Goal: Task Accomplishment & Management: Complete application form

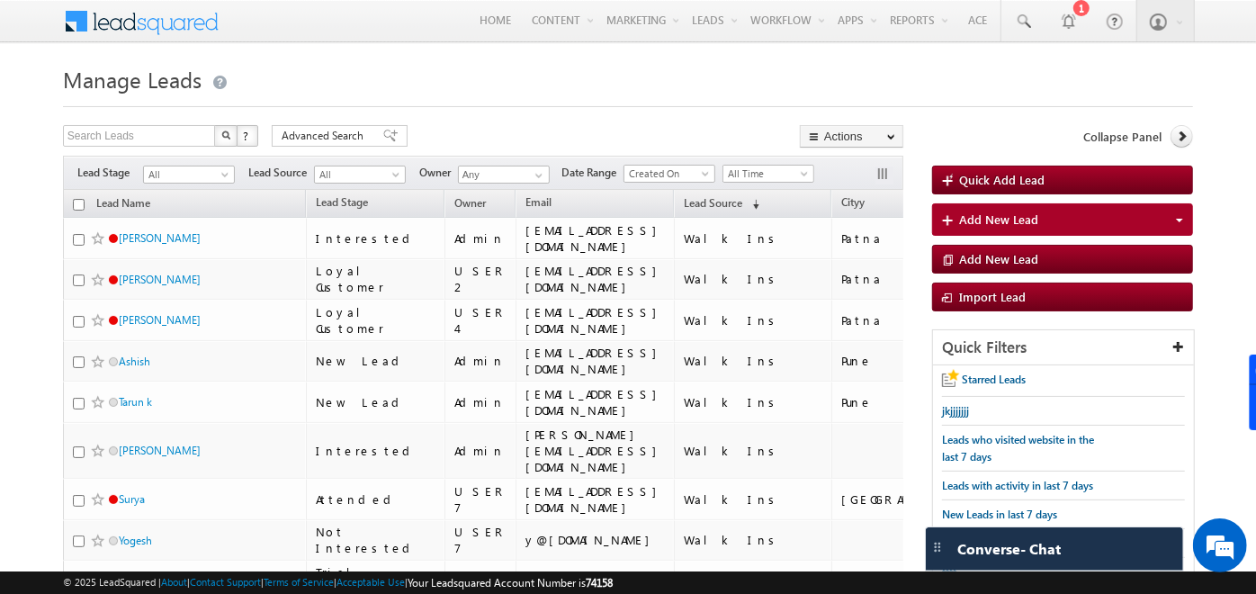
click at [754, 87] on h1 "Manage Leads" at bounding box center [628, 77] width 1130 height 35
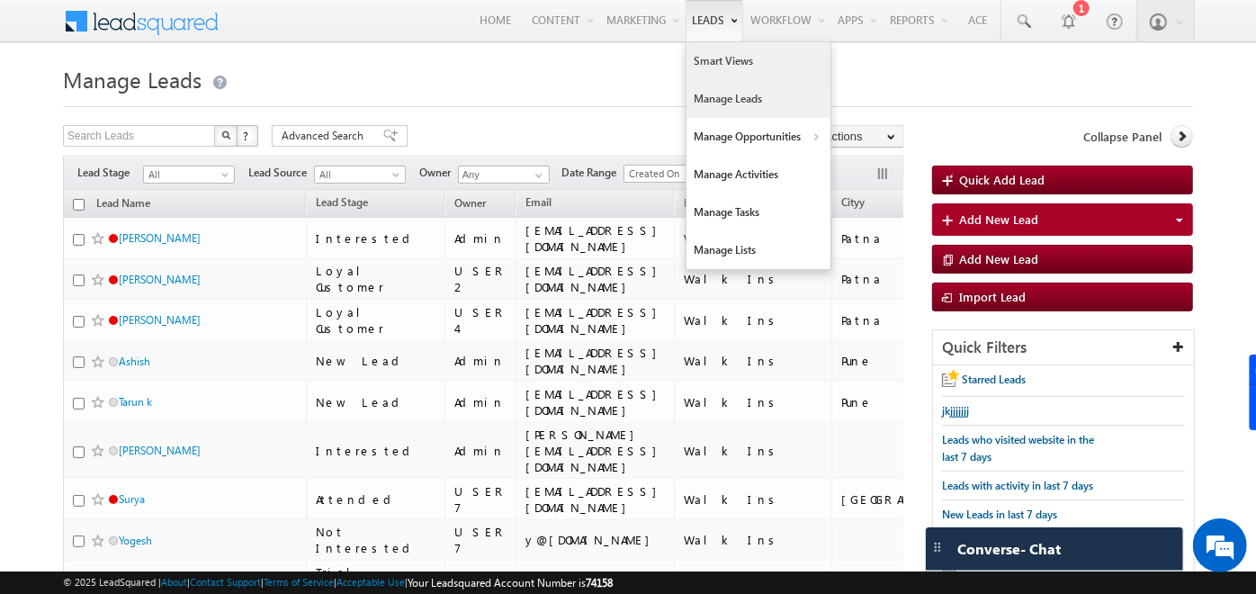
click at [706, 50] on link "Smart Views" at bounding box center [758, 61] width 144 height 38
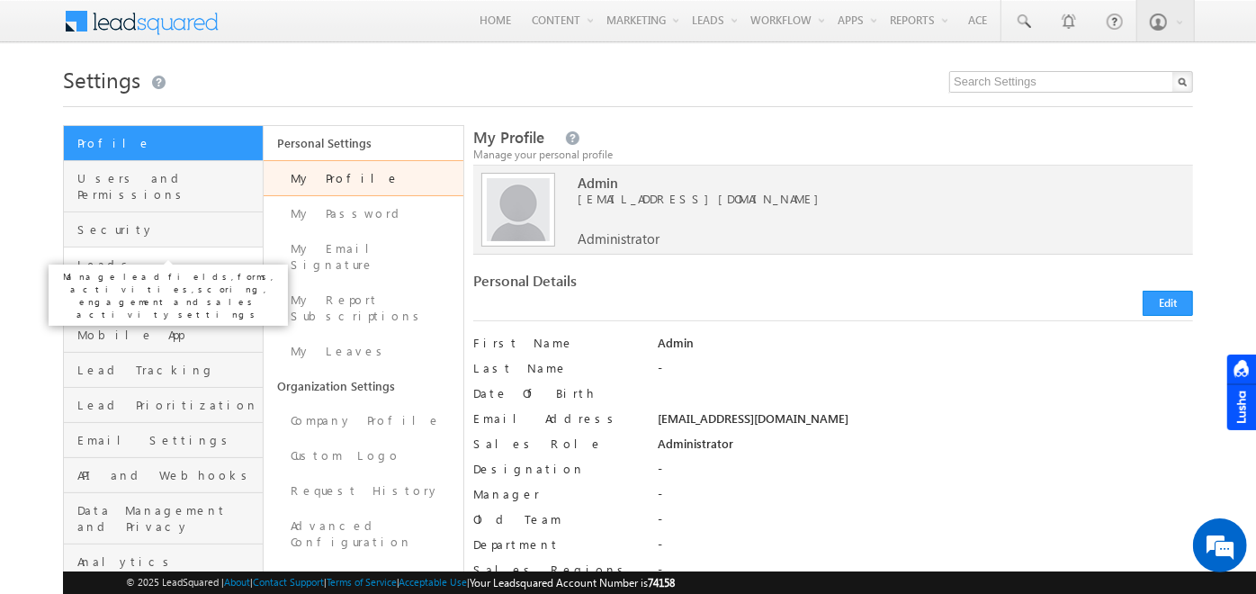
click at [108, 256] on span "Leads" at bounding box center [167, 264] width 181 height 16
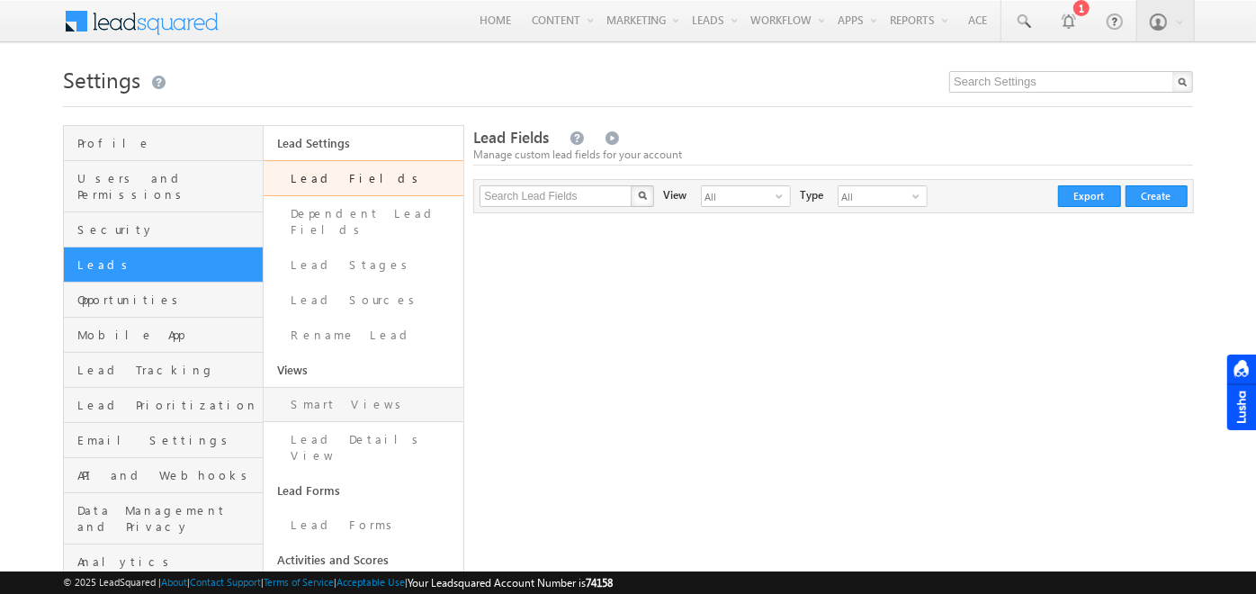
click at [321, 393] on link "Smart Views" at bounding box center [364, 404] width 200 height 35
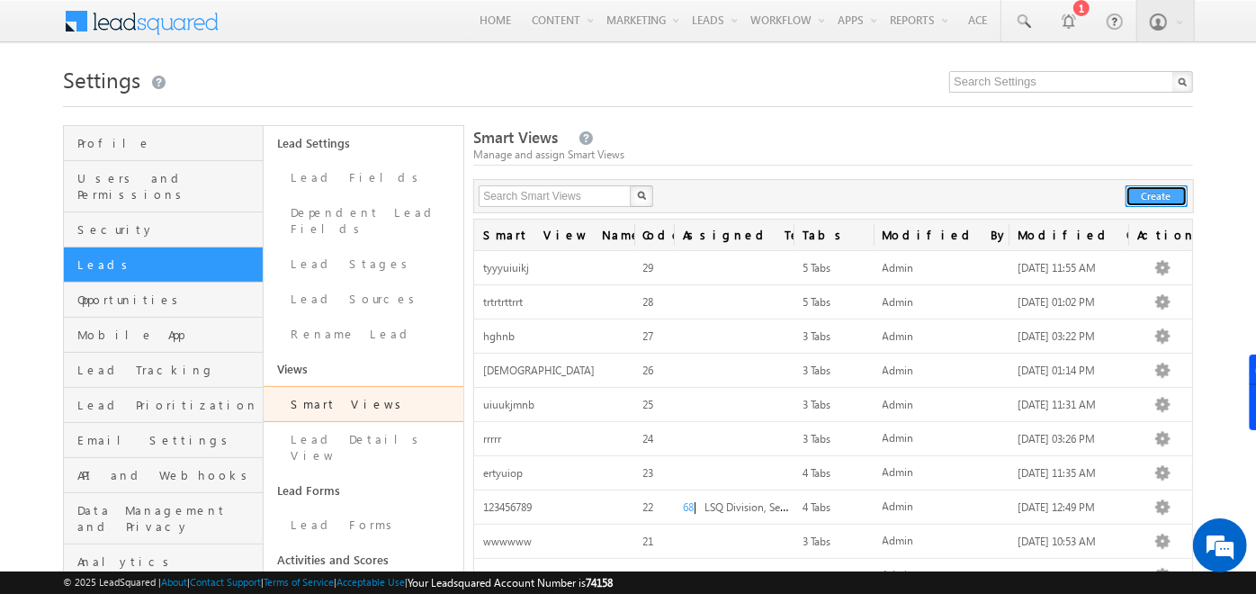
click at [1145, 198] on button "Create" at bounding box center [1156, 196] width 62 height 22
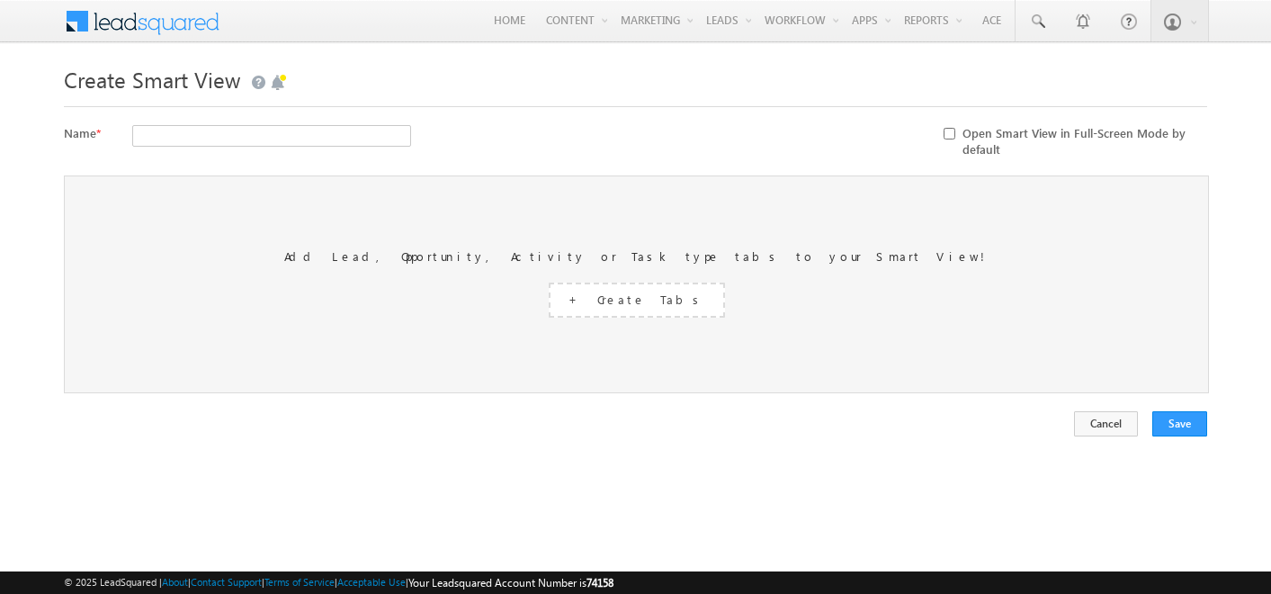
select select "PendingAndOverdueTasks"
click at [644, 293] on span "+ Create Tabs" at bounding box center [636, 298] width 137 height 15
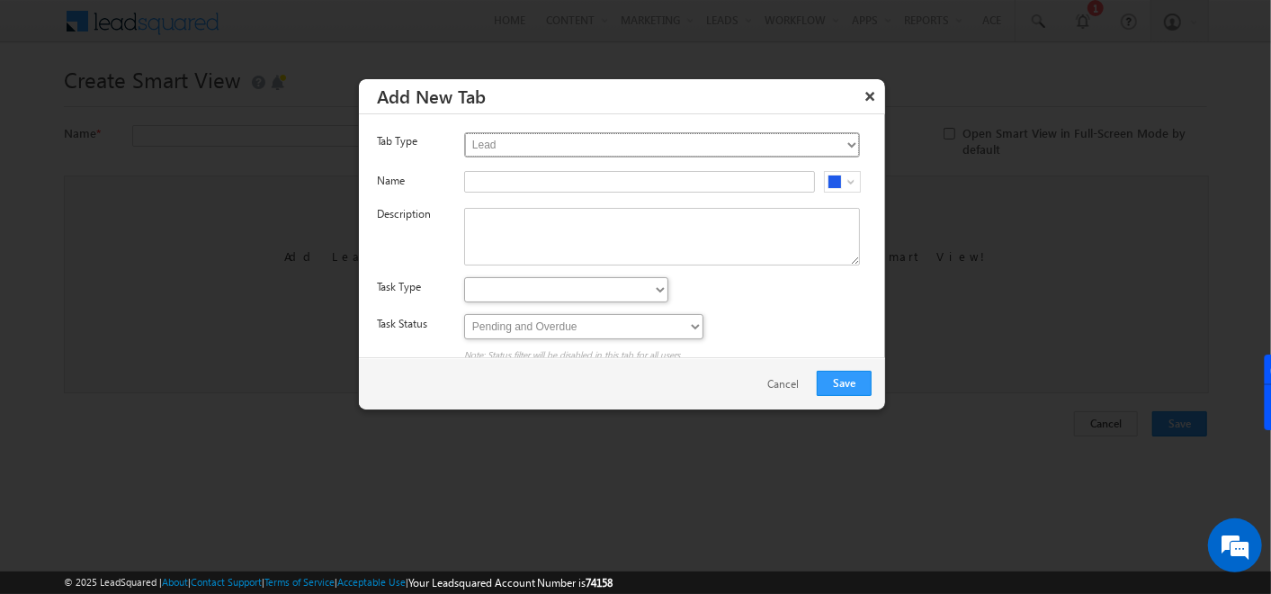
click at [701, 146] on select "Lead Activity Task Opportunity Mavis" at bounding box center [662, 144] width 396 height 25
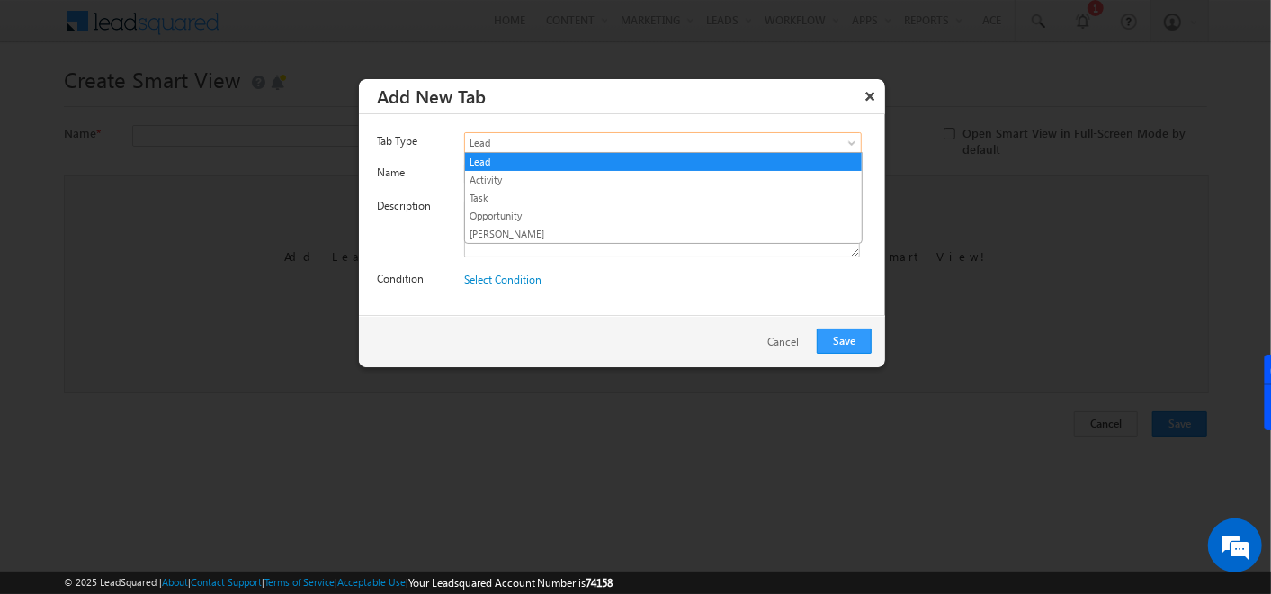
click at [610, 144] on span "Lead" at bounding box center [637, 143] width 345 height 16
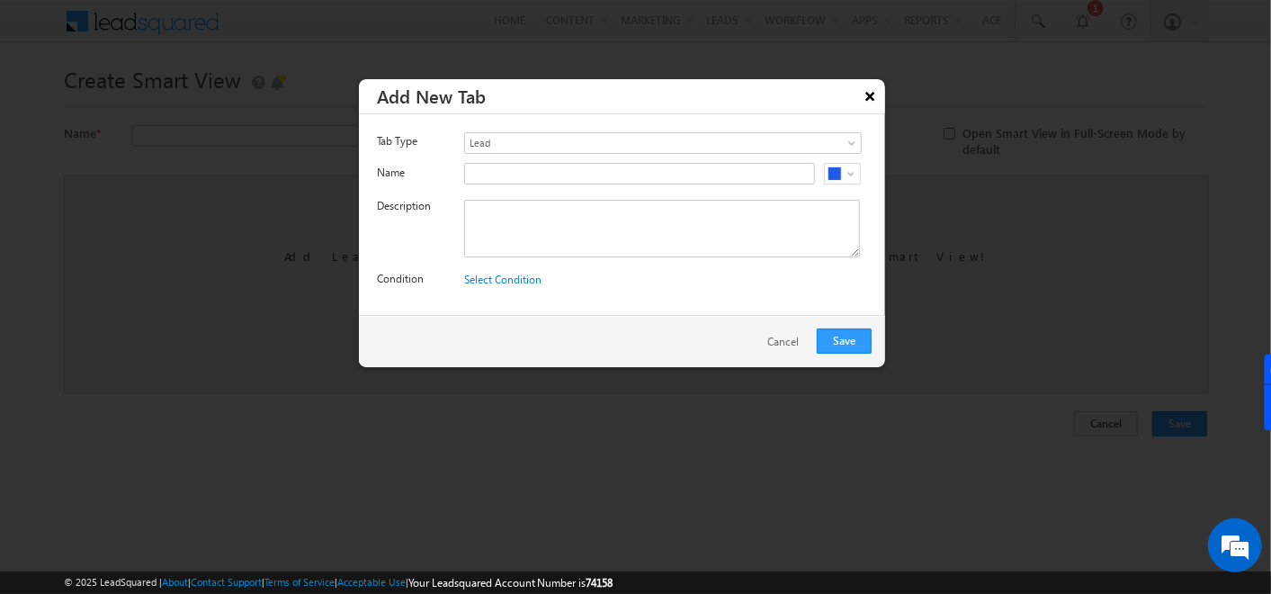
click at [873, 92] on button "×" at bounding box center [870, 95] width 29 height 31
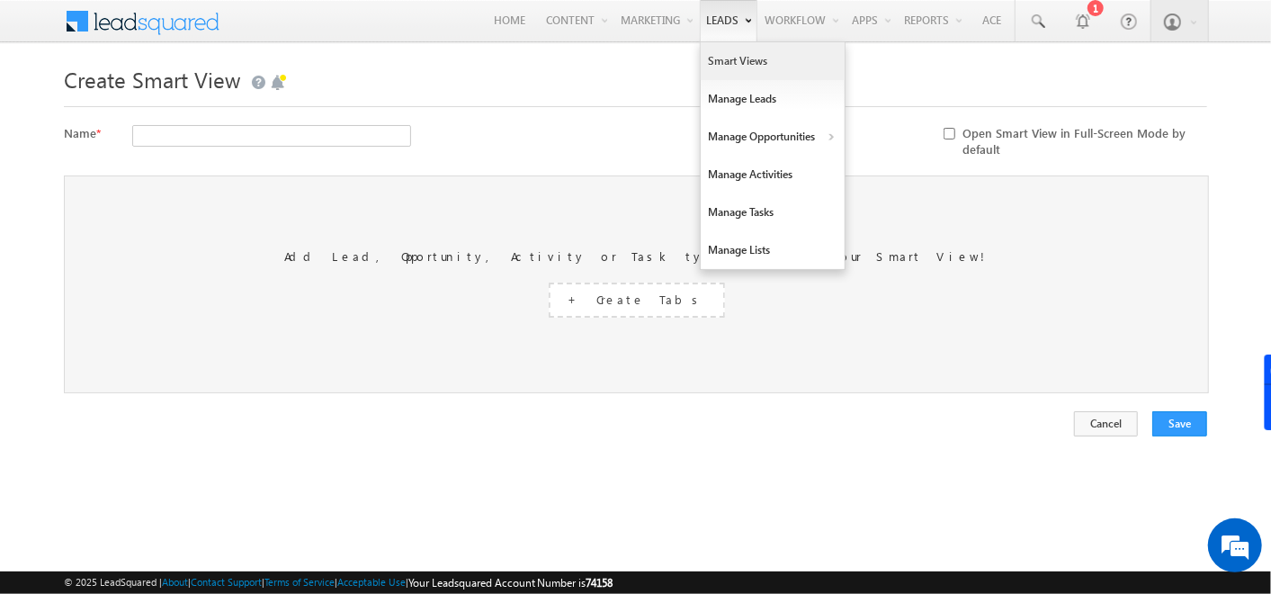
click at [732, 58] on link "Smart Views" at bounding box center [773, 61] width 144 height 38
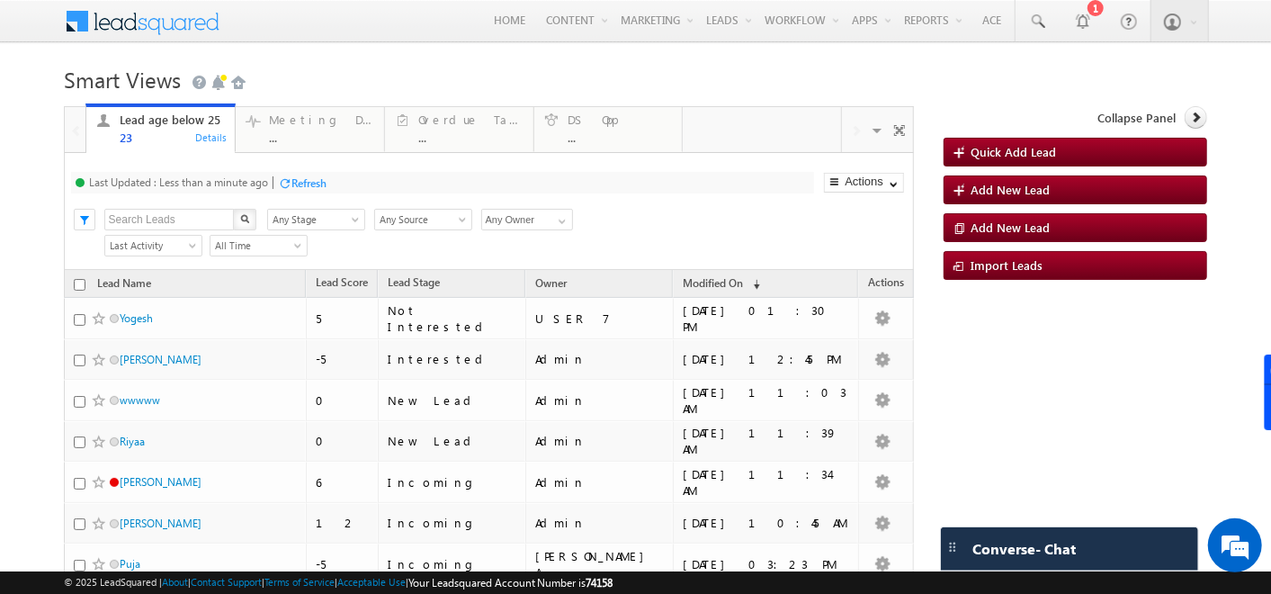
click at [1019, 60] on h1 "Smart Views Getting Started" at bounding box center [636, 77] width 1144 height 35
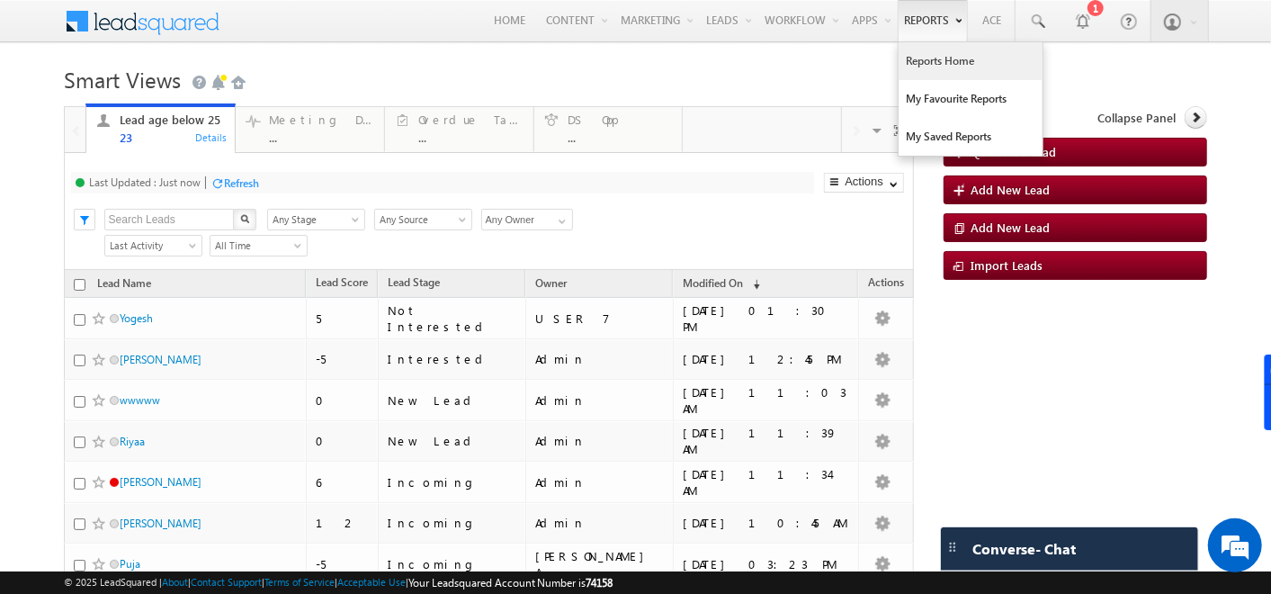
click at [929, 58] on link "Reports Home" at bounding box center [971, 61] width 144 height 38
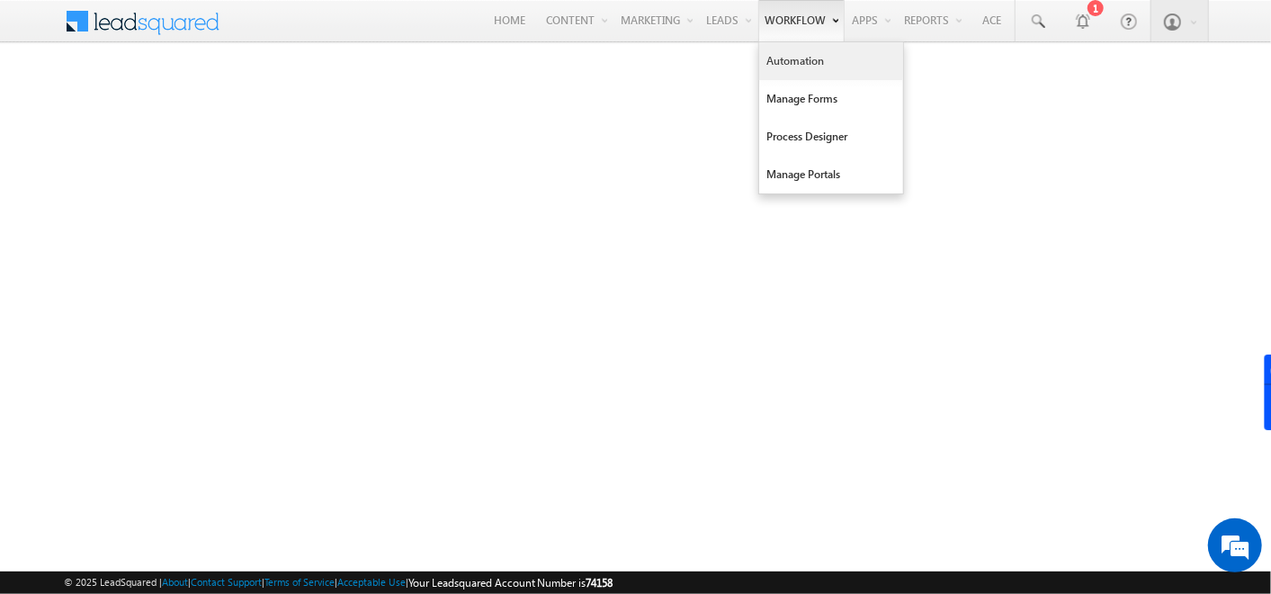
click at [806, 61] on link "Automation" at bounding box center [831, 61] width 144 height 38
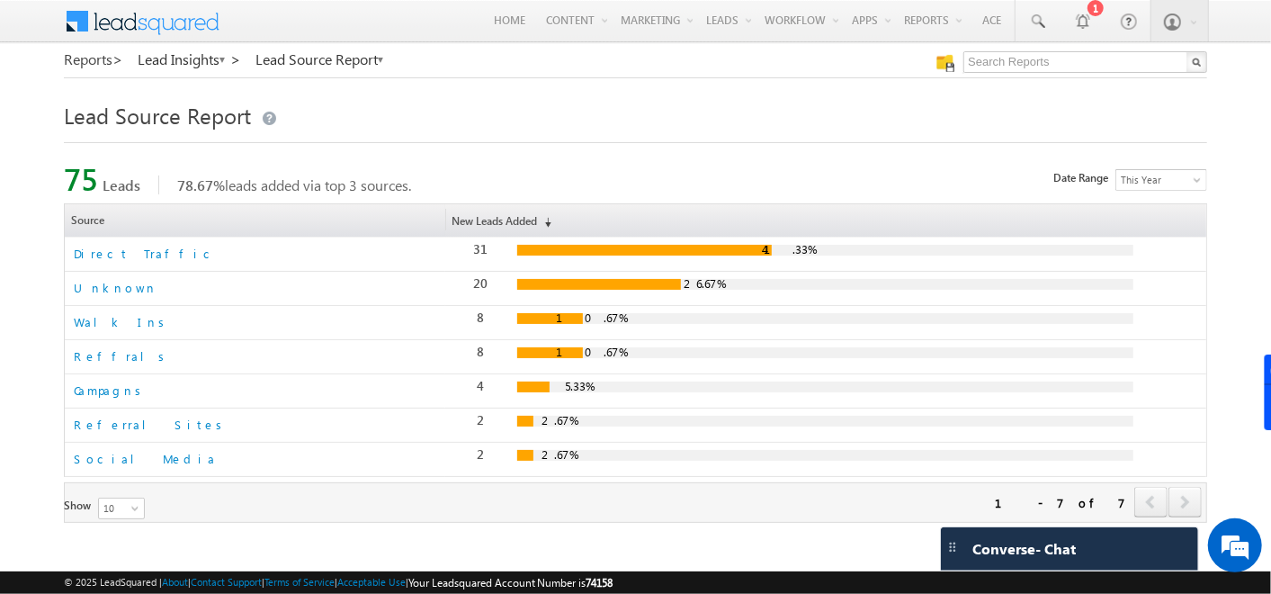
click at [98, 54] on link "Reports >" at bounding box center [93, 59] width 59 height 16
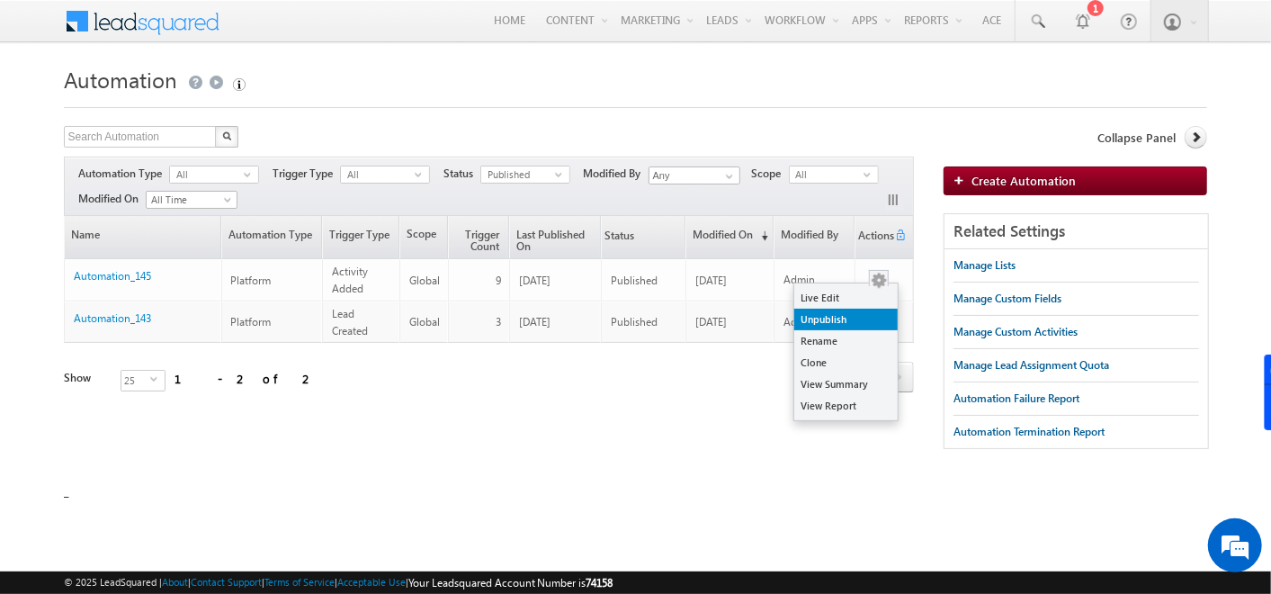
click at [851, 320] on link "Unpublish" at bounding box center [845, 320] width 103 height 22
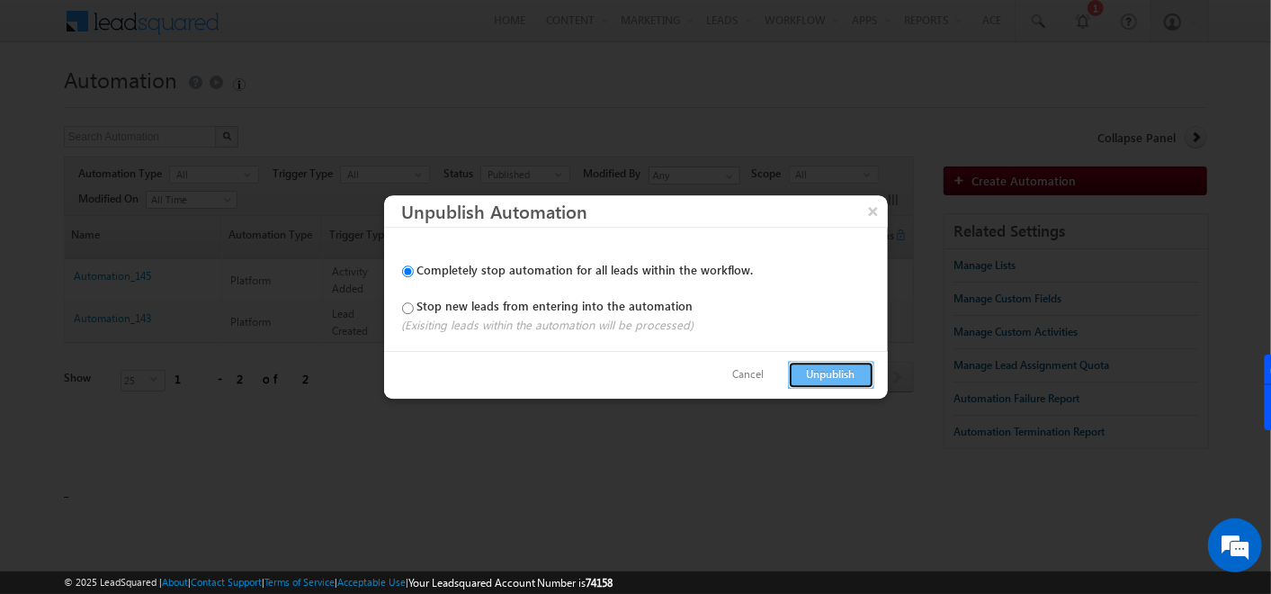
click at [822, 376] on button "Unpublish" at bounding box center [831, 375] width 86 height 28
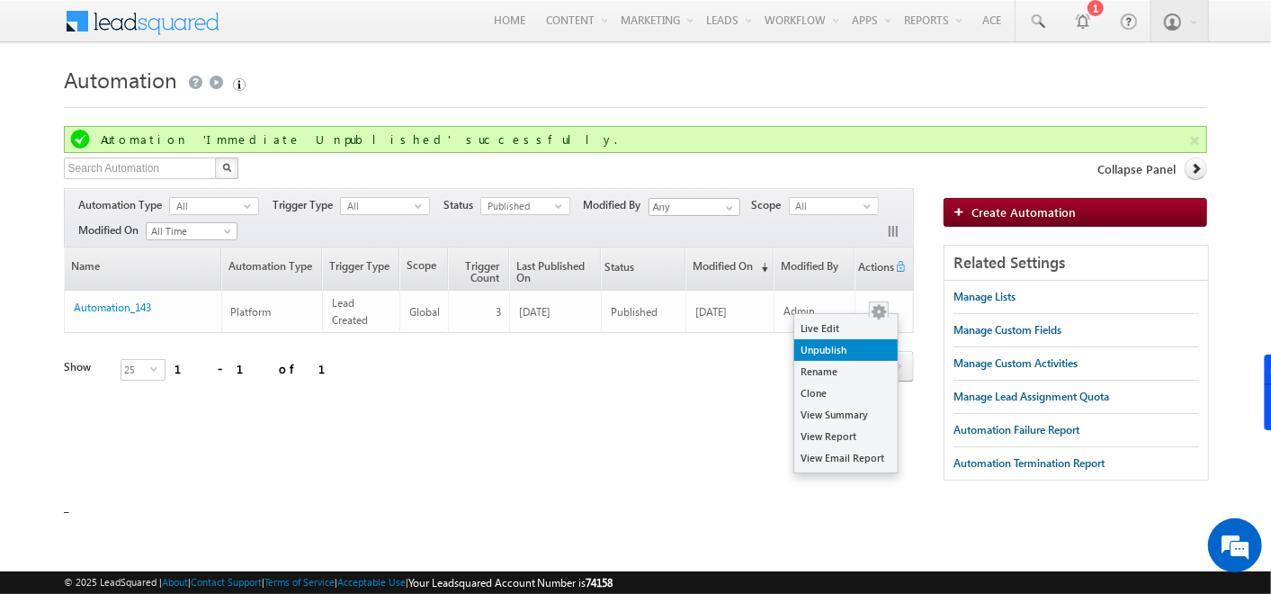
click at [873, 342] on link "Unpublish" at bounding box center [845, 350] width 103 height 22
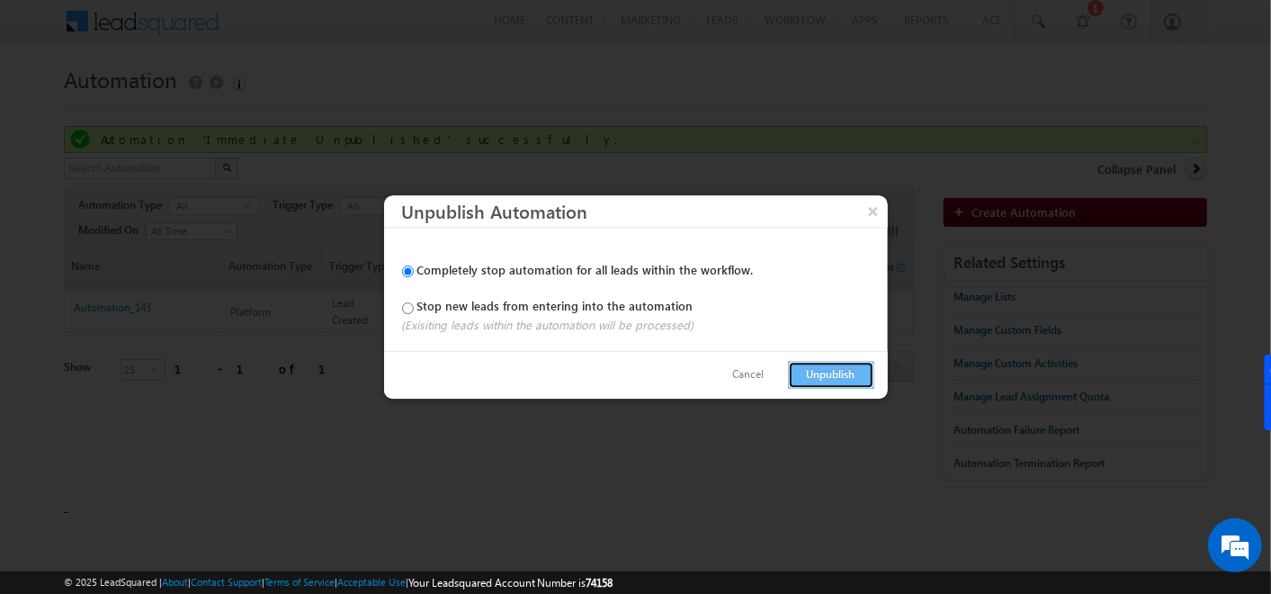
click at [822, 370] on button "Unpublish" at bounding box center [831, 375] width 86 height 28
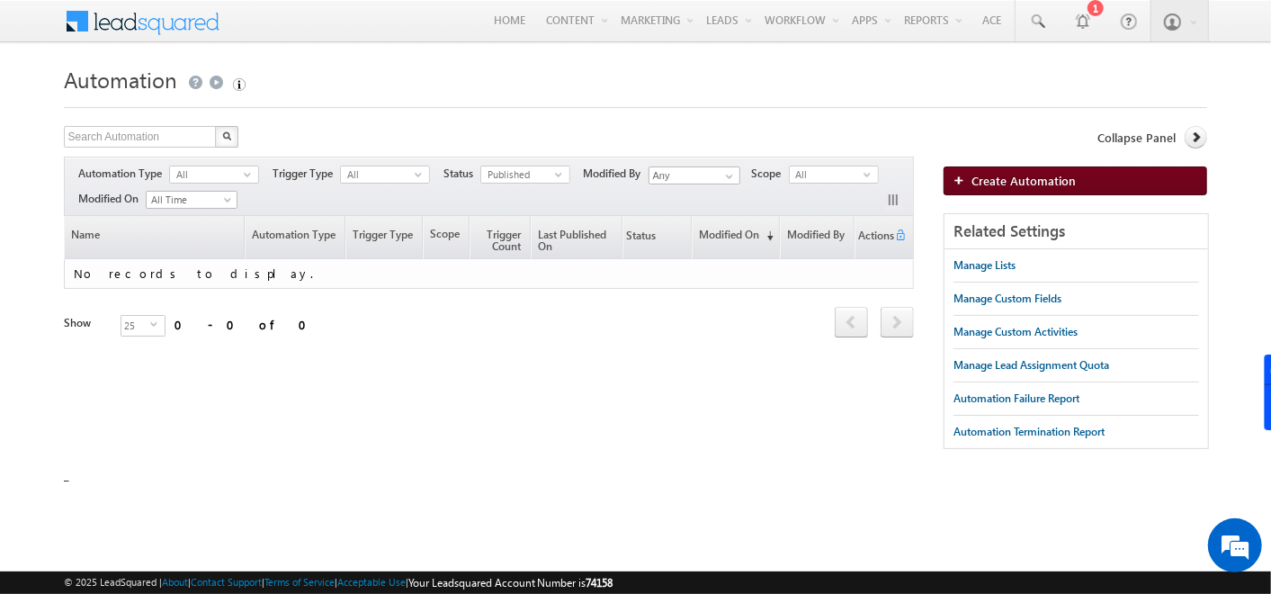
click at [999, 182] on span "Create Automation" at bounding box center [1023, 180] width 104 height 15
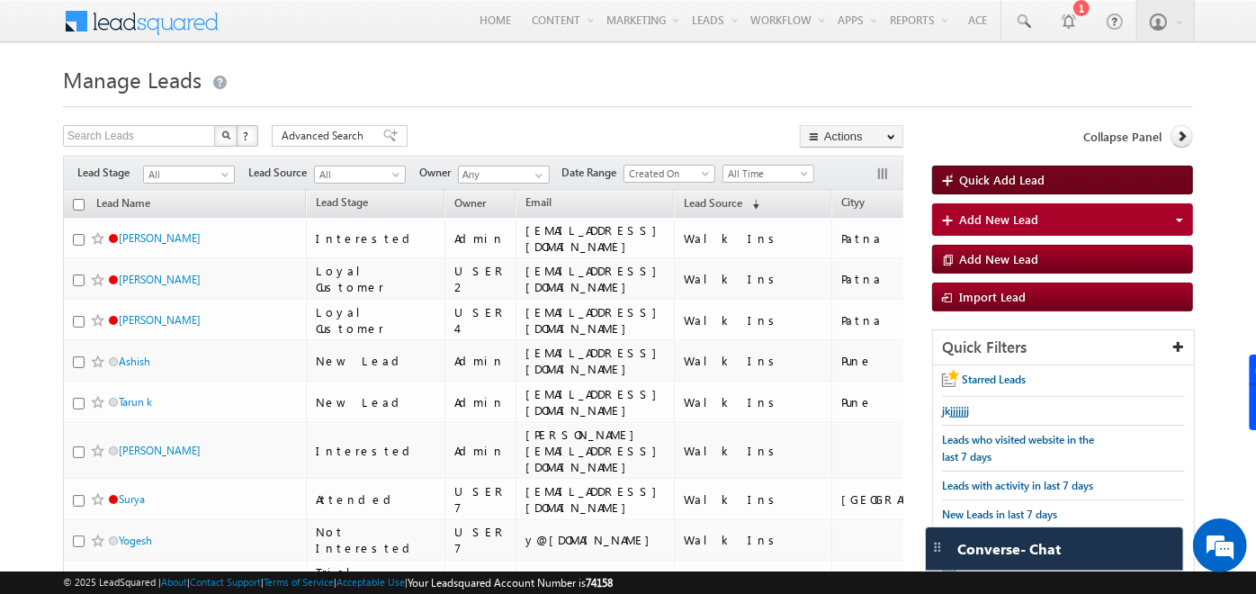
click at [962, 174] on span "Quick Add Lead" at bounding box center [1001, 179] width 85 height 15
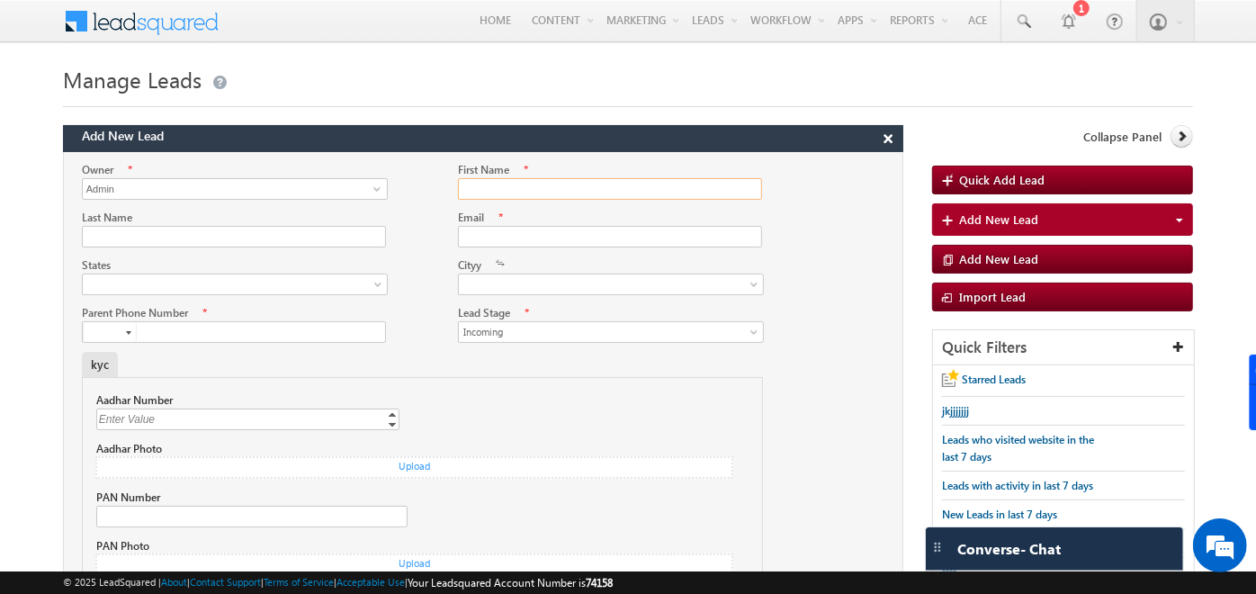
click at [503, 192] on input "First Name" at bounding box center [610, 189] width 304 height 22
type input "Preeti"
click at [492, 231] on input "Email" at bounding box center [610, 237] width 304 height 22
type input "pppp@gmail.com"
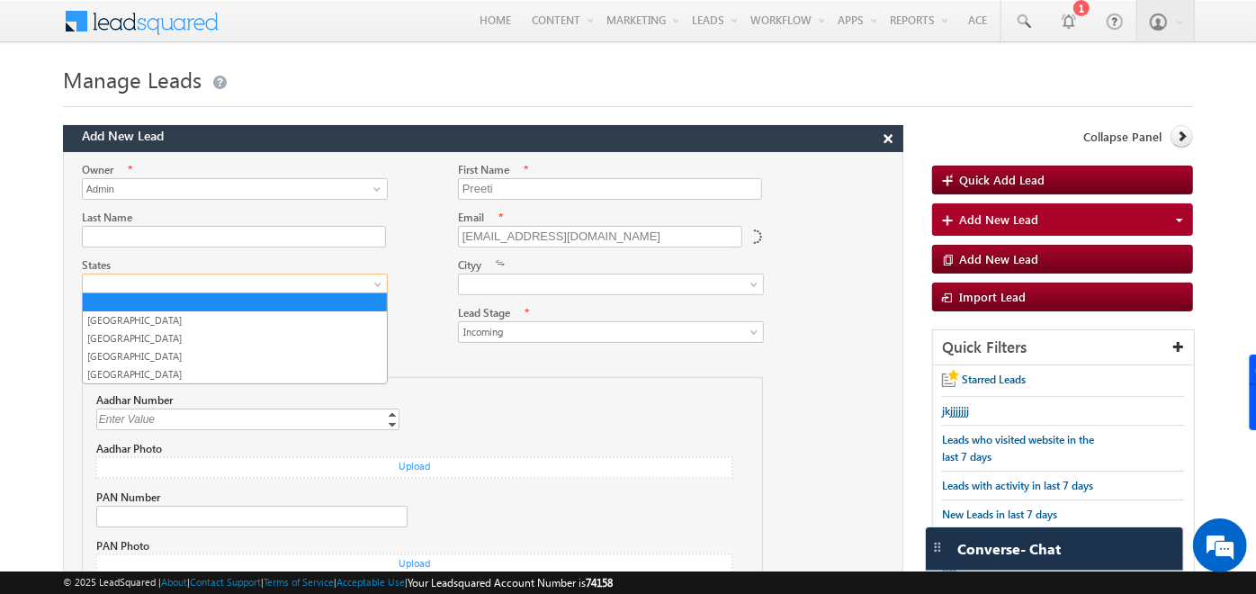
click at [355, 284] on span at bounding box center [230, 284] width 295 height 16
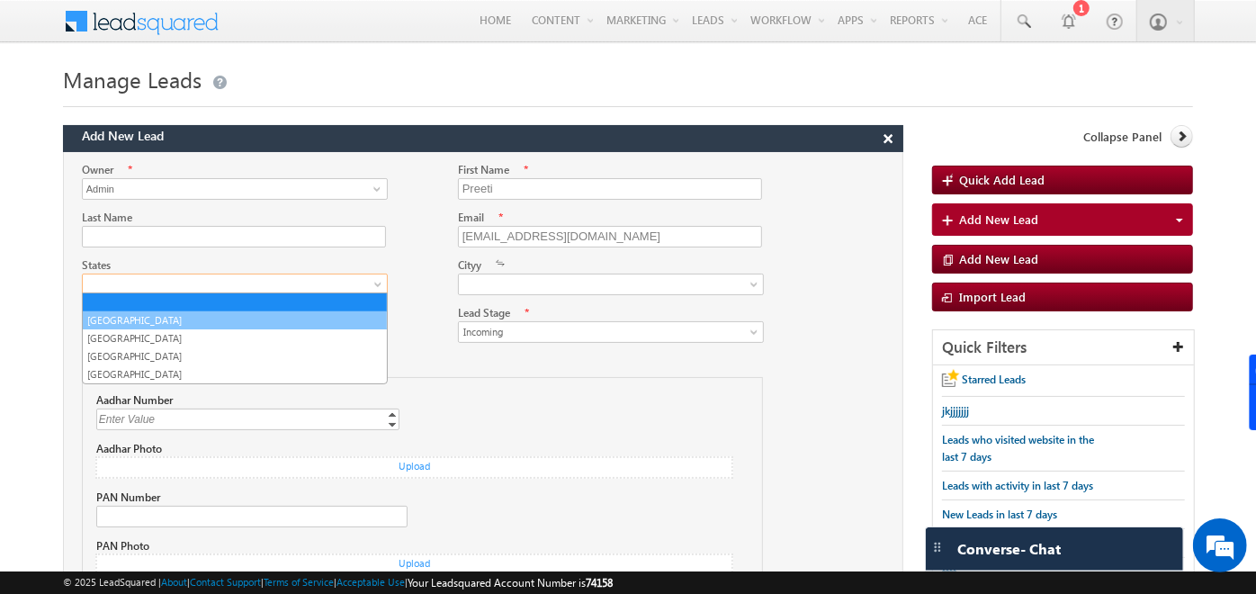
click at [273, 322] on link "Maharashtra" at bounding box center [235, 320] width 304 height 16
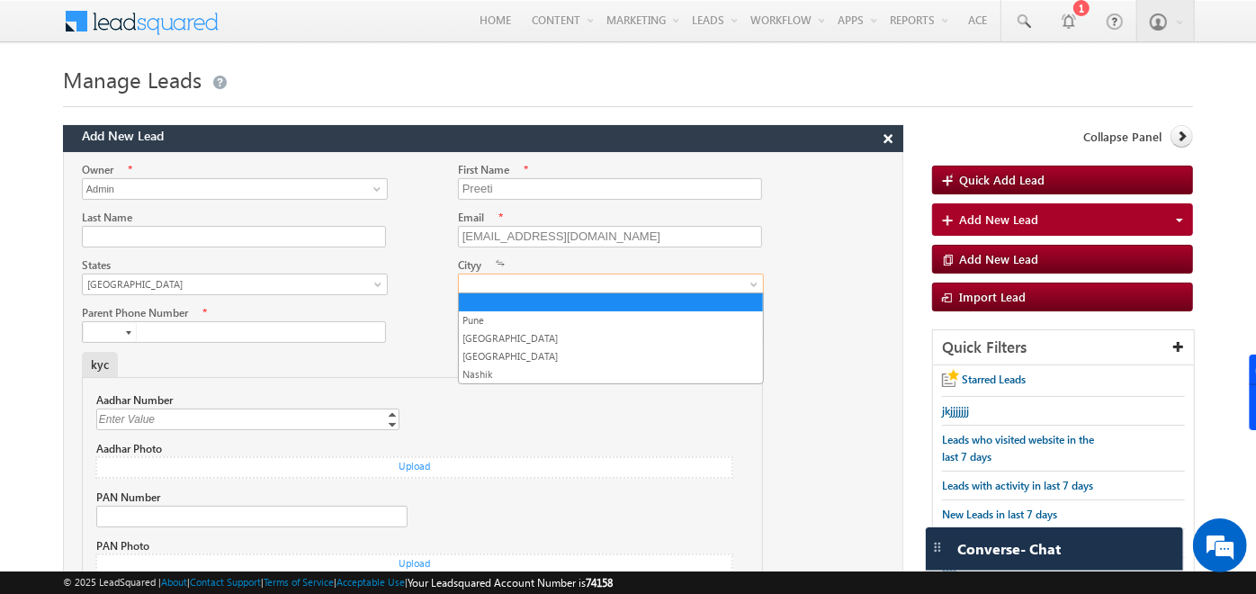
click at [531, 285] on span at bounding box center [606, 284] width 295 height 16
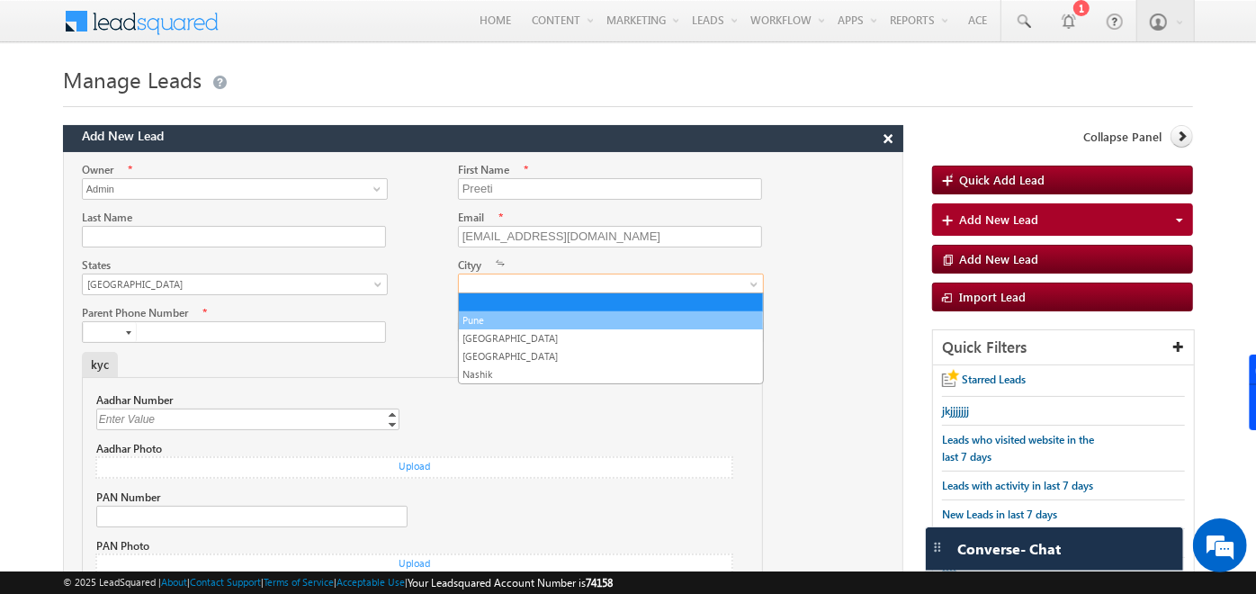
click at [516, 318] on link "Pune" at bounding box center [611, 320] width 304 height 16
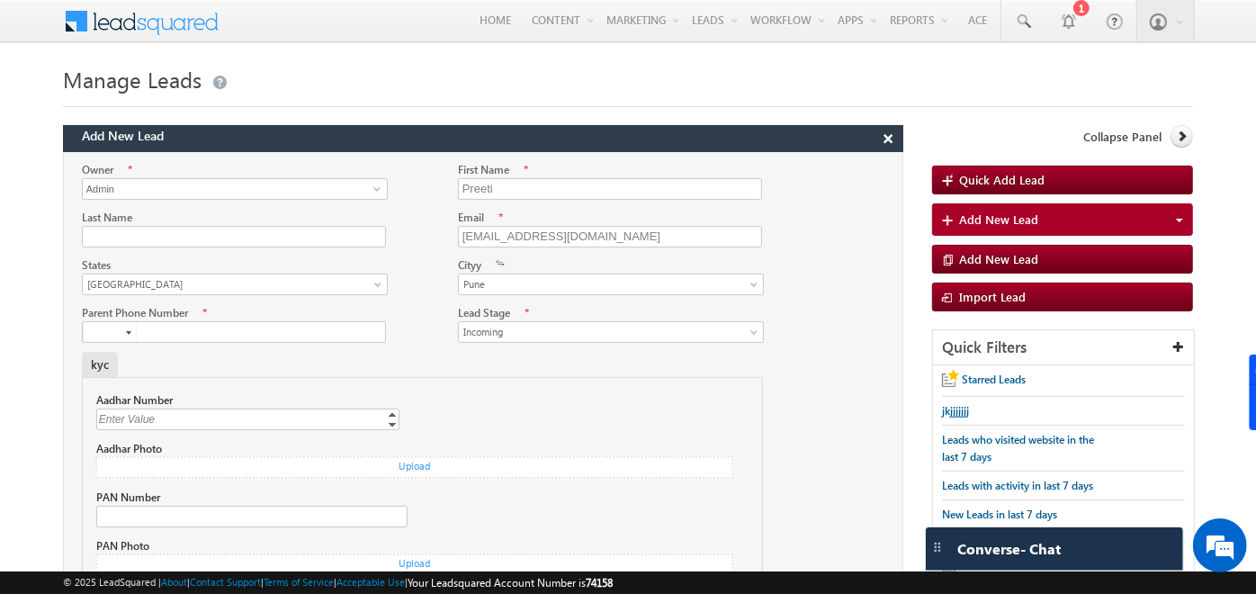
click at [127, 333] on div at bounding box center [128, 333] width 5 height 4
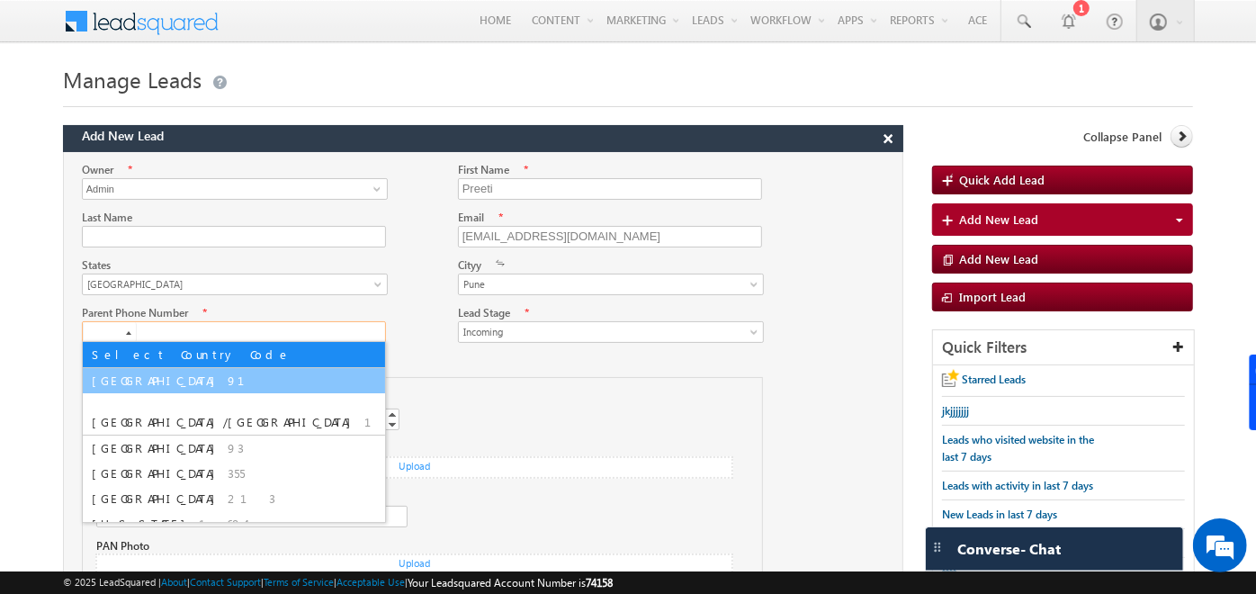
click at [118, 378] on li "India 91" at bounding box center [234, 380] width 302 height 25
type input "+91"
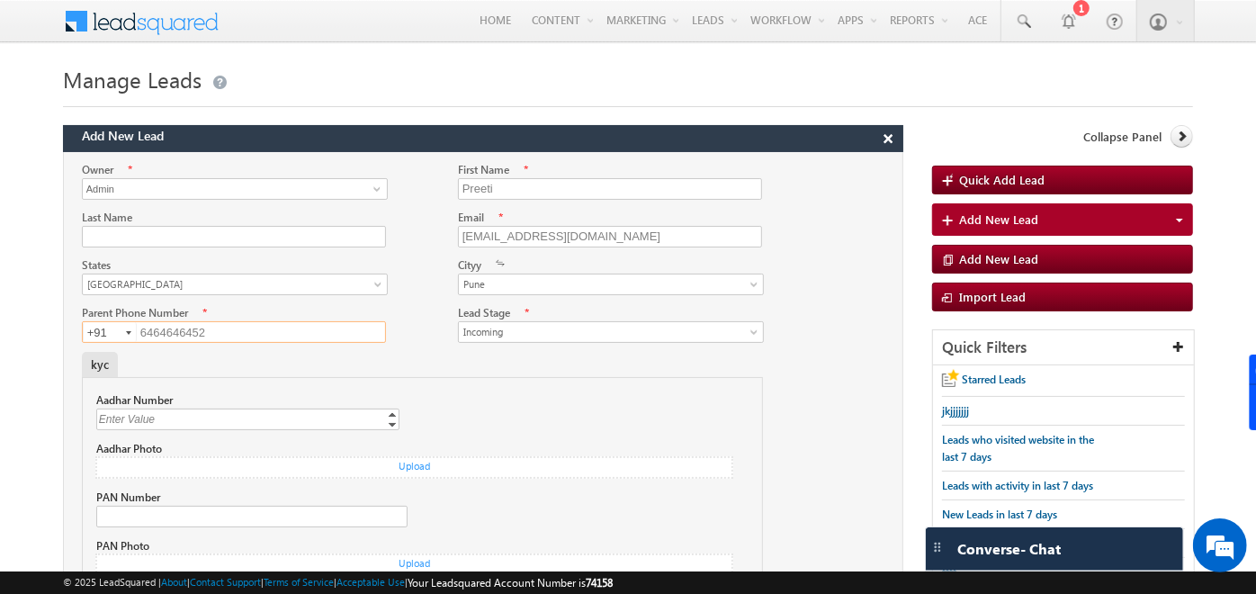
type input "6464646452"
click at [218, 354] on div "kyc" at bounding box center [324, 364] width 485 height 25
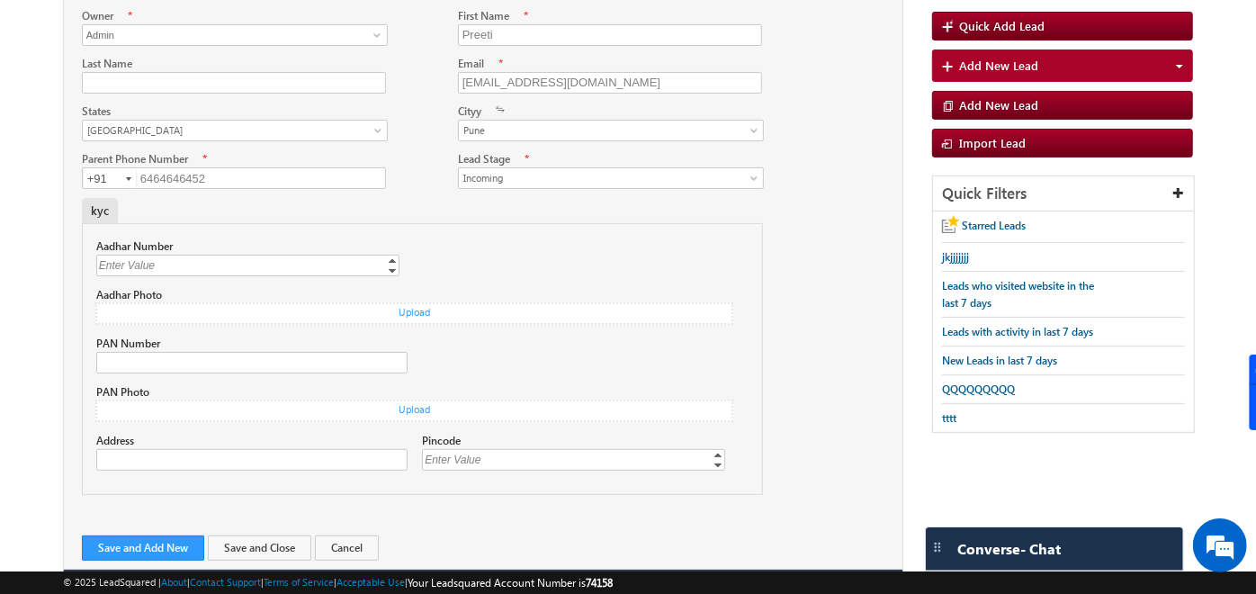
scroll to position [217, 0]
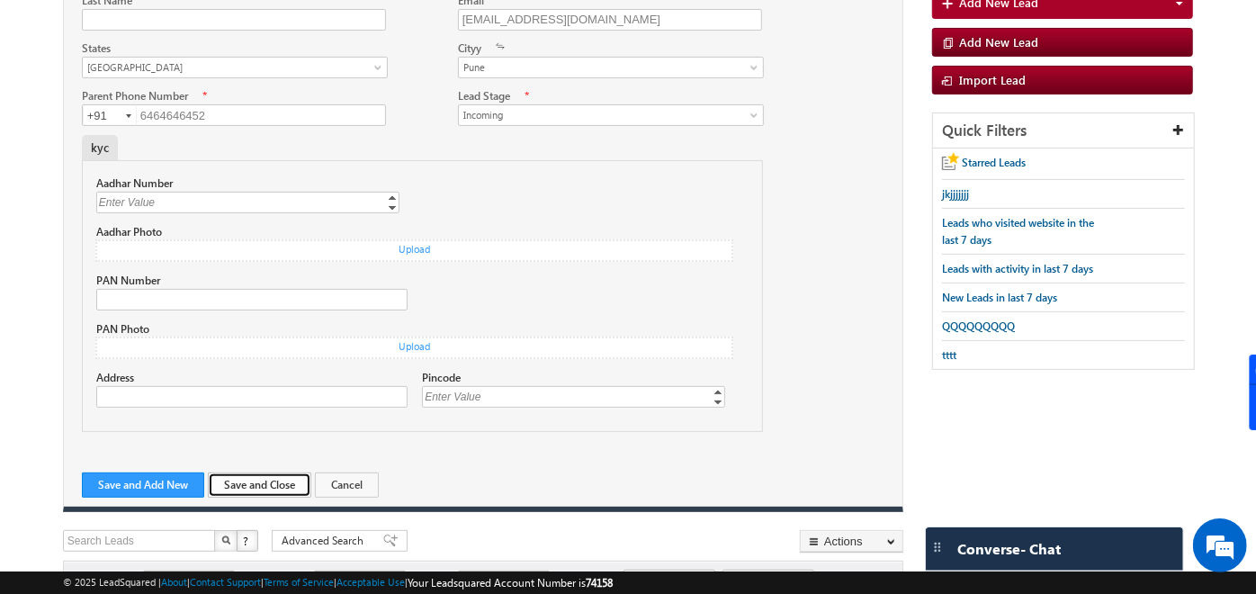
click at [228, 478] on button "Save and Close" at bounding box center [259, 484] width 103 height 25
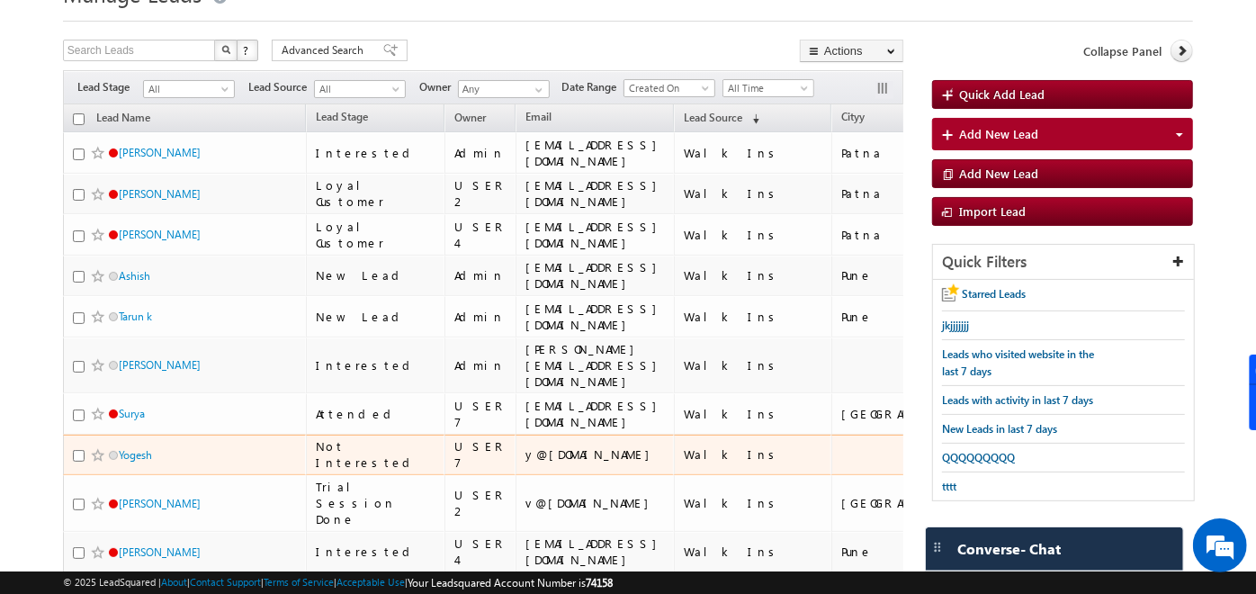
scroll to position [45, 0]
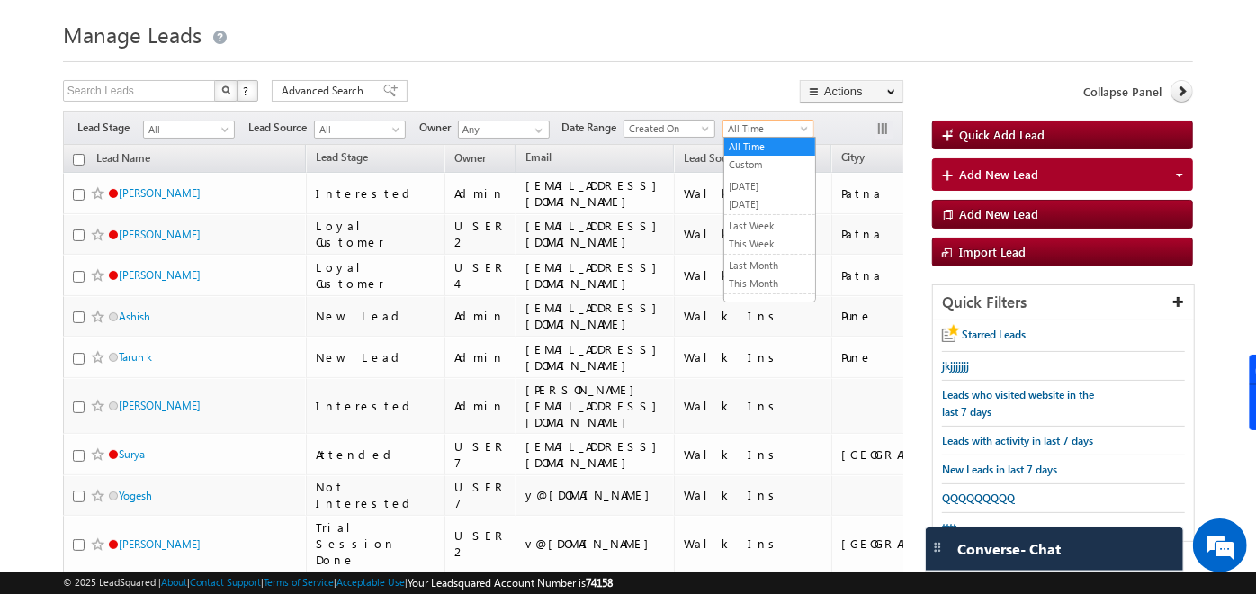
click at [779, 124] on span "All Time" at bounding box center [765, 129] width 85 height 16
click at [760, 199] on link "[DATE]" at bounding box center [769, 204] width 91 height 16
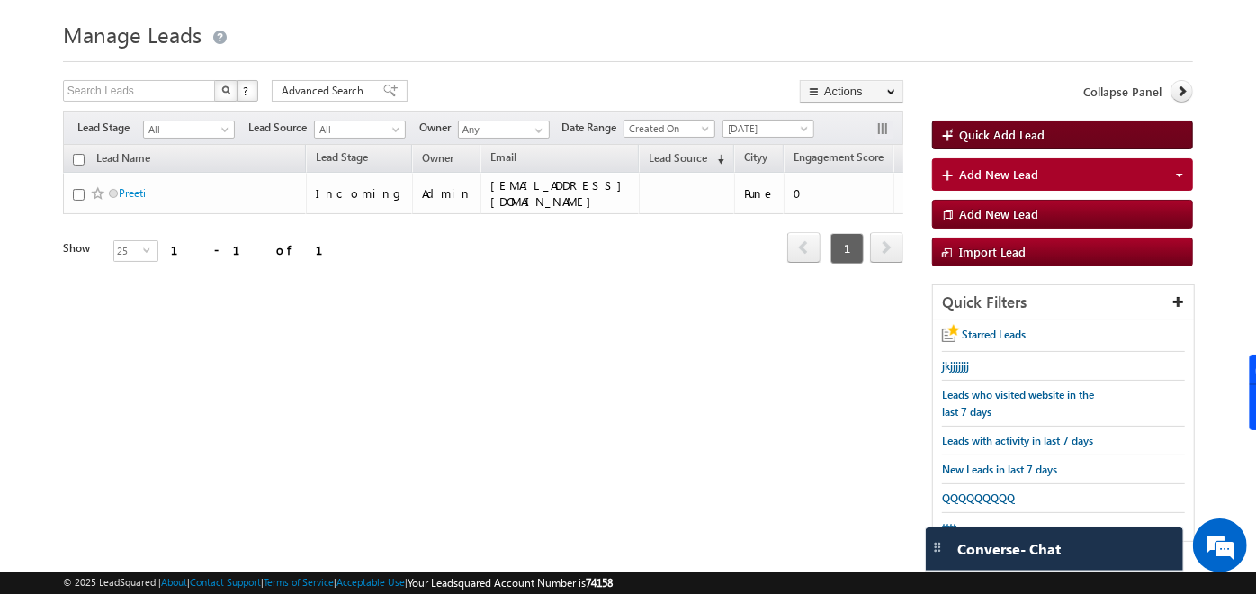
click at [1014, 130] on span "Quick Add Lead" at bounding box center [1001, 134] width 85 height 15
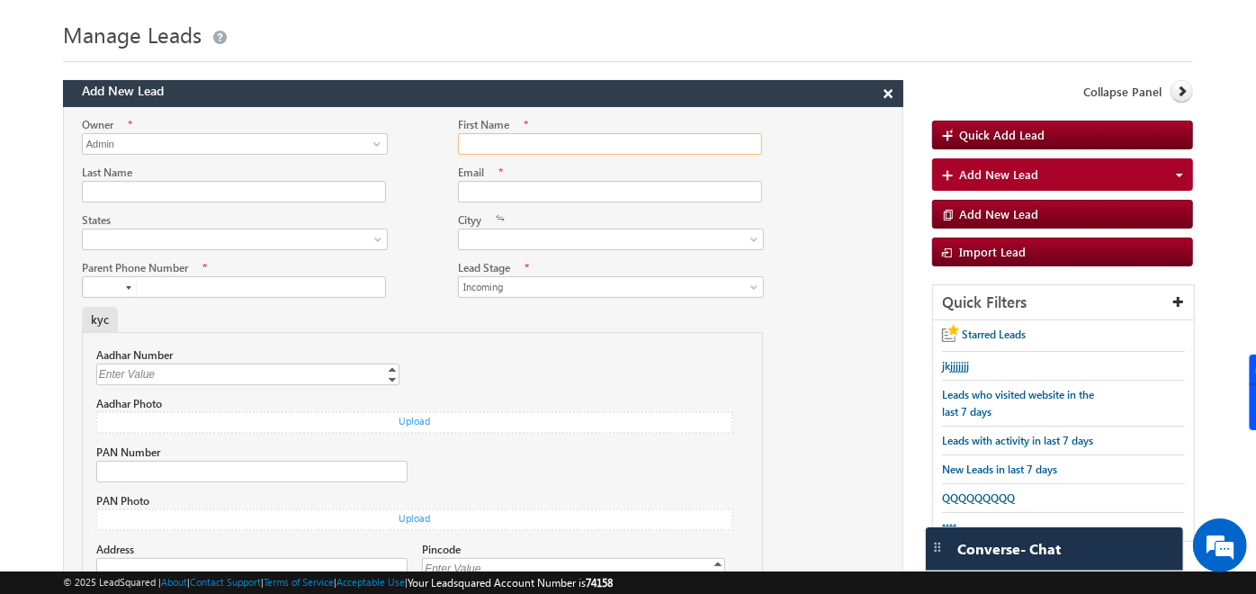
click at [501, 144] on input "First Name" at bounding box center [610, 144] width 304 height 22
type input "Tanisha"
type input "m"
type input "tanishaaaa@gmail.com"
type input "Tanisha"
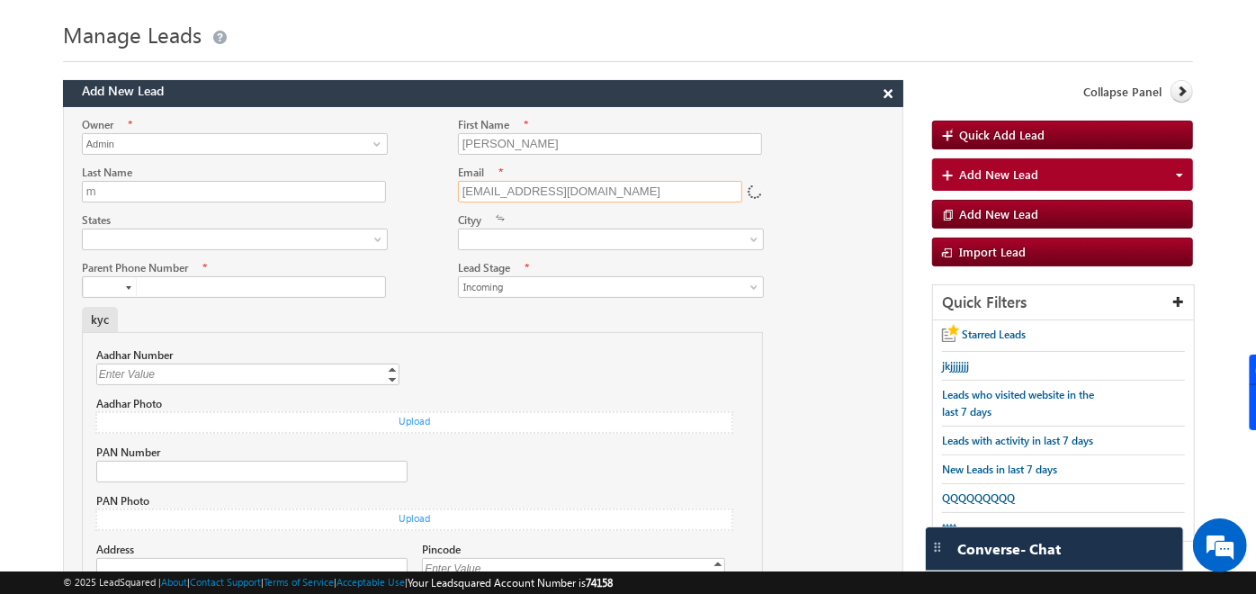
click at [516, 188] on input "tanishaaaa@gmail.com" at bounding box center [600, 192] width 284 height 22
type input "tanishaaaa123@gmail.com"
click at [128, 278] on input at bounding box center [110, 287] width 54 height 20
click at [126, 286] on div at bounding box center [128, 288] width 5 height 4
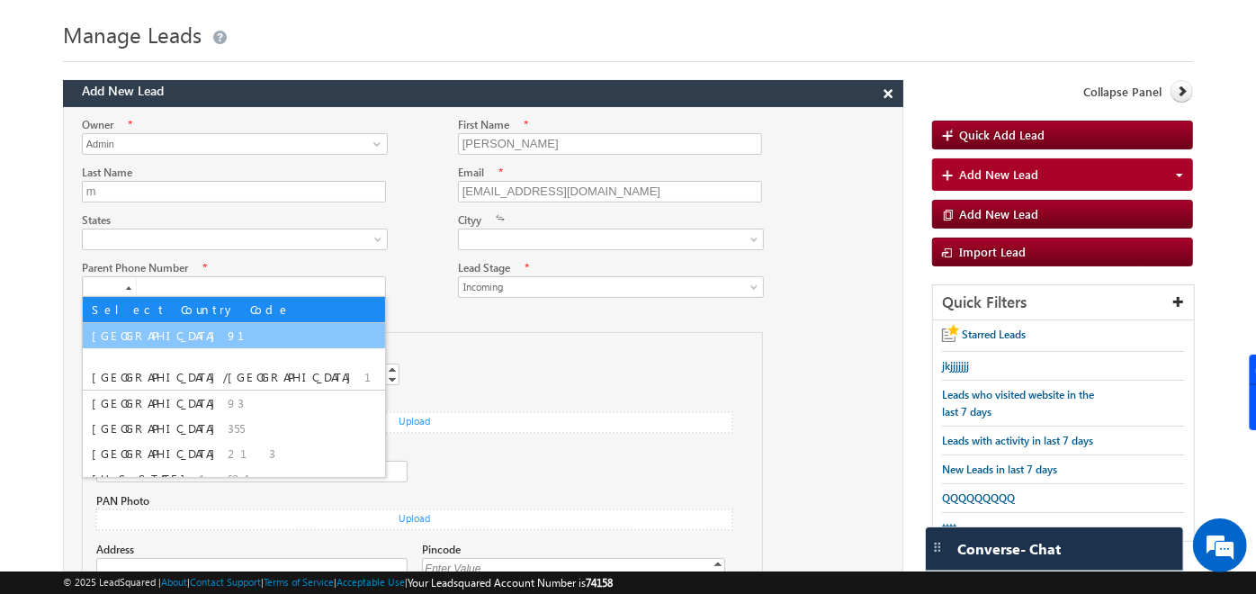
click at [228, 334] on span "91" at bounding box center [247, 334] width 39 height 15
type input "+91"
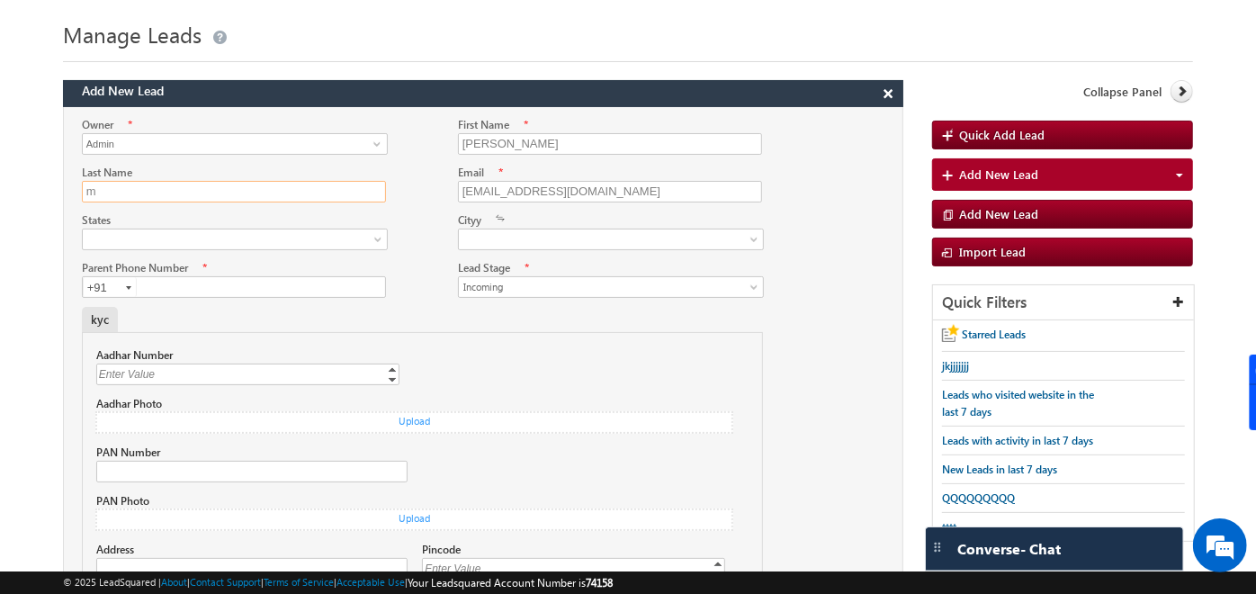
click at [129, 195] on input "m" at bounding box center [234, 192] width 304 height 22
click at [177, 276] on input "text" at bounding box center [234, 287] width 305 height 22
type input "0"
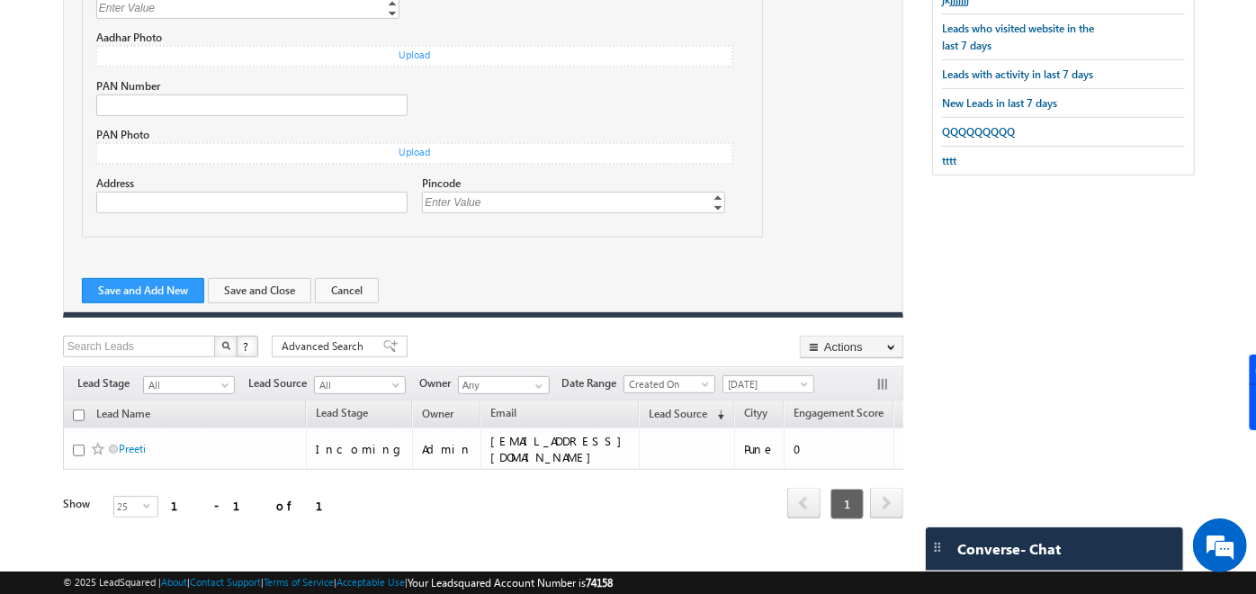
scroll to position [437, 0]
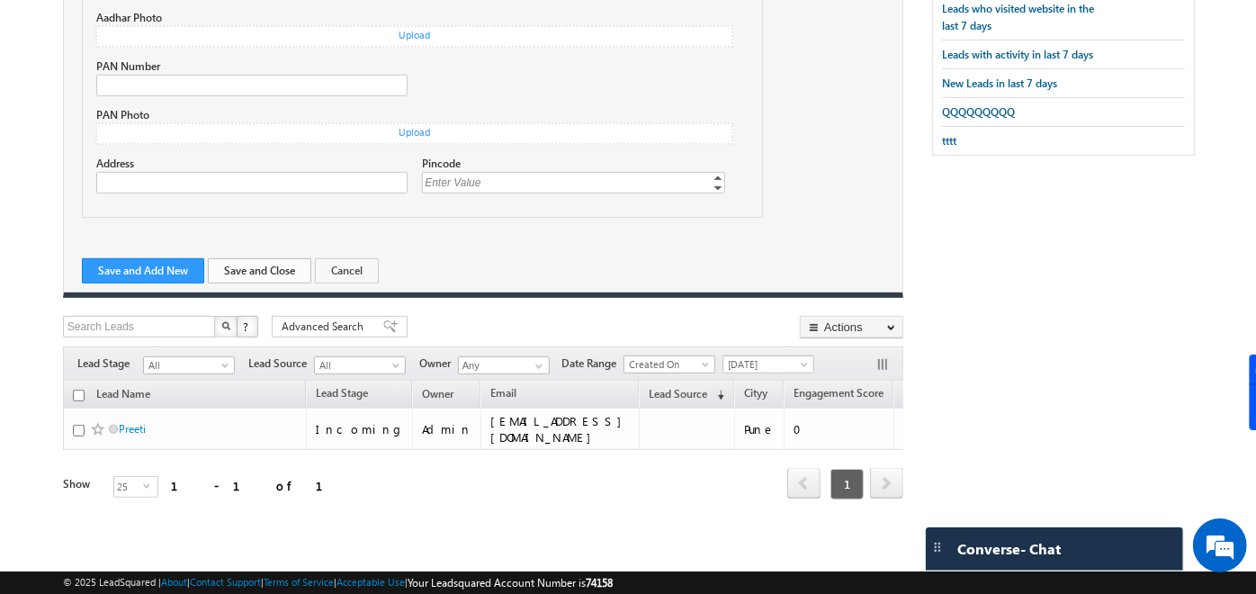
type input "9900990088"
click at [246, 259] on button "Save and Close" at bounding box center [259, 270] width 103 height 25
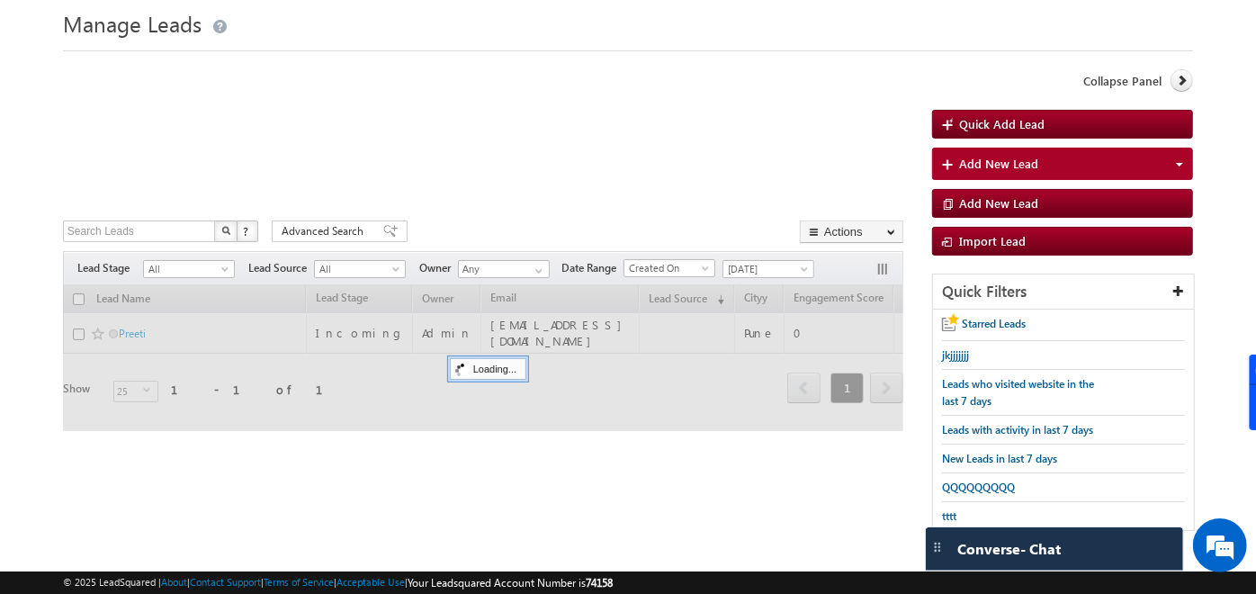
scroll to position [49, 0]
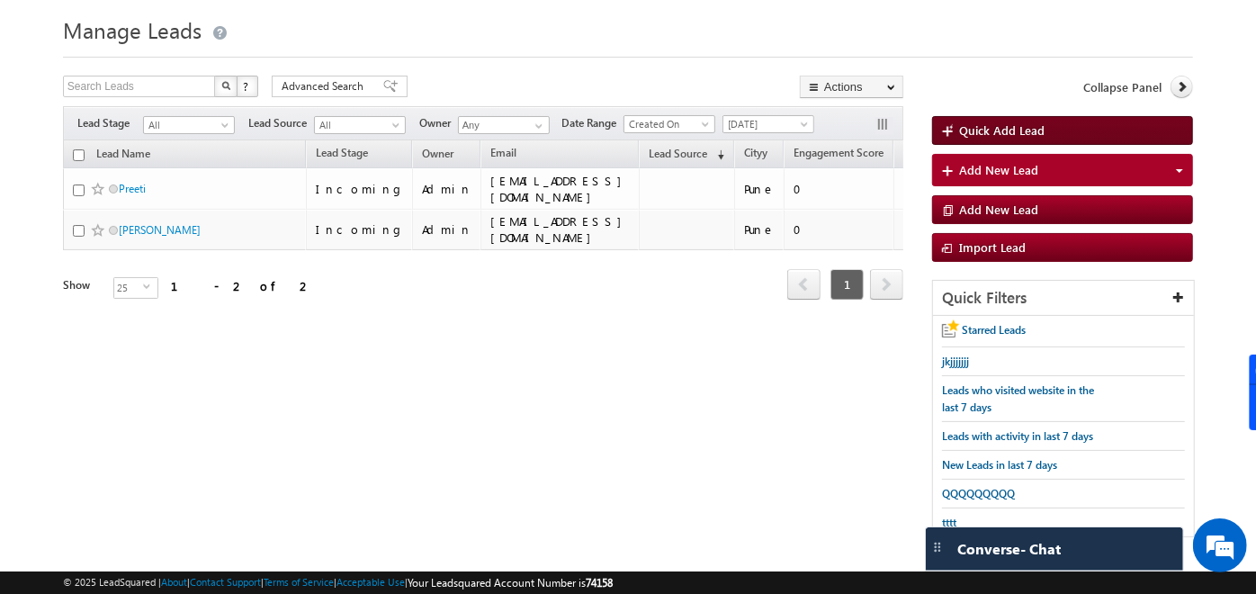
click at [1025, 128] on span "Quick Add Lead" at bounding box center [1001, 129] width 85 height 15
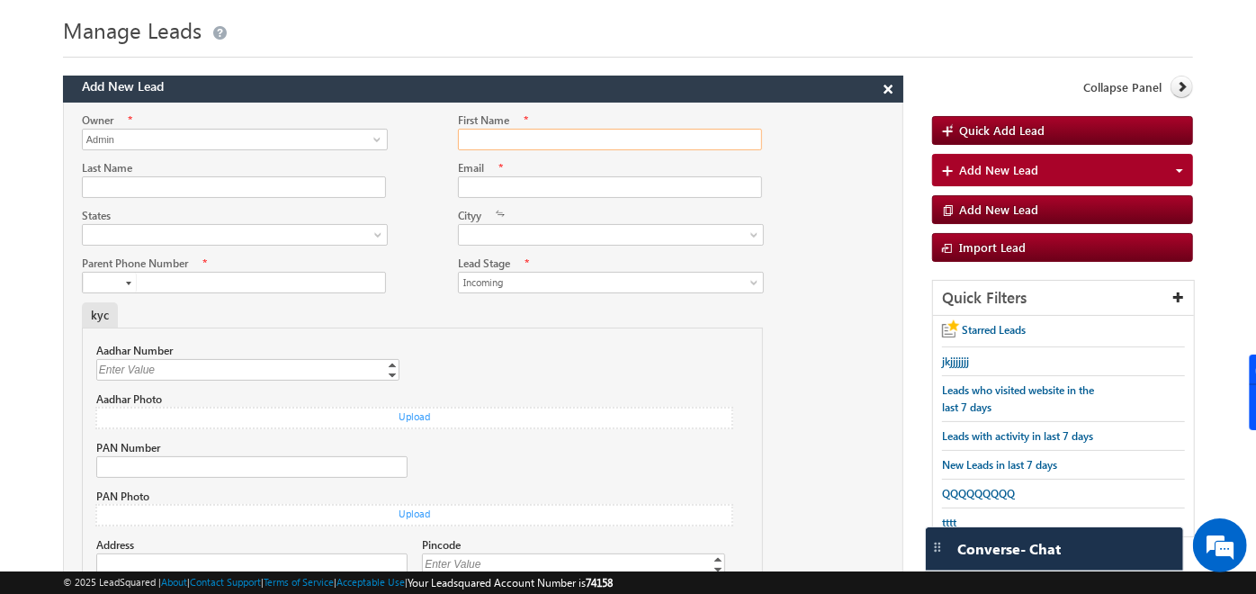
click at [544, 130] on input "First Name" at bounding box center [610, 140] width 304 height 22
type input "[PERSON_NAME]"
type input "m"
click at [514, 182] on input "tanishaaaa@gmail.com" at bounding box center [600, 187] width 284 height 22
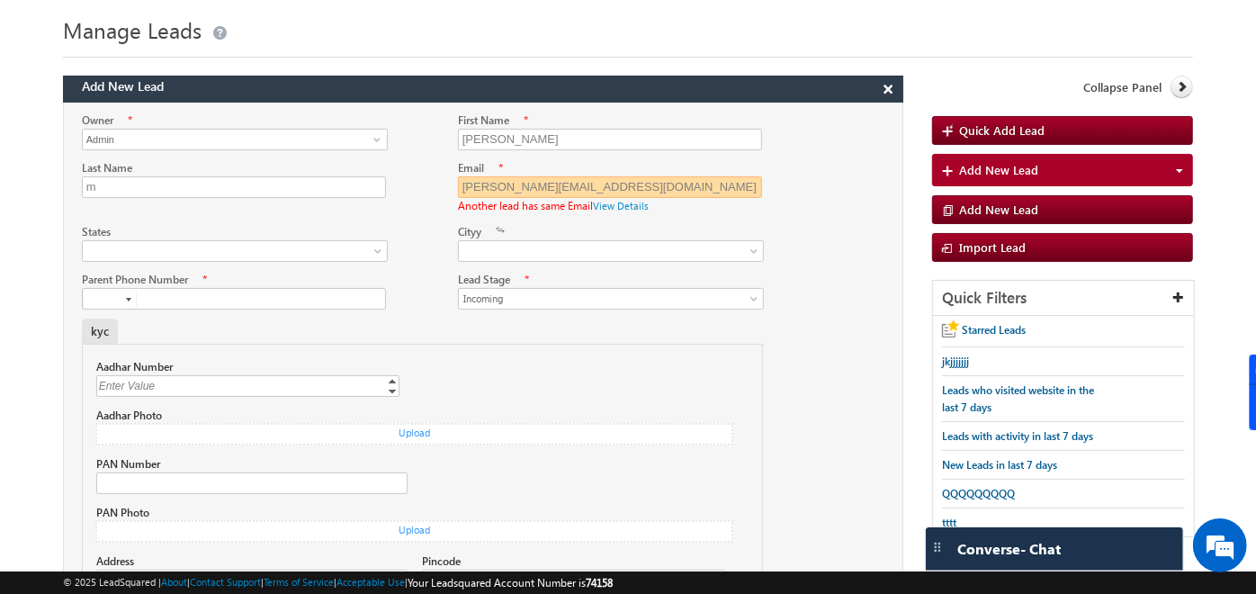
type input "[PERSON_NAME][EMAIL_ADDRESS][DOMAIN_NAME]"
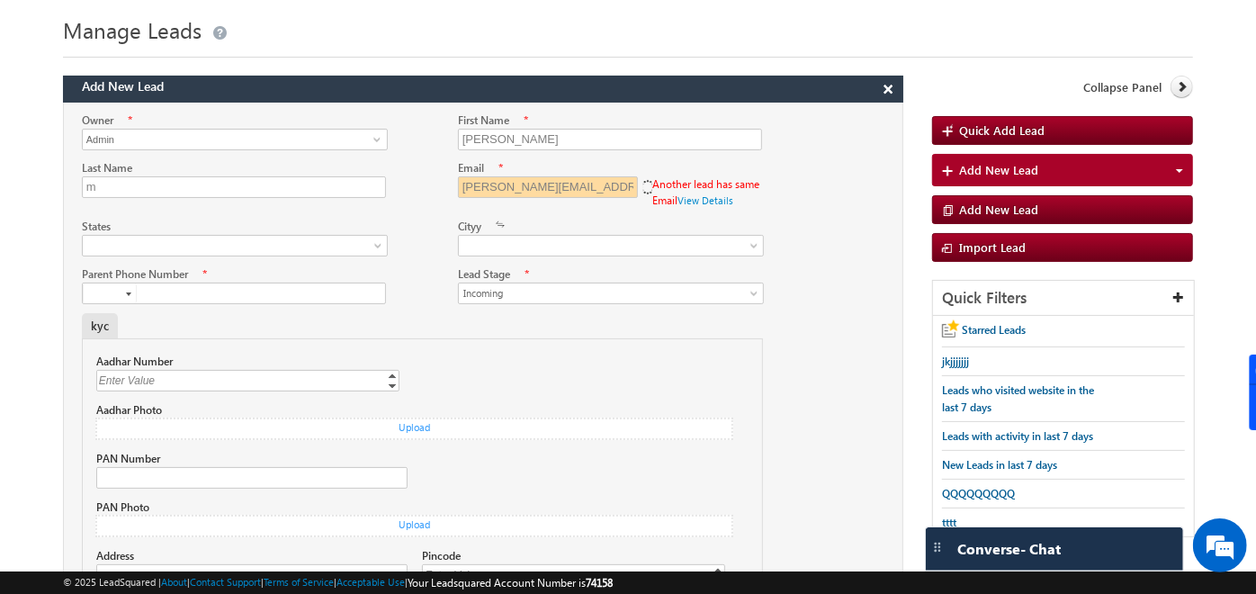
click at [551, 219] on div "Owner * Admin Admin Admin First Name * Tanisha Last Name m Email *" at bounding box center [483, 365] width 838 height 507
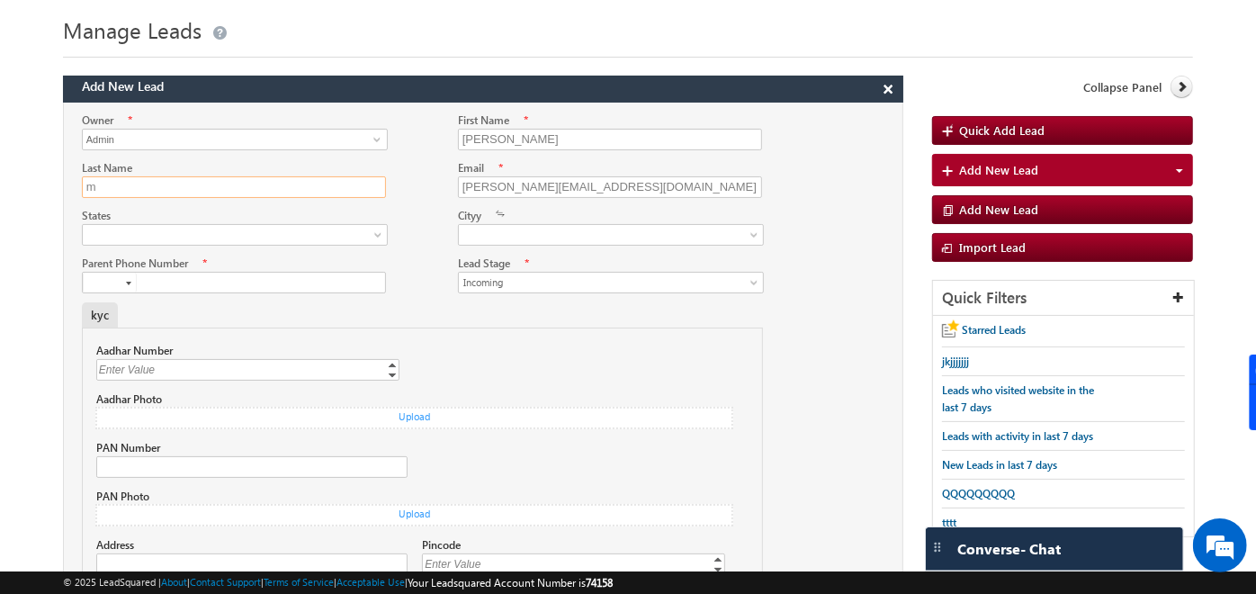
click at [292, 182] on input "m" at bounding box center [234, 187] width 304 height 22
type input "mii"
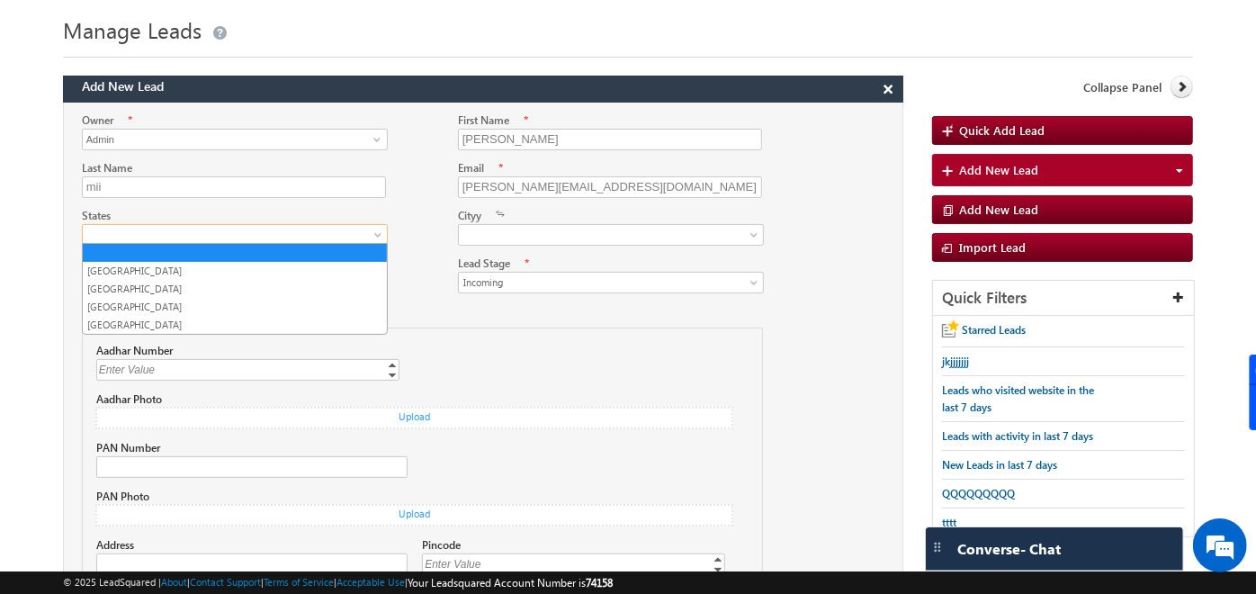
click at [372, 231] on span at bounding box center [379, 238] width 14 height 14
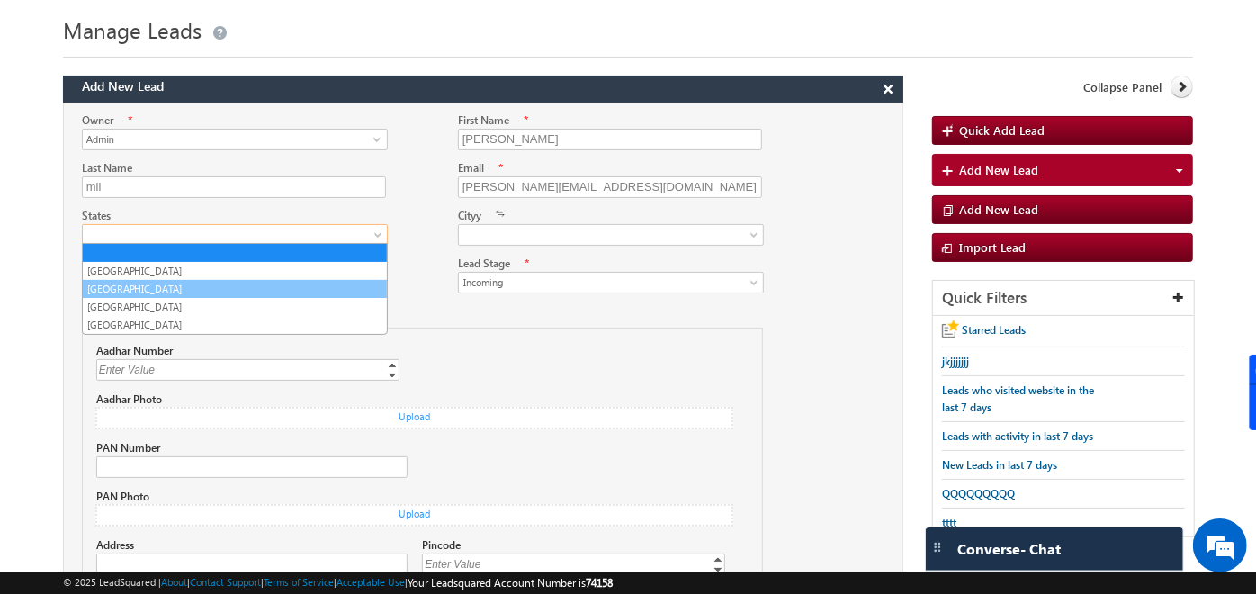
click at [229, 290] on link "Bihar" at bounding box center [235, 289] width 304 height 16
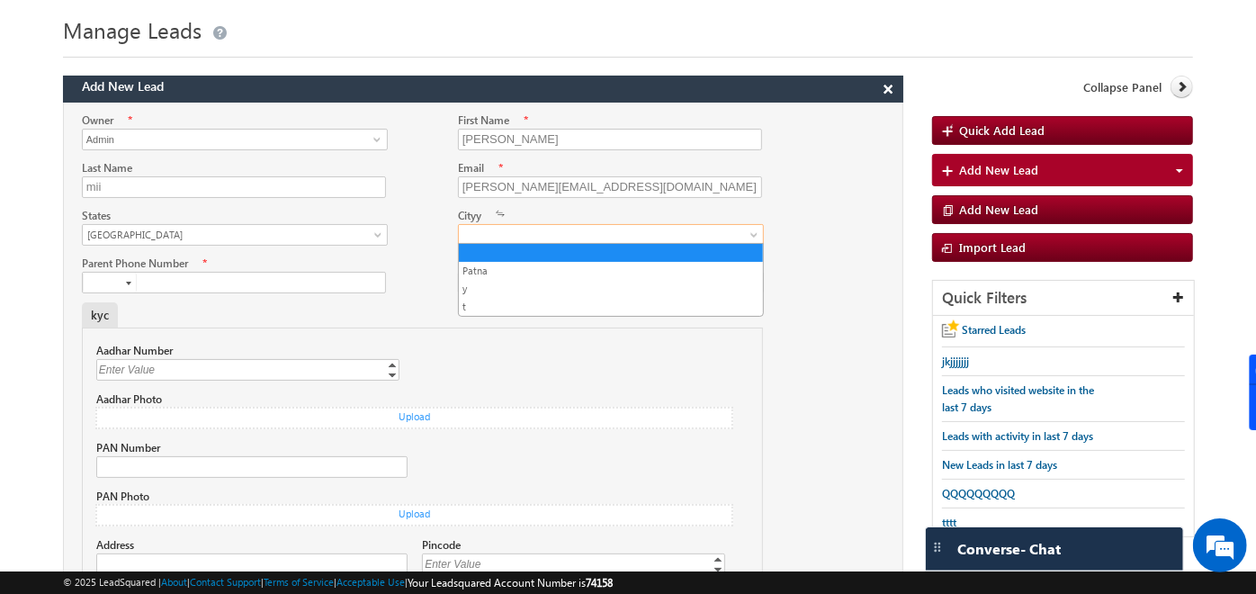
click at [541, 238] on span at bounding box center [606, 235] width 295 height 16
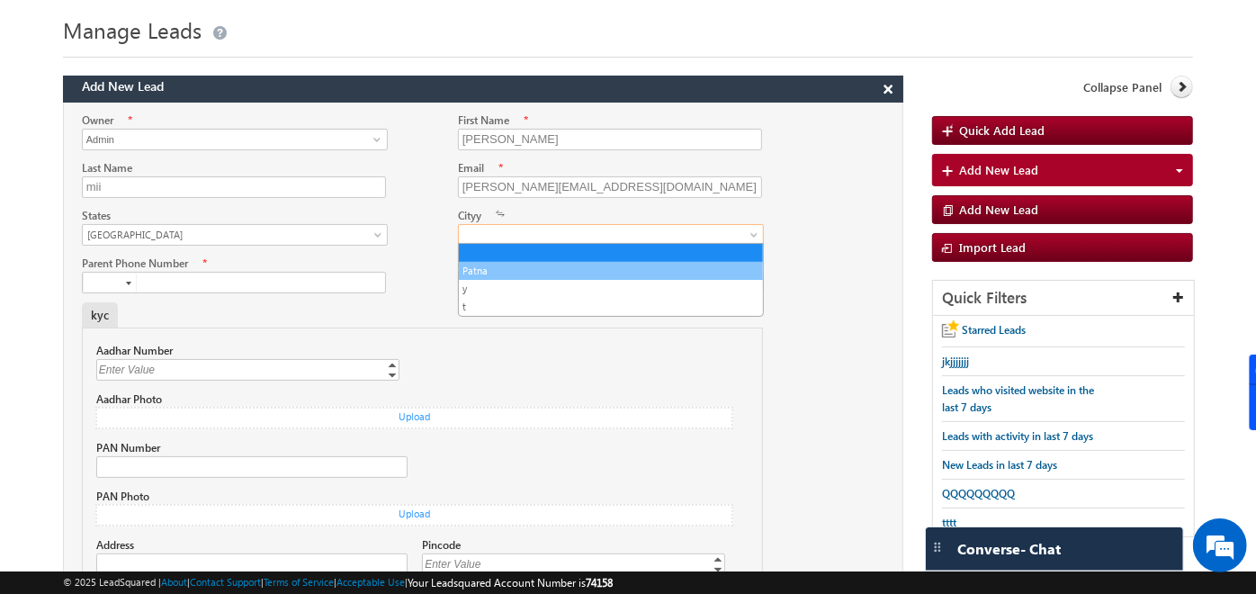
click at [519, 263] on link "Patna" at bounding box center [611, 271] width 304 height 16
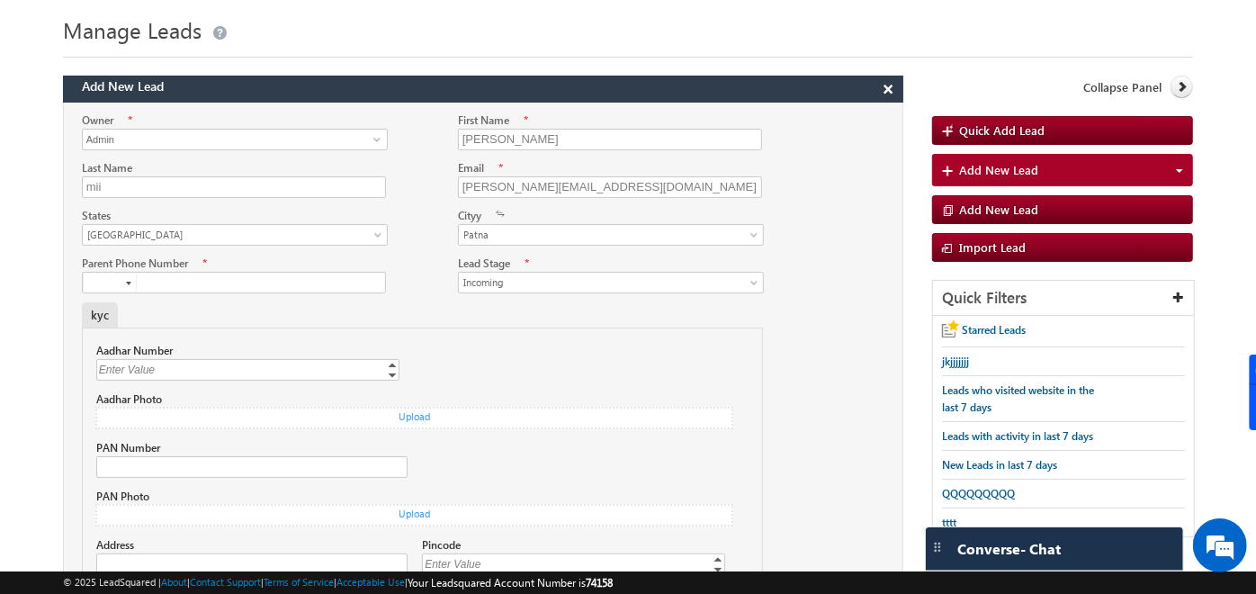
click at [130, 282] on div at bounding box center [128, 284] width 5 height 4
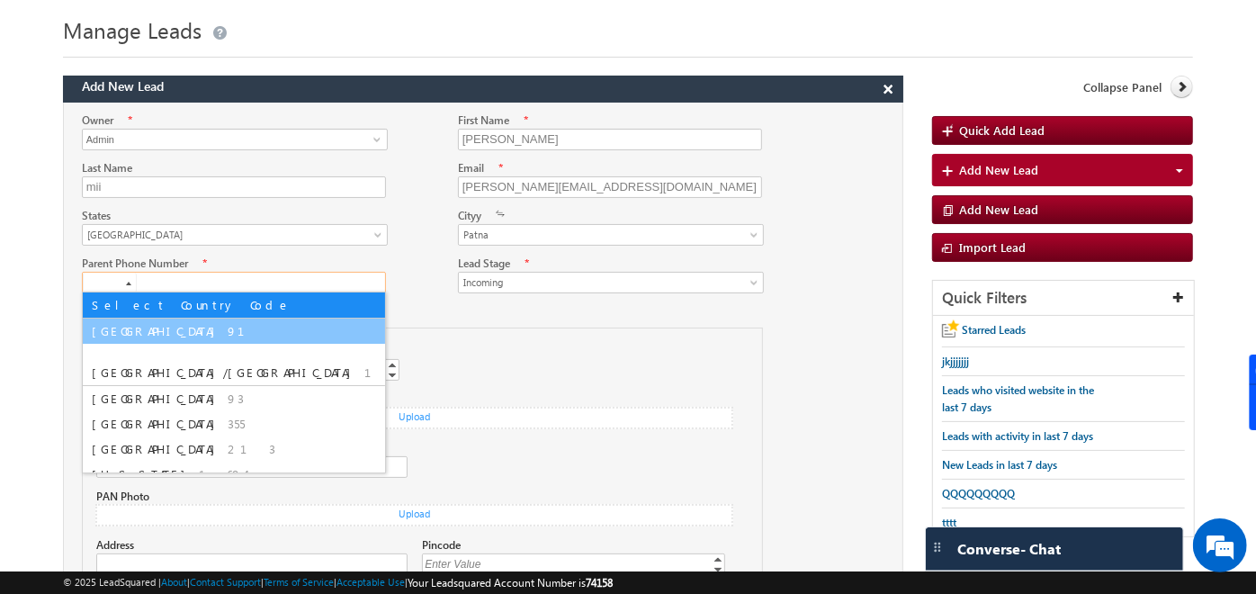
click at [228, 323] on span "91" at bounding box center [247, 330] width 39 height 15
type input "+91"
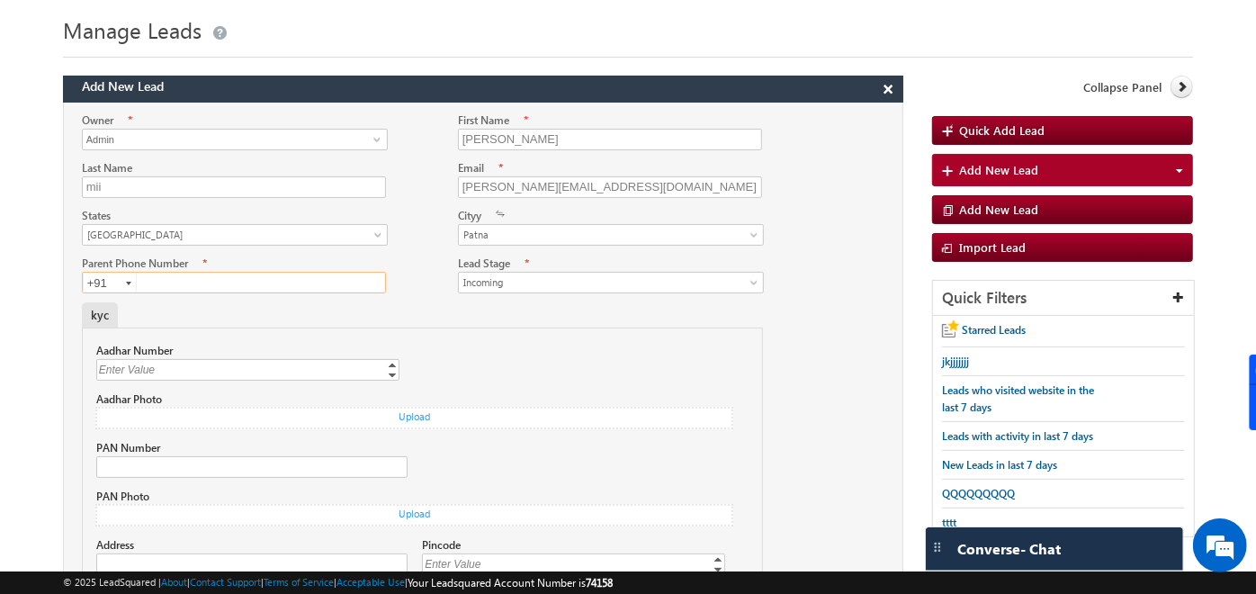
type input "0"
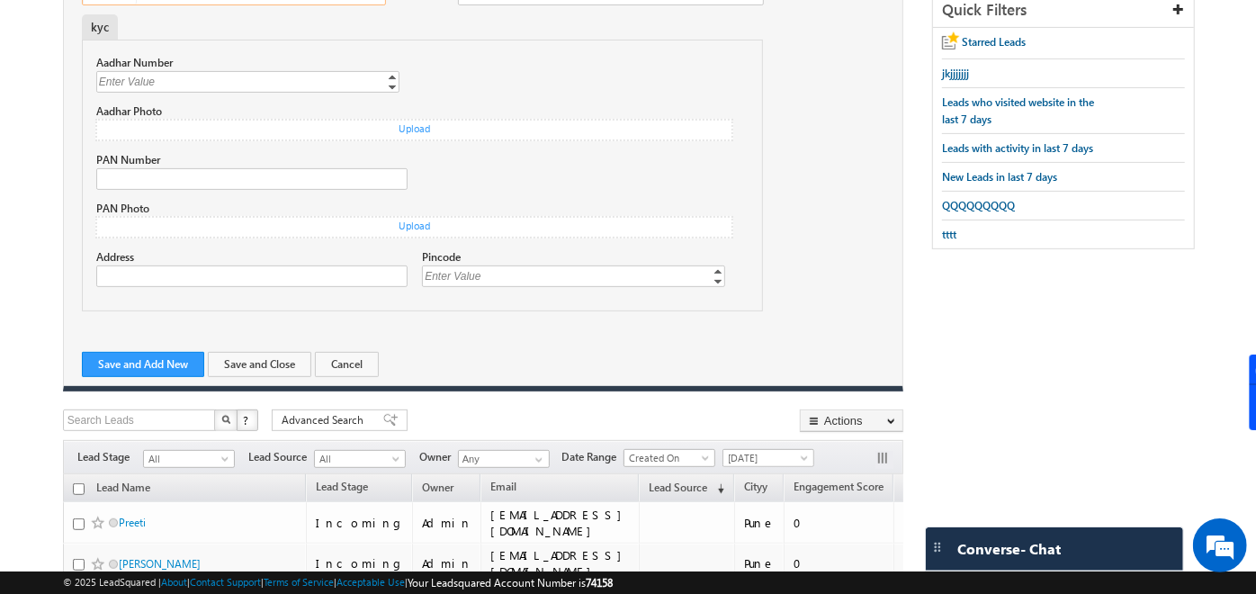
scroll to position [352, 0]
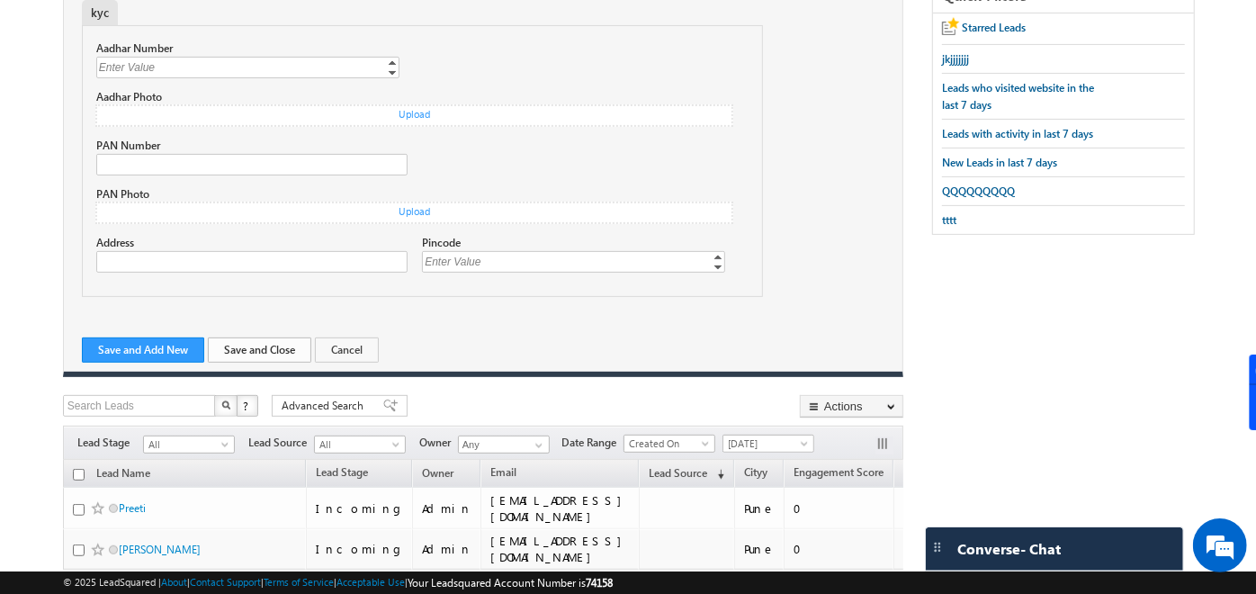
type input "9988770011"
click at [241, 339] on button "Save and Close" at bounding box center [259, 349] width 103 height 25
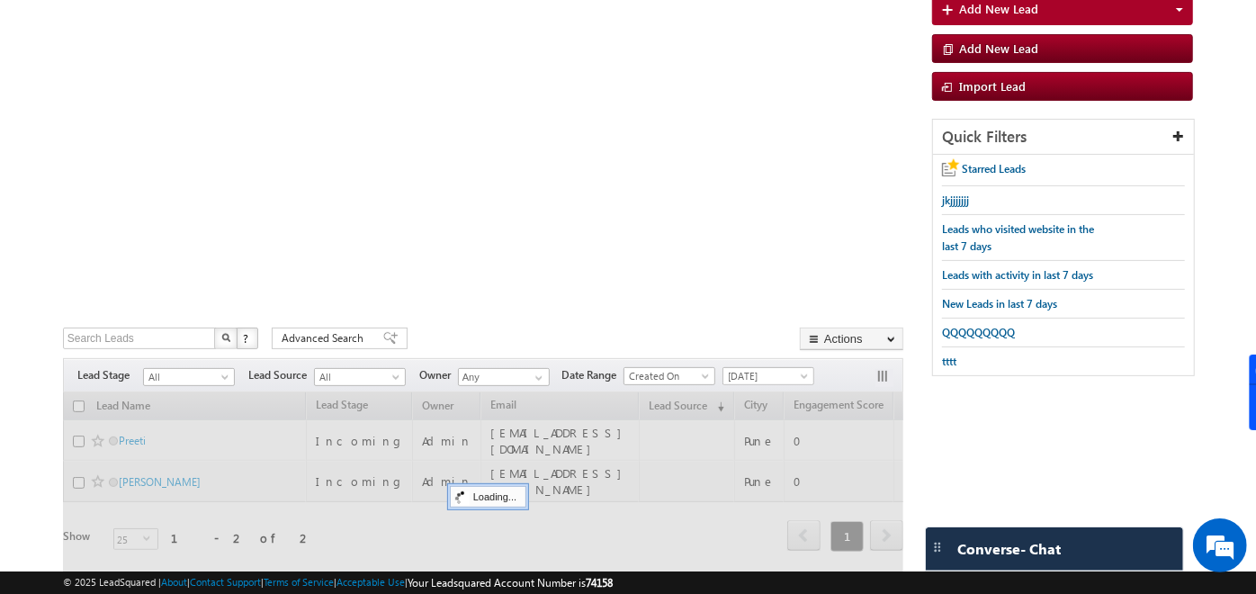
scroll to position [49, 0]
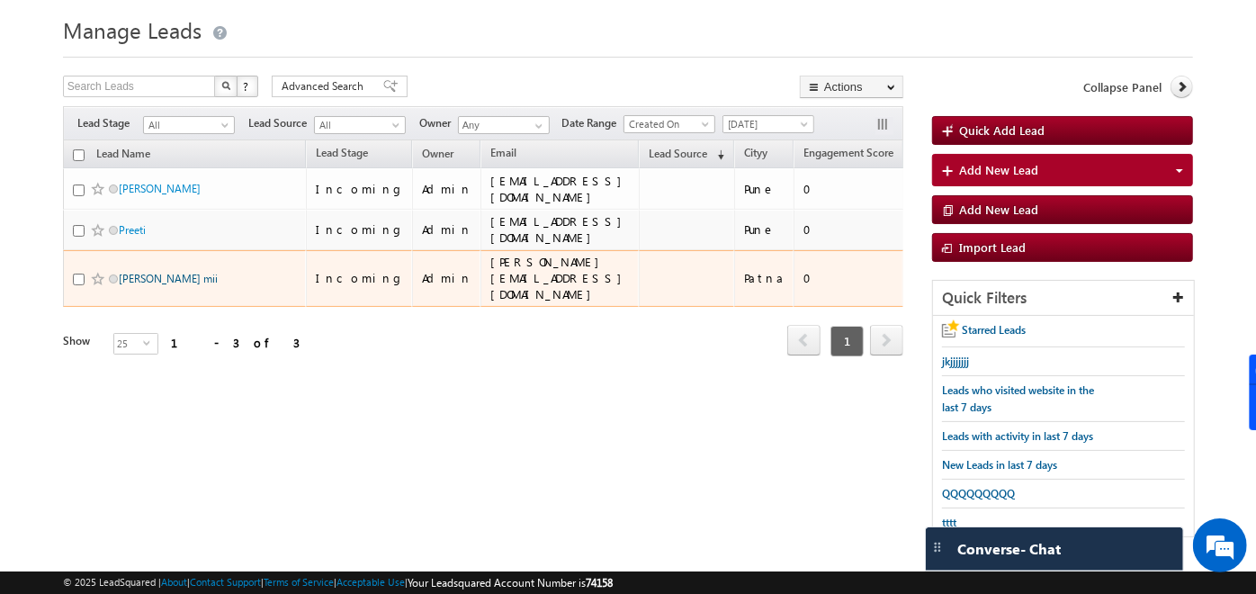
drag, startPoint x: 139, startPoint y: 274, endPoint x: 128, endPoint y: 267, distance: 13.0
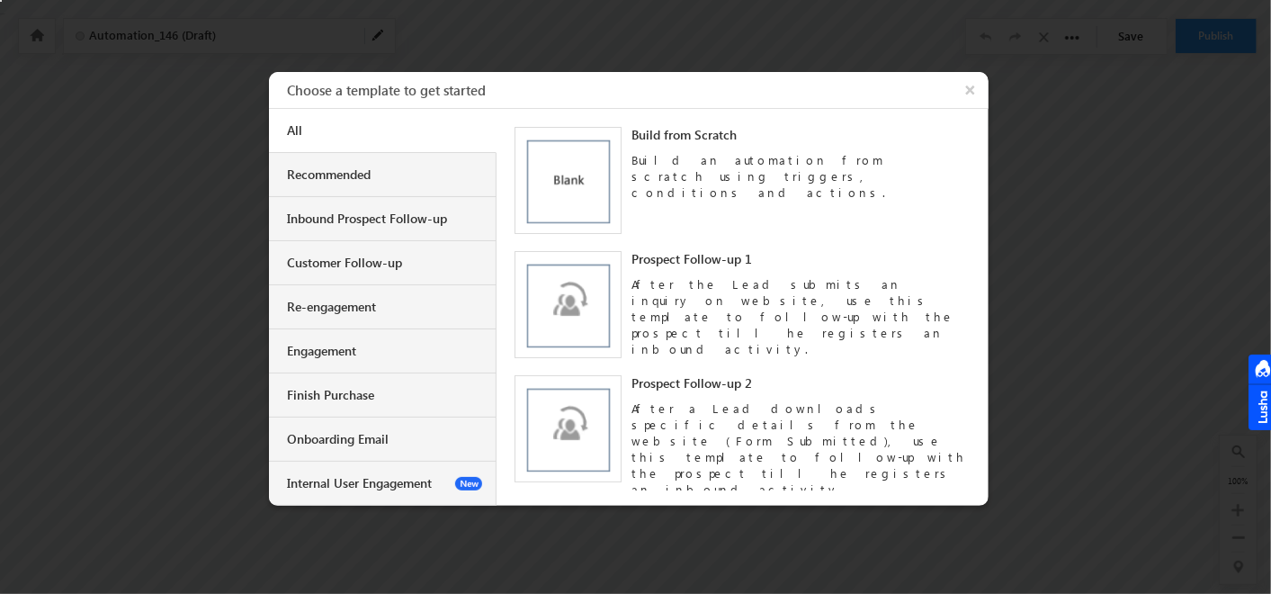
click at [782, 163] on div "Build an automation from scratch using triggers, conditions and actions." at bounding box center [800, 172] width 339 height 58
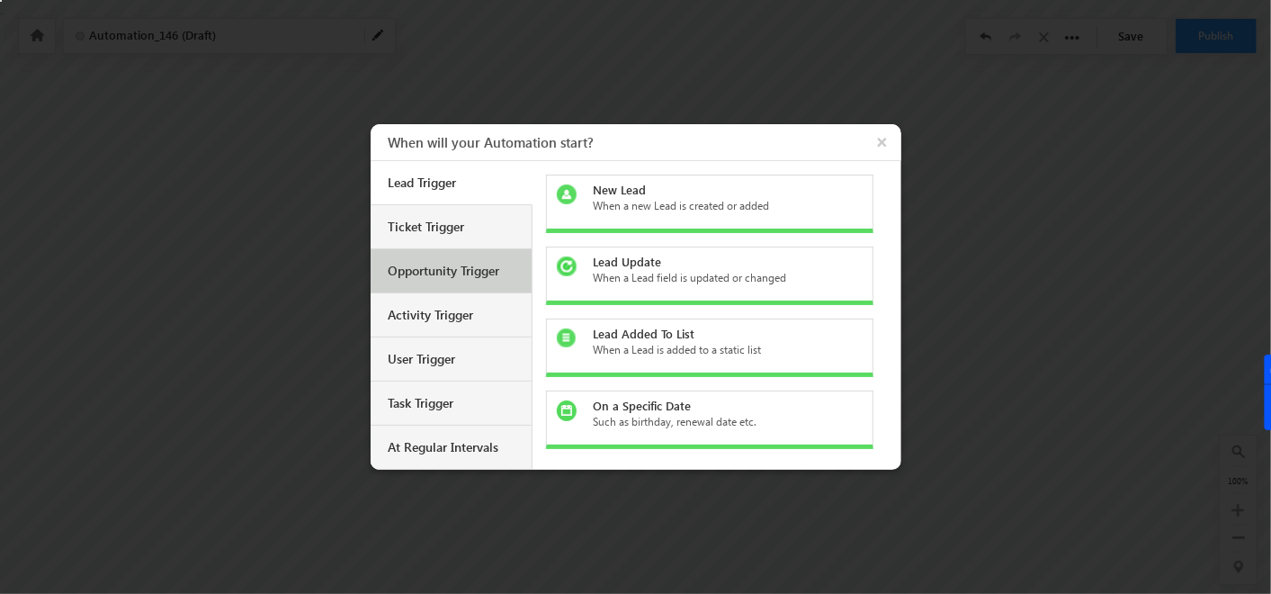
click at [478, 267] on div "Opportunity Trigger" at bounding box center [454, 271] width 130 height 16
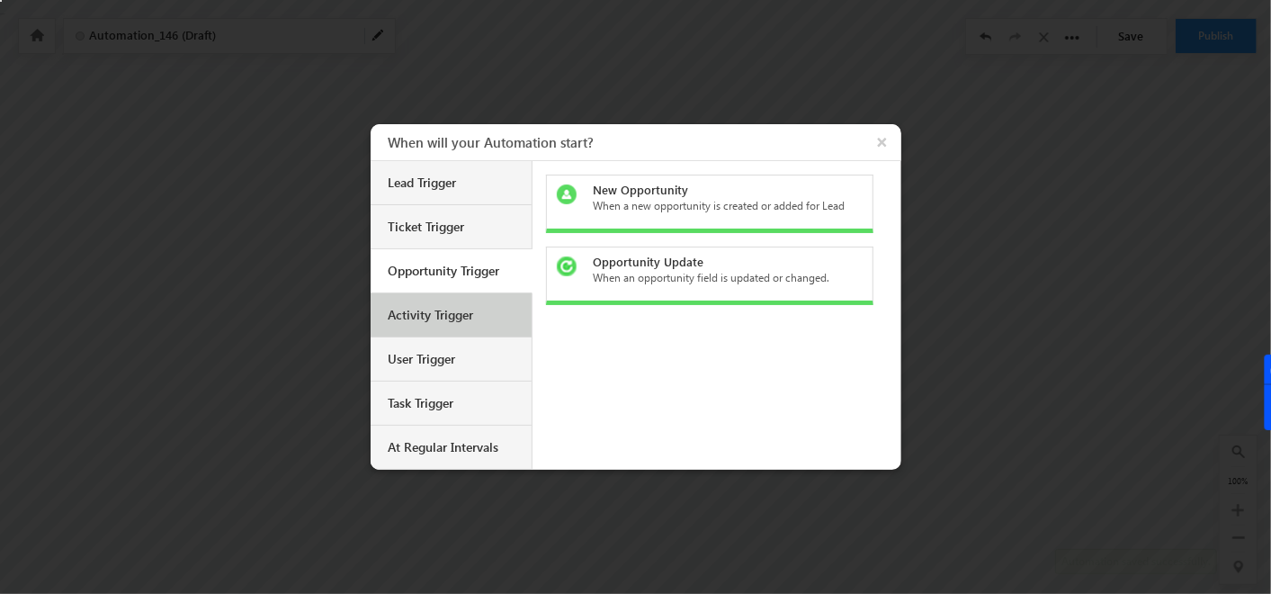
click at [444, 322] on div "Activity Trigger" at bounding box center [454, 315] width 130 height 16
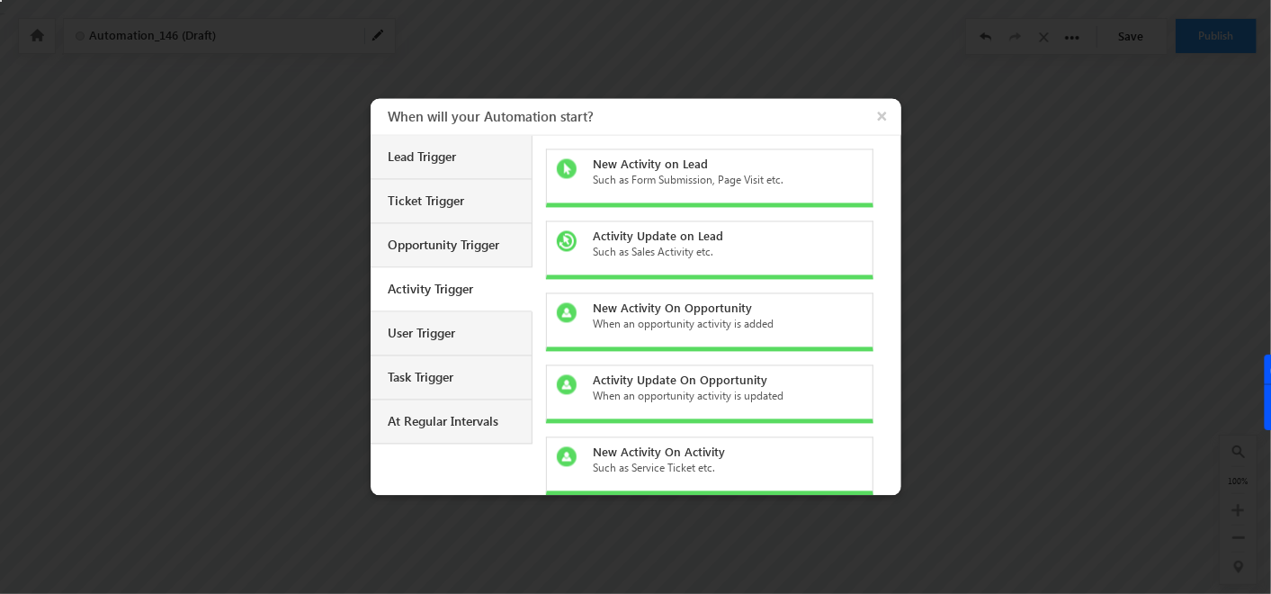
scroll to position [80, 0]
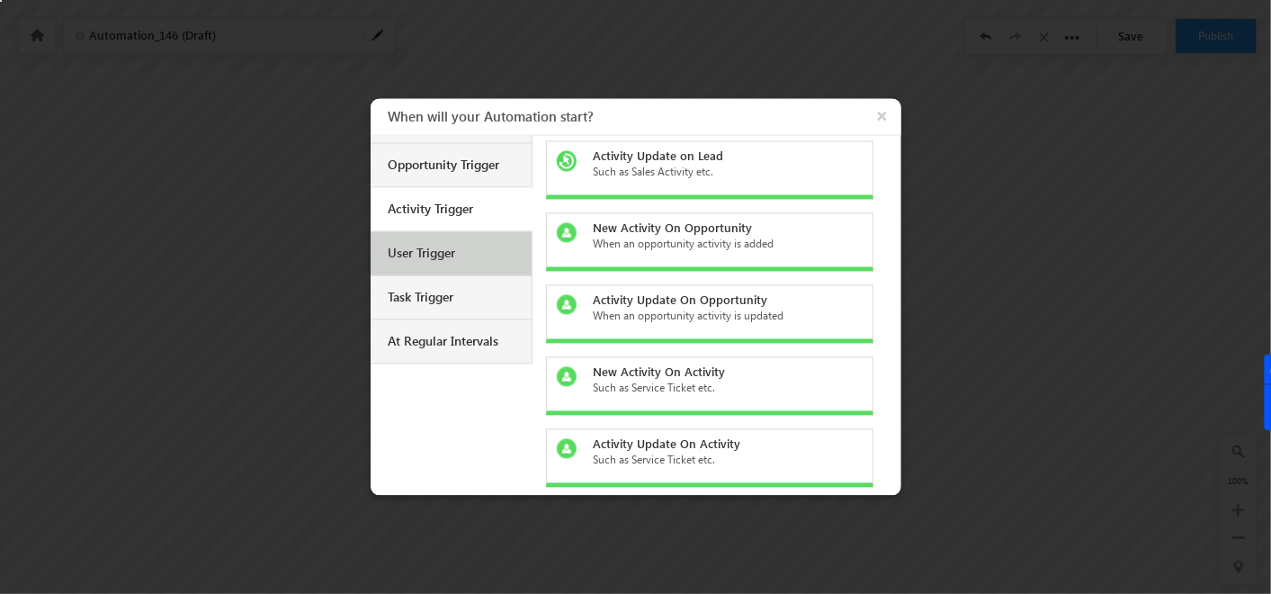
click at [482, 246] on div "User Trigger" at bounding box center [454, 254] width 130 height 16
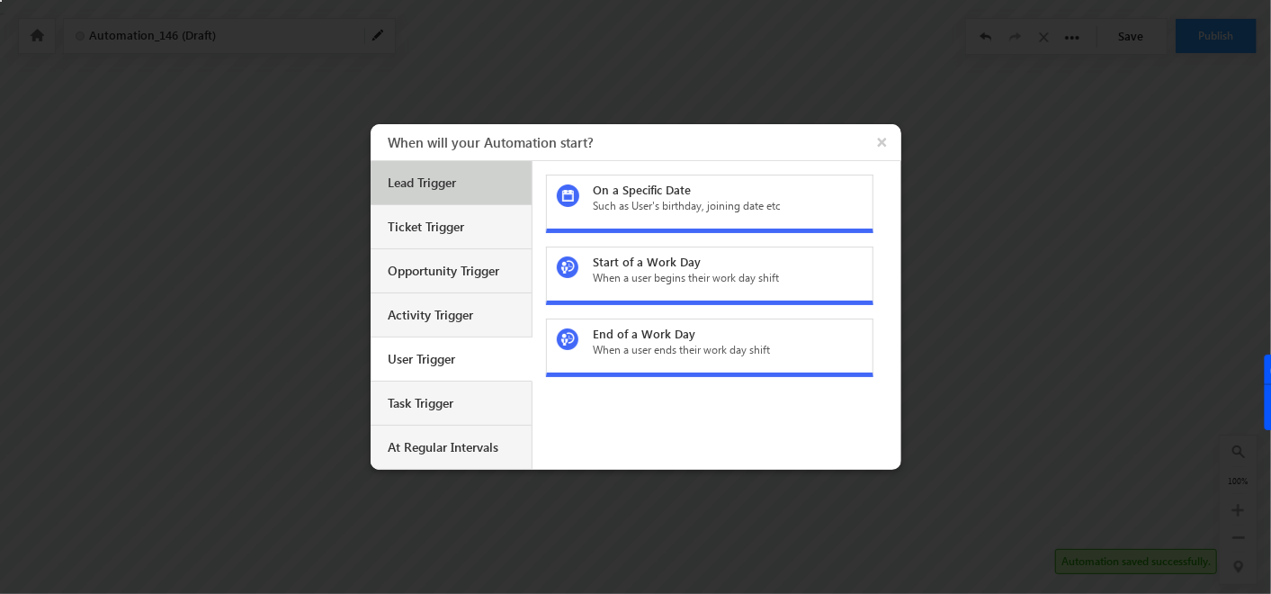
click at [468, 190] on div "Lead Trigger" at bounding box center [454, 183] width 130 height 16
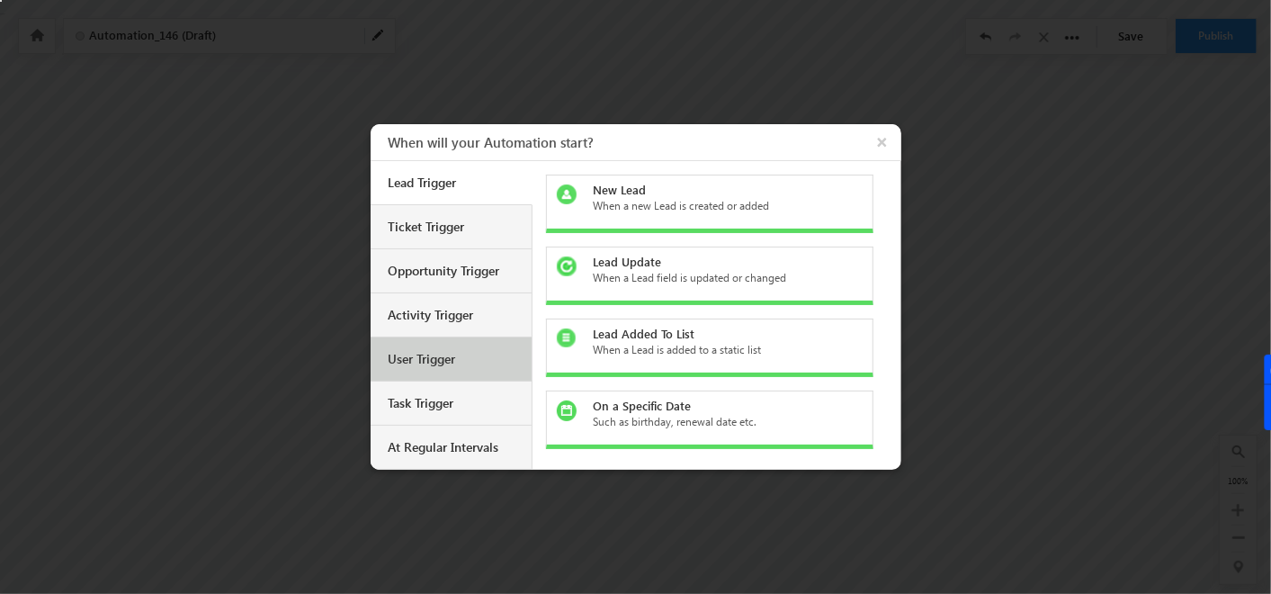
click at [418, 354] on div "User Trigger" at bounding box center [454, 359] width 130 height 16
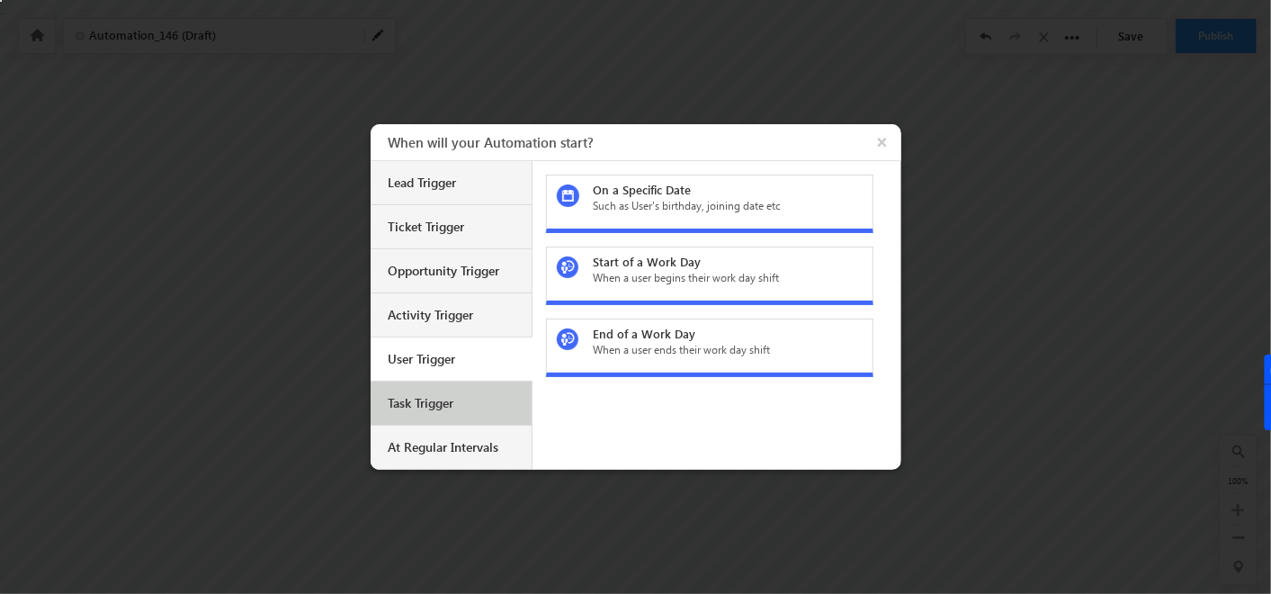
click at [447, 396] on div "Task Trigger" at bounding box center [454, 403] width 130 height 16
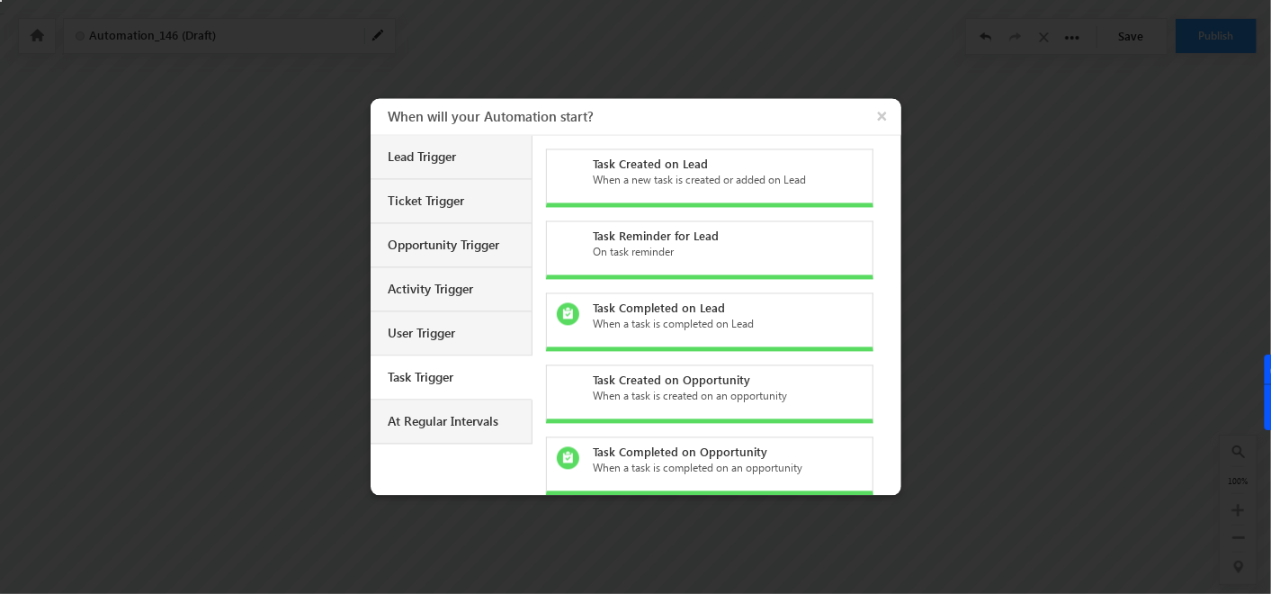
scroll to position [80, 0]
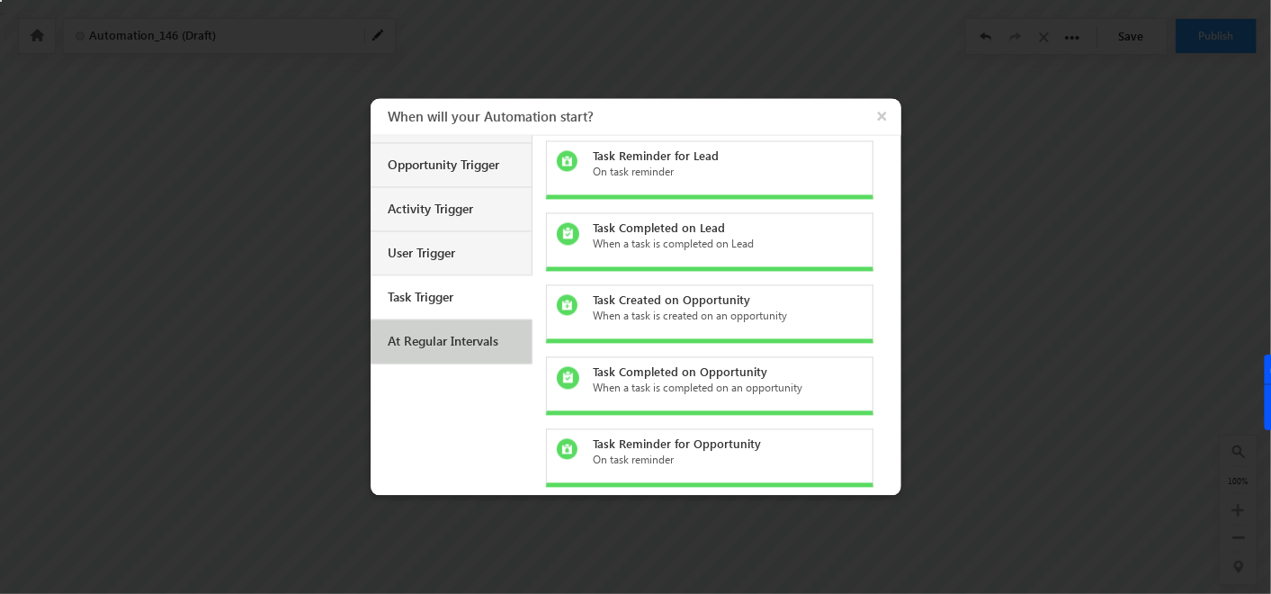
click at [495, 348] on div "At Regular Intervals" at bounding box center [451, 342] width 161 height 44
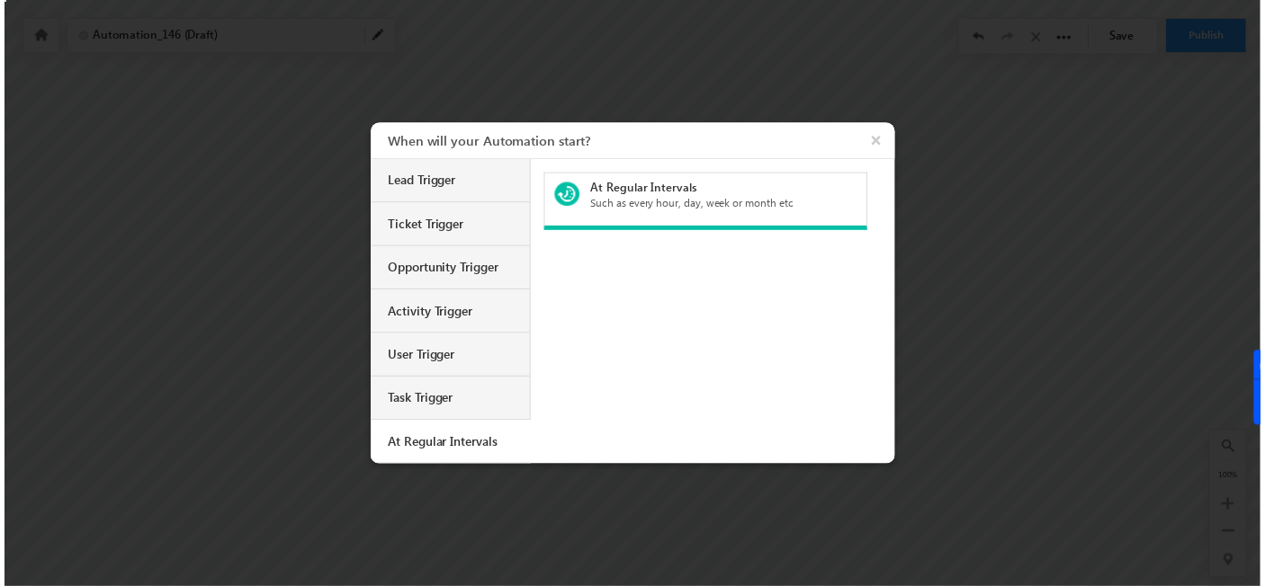
scroll to position [0, 0]
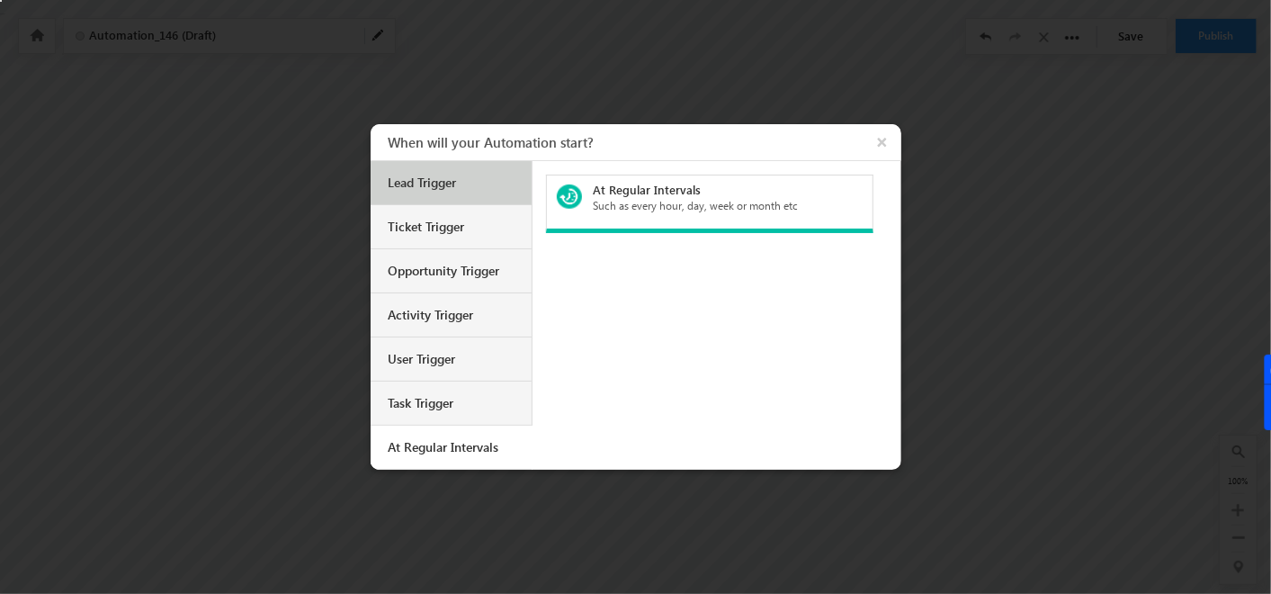
click at [488, 168] on div "Lead Trigger" at bounding box center [451, 183] width 161 height 44
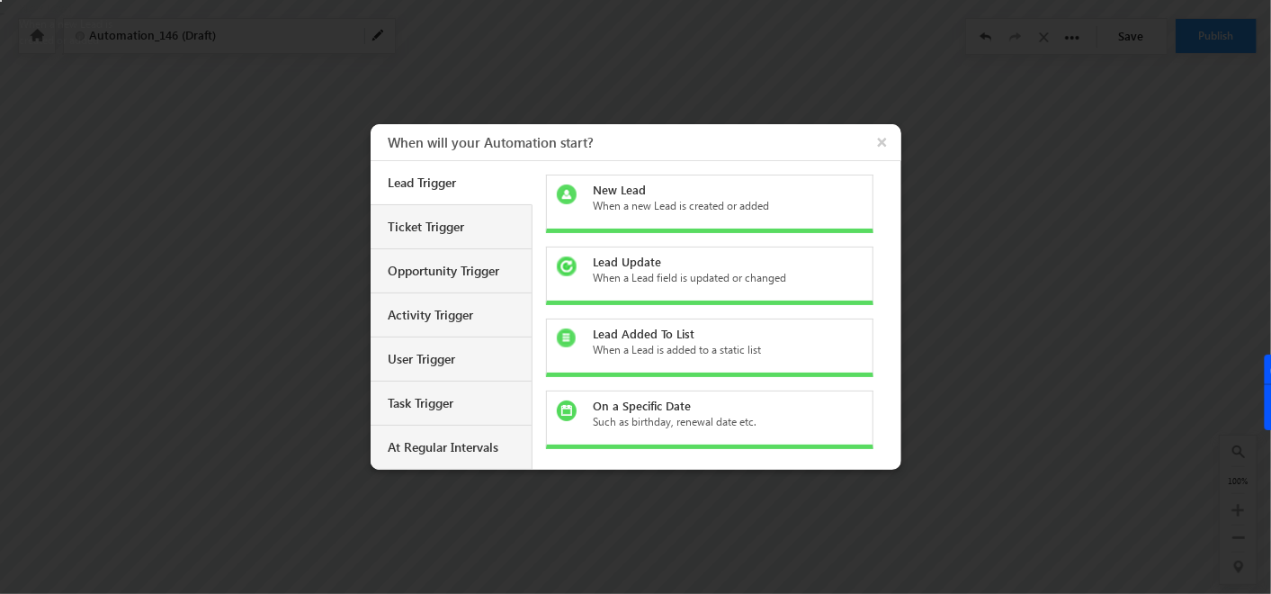
click at [622, 193] on div "New Lead" at bounding box center [720, 190] width 254 height 16
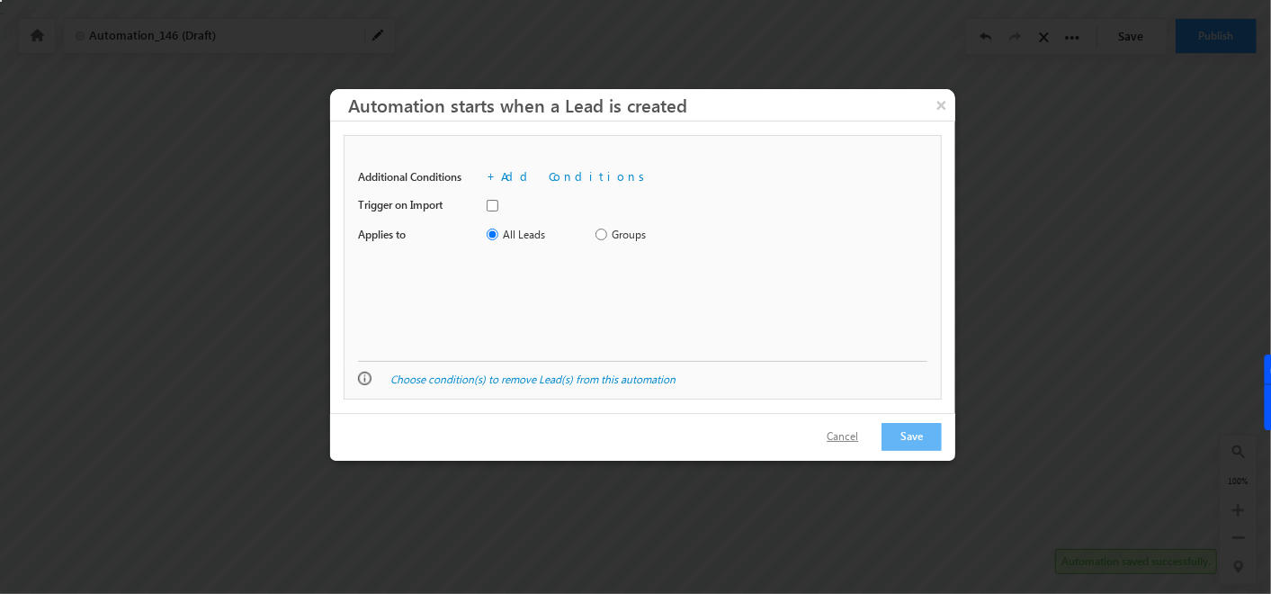
click at [839, 428] on button "Cancel" at bounding box center [842, 437] width 67 height 26
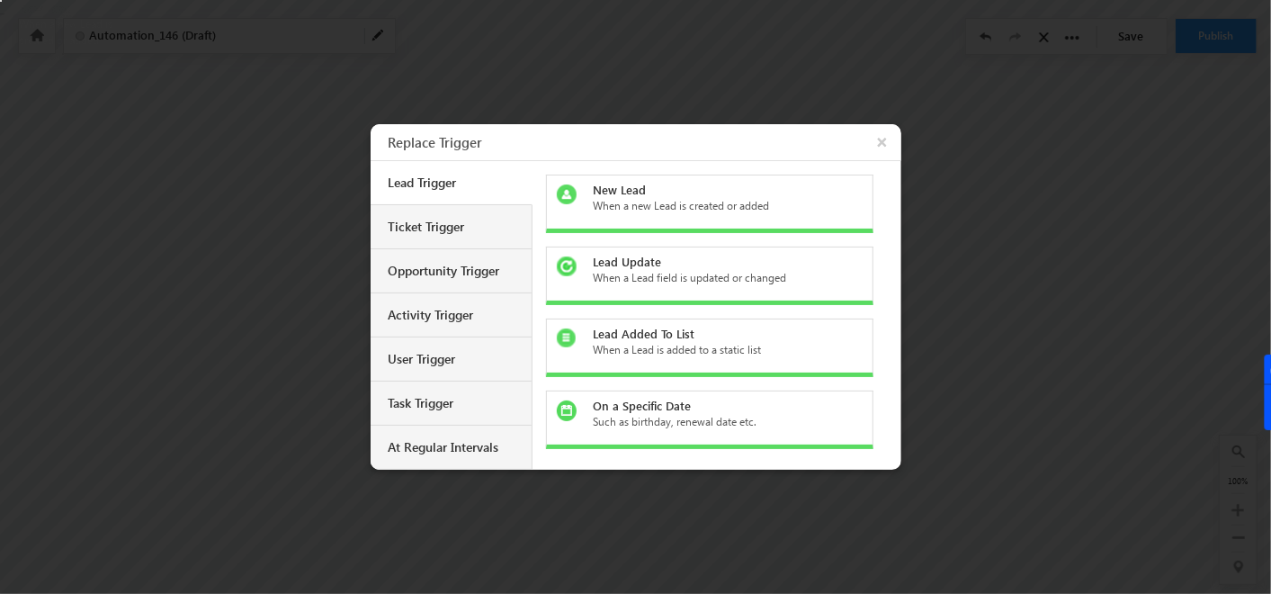
click at [659, 206] on div "When a new Lead is created or added" at bounding box center [720, 206] width 254 height 16
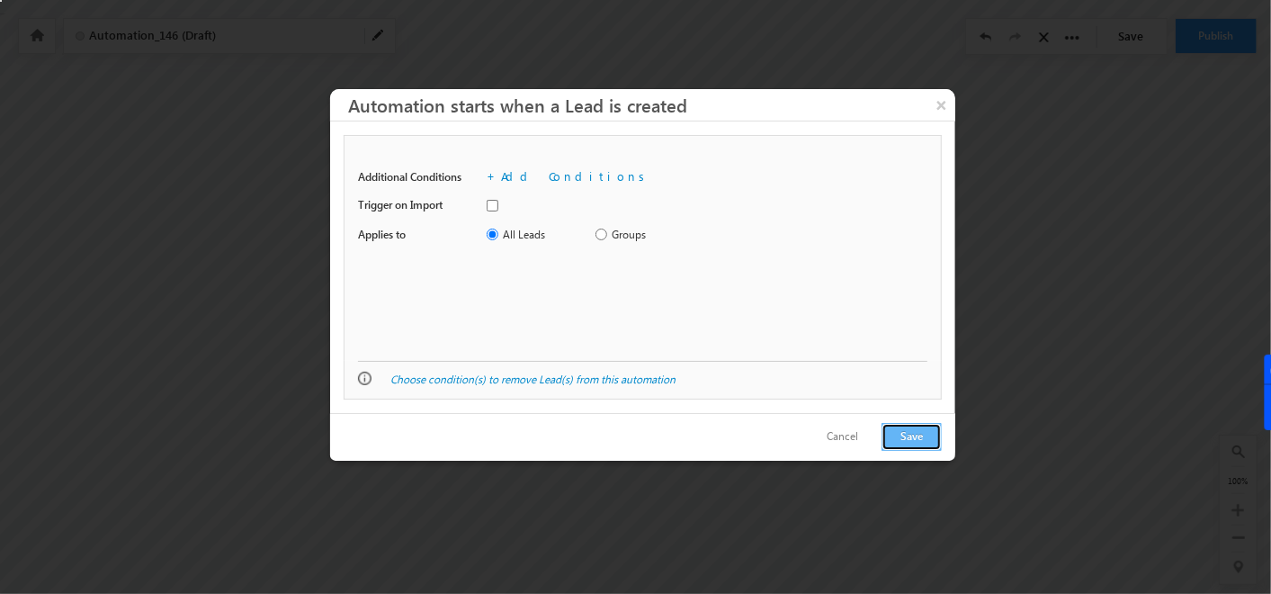
click at [911, 437] on button "Save" at bounding box center [912, 437] width 60 height 28
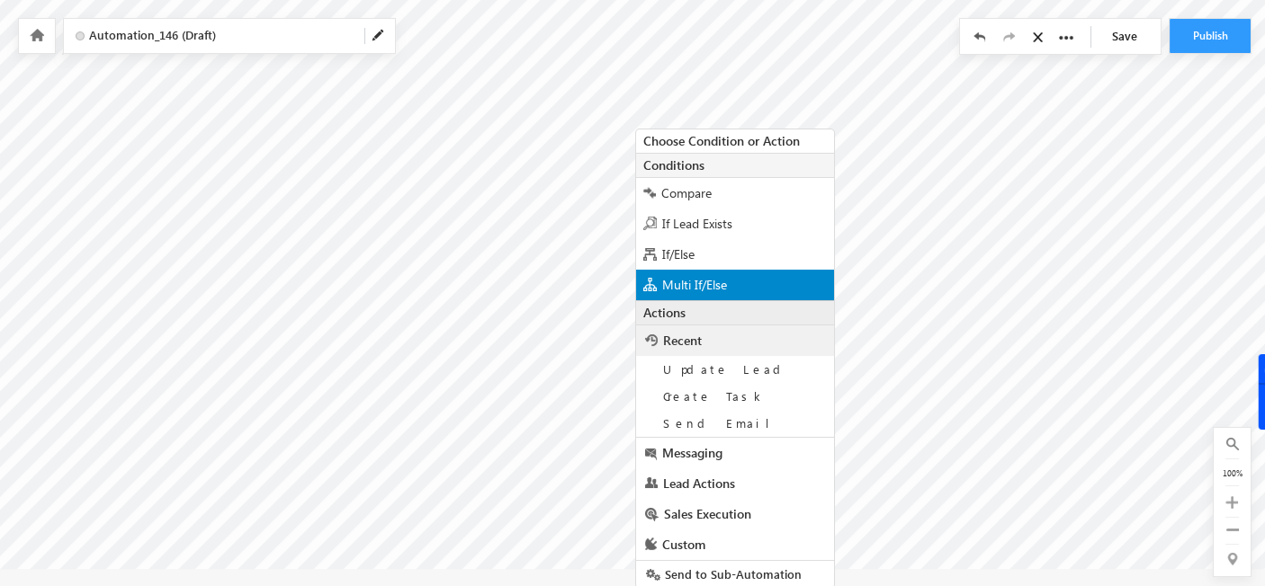
click at [721, 282] on span "Multi If/Else" at bounding box center [694, 284] width 65 height 17
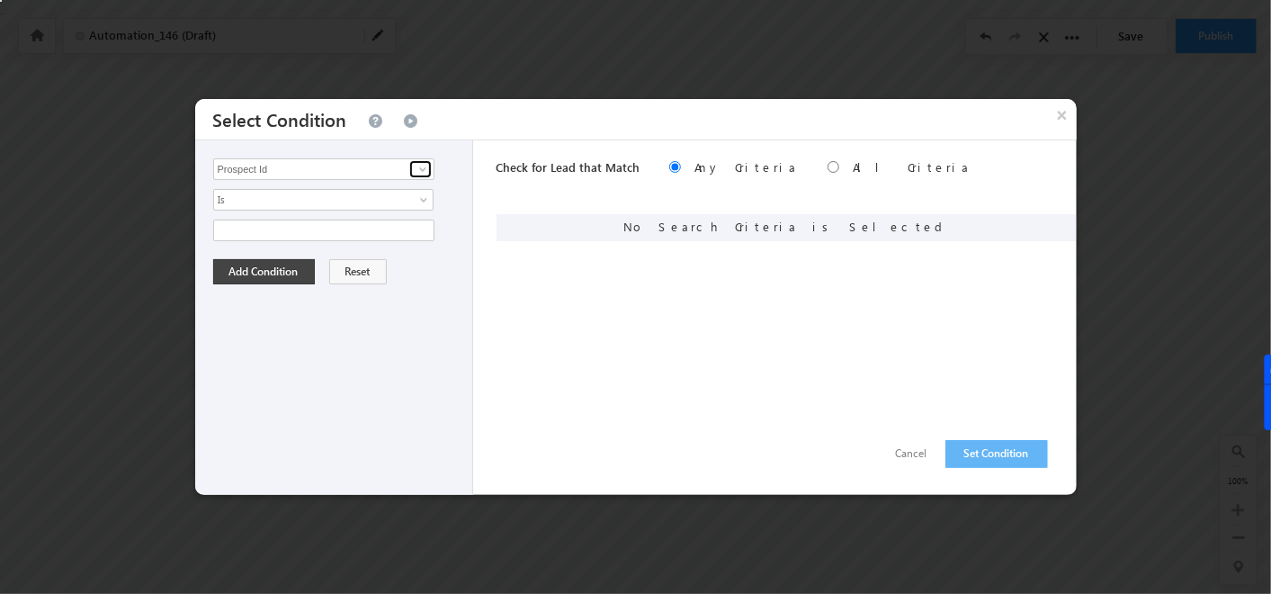
click at [418, 174] on span at bounding box center [423, 169] width 14 height 14
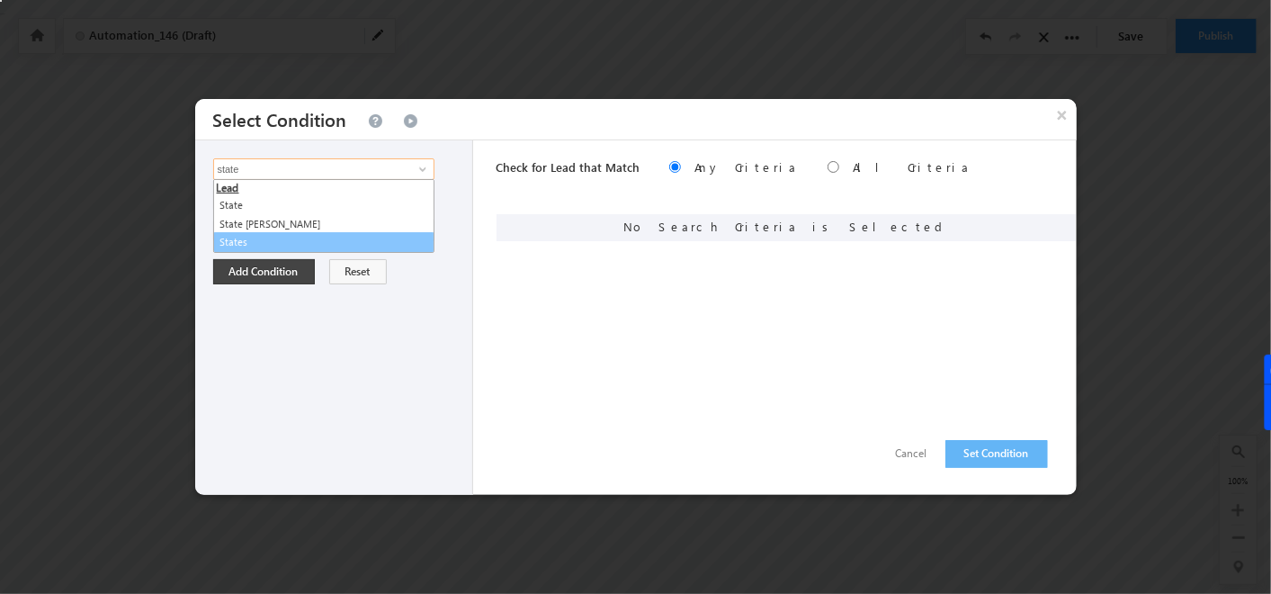
click at [282, 241] on link "States" at bounding box center [323, 242] width 221 height 21
type input "States"
click at [298, 234] on span "None Selected" at bounding box center [316, 230] width 204 height 20
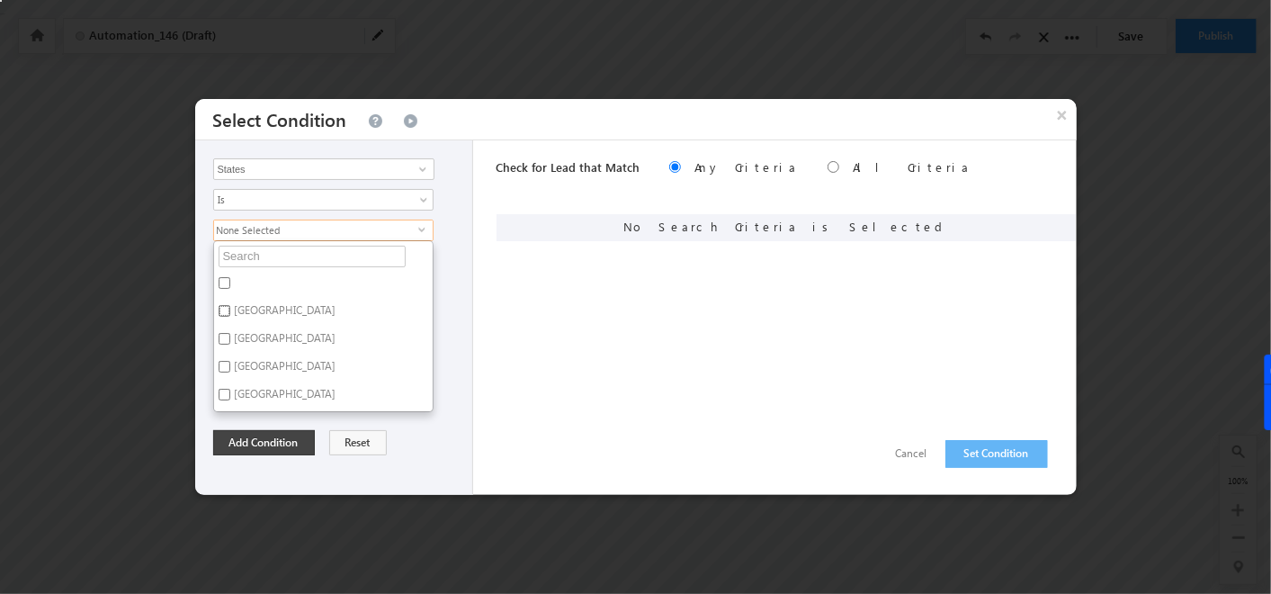
click at [228, 308] on input "Maharashtra" at bounding box center [225, 311] width 12 height 12
checkbox input "true"
click at [274, 430] on button "Add Condition" at bounding box center [264, 442] width 102 height 25
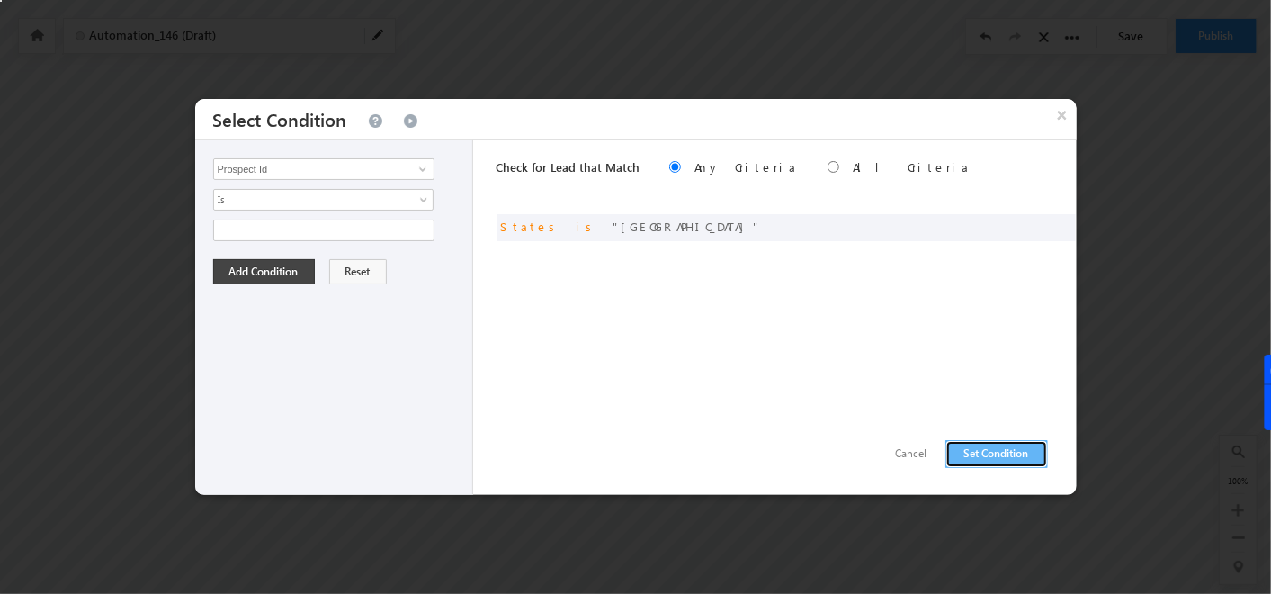
click at [1011, 452] on button "Set Condition" at bounding box center [996, 454] width 103 height 28
click at [356, 175] on input "Prospect Id" at bounding box center [323, 169] width 221 height 22
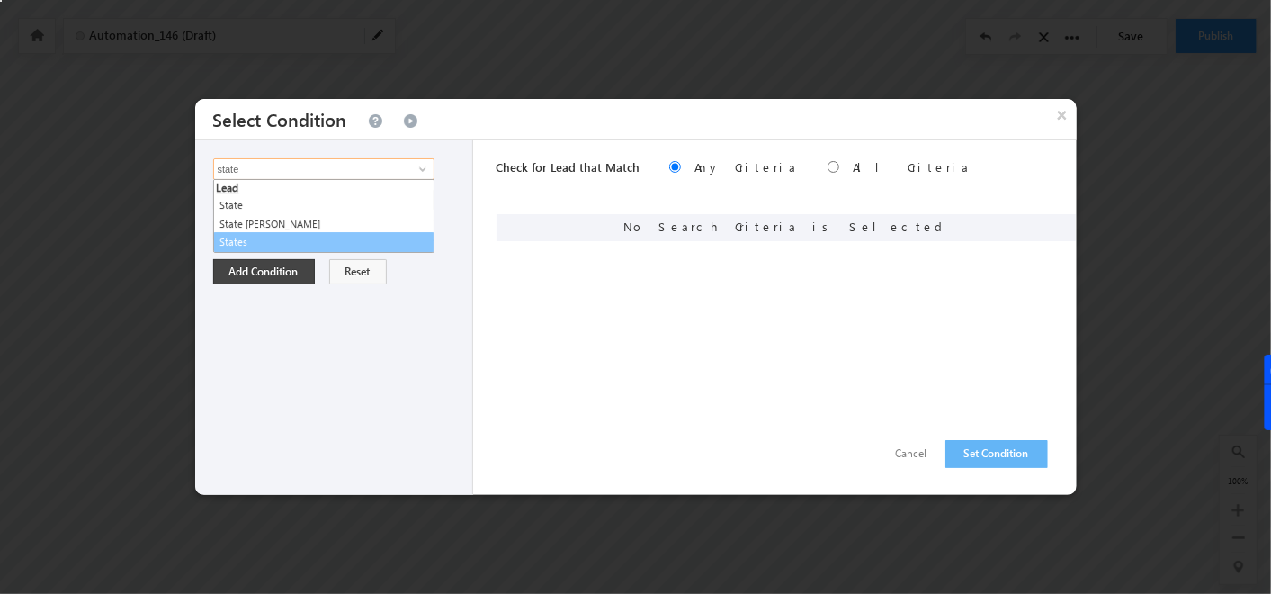
click at [249, 246] on link "States" at bounding box center [323, 242] width 221 height 21
type input "States"
click at [282, 225] on span "None Selected" at bounding box center [316, 230] width 204 height 20
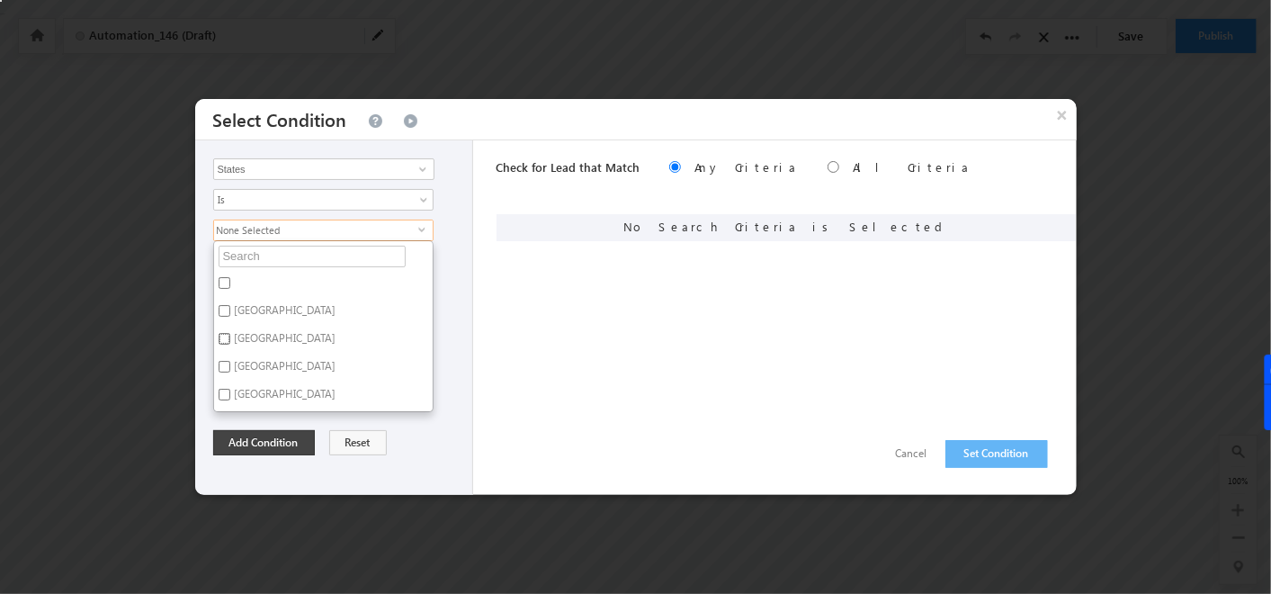
click at [223, 335] on input "Bihar" at bounding box center [225, 339] width 12 height 12
checkbox input "true"
click at [261, 444] on button "Add Condition" at bounding box center [264, 442] width 102 height 25
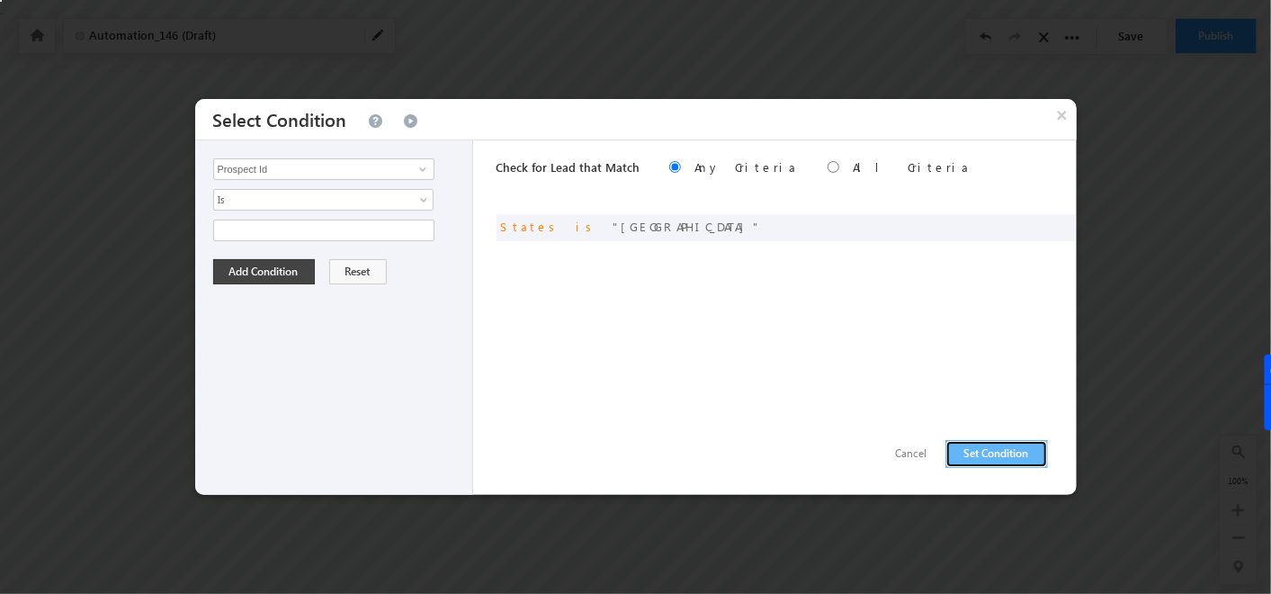
click at [1038, 445] on button "Set Condition" at bounding box center [996, 454] width 103 height 28
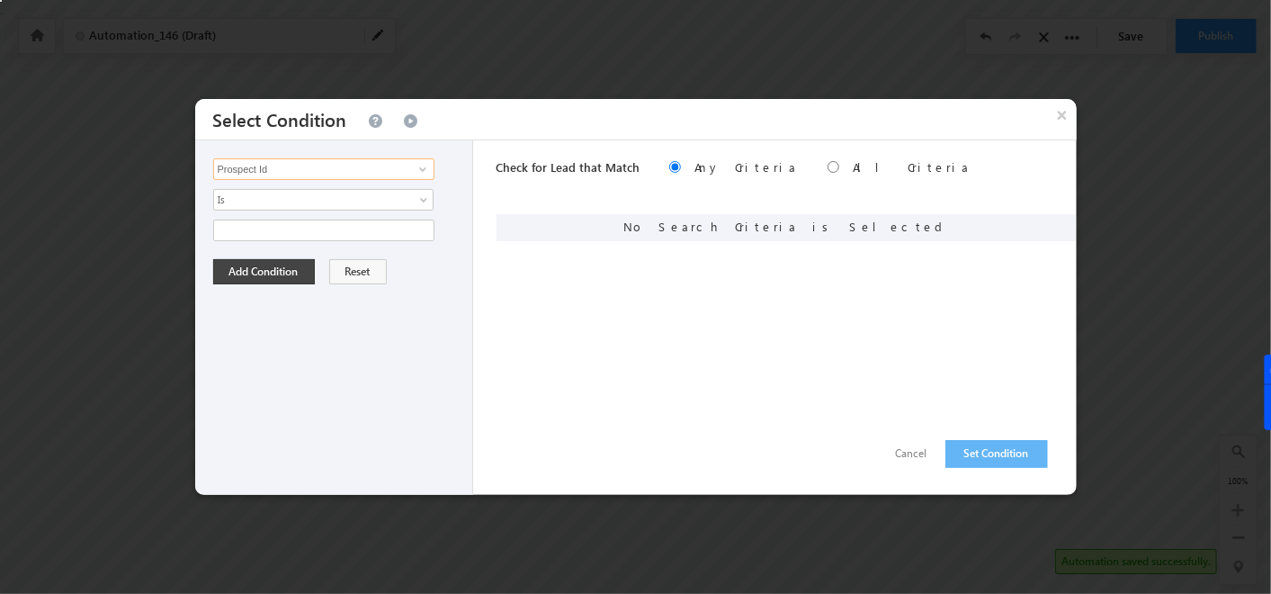
click at [354, 165] on input "Prospect Id" at bounding box center [323, 169] width 221 height 22
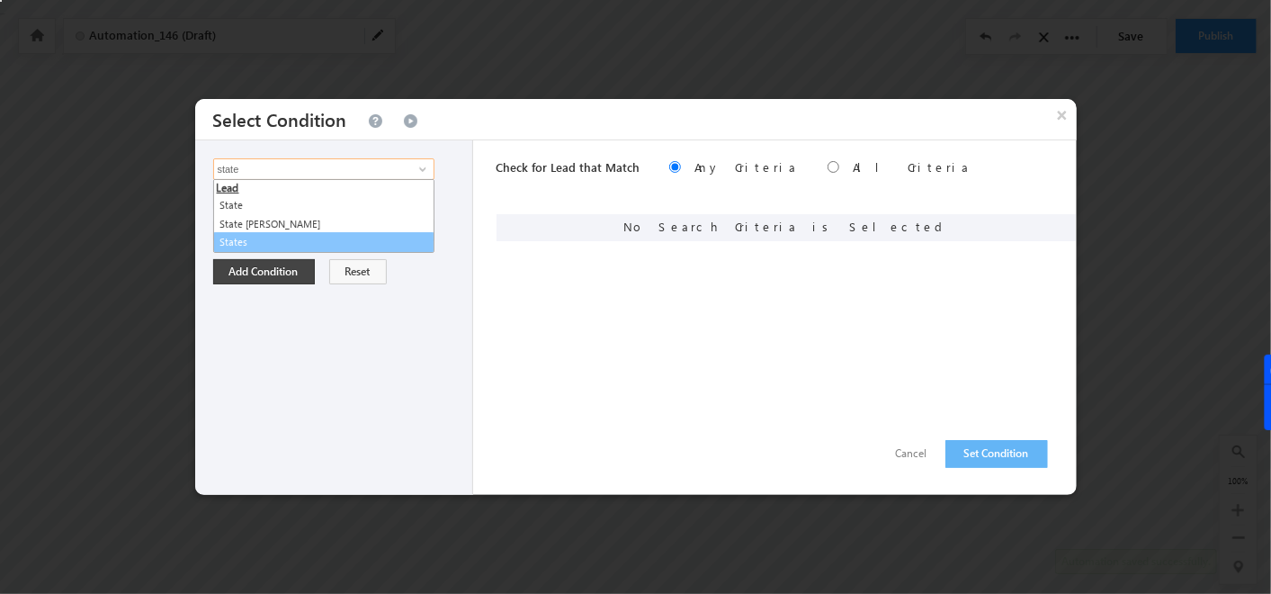
click at [249, 239] on link "States" at bounding box center [323, 242] width 221 height 21
type input "States"
click at [249, 239] on div "Prospect Id Address Age Appointment Rescheduling Date and Time Branch Channel P…" at bounding box center [334, 317] width 279 height 354
click at [259, 234] on span "None Selected" at bounding box center [316, 230] width 204 height 20
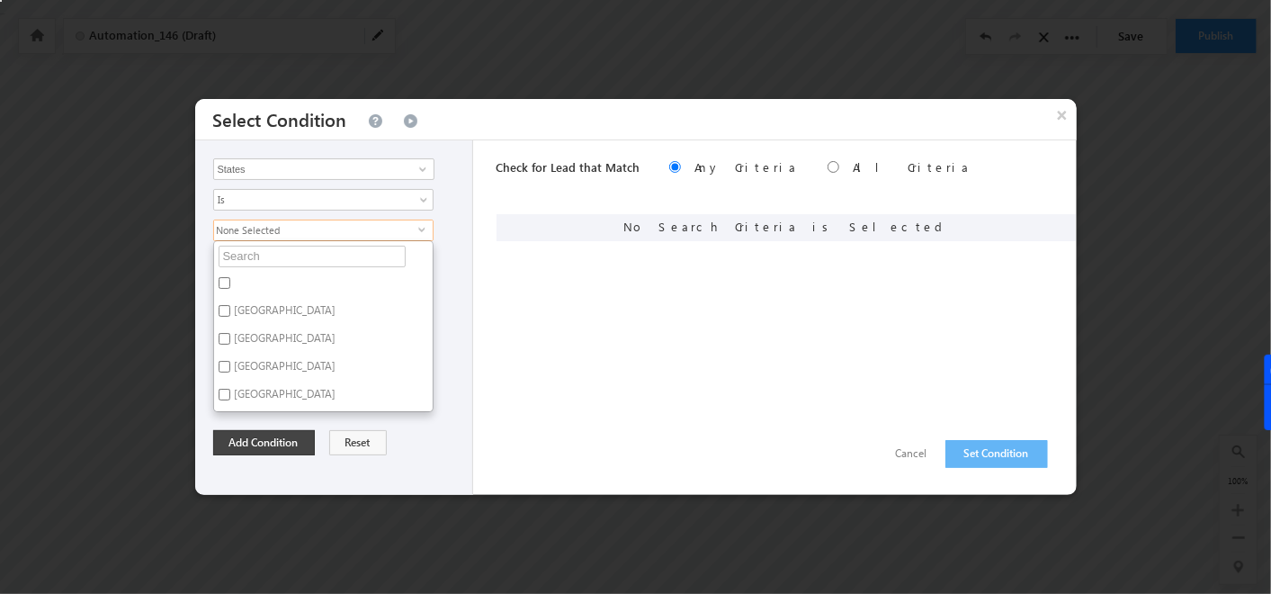
click at [260, 361] on label "Karnataka" at bounding box center [284, 369] width 140 height 28
click at [230, 361] on input "Karnataka" at bounding box center [225, 367] width 12 height 12
checkbox input "true"
click at [261, 446] on button "Add Condition" at bounding box center [264, 442] width 102 height 25
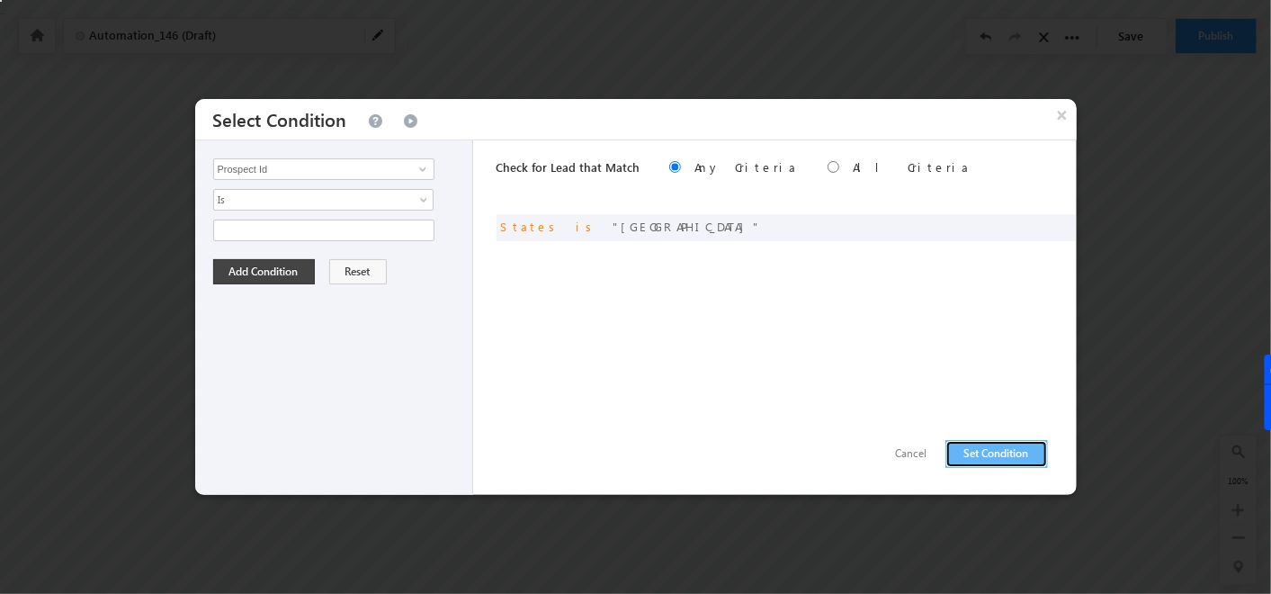
click at [996, 447] on button "Set Condition" at bounding box center [996, 454] width 103 height 28
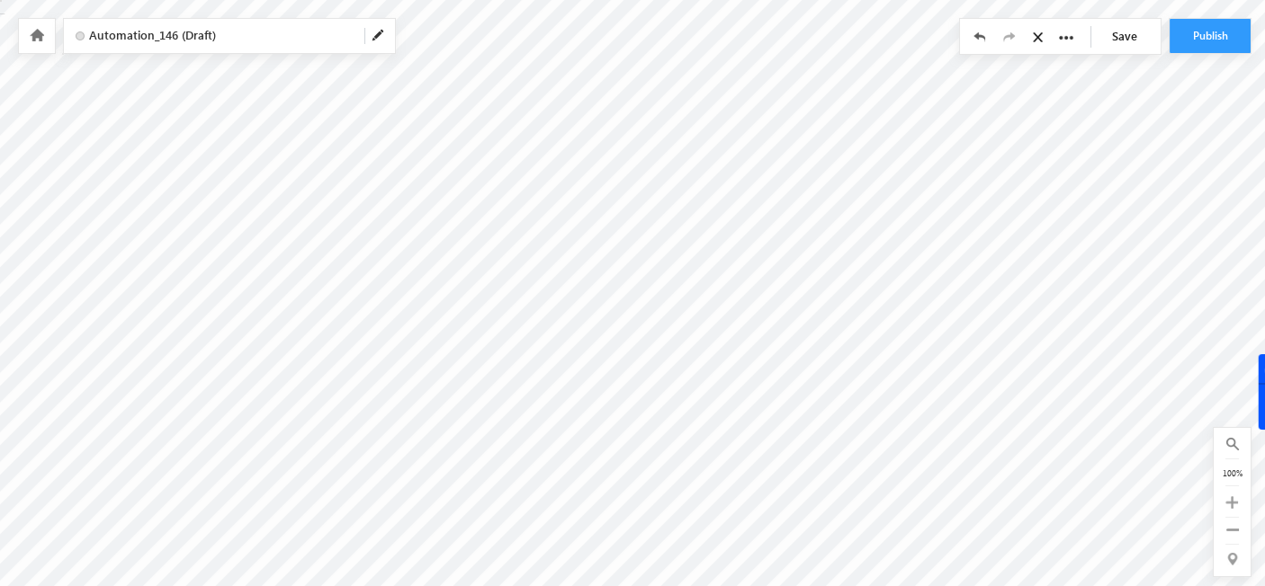
scroll to position [6, 108]
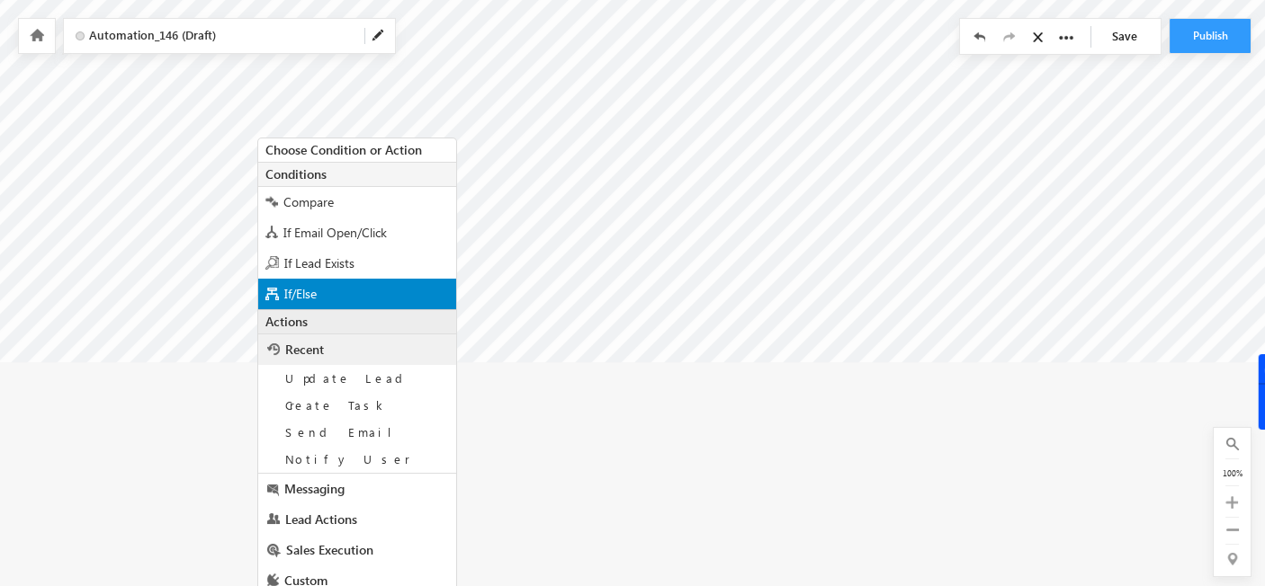
click at [317, 299] on span "If/Else" at bounding box center [300, 293] width 32 height 17
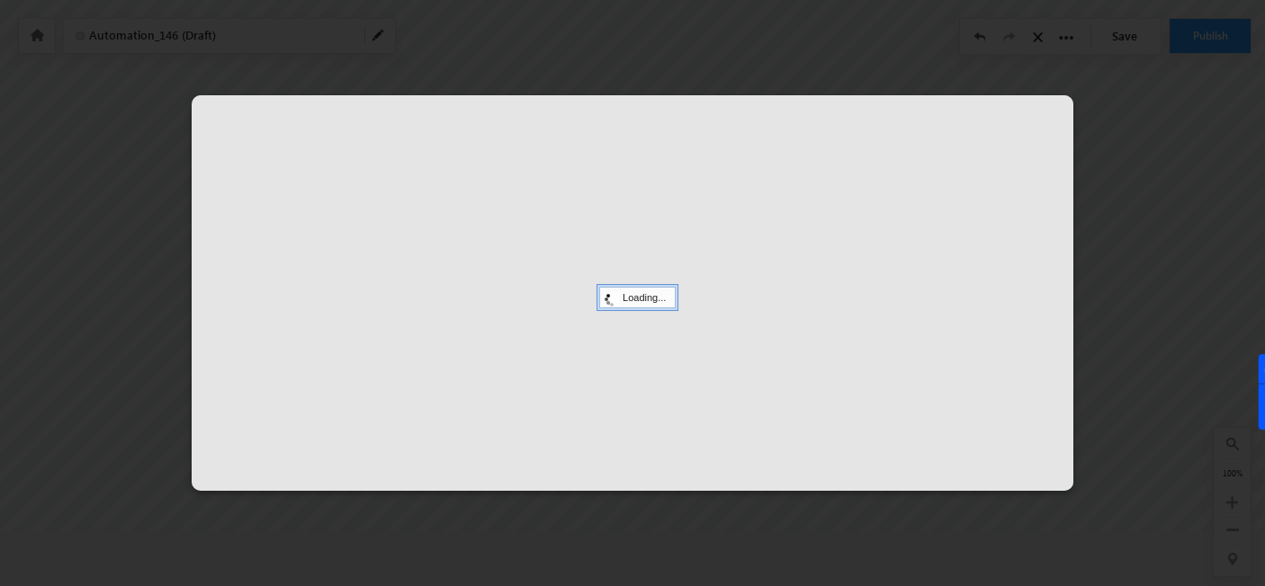
scroll to position [54, 108]
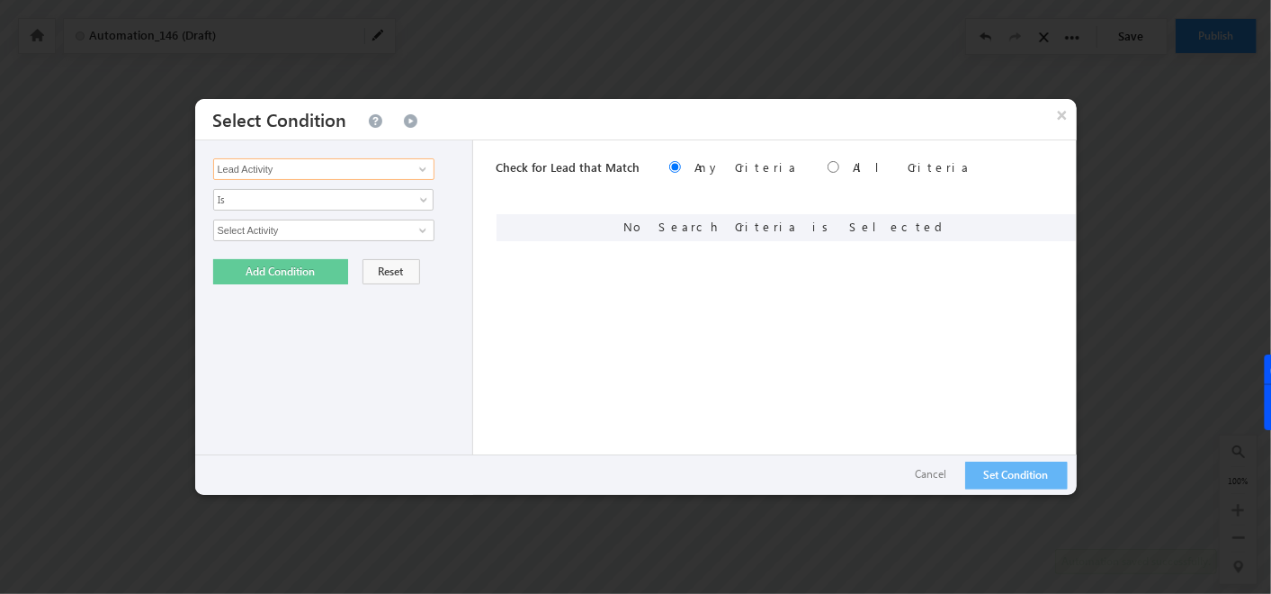
click at [336, 174] on input "Lead Activity" at bounding box center [323, 169] width 221 height 22
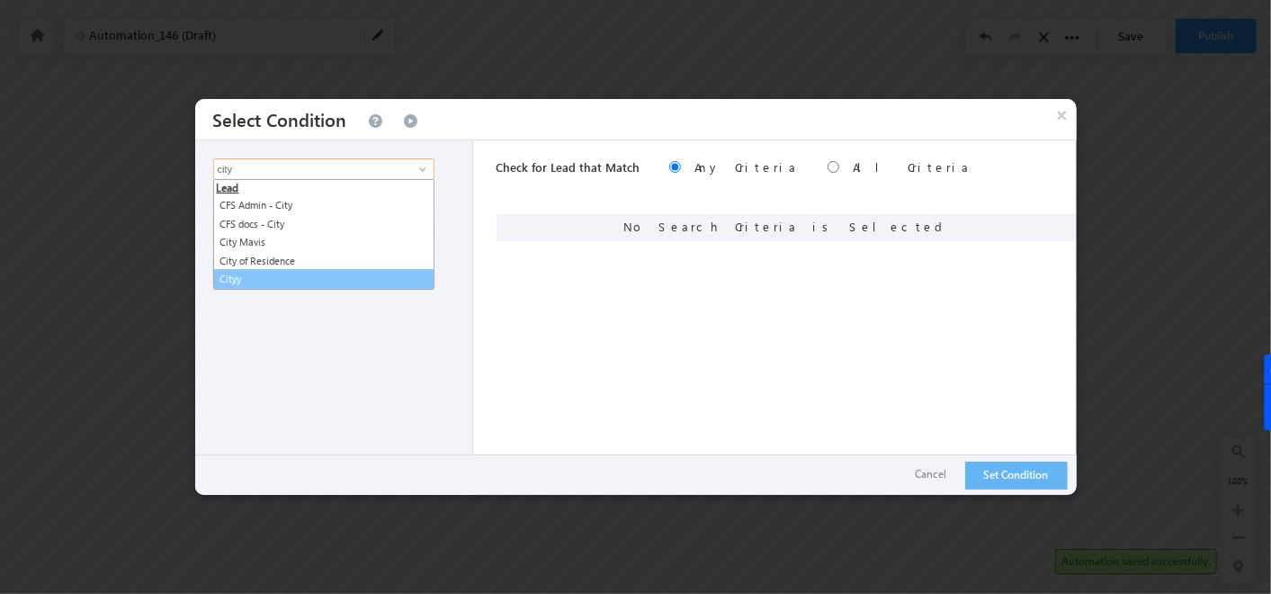
click at [260, 280] on link "Cityy" at bounding box center [323, 279] width 221 height 21
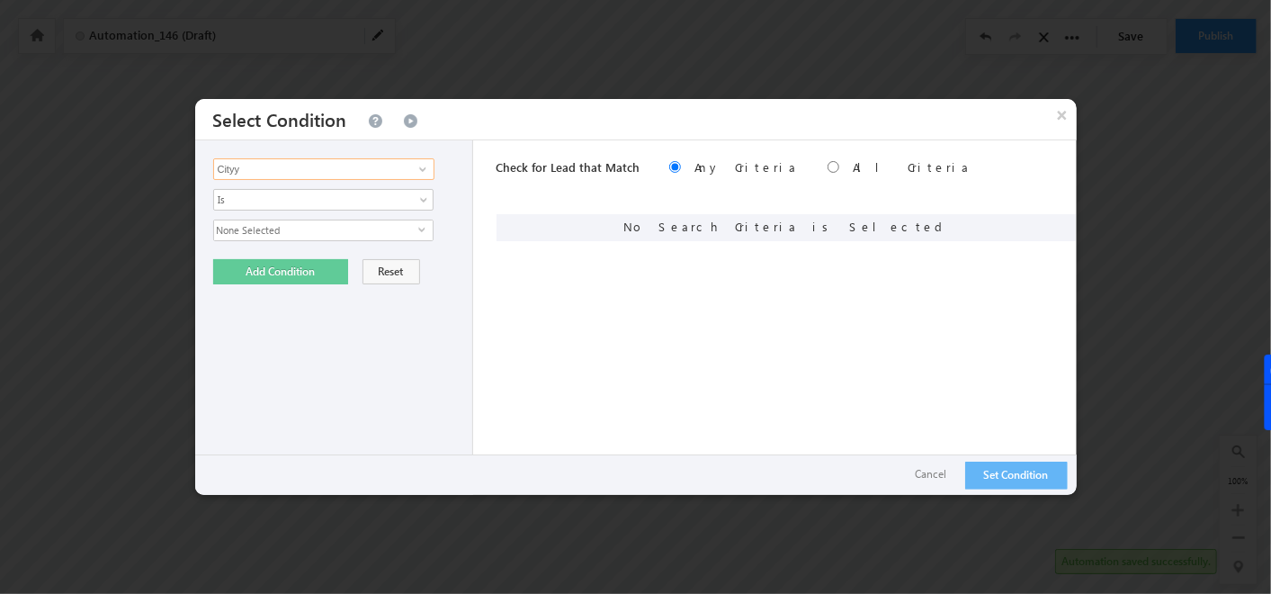
type input "Cityy"
click at [298, 235] on span "None Selected" at bounding box center [316, 230] width 204 height 20
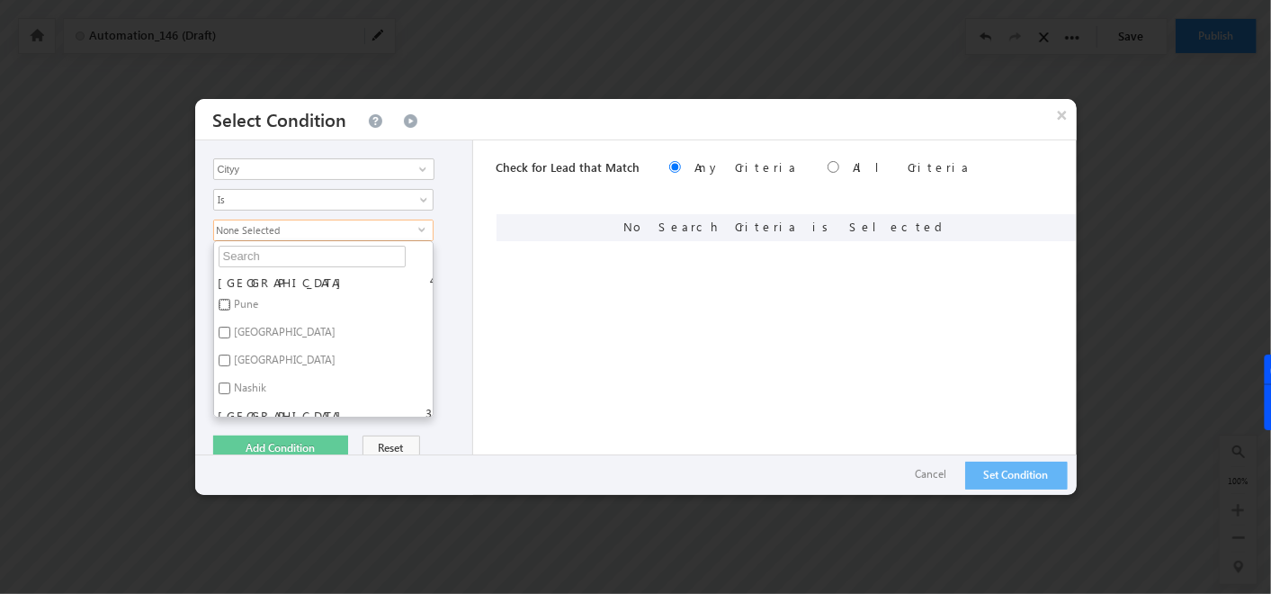
click at [228, 306] on input "Pune" at bounding box center [225, 305] width 12 height 12
checkbox input "true"
click at [225, 327] on input "Mumbai" at bounding box center [225, 333] width 12 height 12
checkbox input "true"
click at [284, 452] on button "Add Condition" at bounding box center [280, 447] width 135 height 25
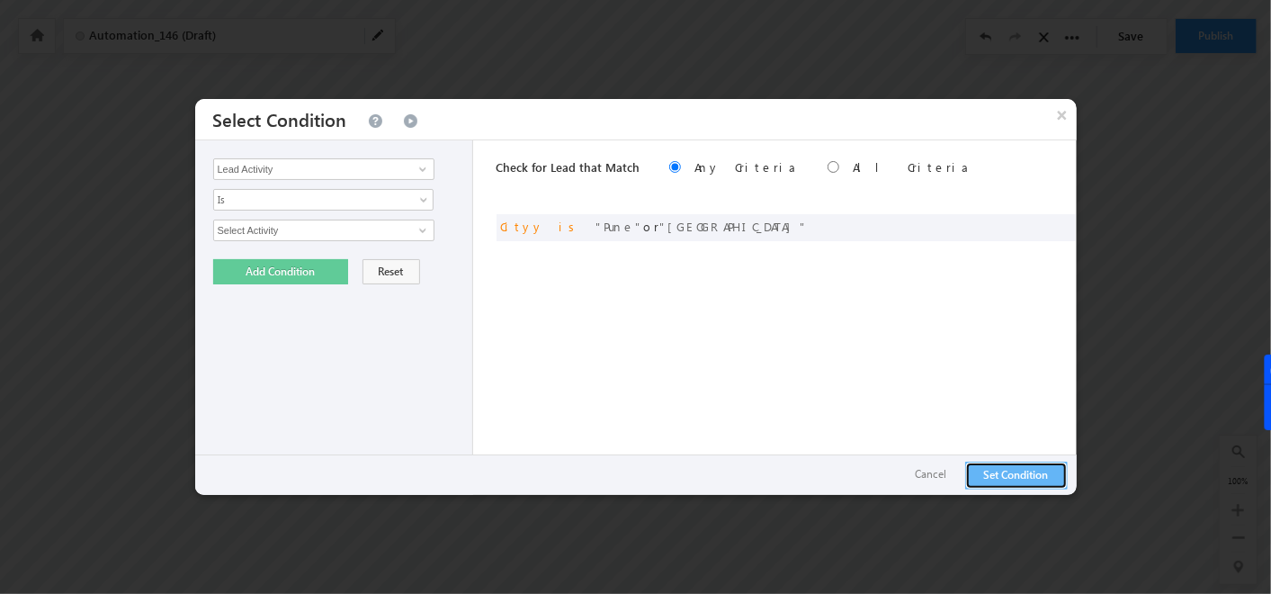
click at [1025, 475] on button "Set Condition" at bounding box center [1016, 475] width 103 height 28
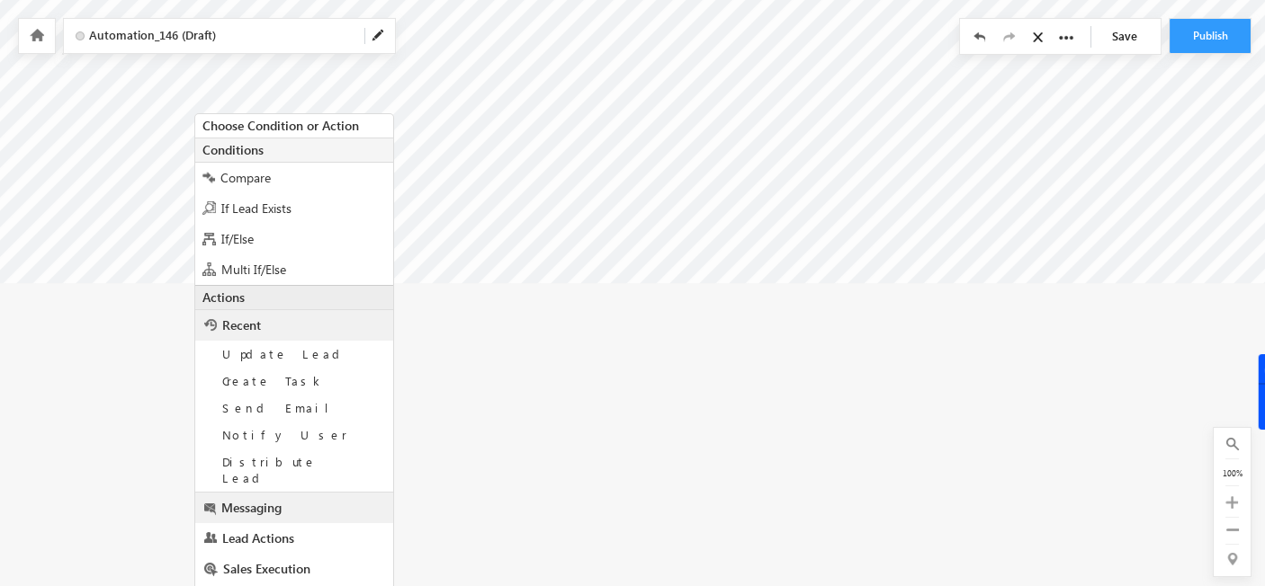
scroll to position [403, 108]
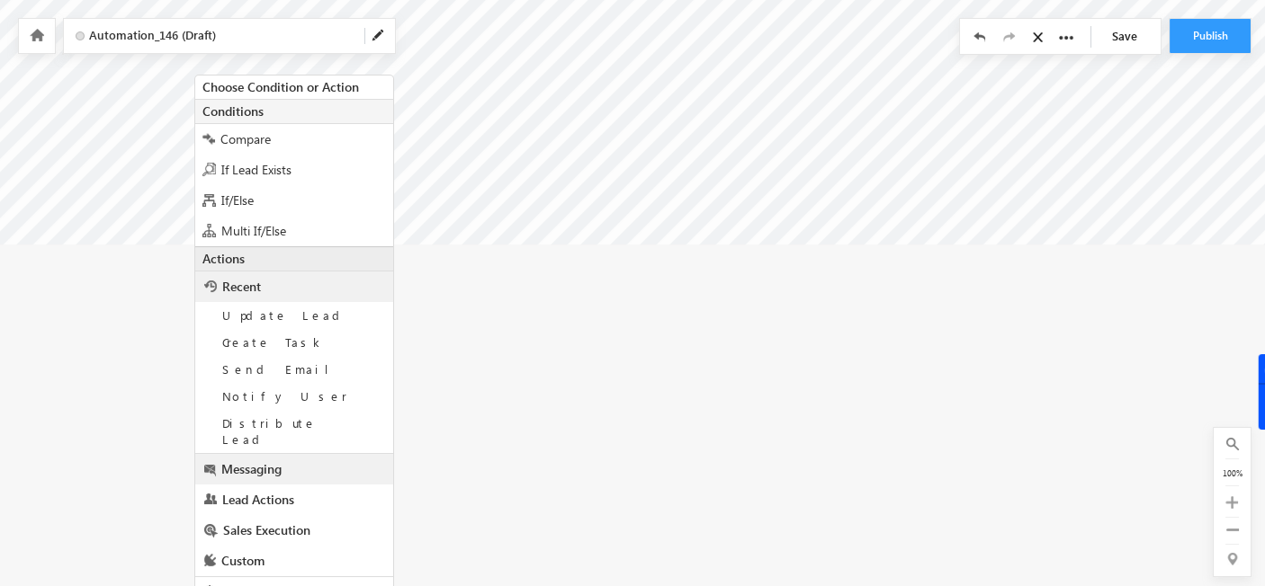
click at [263, 461] on span "Messaging" at bounding box center [251, 469] width 60 height 17
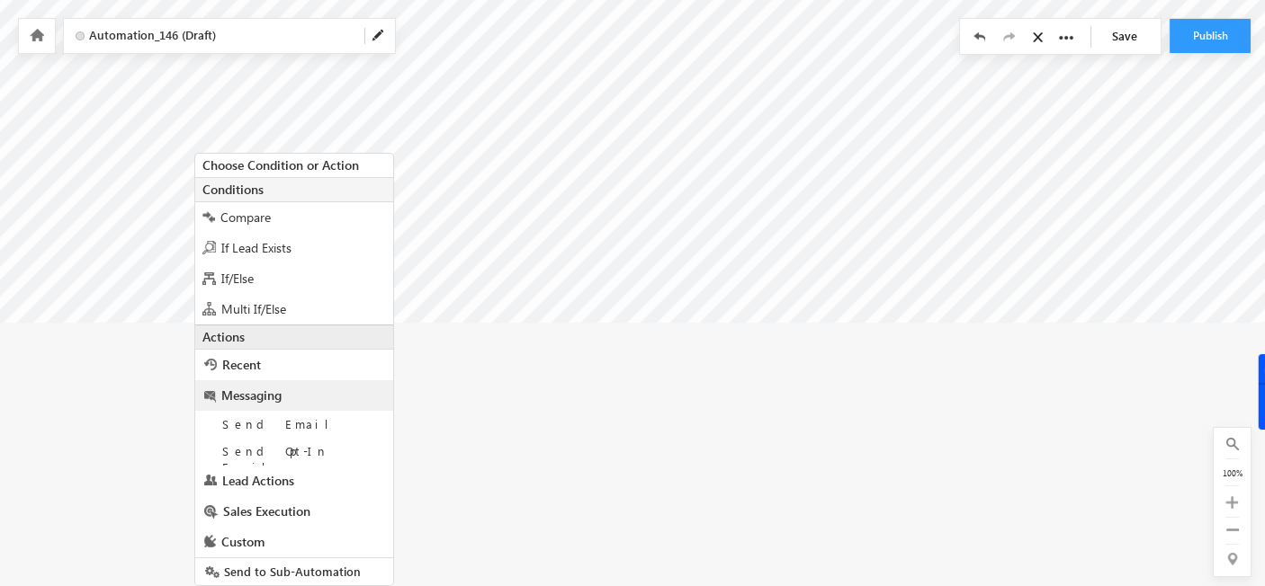
scroll to position [322, 108]
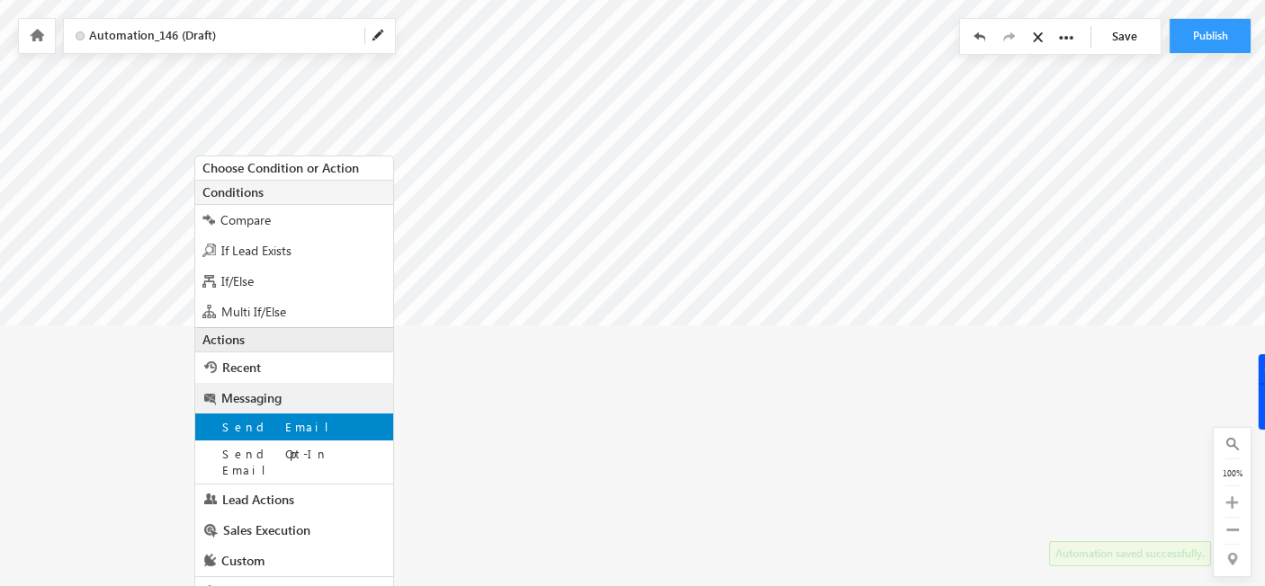
click at [255, 432] on span "Send Email" at bounding box center [282, 426] width 121 height 15
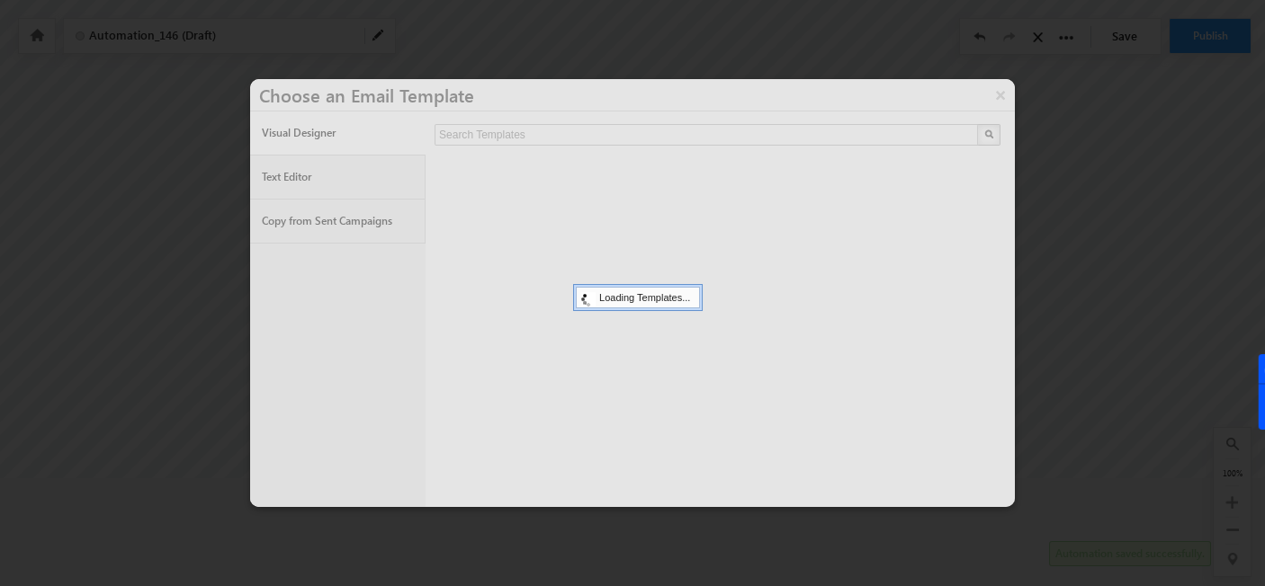
scroll to position [162, 108]
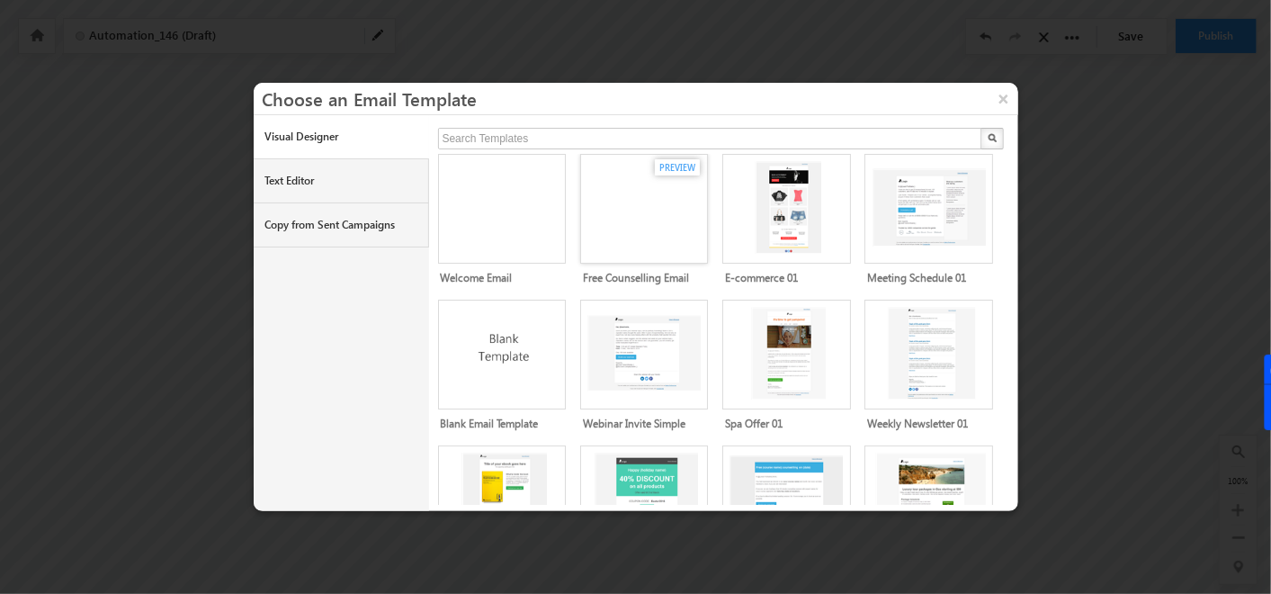
click at [656, 210] on img at bounding box center [646, 203] width 119 height 84
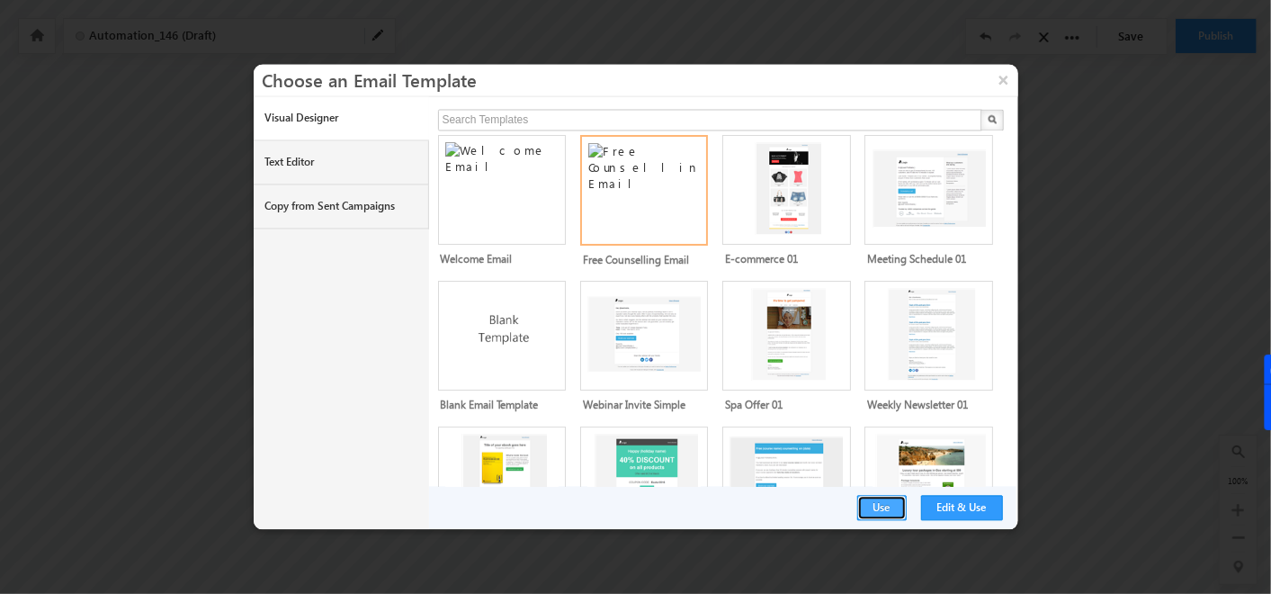
click at [892, 498] on button "Use" at bounding box center [881, 508] width 49 height 25
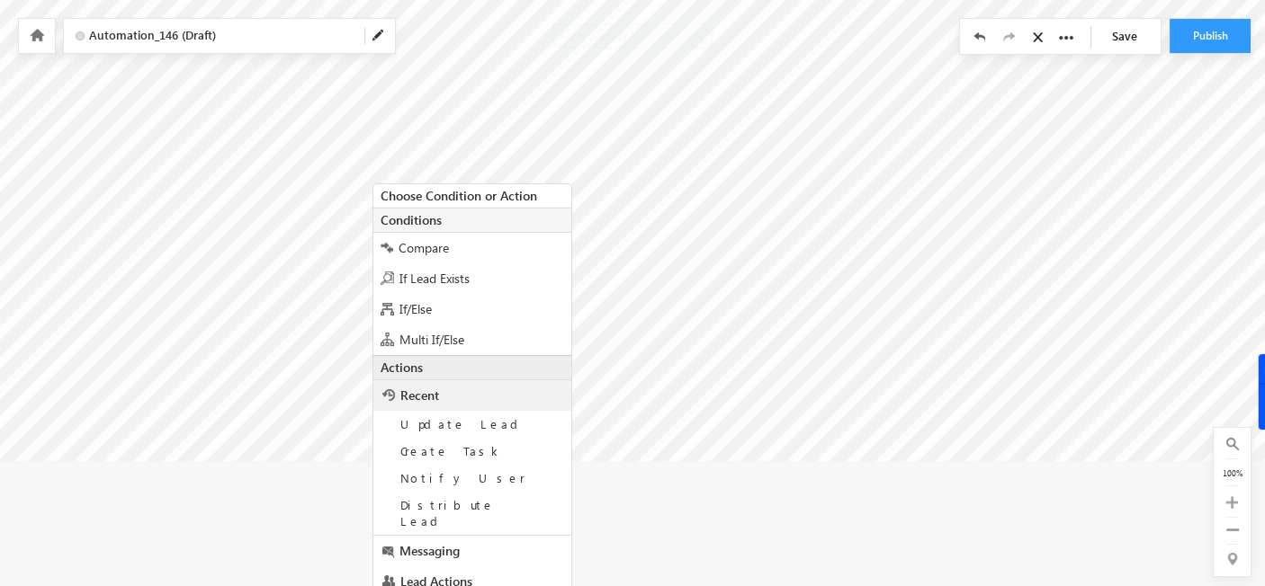
scroll to position [344, 108]
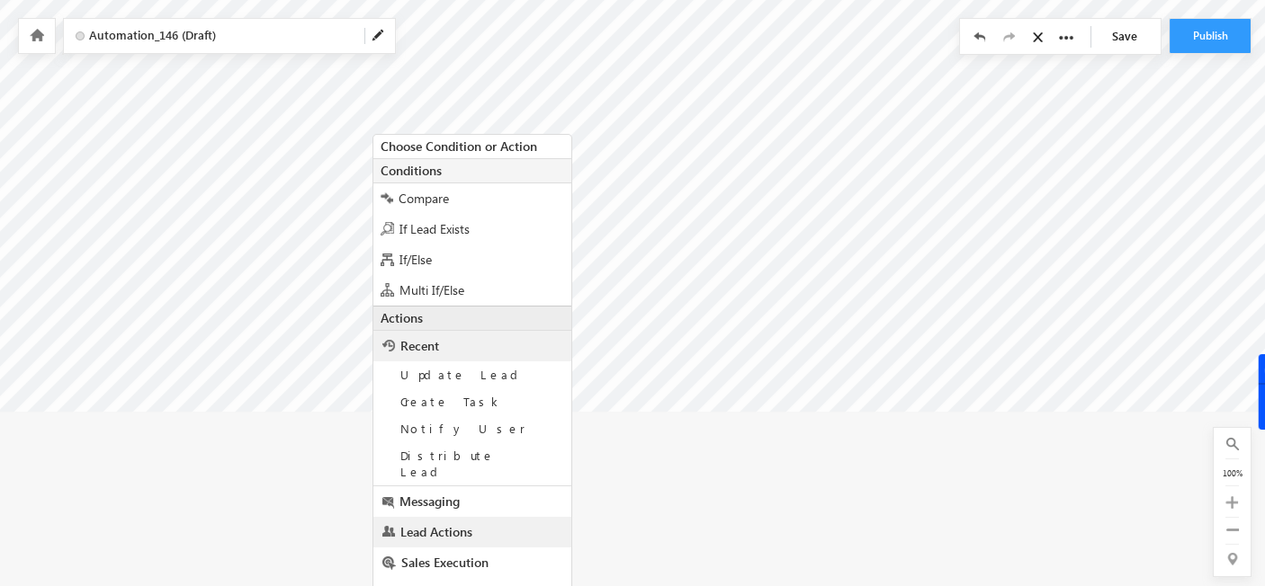
click at [462, 517] on link "Lead Actions" at bounding box center [472, 532] width 198 height 31
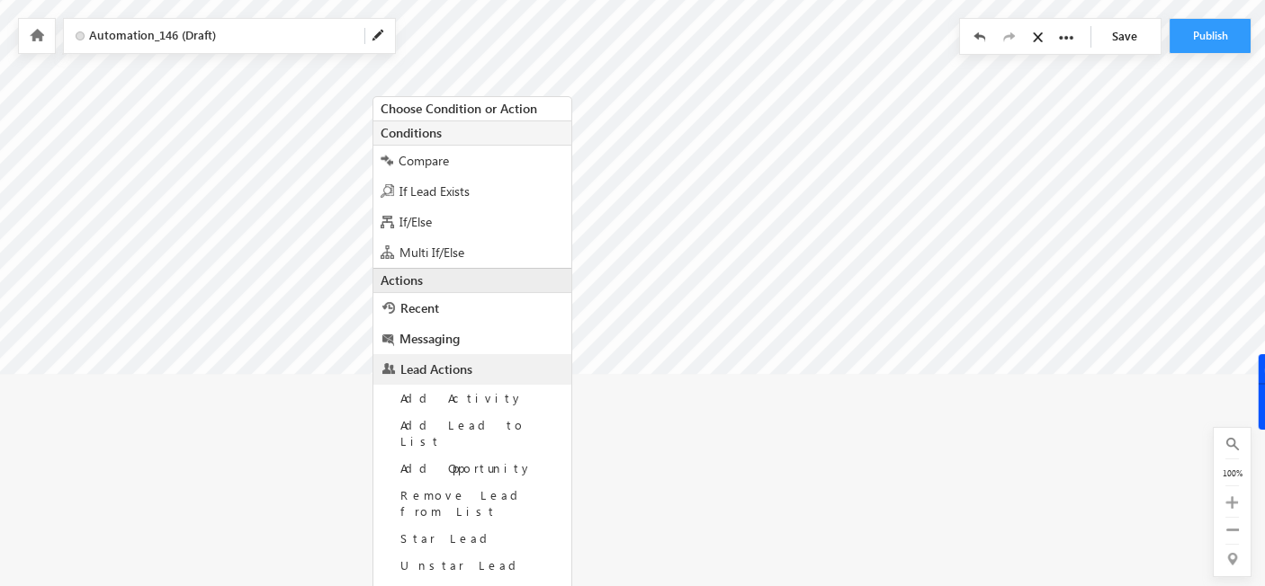
scroll to position [457, 108]
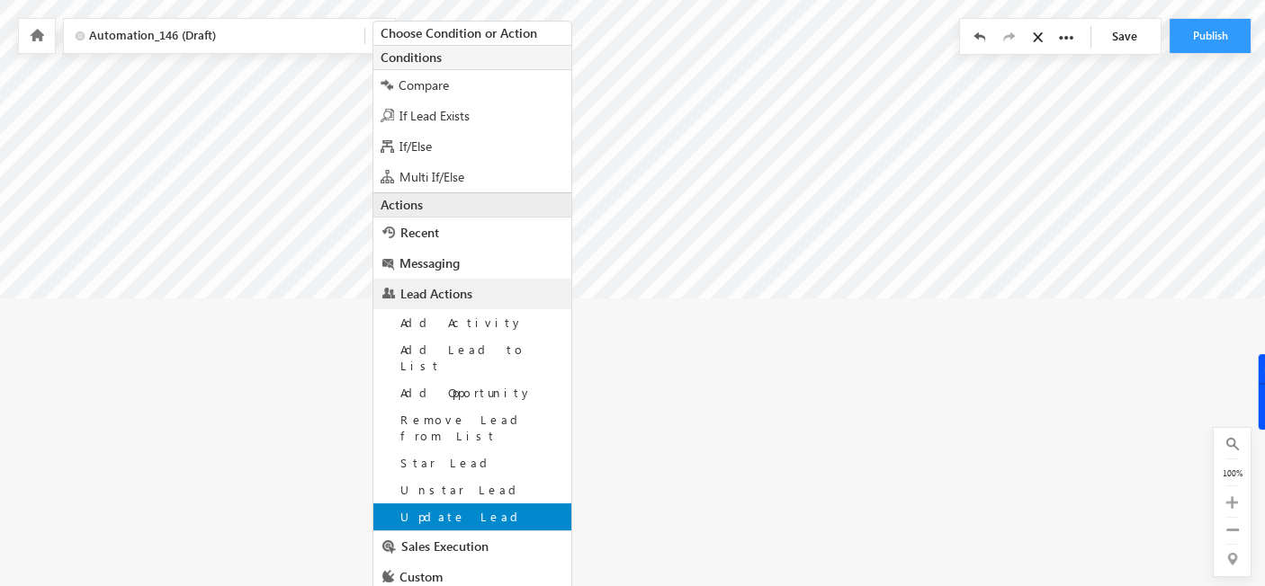
click at [479, 504] on div "Update Lead" at bounding box center [472, 517] width 198 height 27
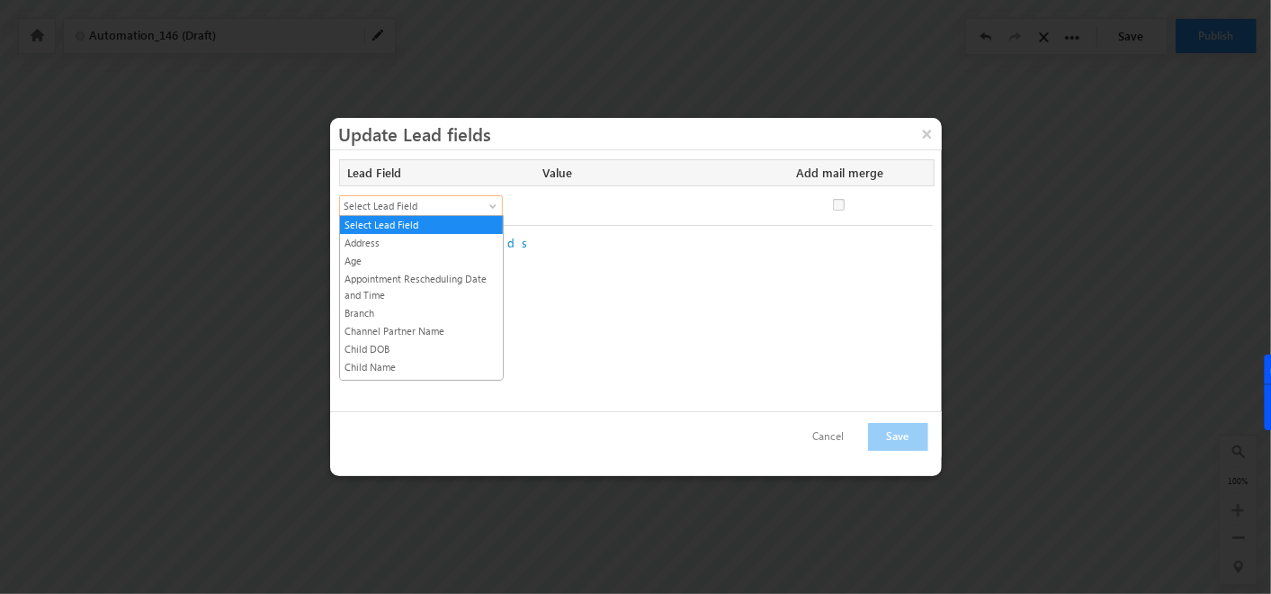
click at [449, 210] on span "Select Lead Field" at bounding box center [413, 206] width 147 height 16
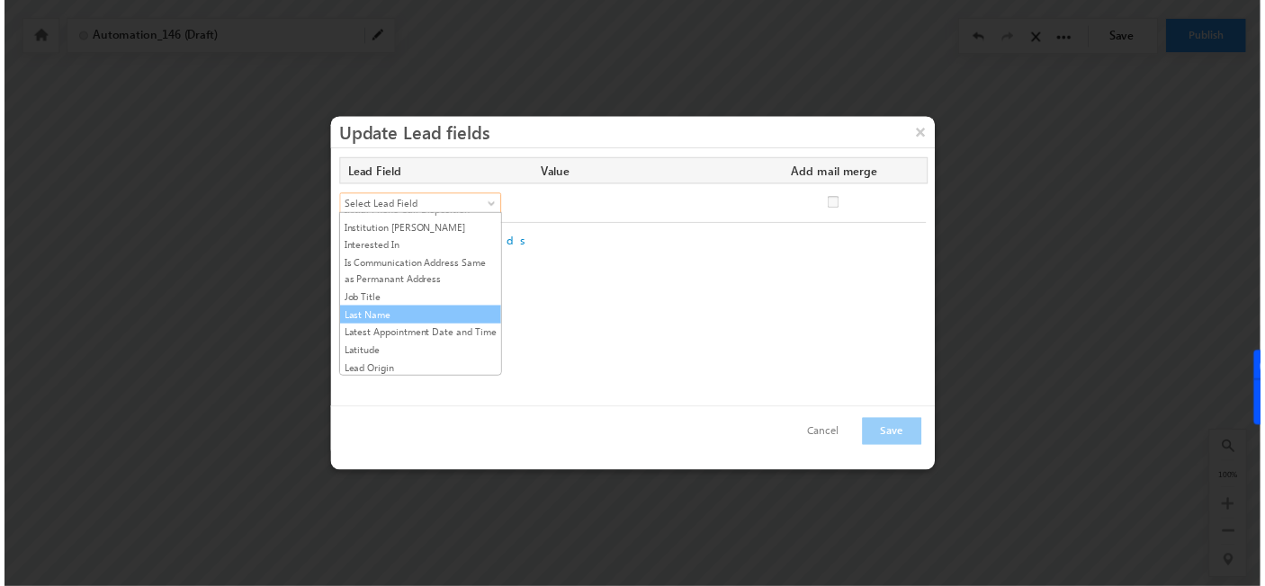
scroll to position [832, 0]
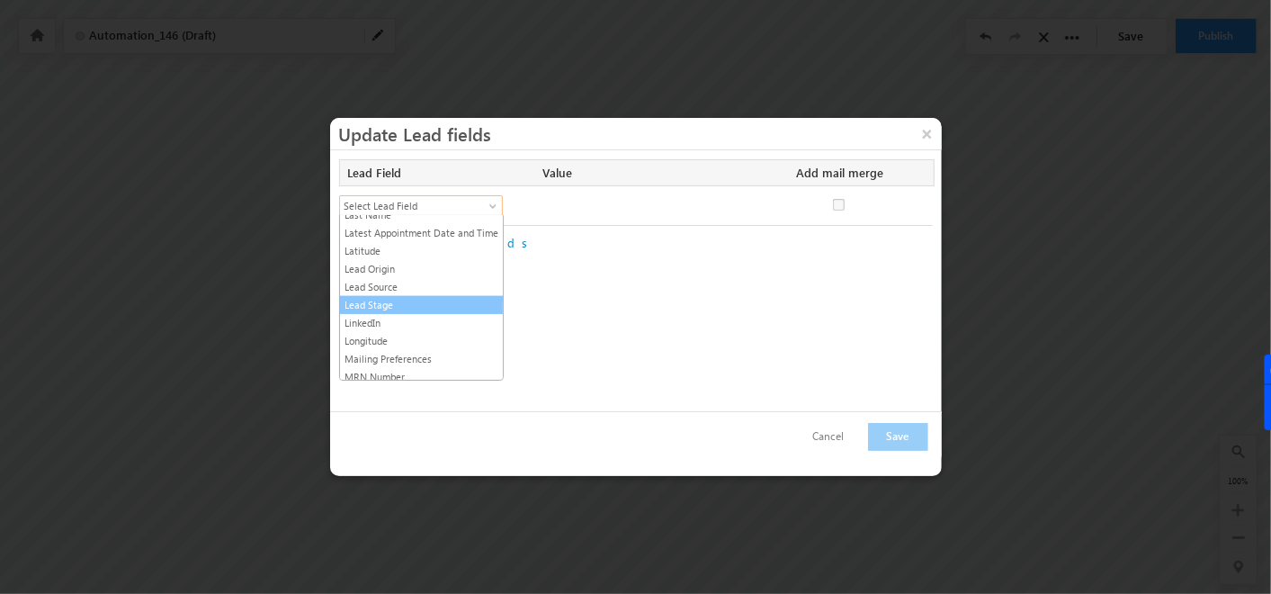
click at [408, 297] on link "Lead Stage" at bounding box center [421, 305] width 163 height 16
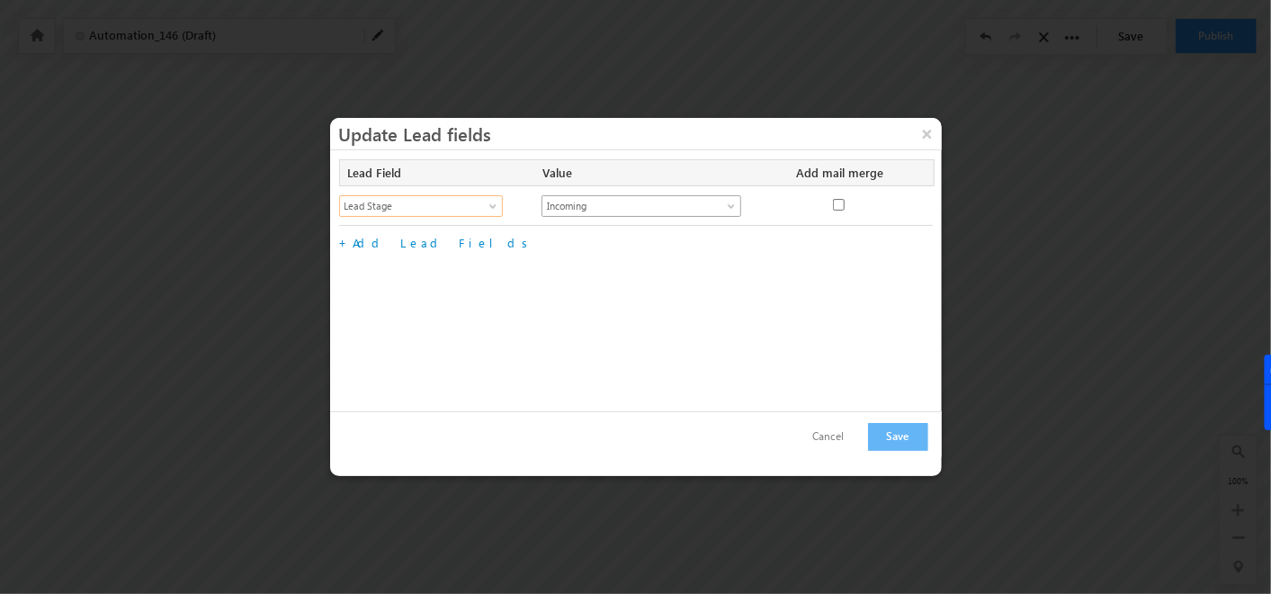
click at [681, 206] on span "Incoming" at bounding box center [630, 206] width 177 height 16
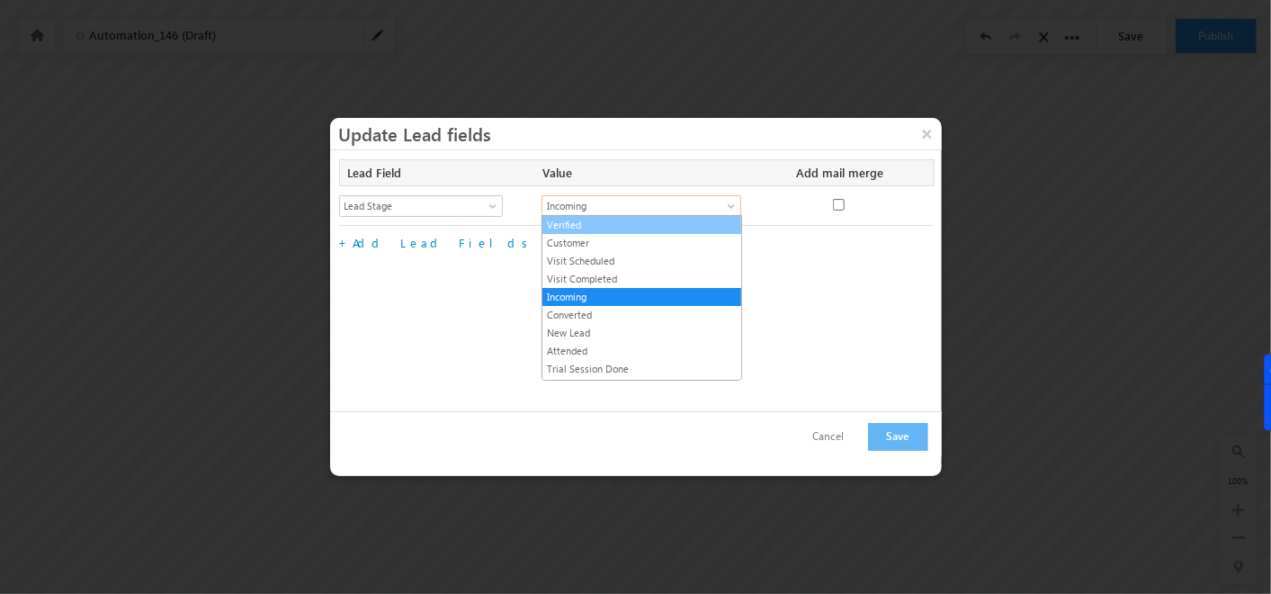
click at [583, 228] on link "Verified" at bounding box center [641, 225] width 199 height 16
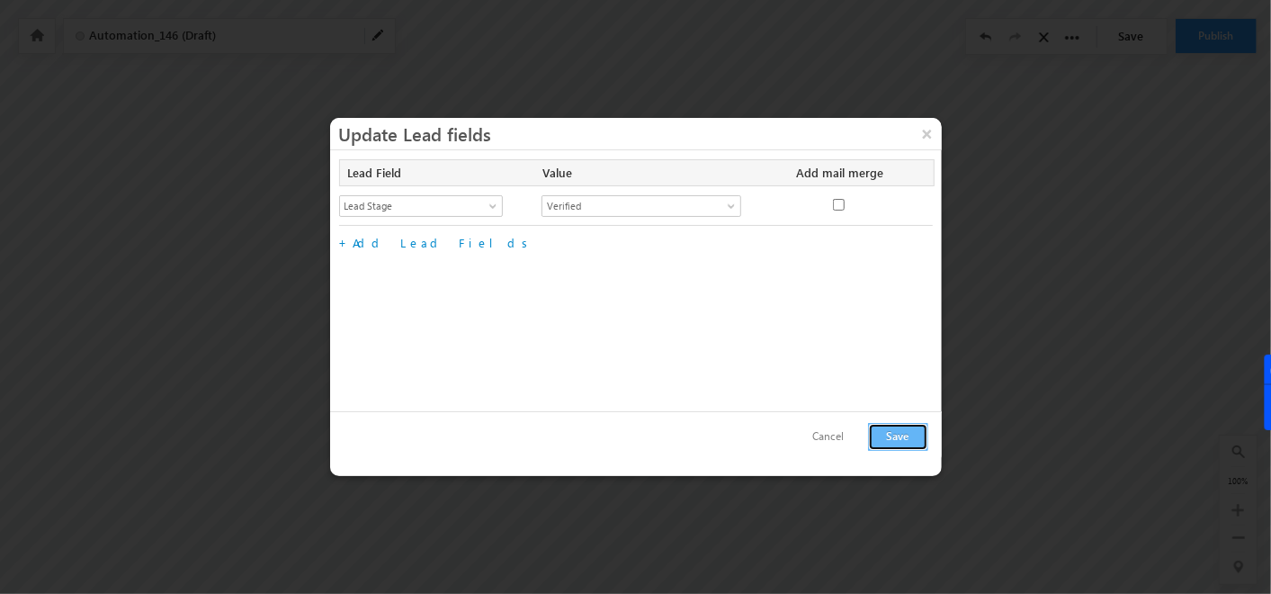
click at [906, 432] on button "Save" at bounding box center [898, 437] width 60 height 28
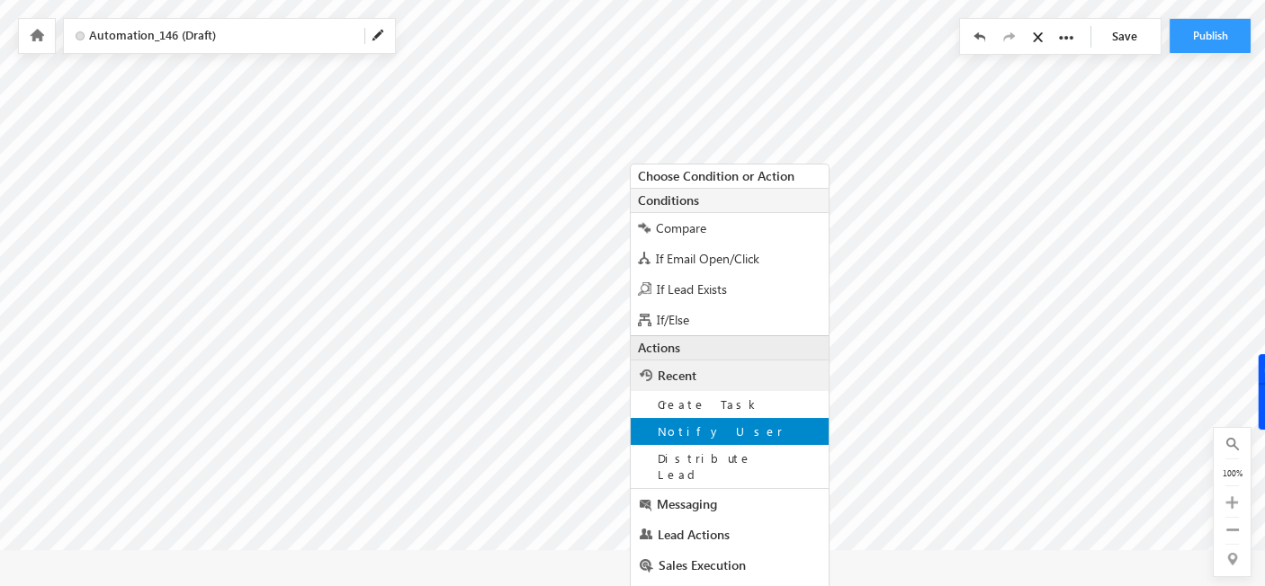
scroll to position [240, 221]
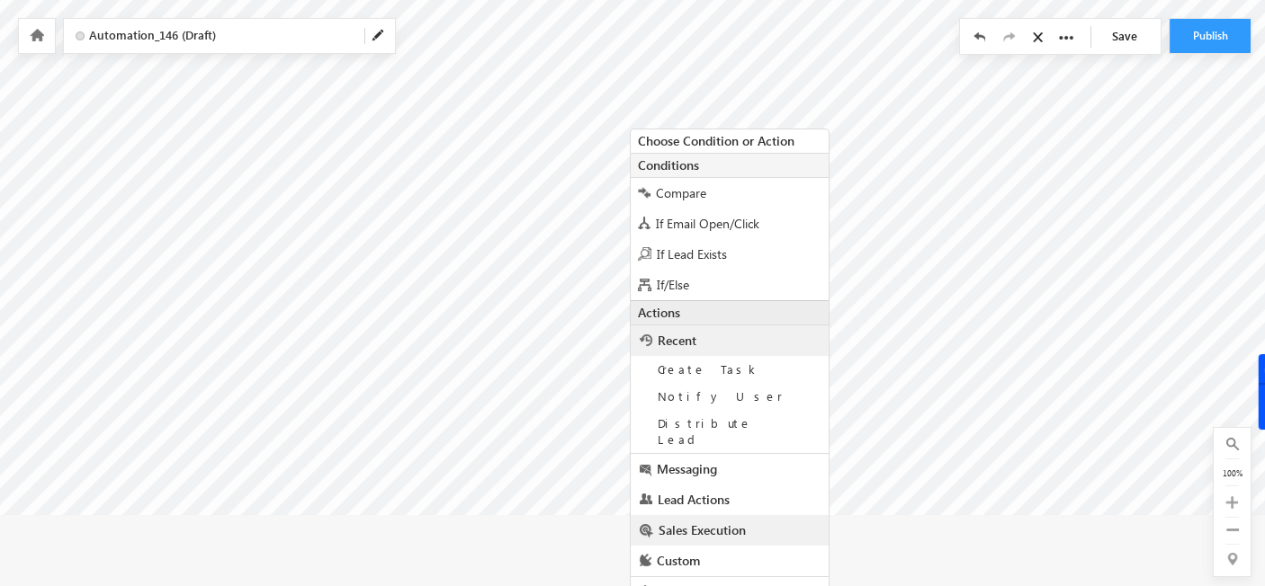
click at [697, 522] on span "Sales Execution" at bounding box center [701, 530] width 87 height 17
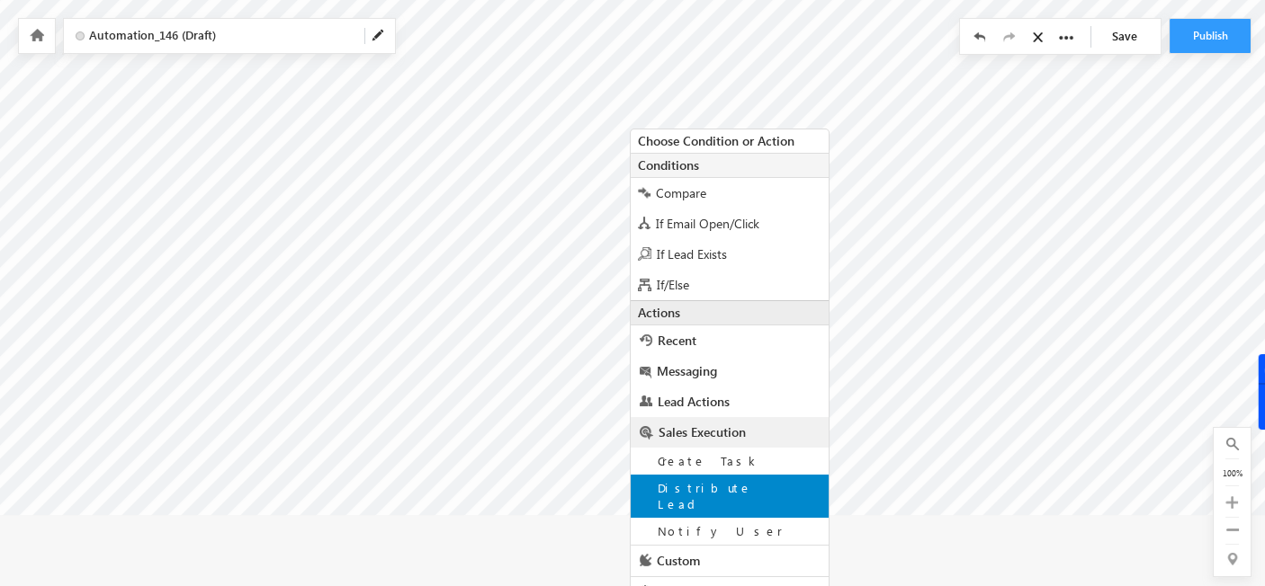
click at [702, 483] on span "Distribute Lead" at bounding box center [705, 495] width 94 height 31
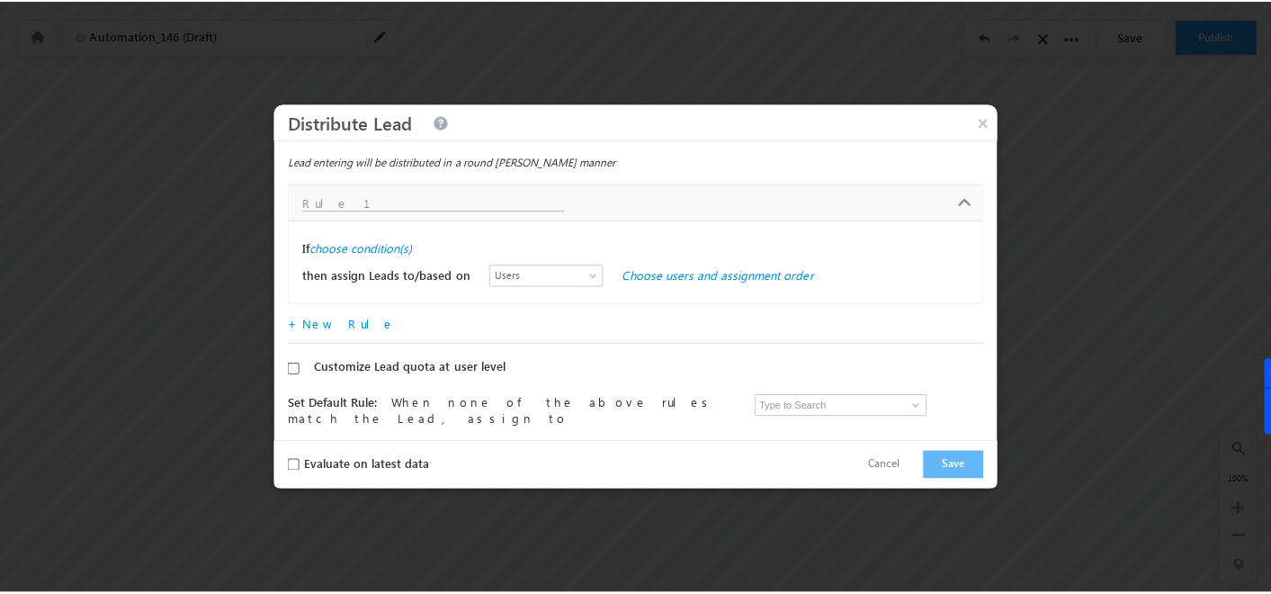
scroll to position [162, 221]
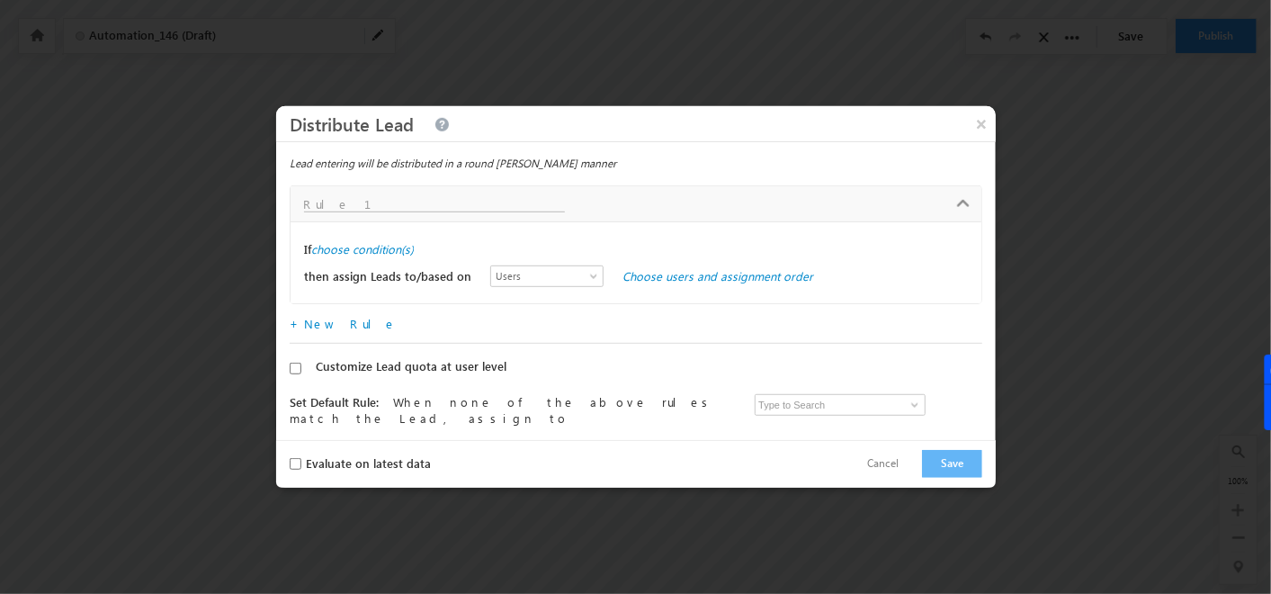
click at [702, 483] on div "Do not execute anymore rules after the first matching rule is met Evaluate on l…" at bounding box center [636, 464] width 720 height 48
click at [374, 249] on label "choose condition(s)" at bounding box center [362, 249] width 103 height 16
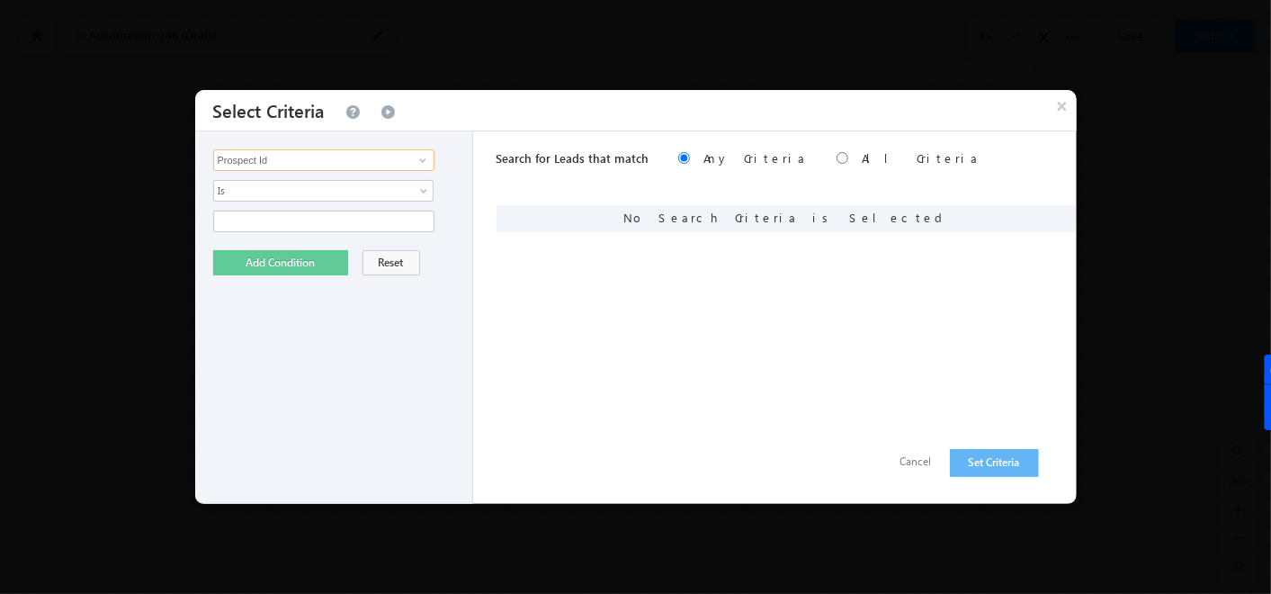
click at [335, 162] on input "Prospect Id" at bounding box center [323, 160] width 221 height 22
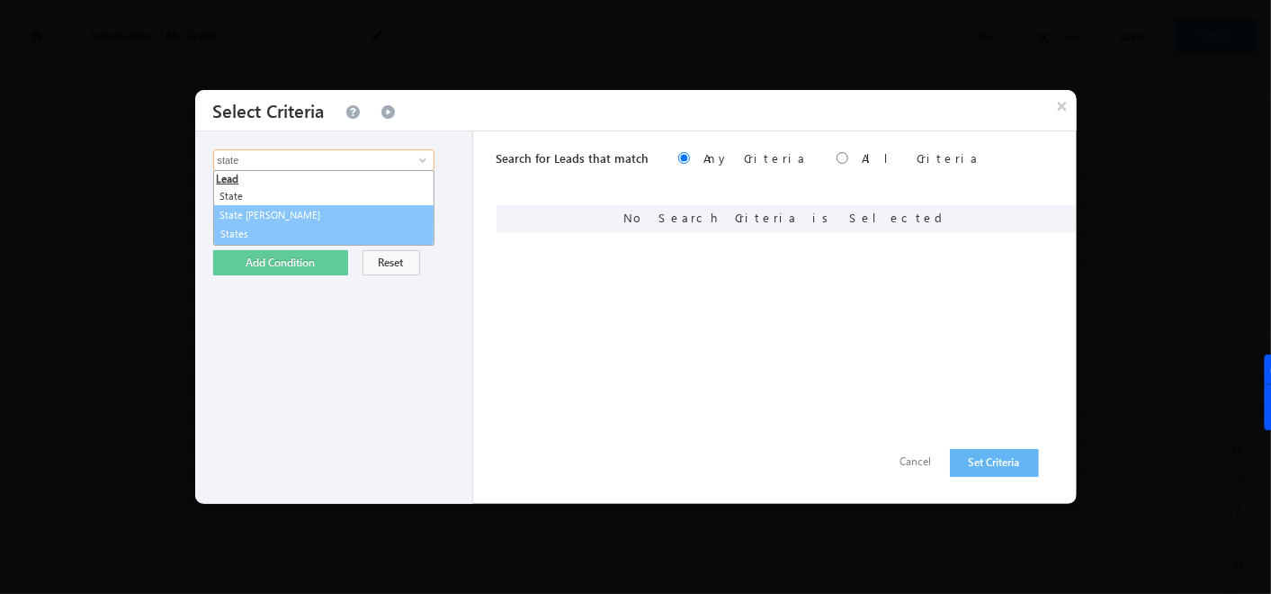
click at [249, 221] on link "State Mavis" at bounding box center [323, 215] width 221 height 21
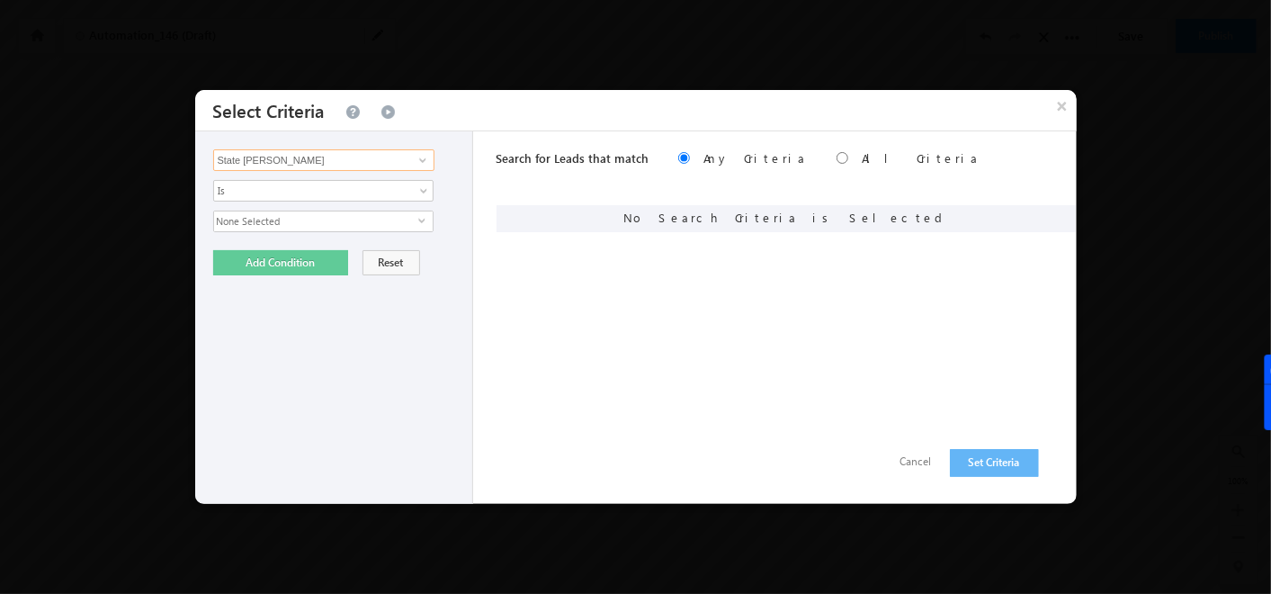
click at [385, 158] on input "State Mavis" at bounding box center [323, 160] width 221 height 22
click at [416, 162] on span at bounding box center [423, 160] width 14 height 14
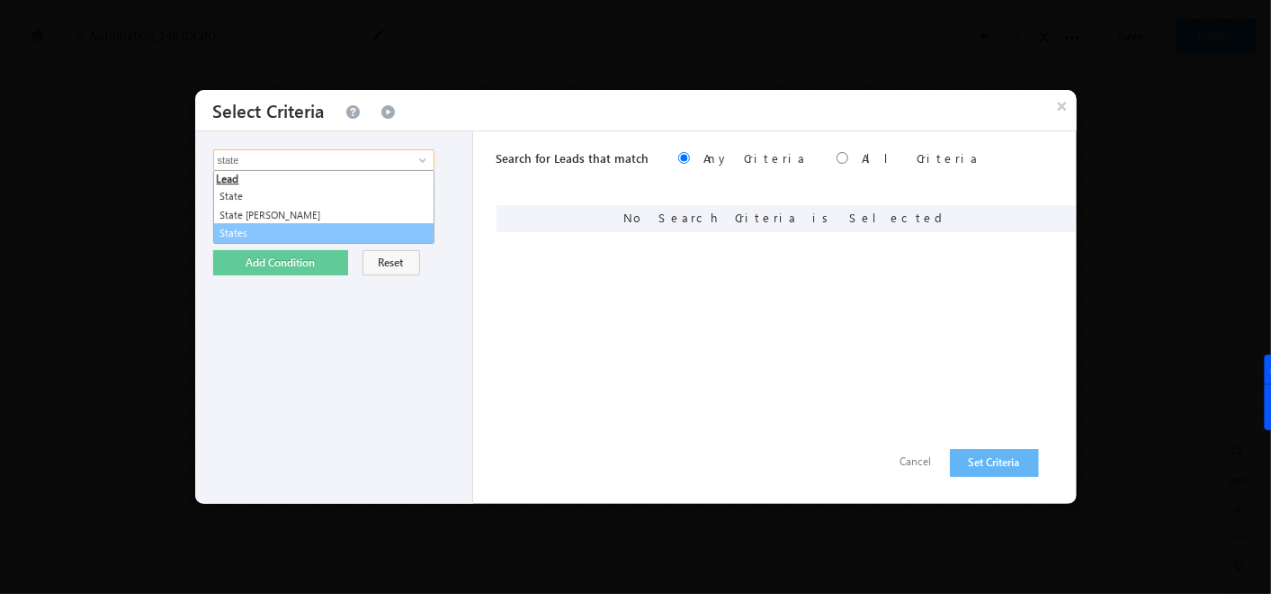
click at [241, 226] on link "States" at bounding box center [323, 233] width 221 height 21
type input "States"
click at [241, 226] on span "None Selected" at bounding box center [316, 221] width 204 height 20
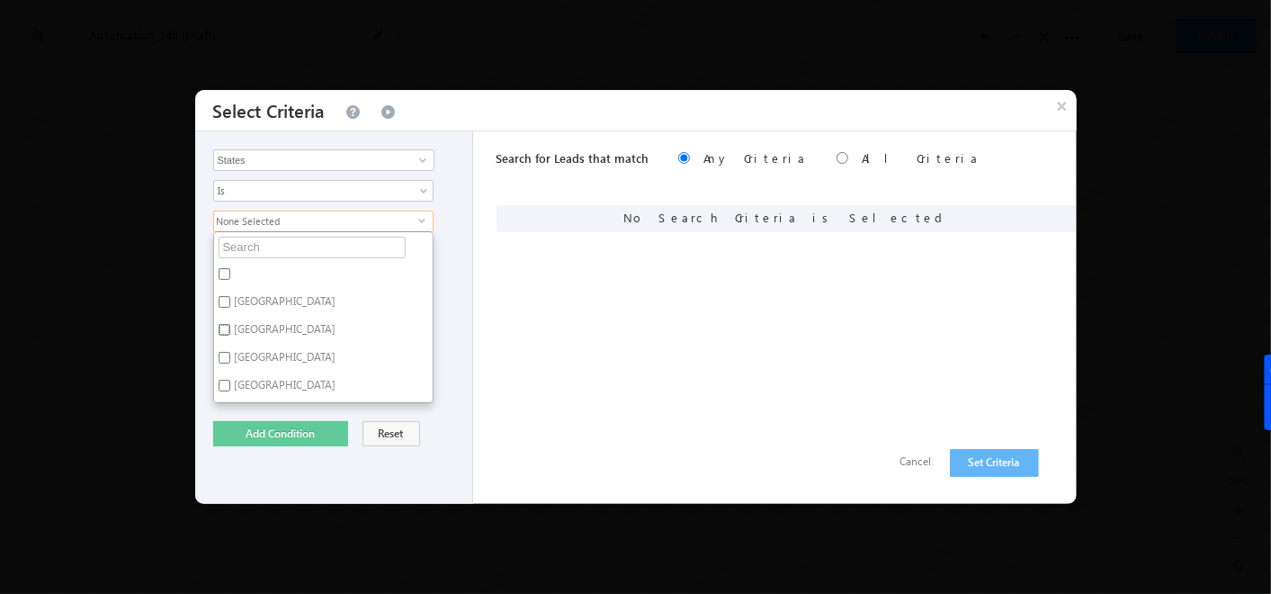
click at [228, 326] on input "Bihar" at bounding box center [225, 330] width 12 height 12
checkbox input "true"
click at [523, 295] on div "Search for Leads that match Any Criteria All Criteria Note that the current tri…" at bounding box center [787, 317] width 580 height 372
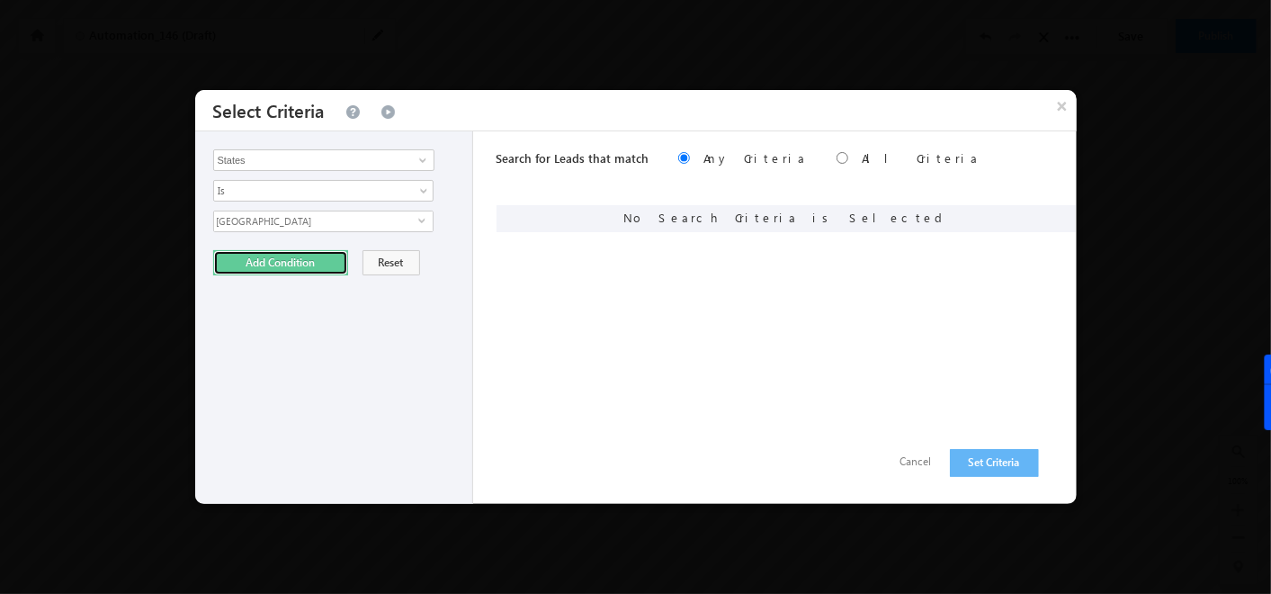
click at [283, 260] on button "Add Condition" at bounding box center [280, 262] width 135 height 25
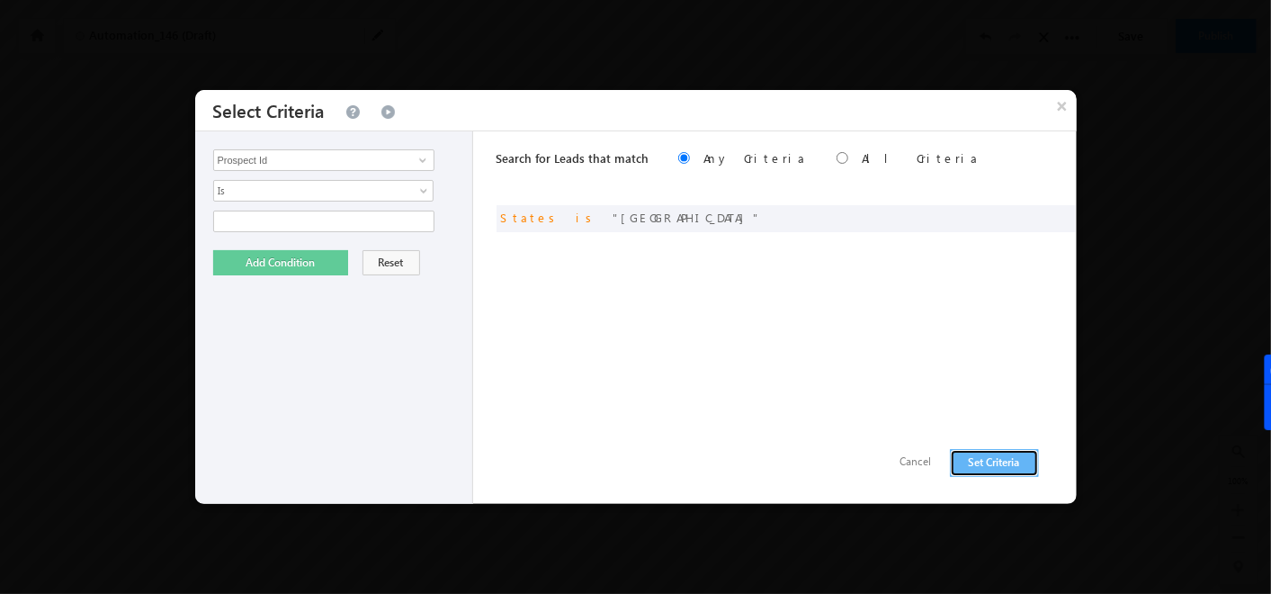
click at [1007, 457] on button "Set Criteria" at bounding box center [994, 463] width 89 height 28
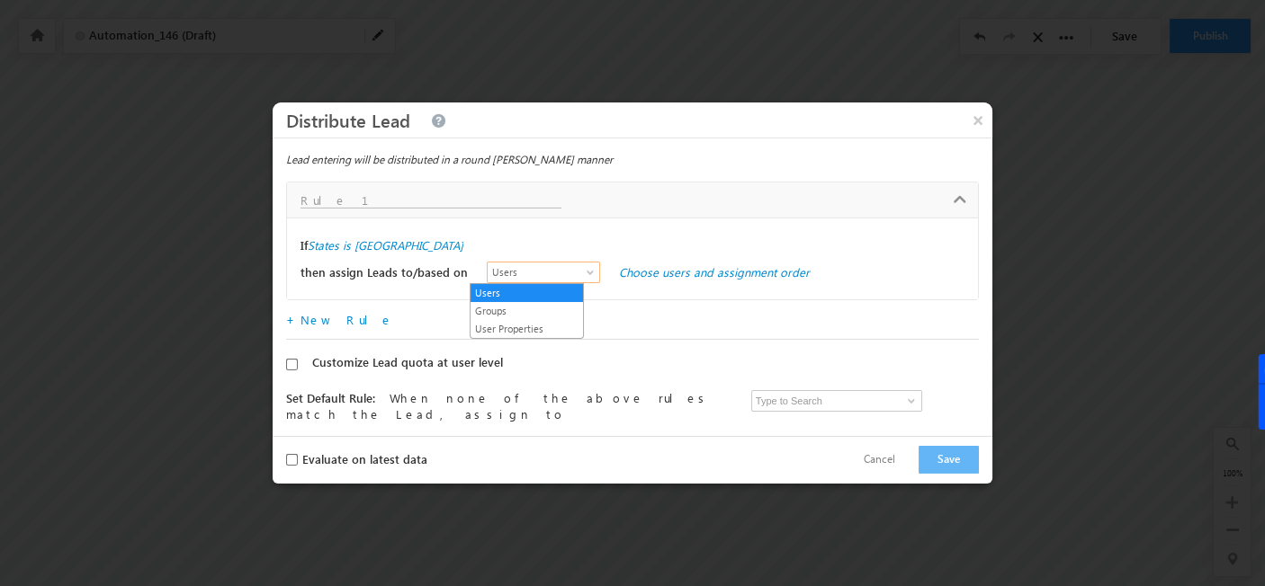
click at [561, 280] on span "Users" at bounding box center [539, 272] width 103 height 16
click at [666, 264] on link "Choose users and assignment order" at bounding box center [714, 271] width 191 height 15
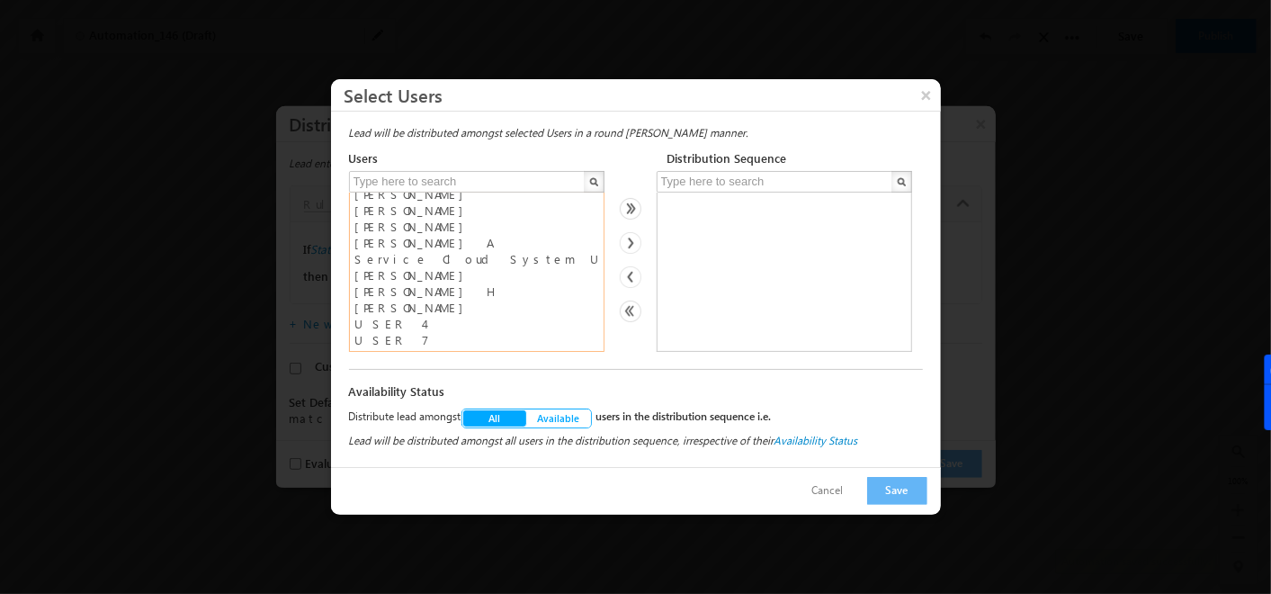
scroll to position [28, 0]
drag, startPoint x: 388, startPoint y: 323, endPoint x: 388, endPoint y: 339, distance: 16.2
select select "1f1fa499-11eb-11ef-807d-02e22ea38447"
click at [388, 339] on select "Admin Neil Sanghavi Nimit Sanghavi Prathamesh M Priya Sri Bharathi A Service Cl…" at bounding box center [476, 271] width 255 height 159
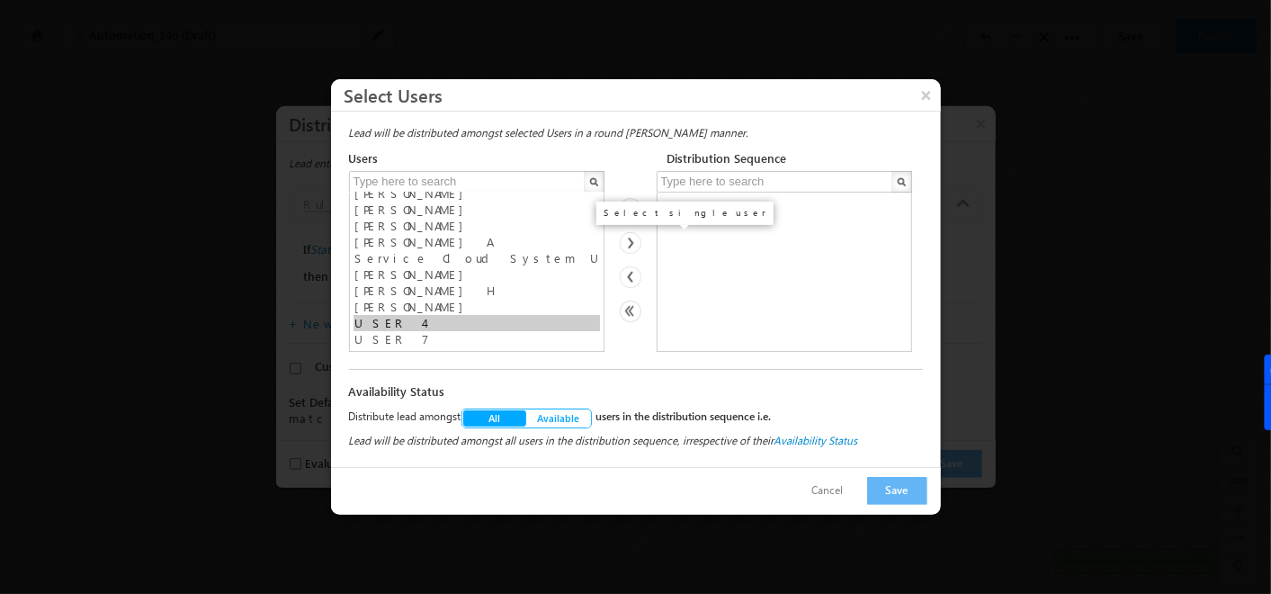
scroll to position [27, 0]
click at [636, 241] on img at bounding box center [631, 243] width 22 height 22
select select
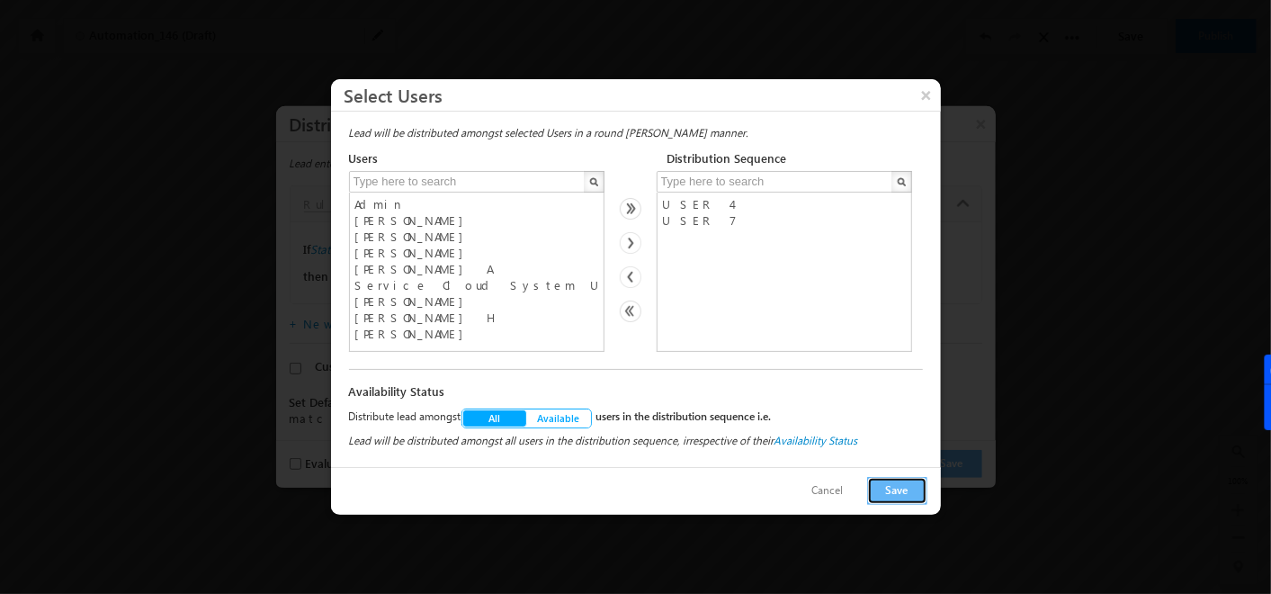
click at [909, 481] on button "Save" at bounding box center [897, 491] width 60 height 28
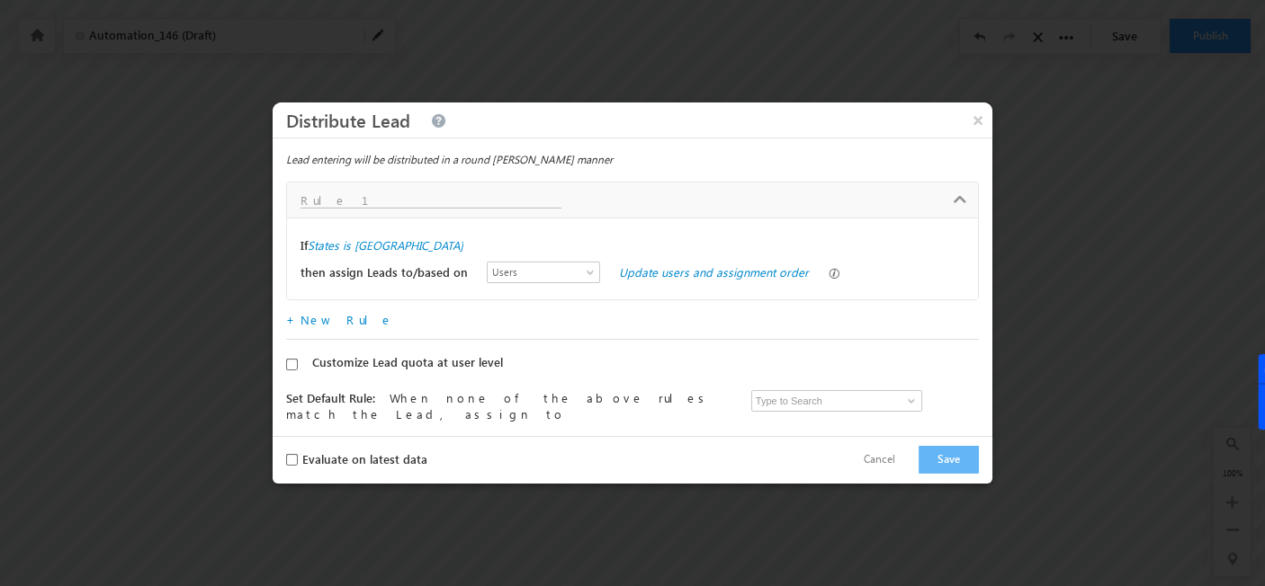
click at [520, 261] on div "then assign Leads to/based on Users Groups User Properties Users Update users a…" at bounding box center [632, 272] width 664 height 27
click at [520, 267] on span "Users" at bounding box center [539, 272] width 103 height 16
click at [519, 308] on link "Groups" at bounding box center [526, 311] width 112 height 16
click at [660, 272] on link "Choose groups and assignment order" at bounding box center [719, 271] width 201 height 15
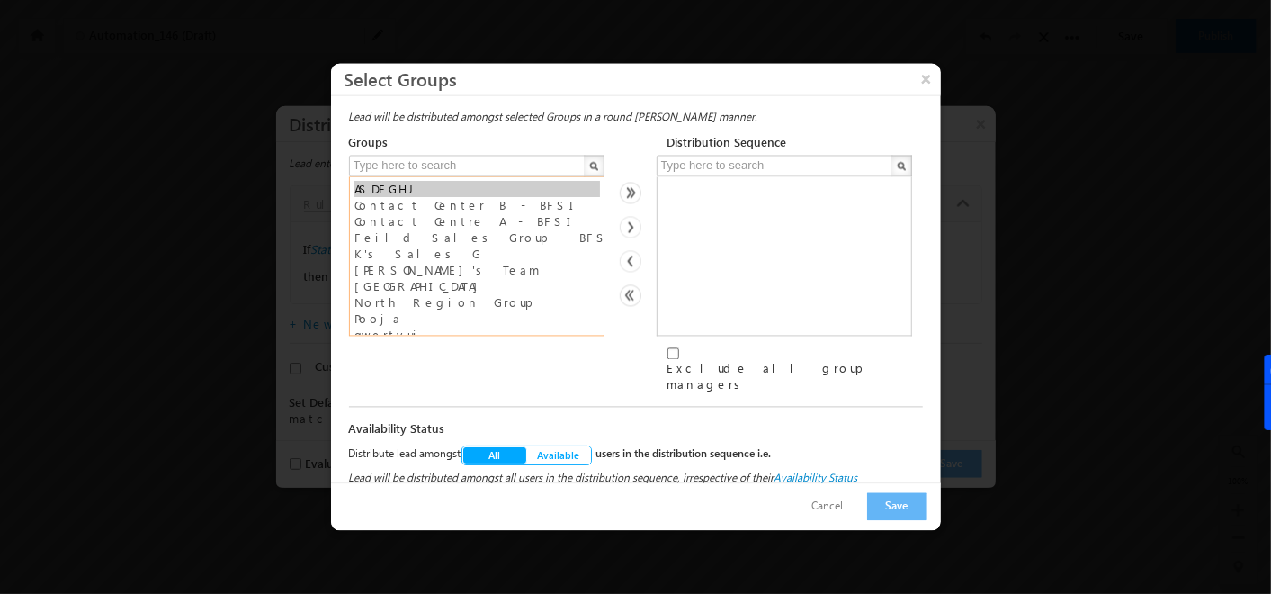
select select "6af90017-b877-11ef-be59-0259d35f5843"
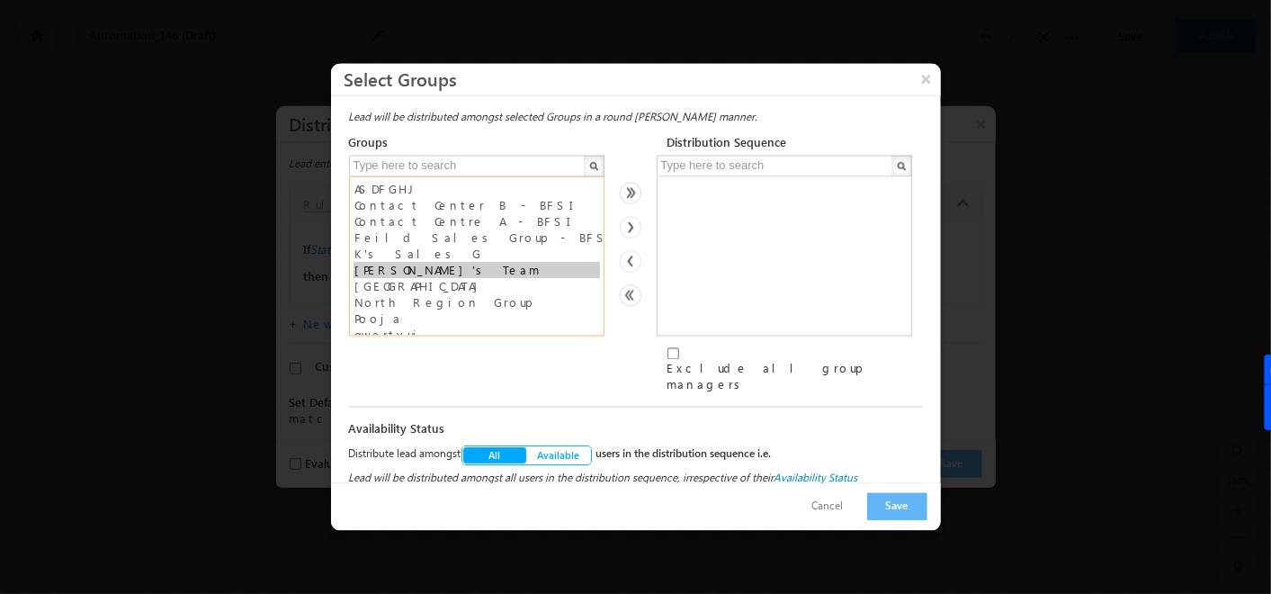
click at [416, 273] on option "Khushi's Team" at bounding box center [477, 271] width 246 height 16
click at [634, 223] on img at bounding box center [631, 228] width 22 height 22
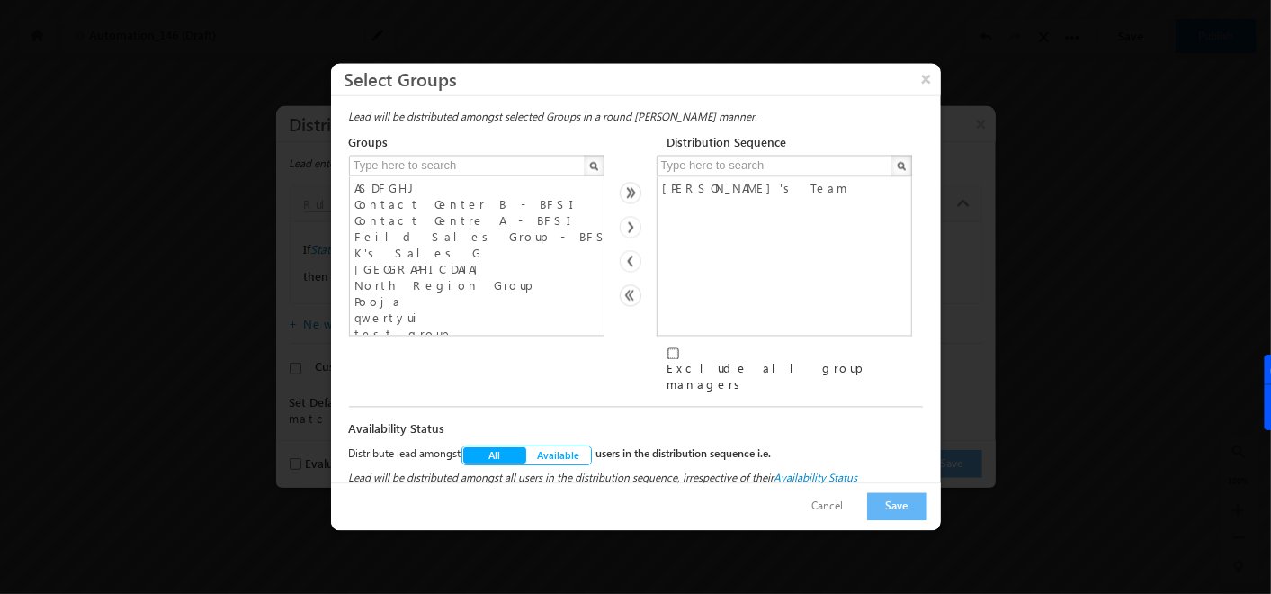
click at [676, 360] on input "Exclude all group managers" at bounding box center [673, 354] width 12 height 12
checkbox input "false"
click at [894, 497] on button "Save" at bounding box center [897, 507] width 60 height 28
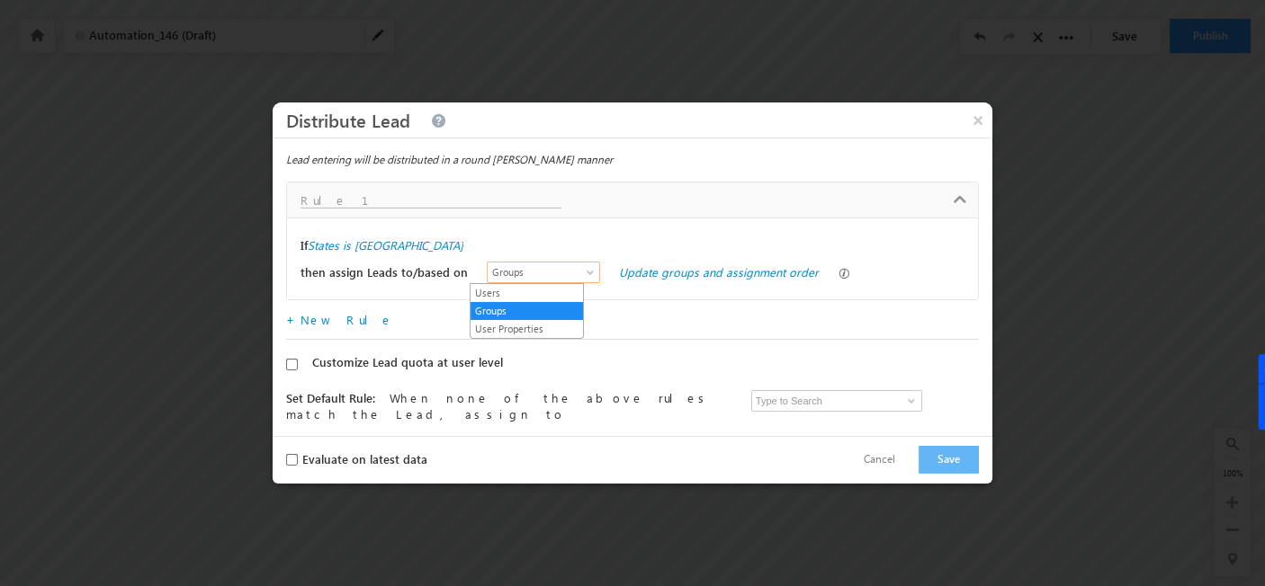
click at [562, 277] on span "Groups" at bounding box center [539, 272] width 103 height 16
click at [543, 326] on link "User Properties" at bounding box center [526, 329] width 112 height 16
click at [654, 276] on link "Choose user properties" at bounding box center [681, 271] width 124 height 15
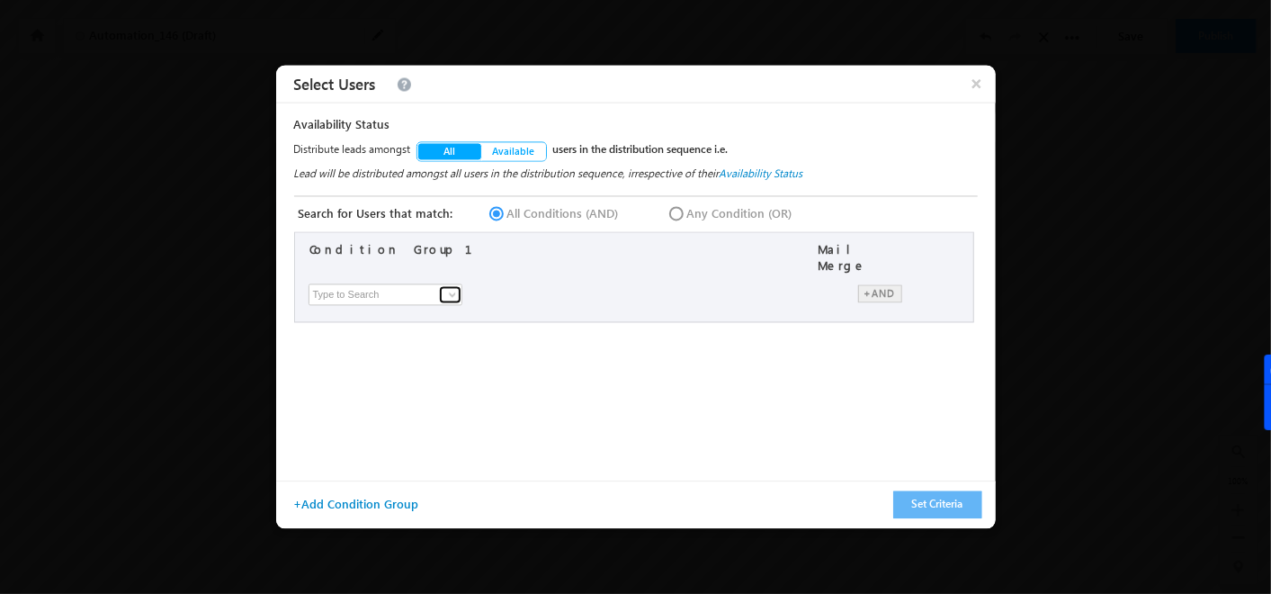
click at [443, 288] on link at bounding box center [450, 295] width 22 height 18
click at [400, 321] on link "Sales Groups" at bounding box center [390, 331] width 156 height 21
type input "Sales Groups"
click at [649, 289] on span "None Selected" at bounding box center [699, 293] width 197 height 20
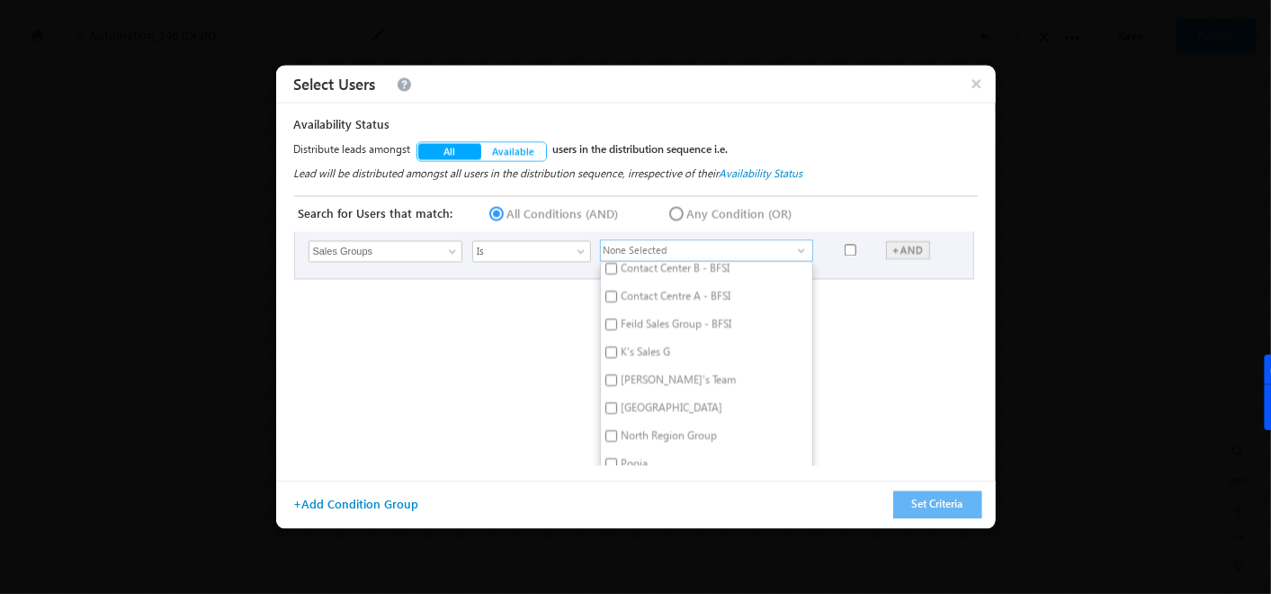
scroll to position [64, 0]
click at [613, 375] on label "Khushi's Team" at bounding box center [706, 382] width 210 height 28
click at [613, 375] on input "Khushi's Team" at bounding box center [611, 379] width 12 height 12
checkbox input "true"
click at [873, 327] on div "Condition Group 1 Mail Merge × First Name Last Name Email Address User Type Rol…" at bounding box center [638, 349] width 688 height 234
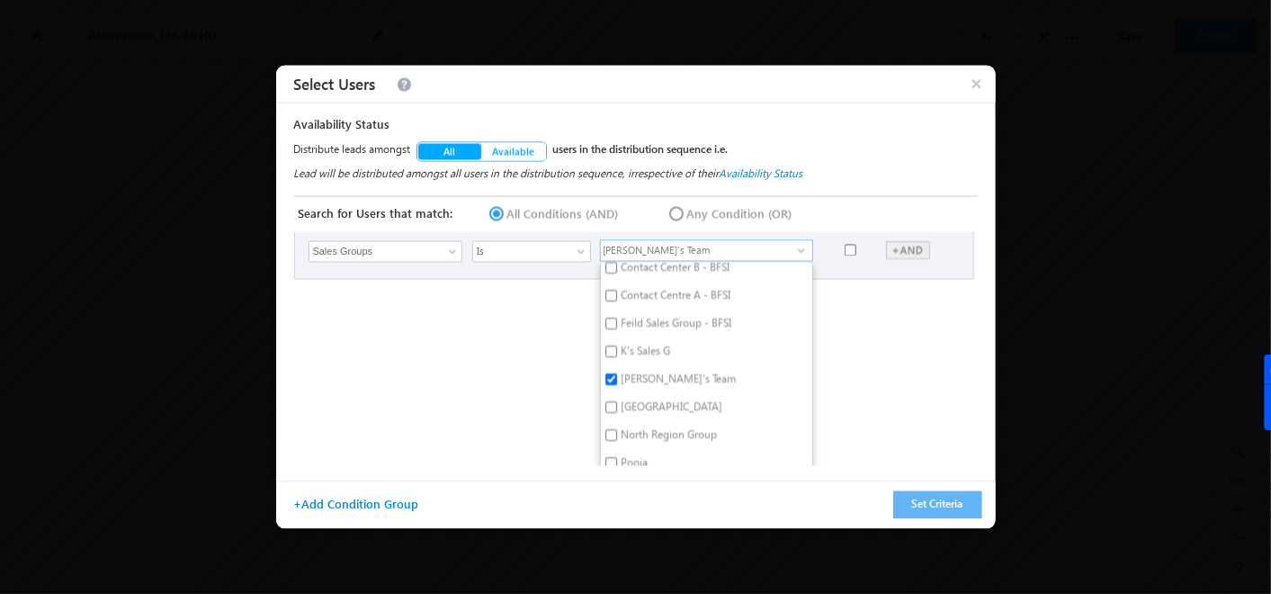
scroll to position [0, 0]
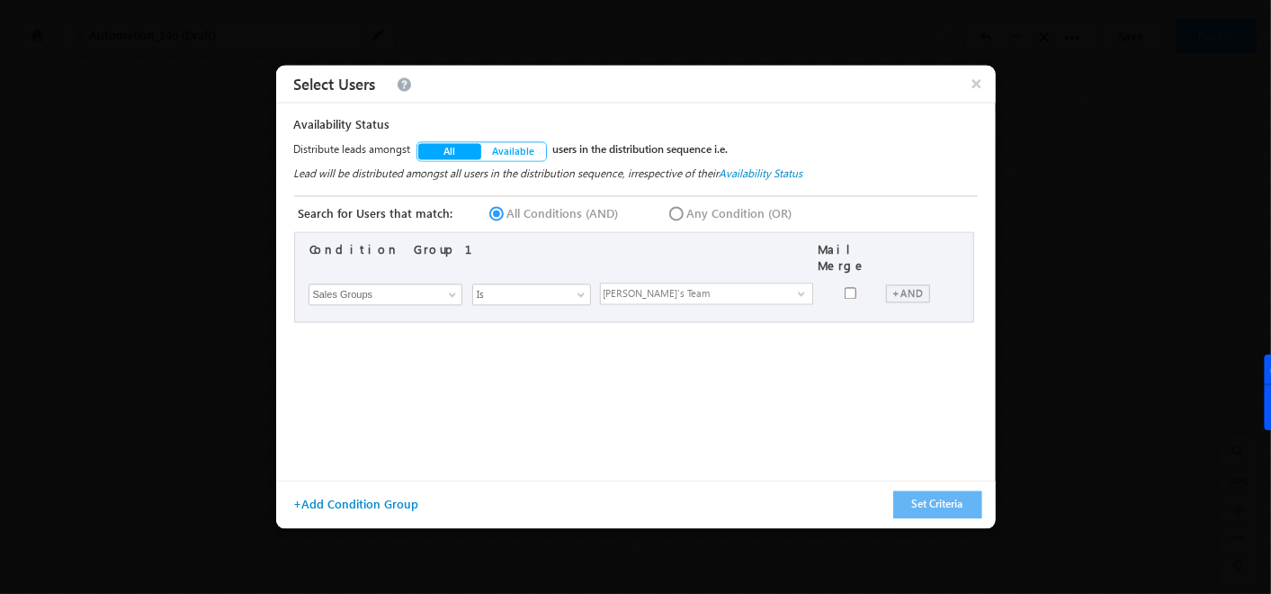
click at [908, 285] on div "+AND" at bounding box center [908, 294] width 44 height 18
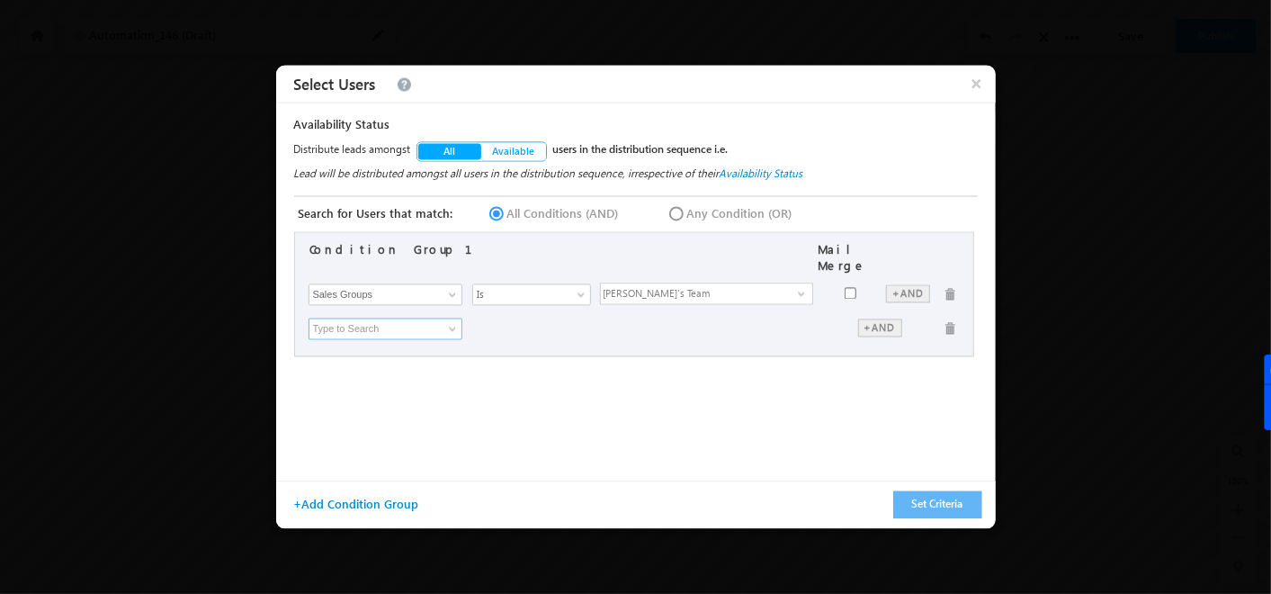
click at [388, 321] on input at bounding box center [386, 329] width 155 height 22
click at [453, 322] on span at bounding box center [452, 329] width 14 height 14
click at [358, 355] on link "City" at bounding box center [390, 365] width 156 height 21
type input "City"
click at [721, 324] on input "text" at bounding box center [706, 329] width 213 height 22
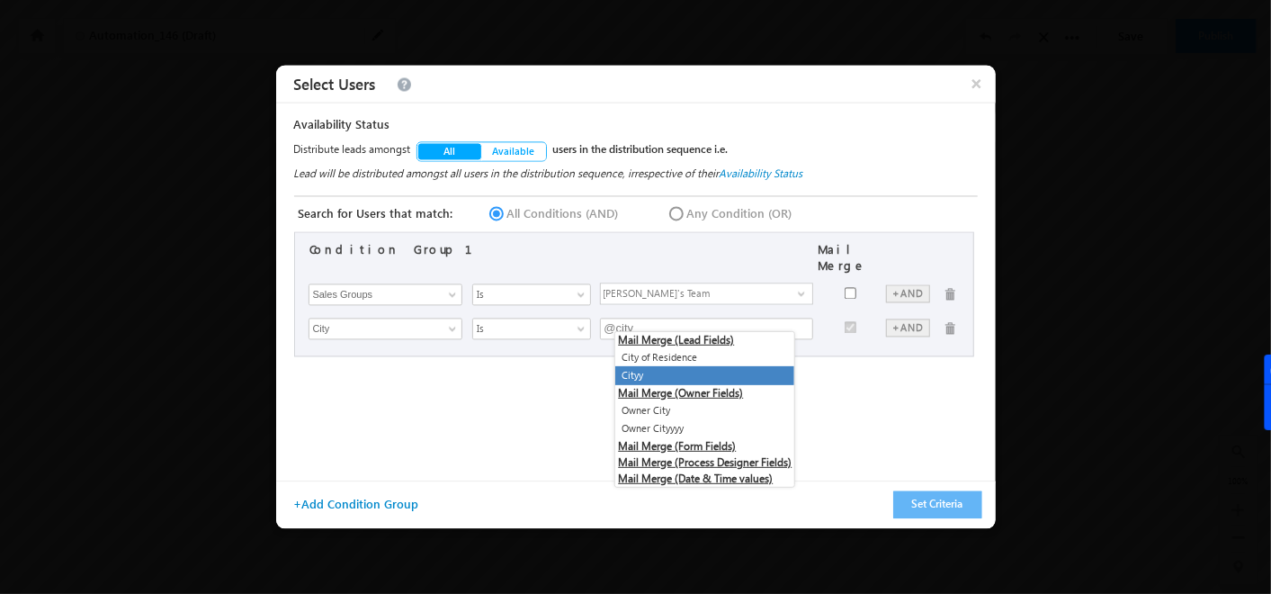
click at [670, 375] on li "Cityy" at bounding box center [704, 375] width 179 height 19
type input "@{Lead:mx_Cityy,}"
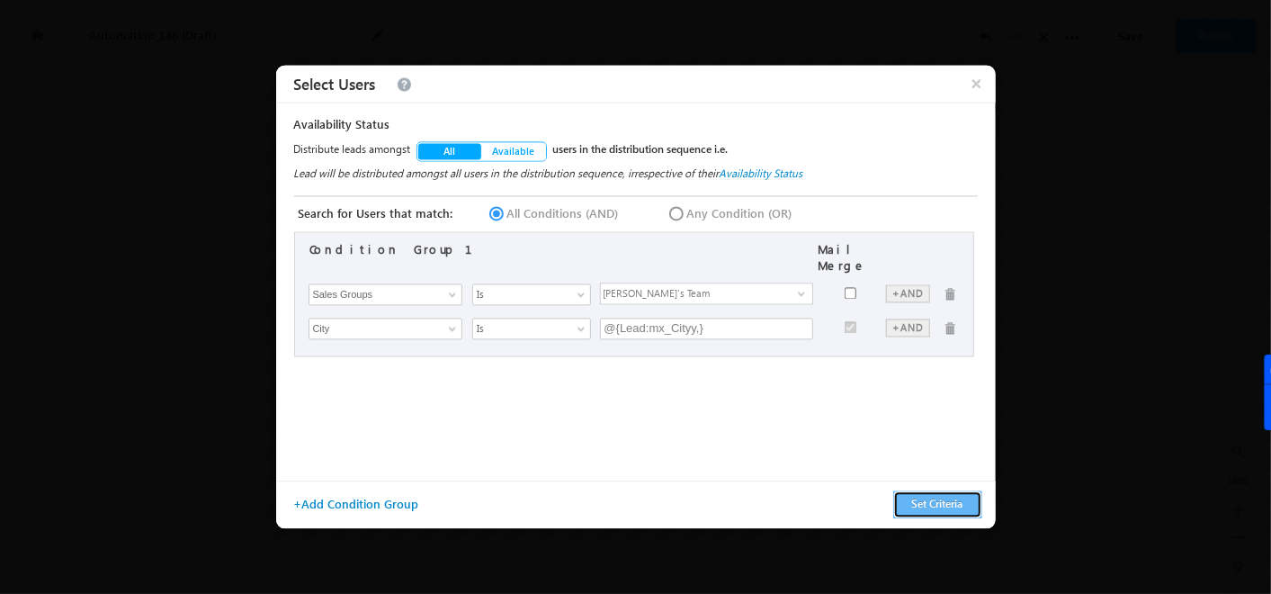
click at [939, 495] on button "Set Criteria" at bounding box center [937, 505] width 89 height 28
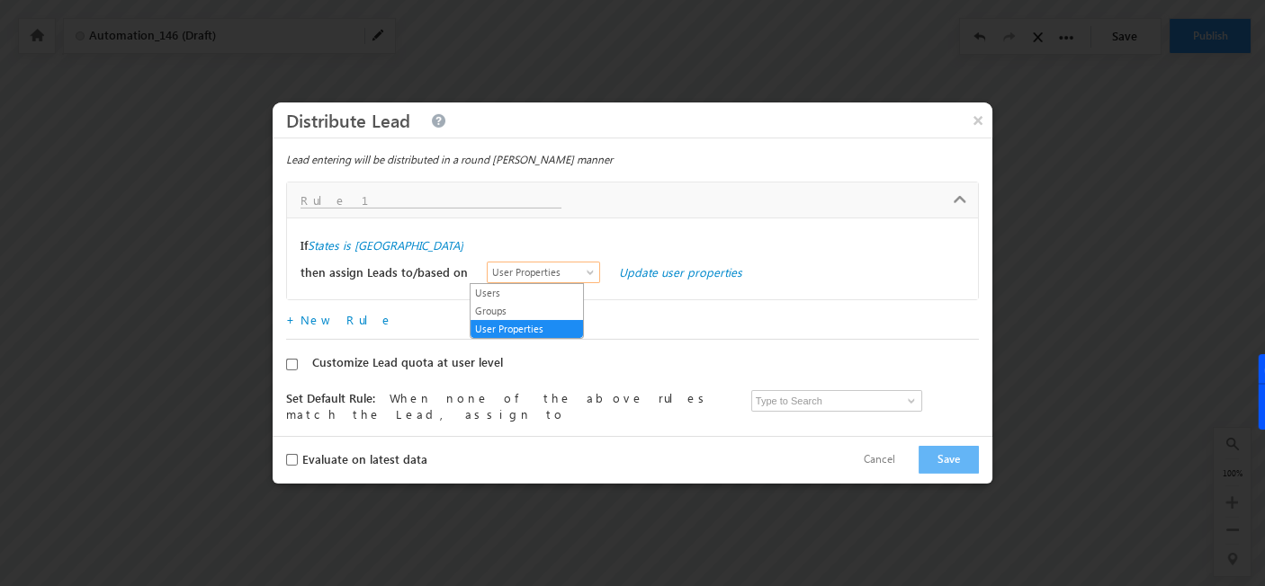
click at [585, 273] on span at bounding box center [592, 276] width 14 height 14
click at [554, 287] on link "Users" at bounding box center [526, 293] width 112 height 16
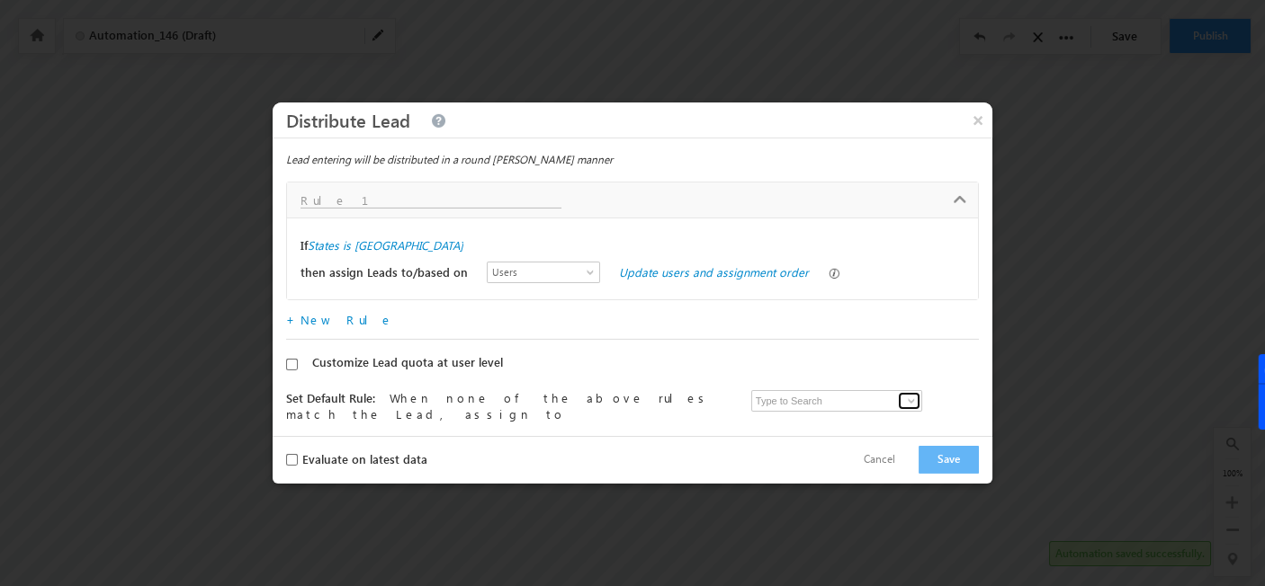
click at [904, 408] on span at bounding box center [911, 401] width 14 height 14
click at [831, 416] on link "Admin soumyahoskoti7@gmail.com" at bounding box center [838, 428] width 175 height 34
type input "Admin"
click at [957, 459] on button "Save" at bounding box center [948, 460] width 60 height 28
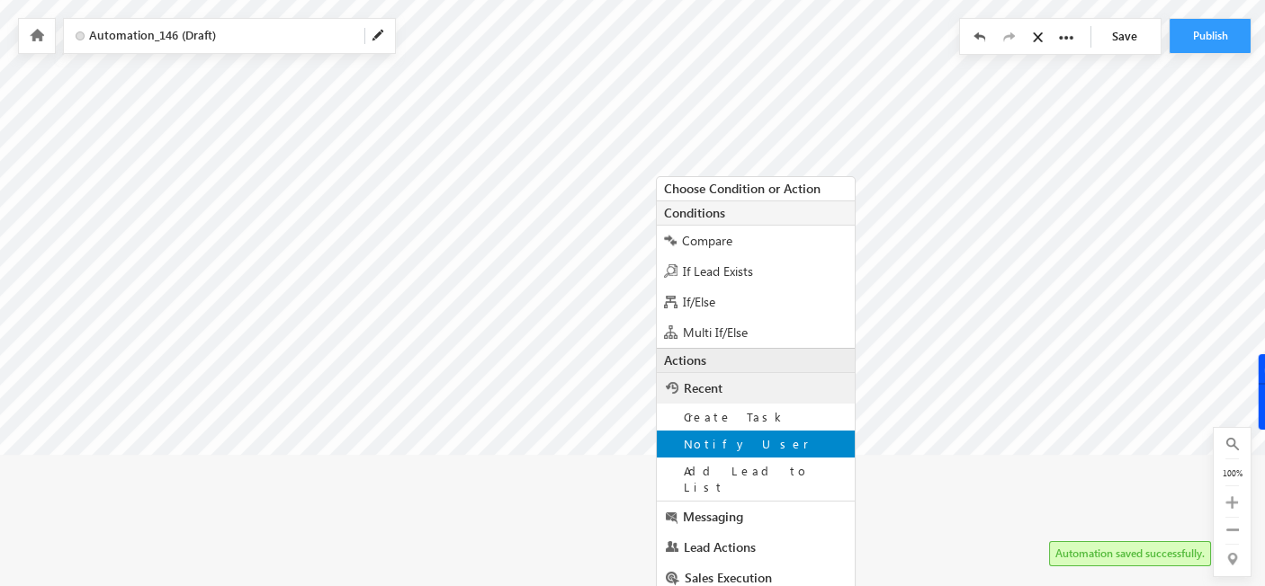
scroll to position [315, 221]
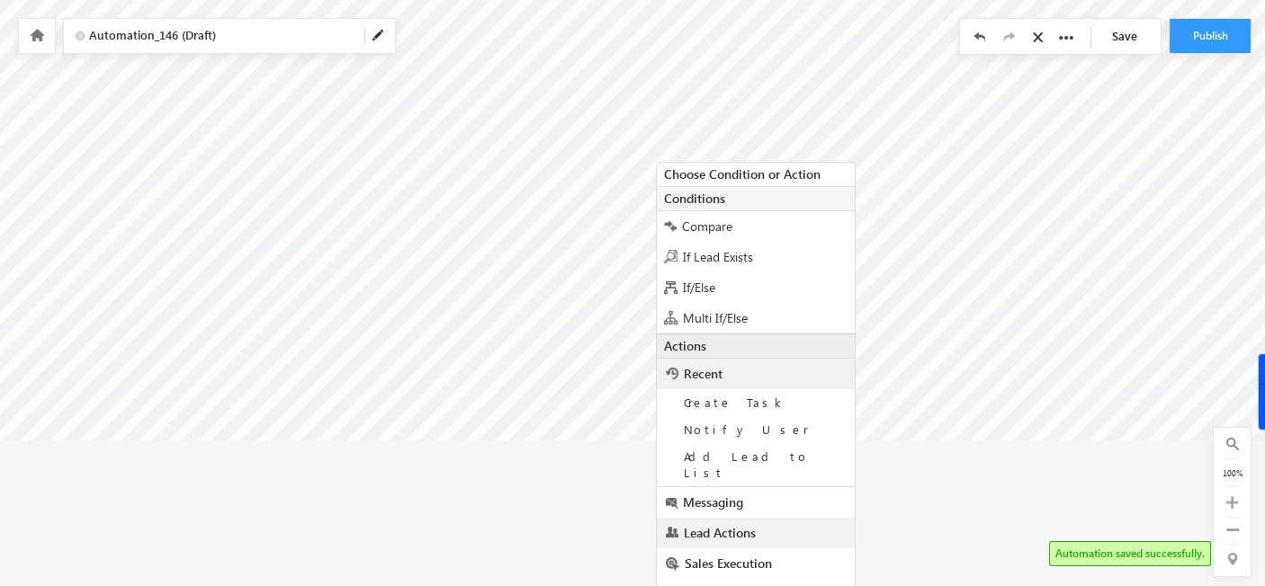
click at [760, 518] on link "Lead Actions" at bounding box center [756, 533] width 198 height 31
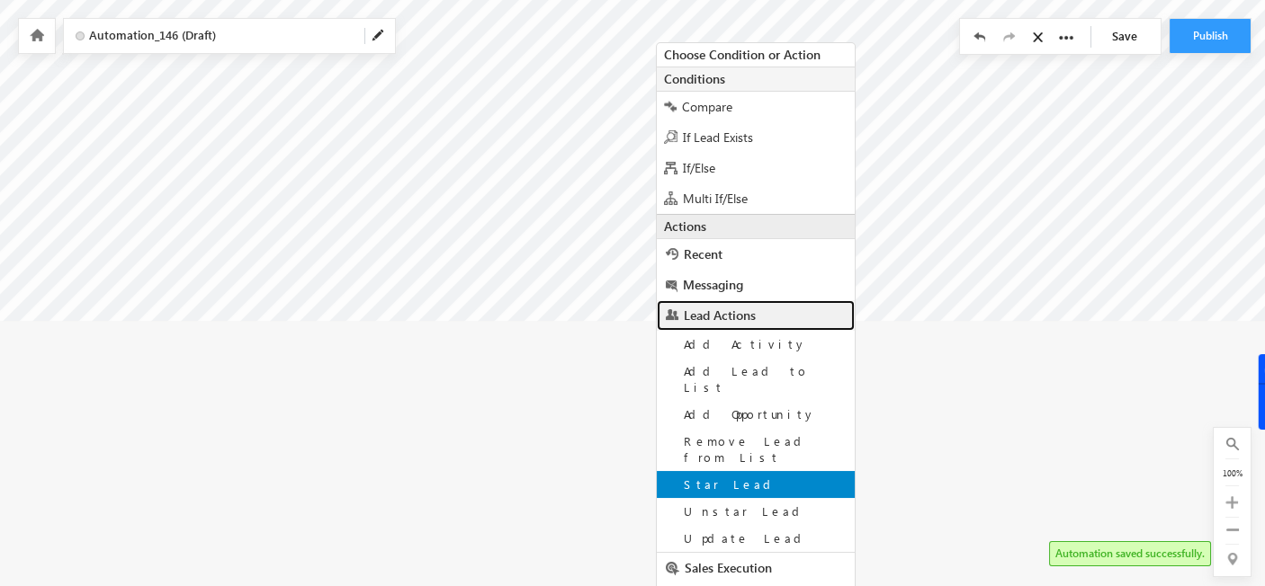
scroll to position [456, 221]
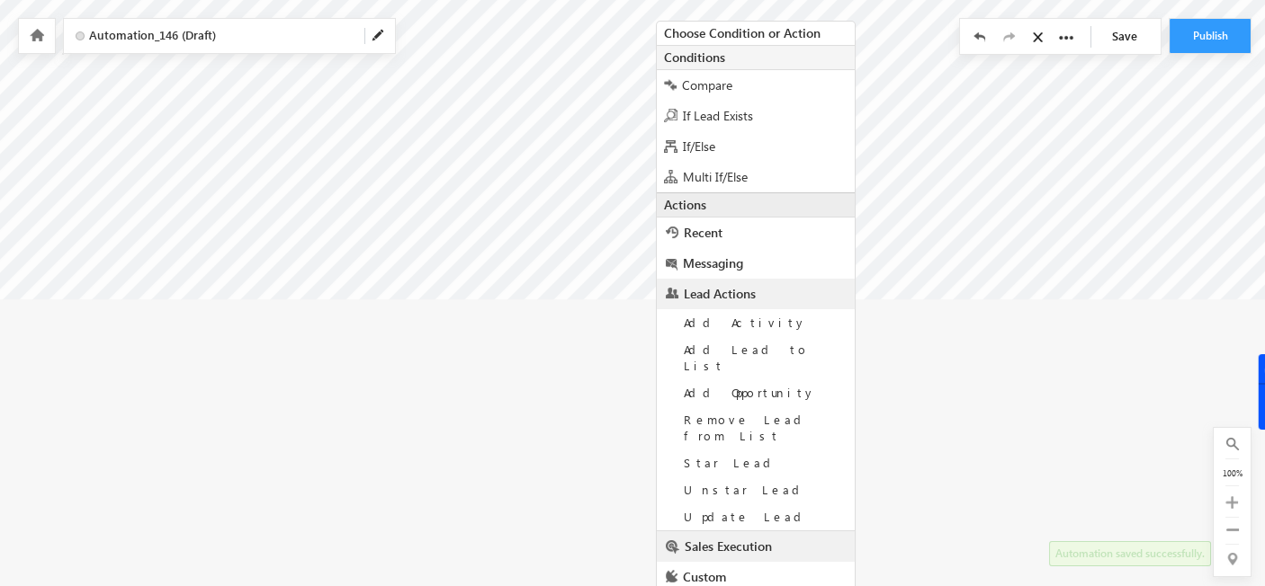
click at [741, 538] on span "Sales Execution" at bounding box center [728, 546] width 87 height 17
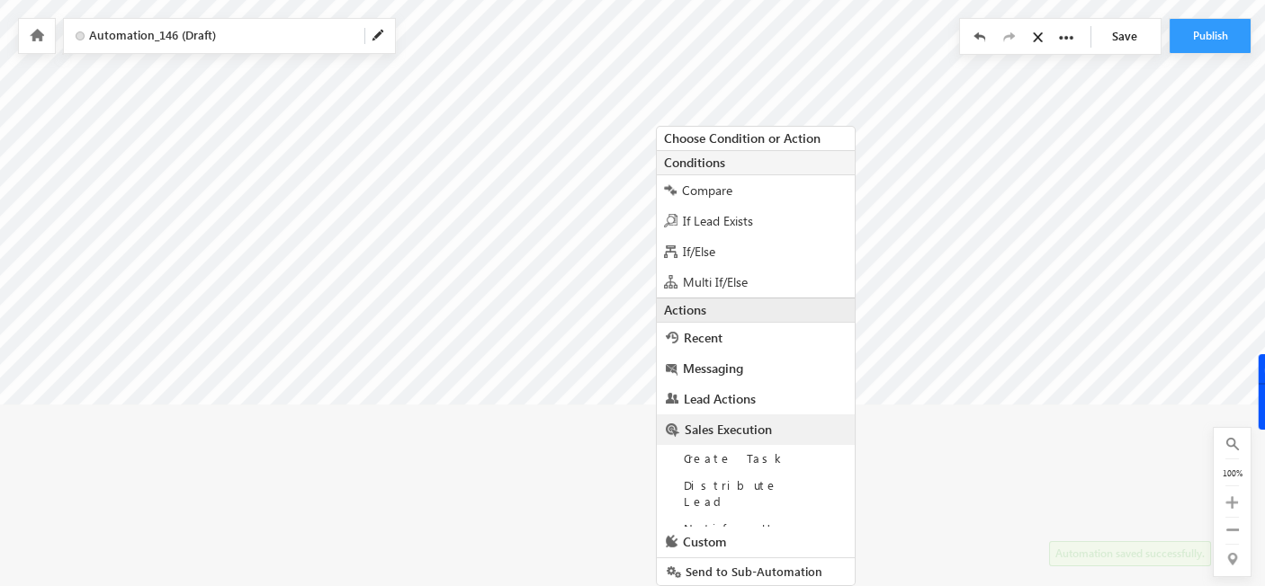
scroll to position [348, 221]
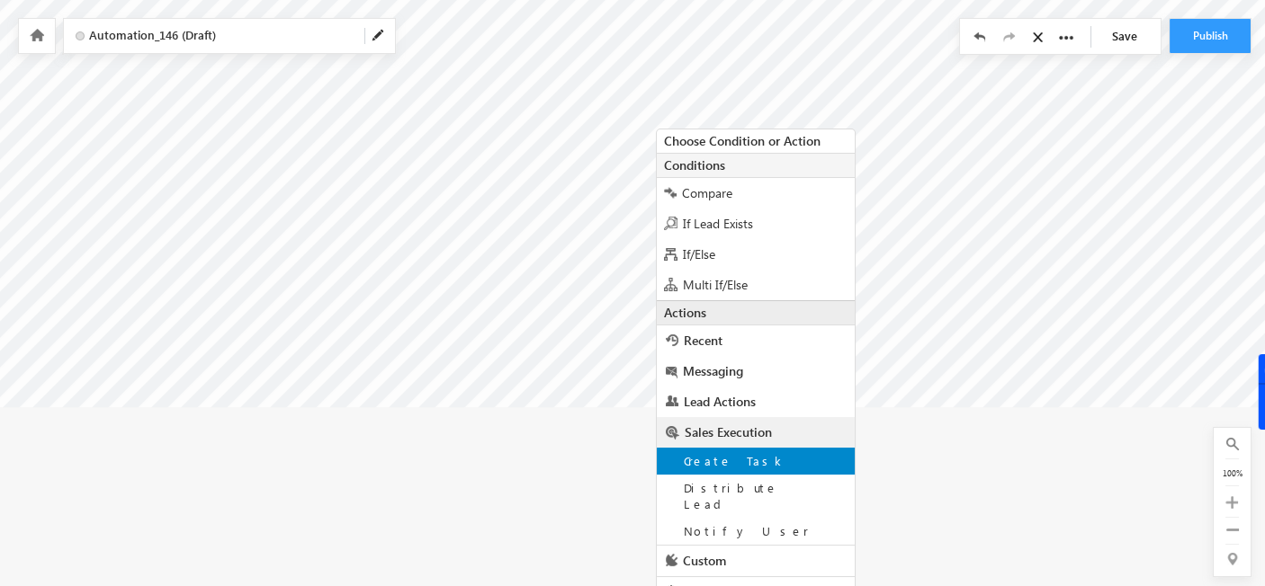
click at [732, 460] on span "Create Task" at bounding box center [735, 460] width 103 height 15
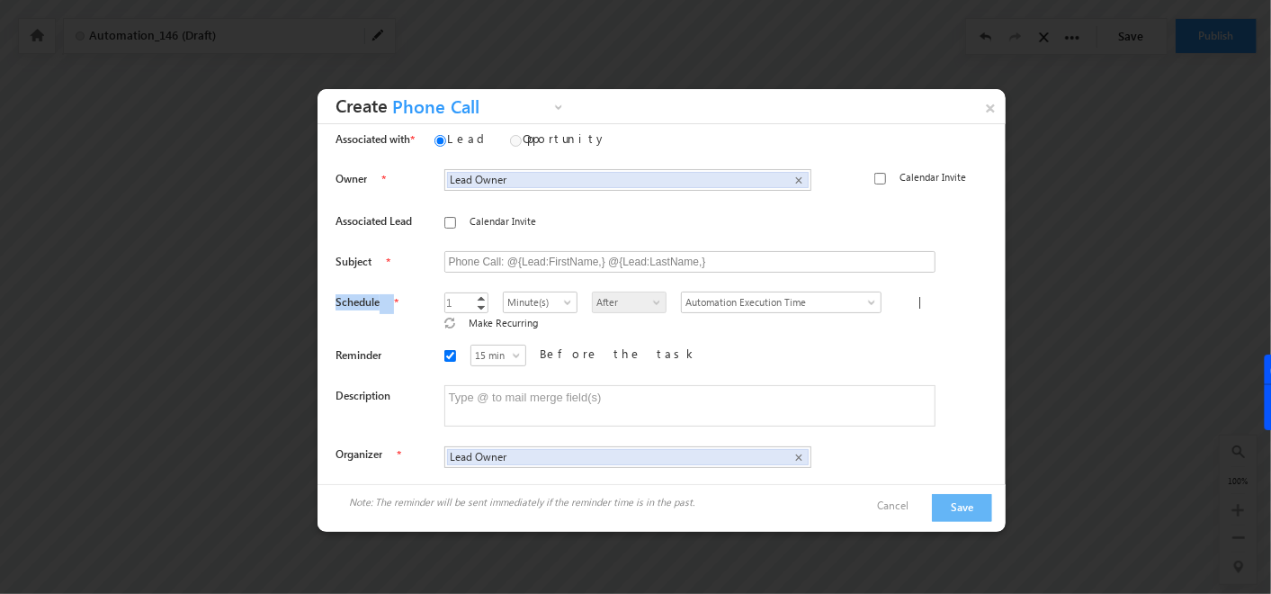
drag, startPoint x: 333, startPoint y: 304, endPoint x: 385, endPoint y: 303, distance: 52.2
click at [385, 303] on div "Owner Lead Owner Lead Owner × Calendar Invite Associated Lead" at bounding box center [662, 315] width 688 height 313
click at [529, 303] on span "Minute(s)" at bounding box center [539, 302] width 71 height 16
click at [514, 352] on link "Day(s)" at bounding box center [517, 356] width 73 height 16
click at [965, 494] on button "Save" at bounding box center [962, 508] width 60 height 28
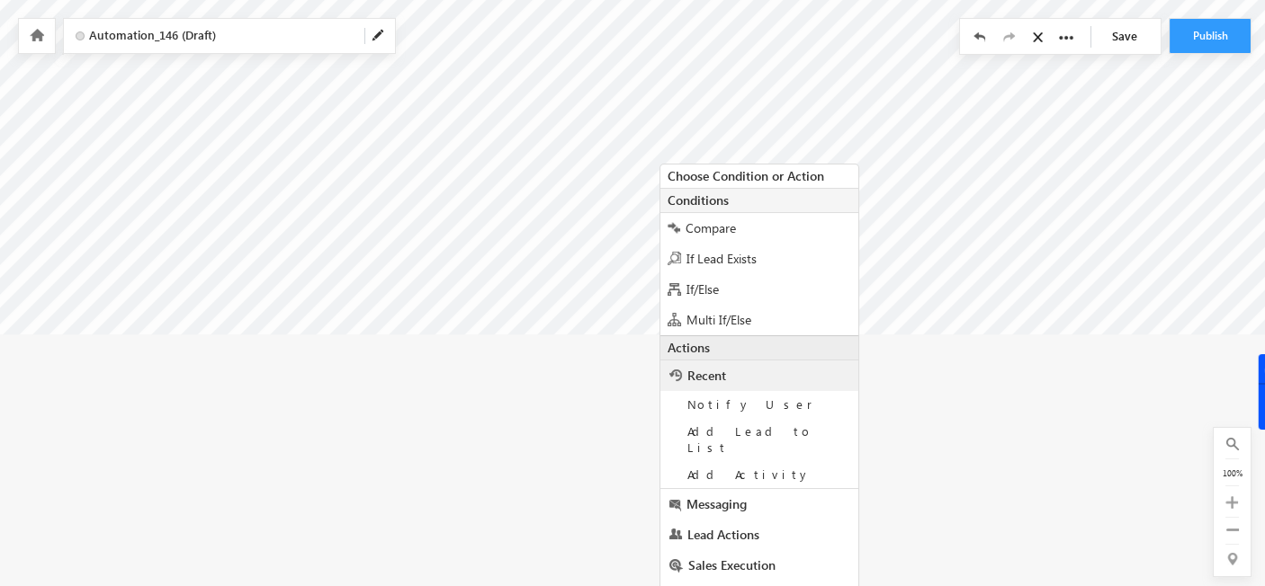
scroll to position [456, 221]
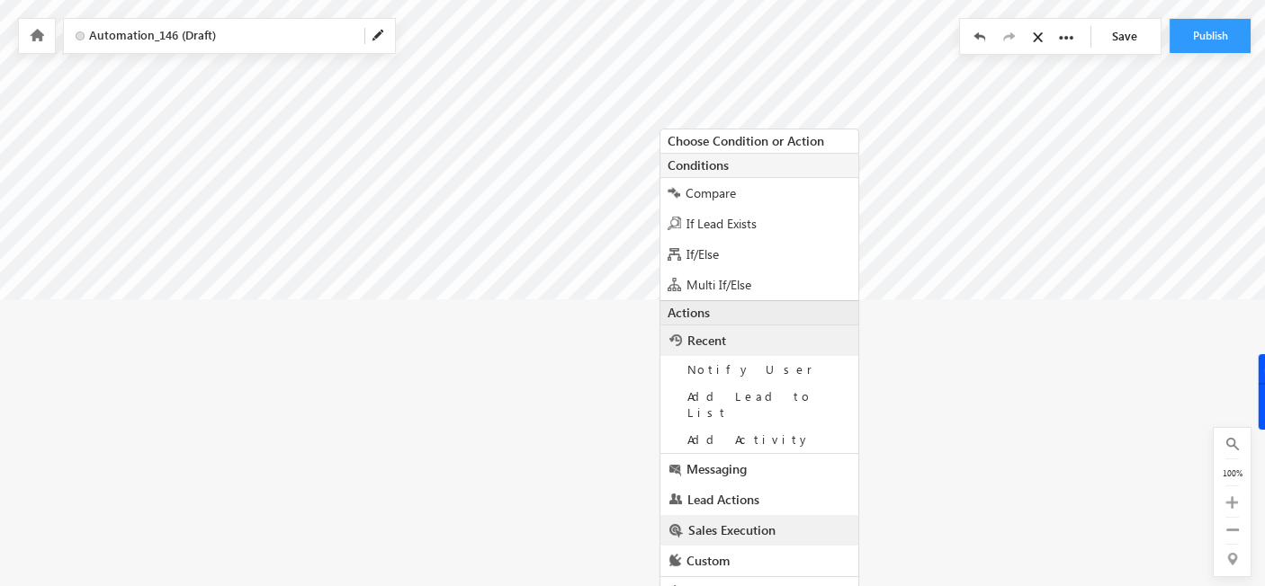
click at [736, 524] on link "Sales Execution" at bounding box center [759, 530] width 198 height 31
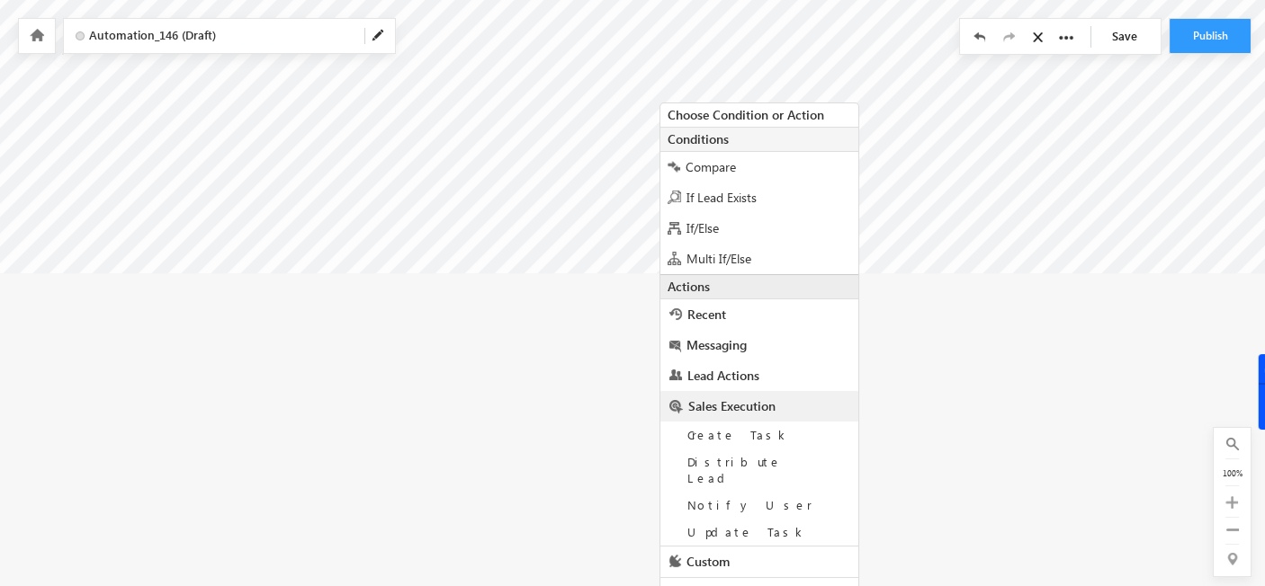
scroll to position [483, 221]
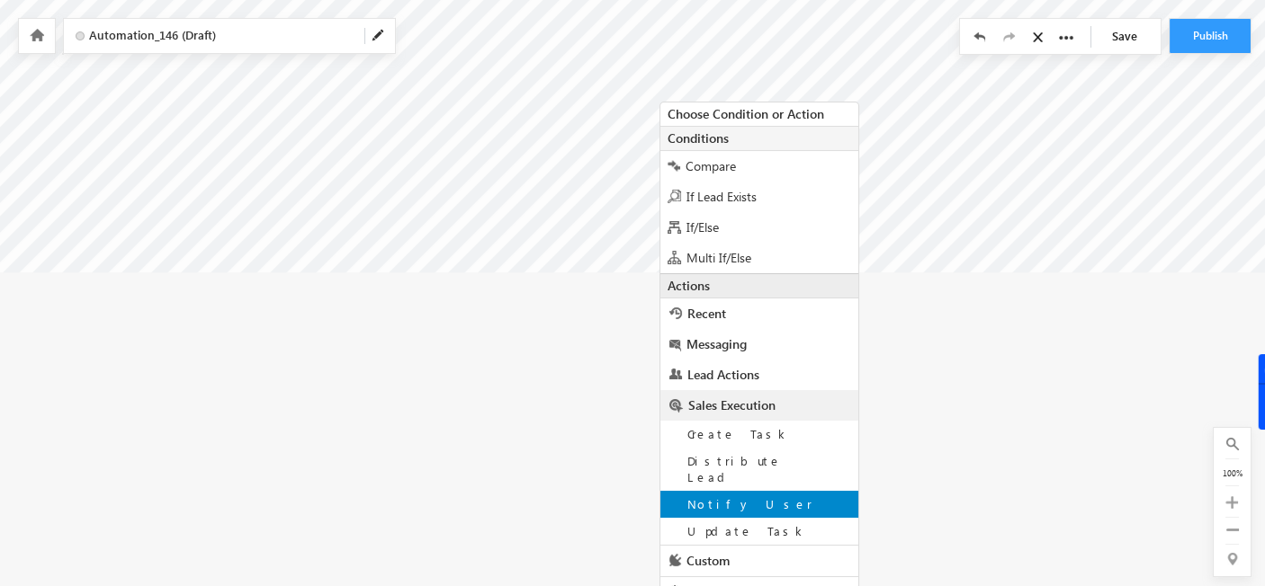
click at [739, 496] on div "Notify User" at bounding box center [759, 504] width 198 height 27
type input "Admin <soumyahoskoti7@gmail.com>"
type input "About @{Lead:FirstName,}"
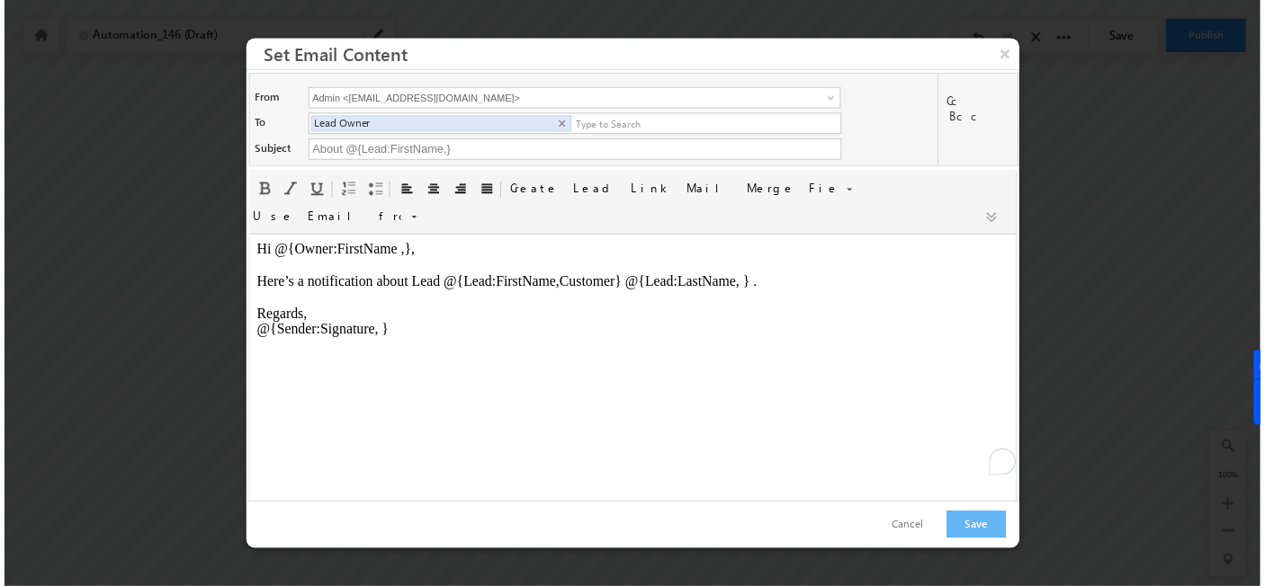
scroll to position [0, 0]
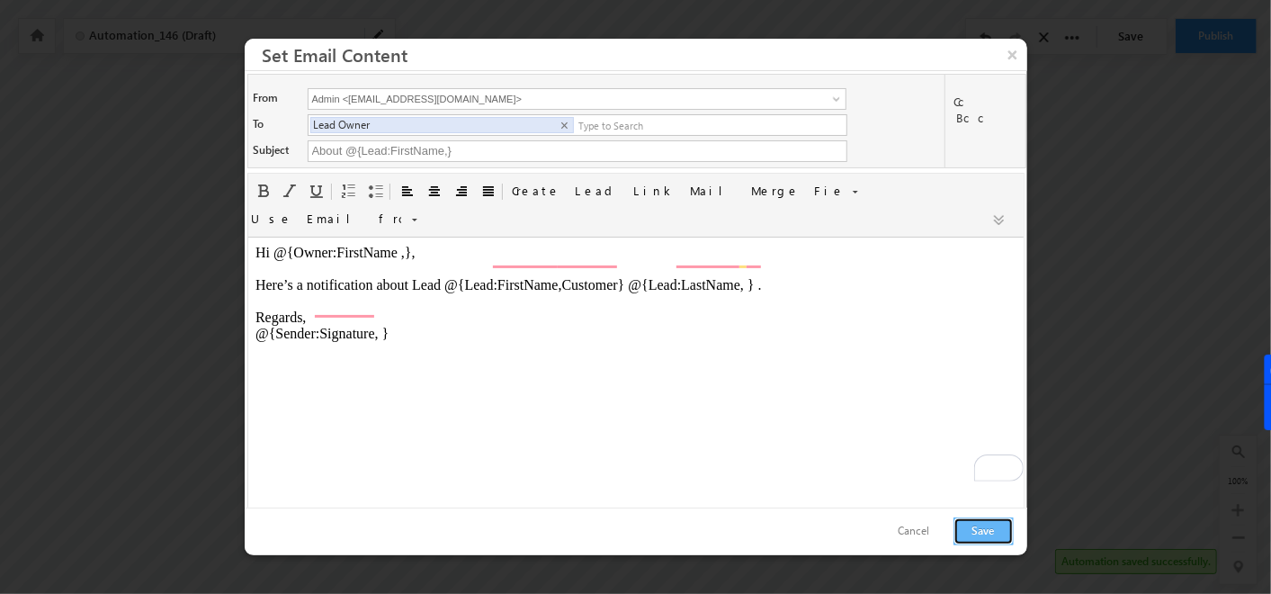
click at [1007, 519] on button "Save" at bounding box center [983, 531] width 60 height 28
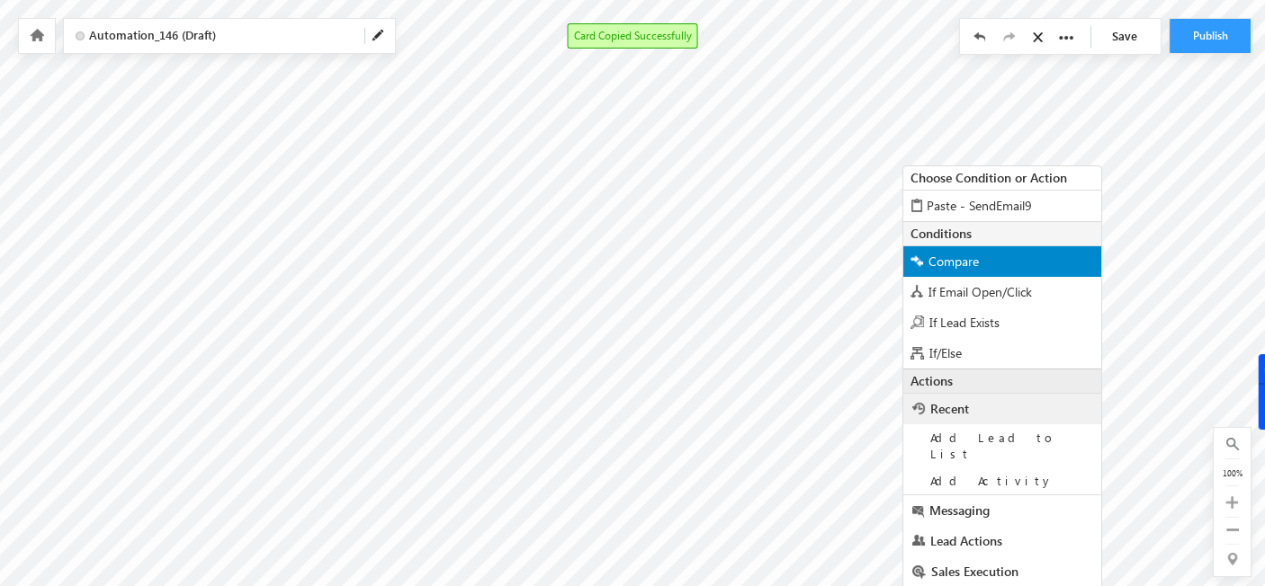
scroll to position [213, 221]
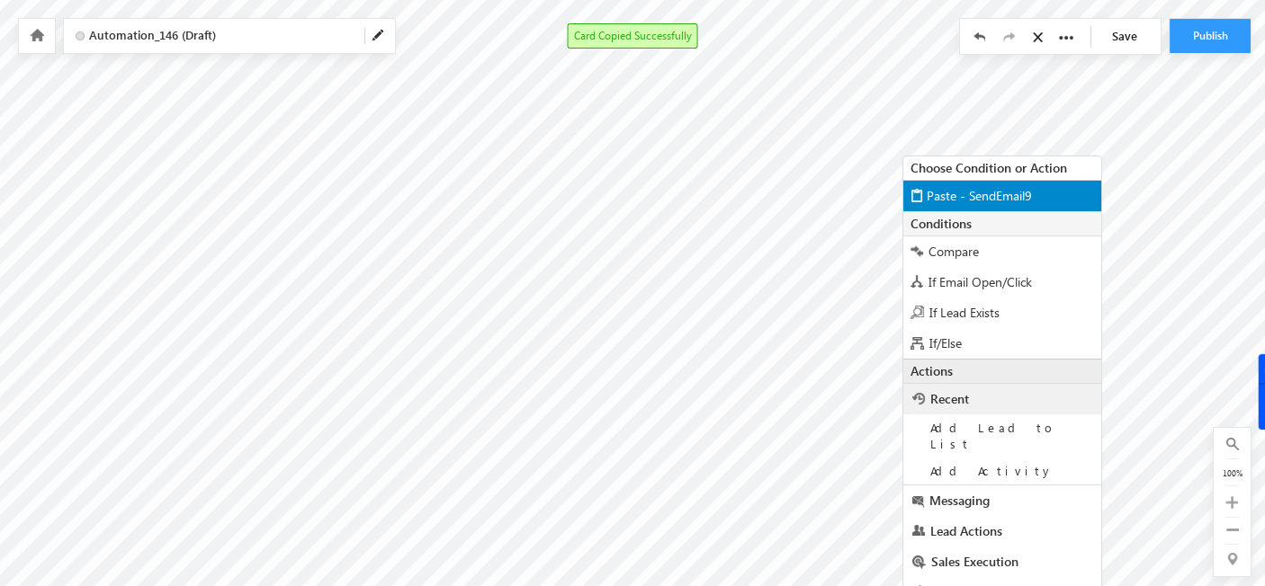
click at [962, 188] on span "Paste - SendEmail9" at bounding box center [978, 195] width 105 height 17
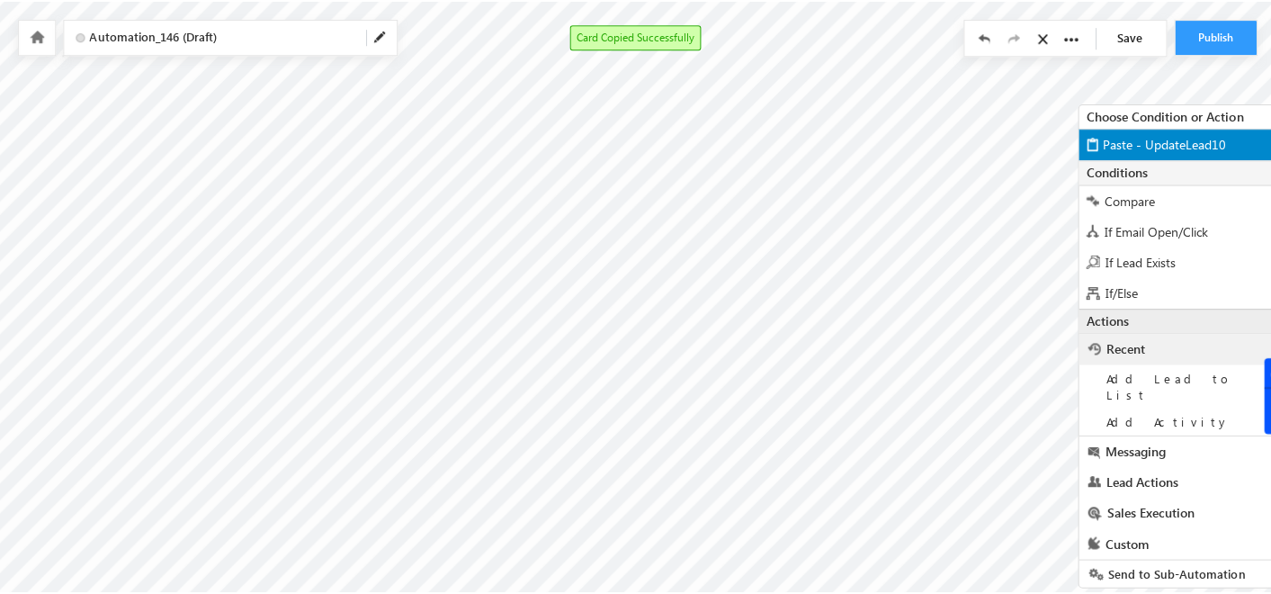
scroll to position [268, 293]
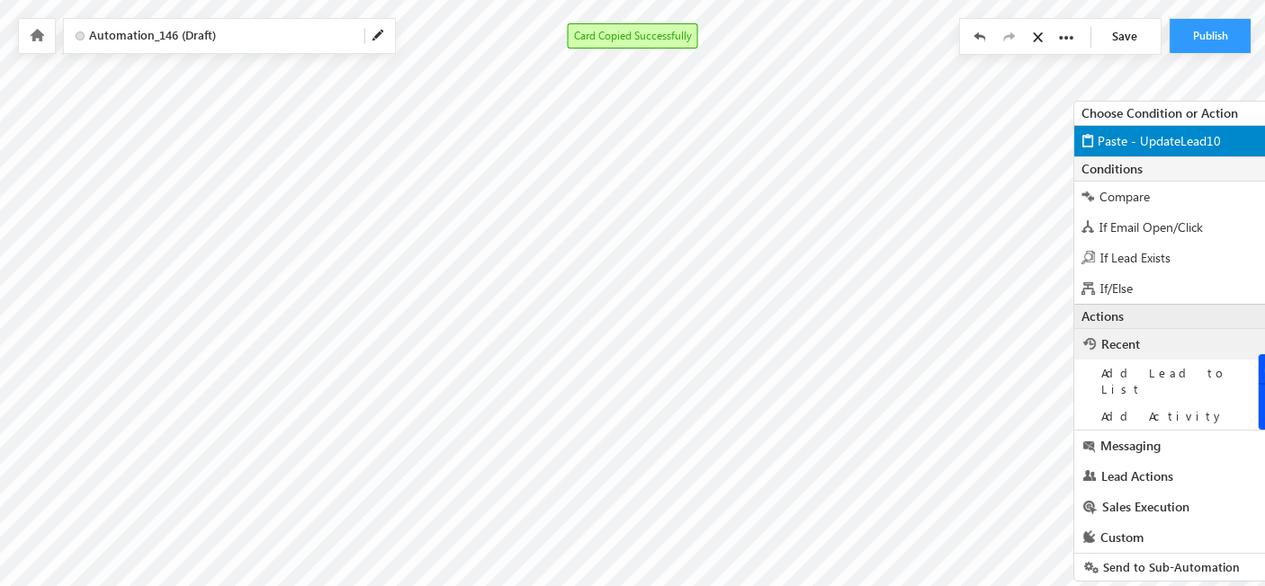
click at [1141, 139] on span "Paste - UpdateLead10" at bounding box center [1158, 140] width 123 height 17
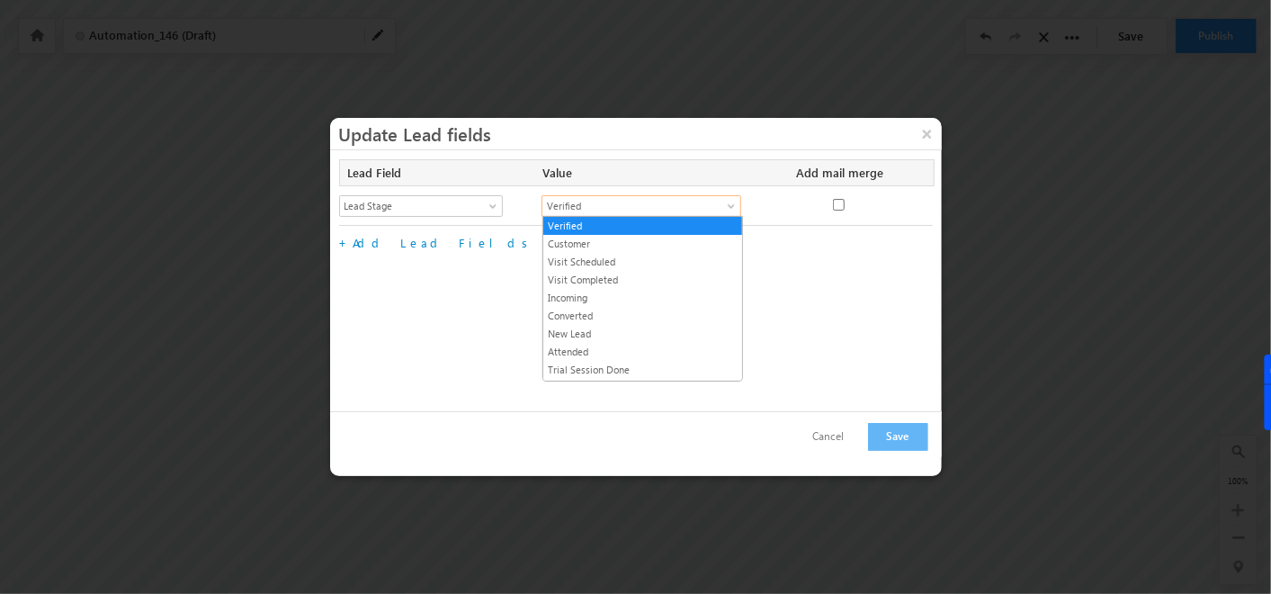
click at [613, 200] on span "Verified" at bounding box center [630, 206] width 177 height 16
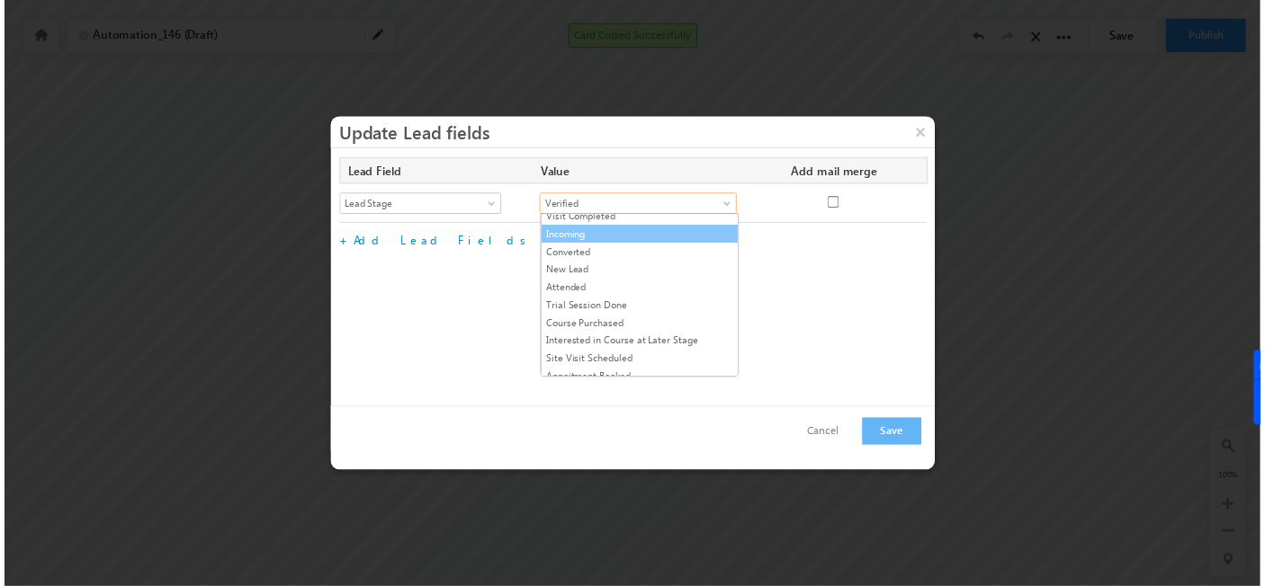
scroll to position [61, 0]
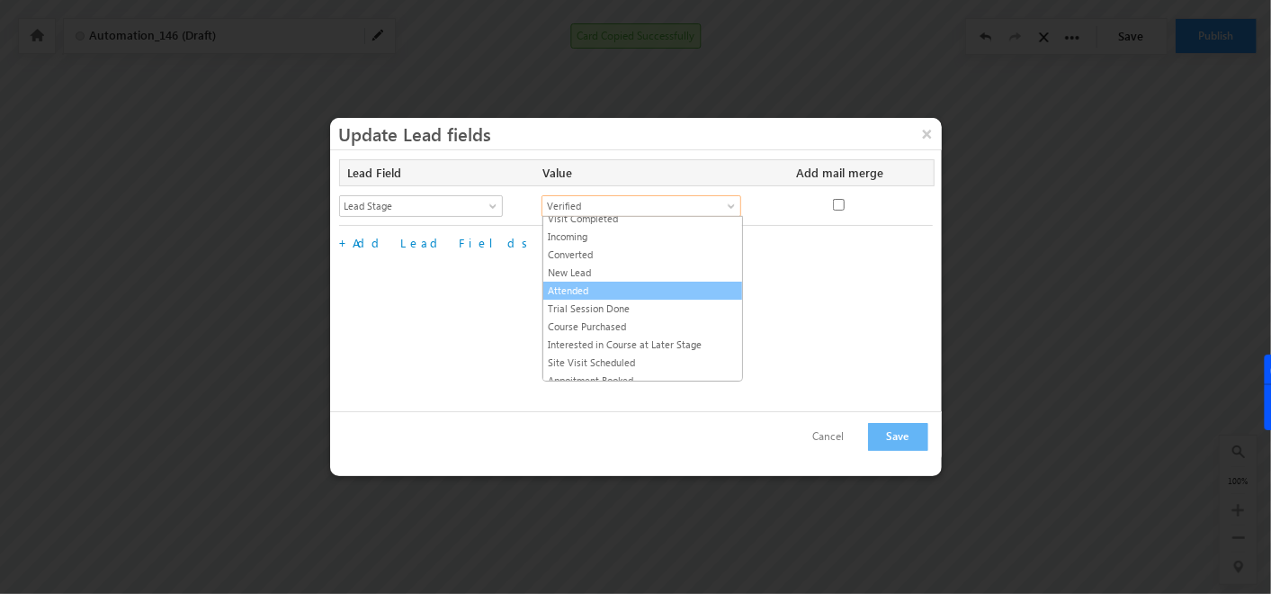
click at [609, 282] on link "Attended" at bounding box center [642, 290] width 199 height 16
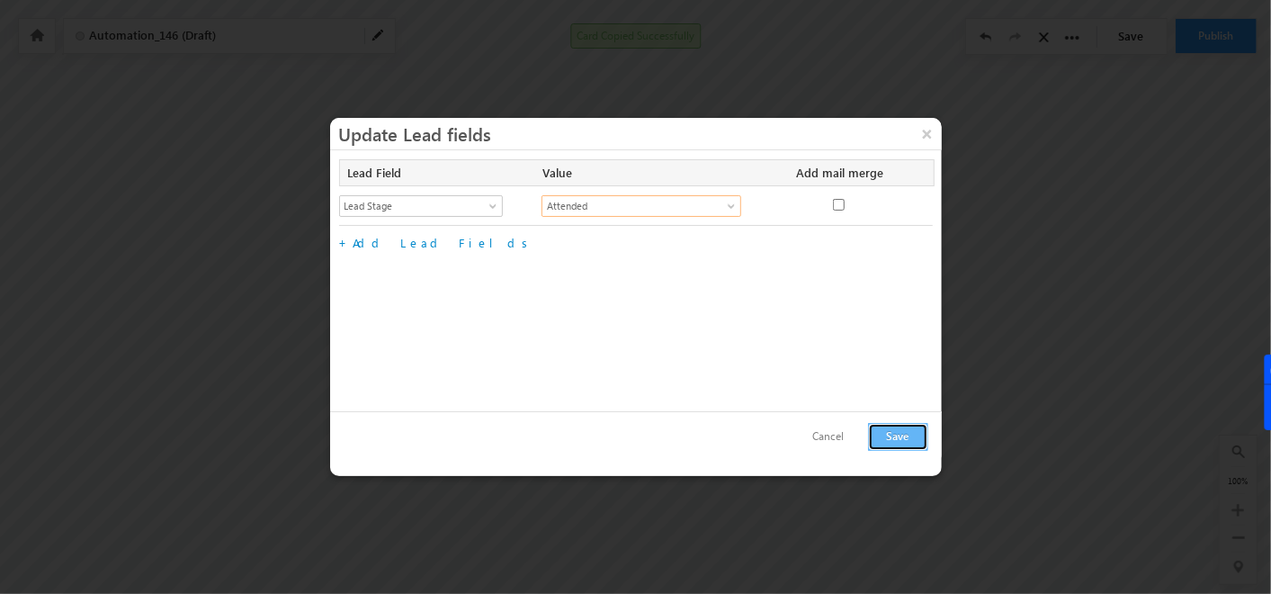
click at [913, 434] on button "Save" at bounding box center [898, 437] width 60 height 28
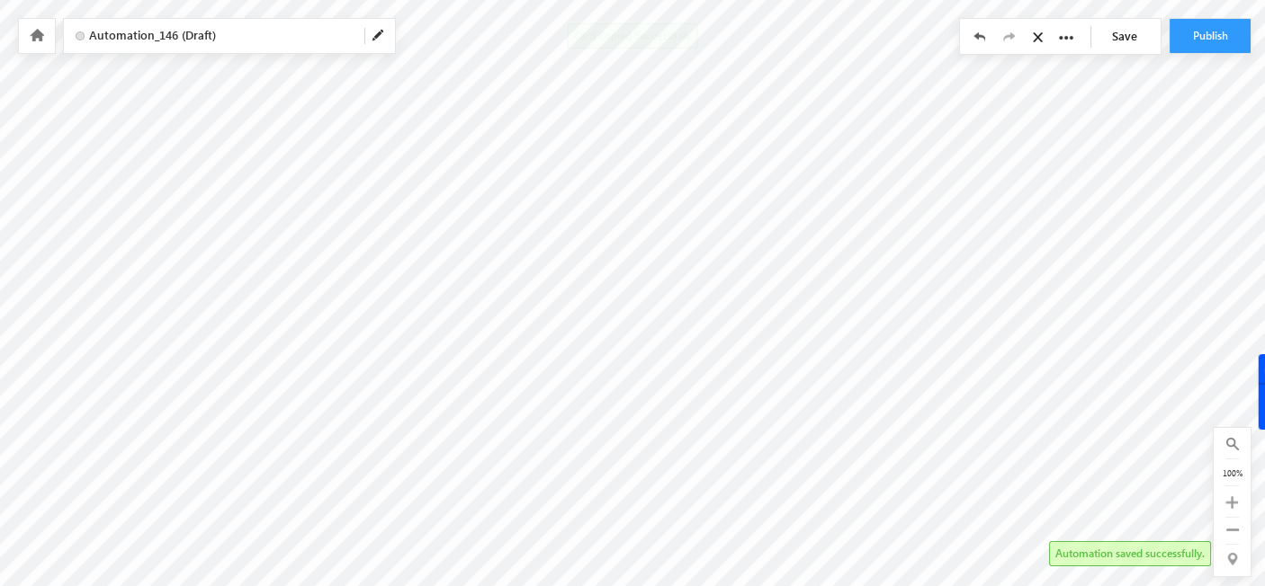
scroll to position [127, 293]
click at [1242, 526] on div at bounding box center [1232, 532] width 22 height 16
click at [1227, 530] on icon at bounding box center [1232, 530] width 13 height 13
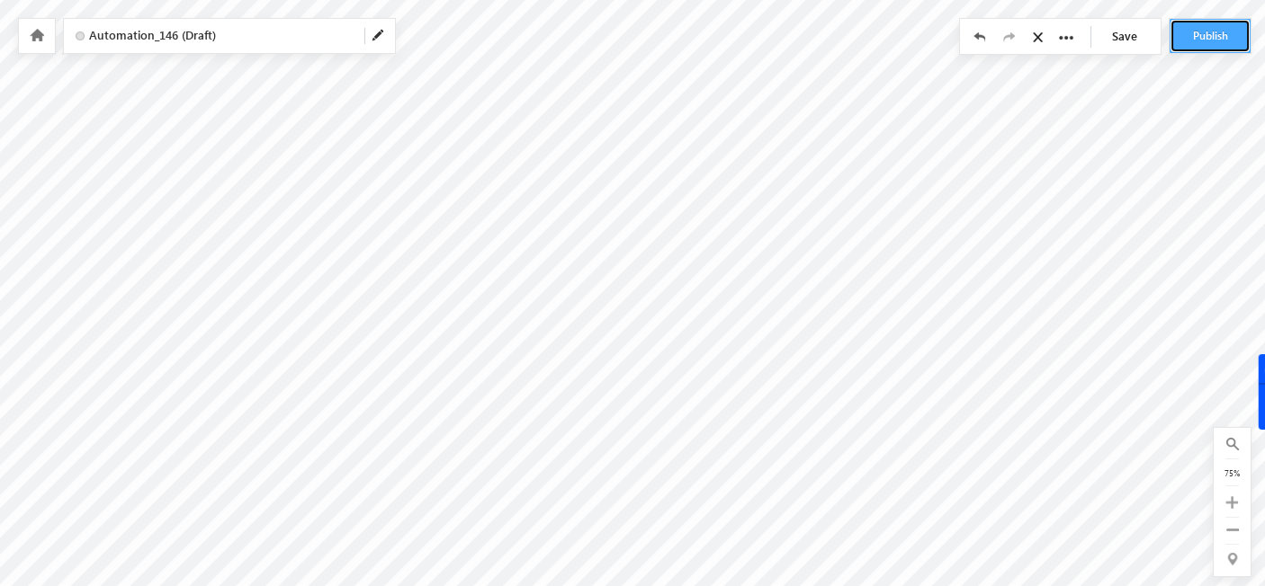
click at [1213, 31] on button "Publish" at bounding box center [1209, 36] width 81 height 34
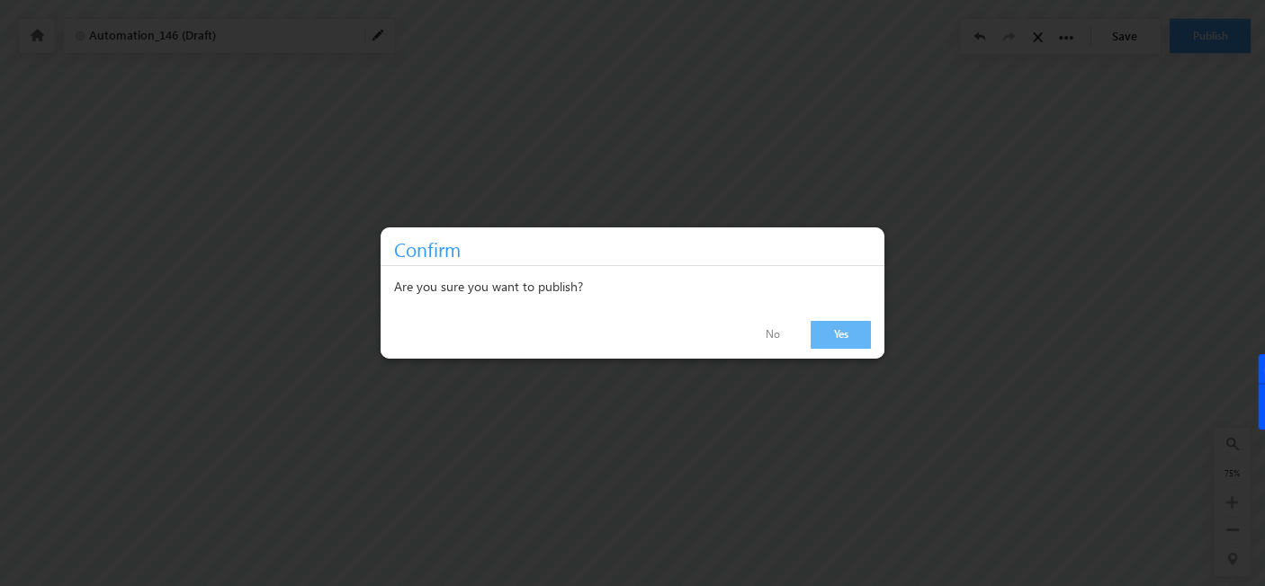
scroll to position [0, 49]
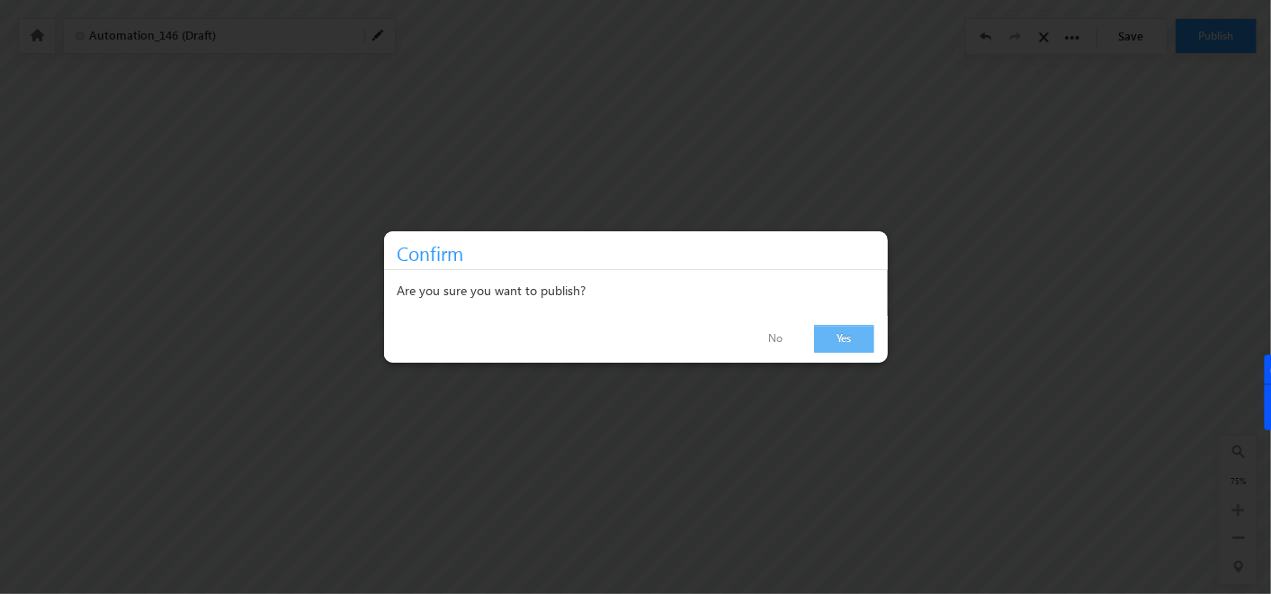
click at [856, 347] on link "Yes" at bounding box center [844, 339] width 60 height 28
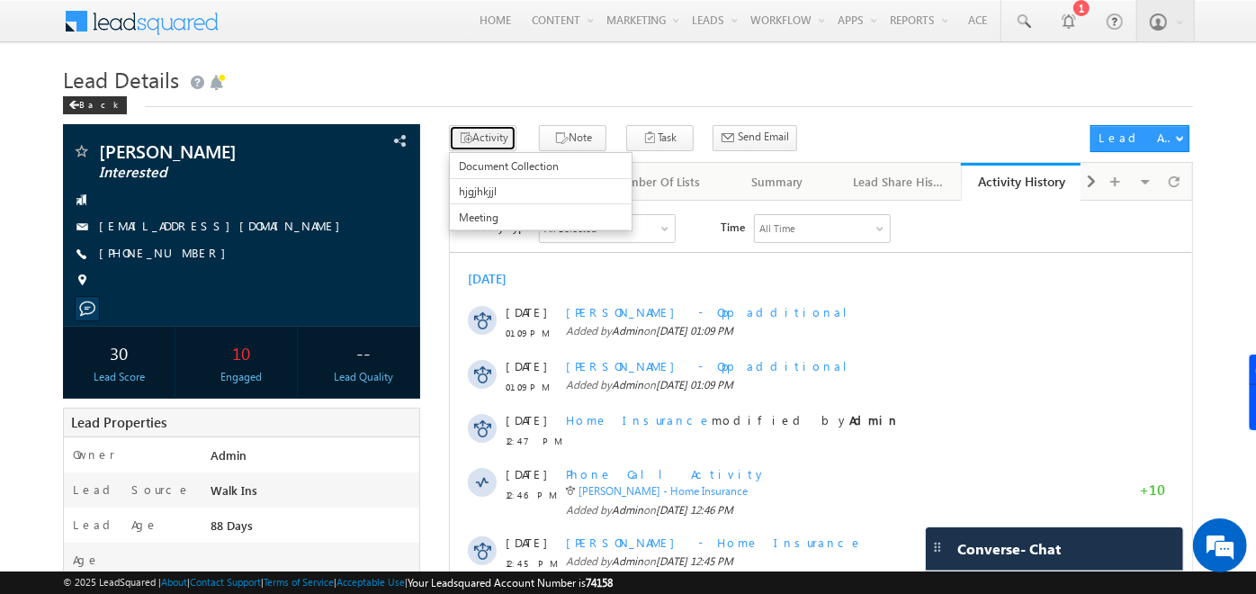
click at [489, 145] on button "Activity" at bounding box center [482, 138] width 67 height 26
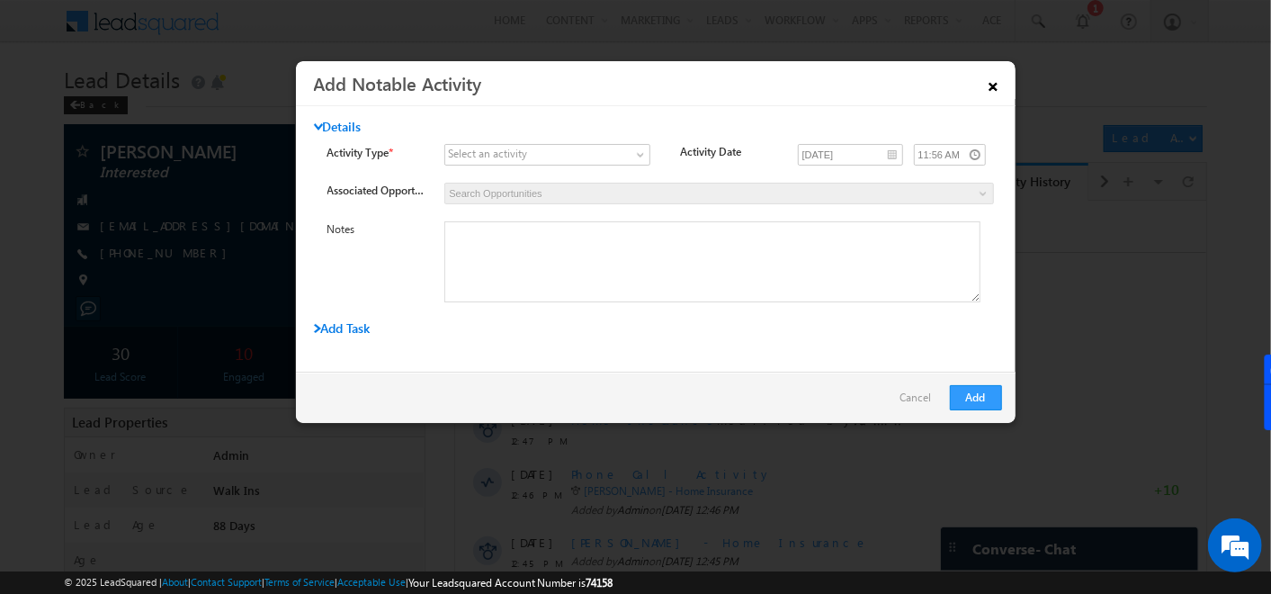
click at [999, 79] on link "×" at bounding box center [994, 82] width 31 height 31
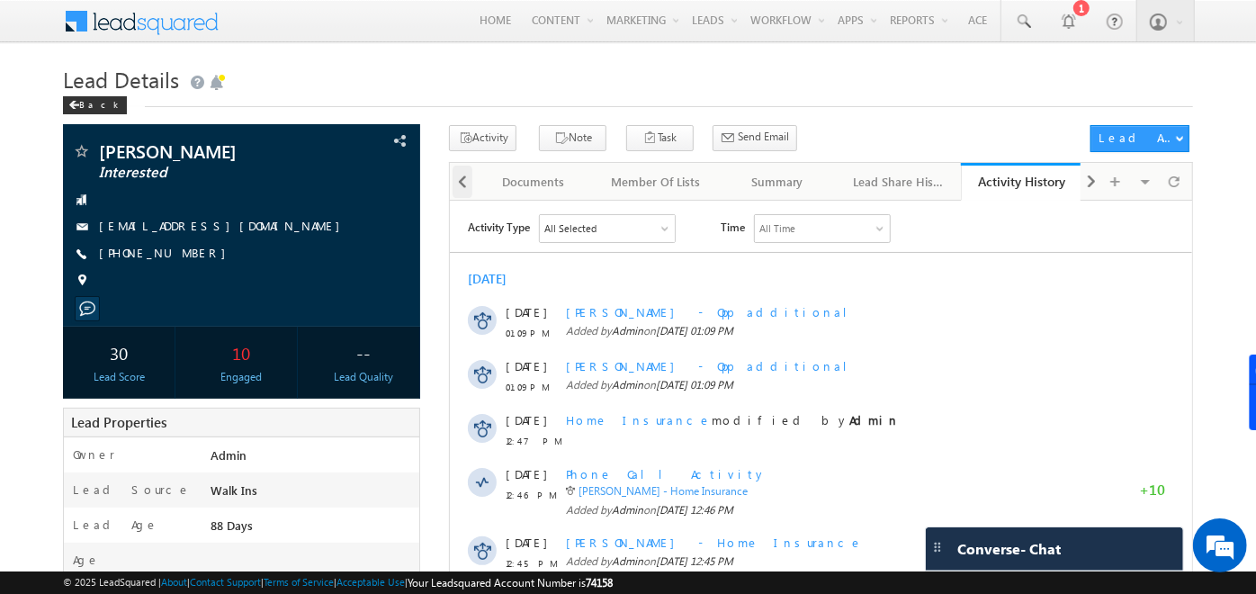
click at [457, 190] on span at bounding box center [462, 182] width 11 height 32
click at [542, 164] on link "Tasks" at bounding box center [532, 182] width 121 height 38
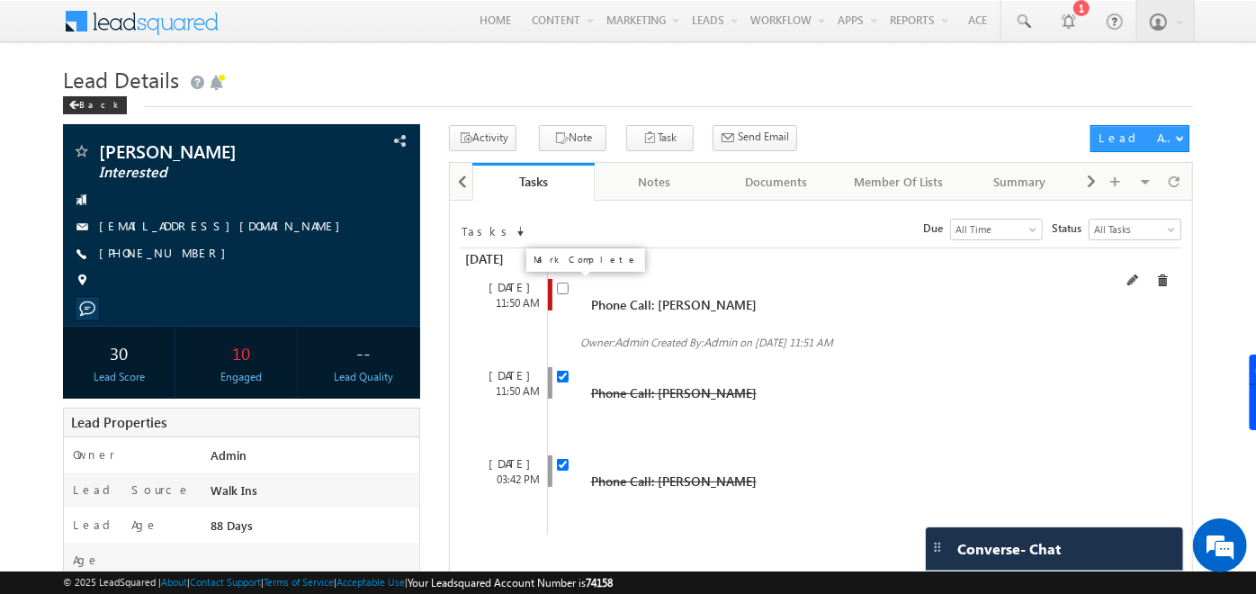
click at [557, 285] on input "checkbox" at bounding box center [563, 288] width 12 height 12
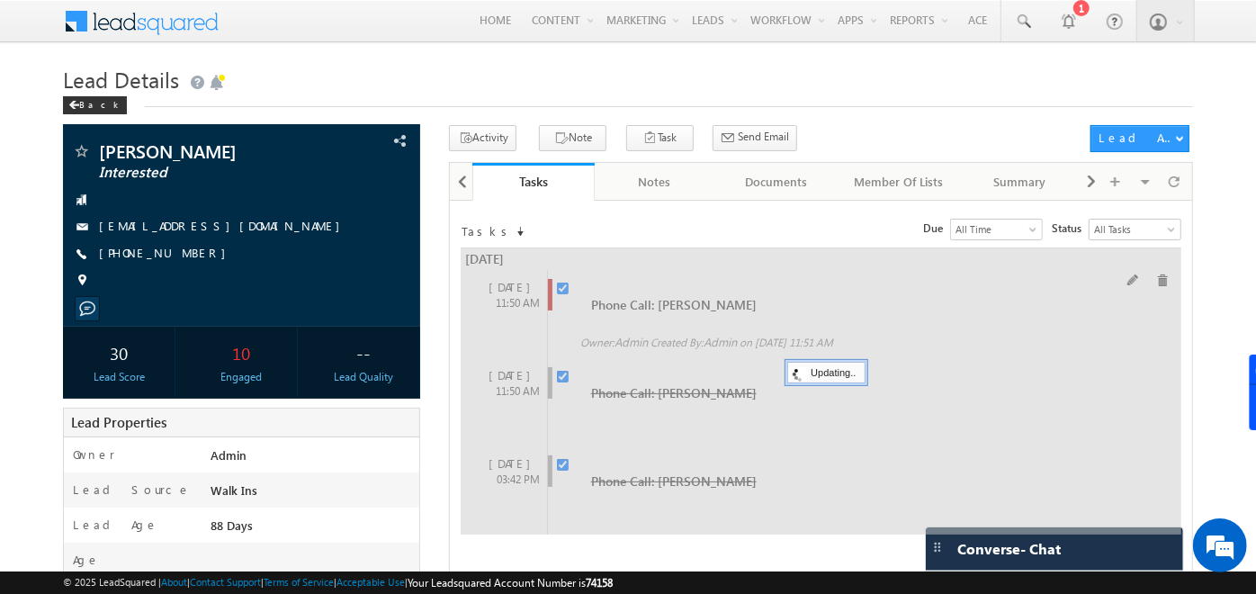
checkbox input "false"
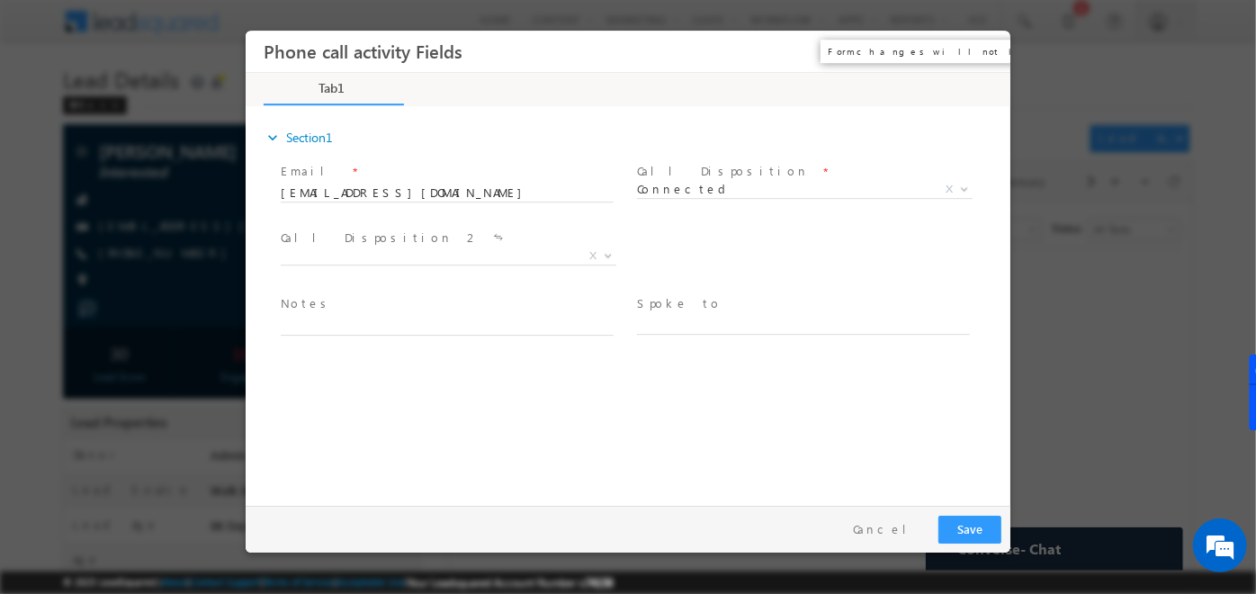
click at [983, 58] on button "×" at bounding box center [982, 51] width 31 height 33
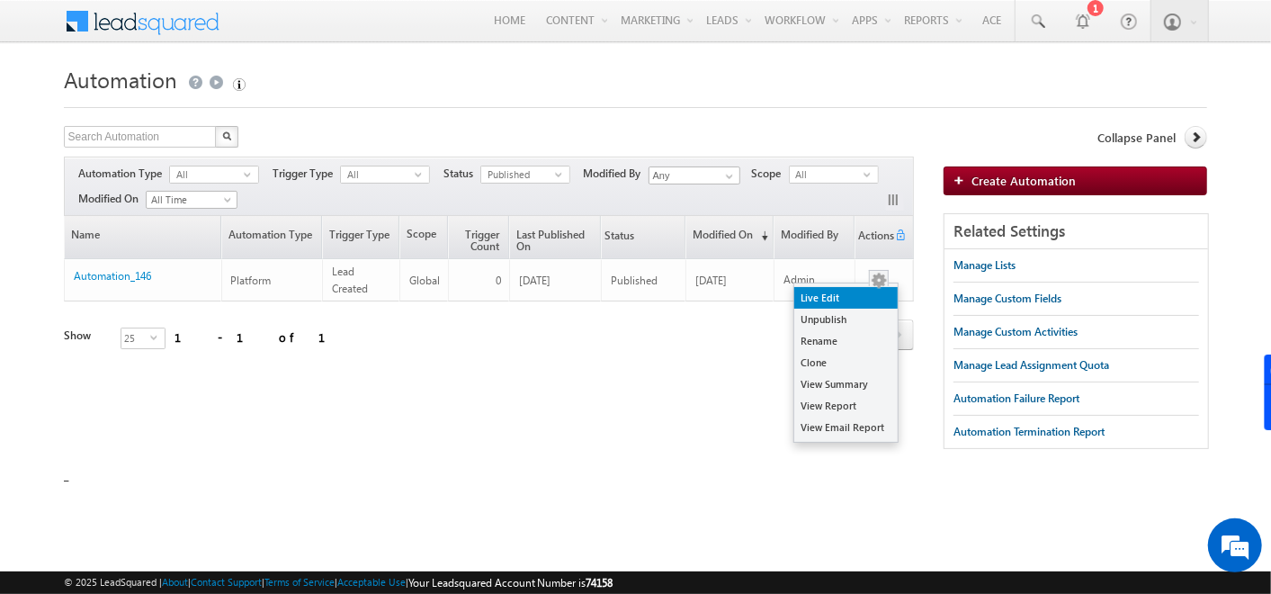
click at [865, 297] on link "Live Edit" at bounding box center [845, 298] width 103 height 22
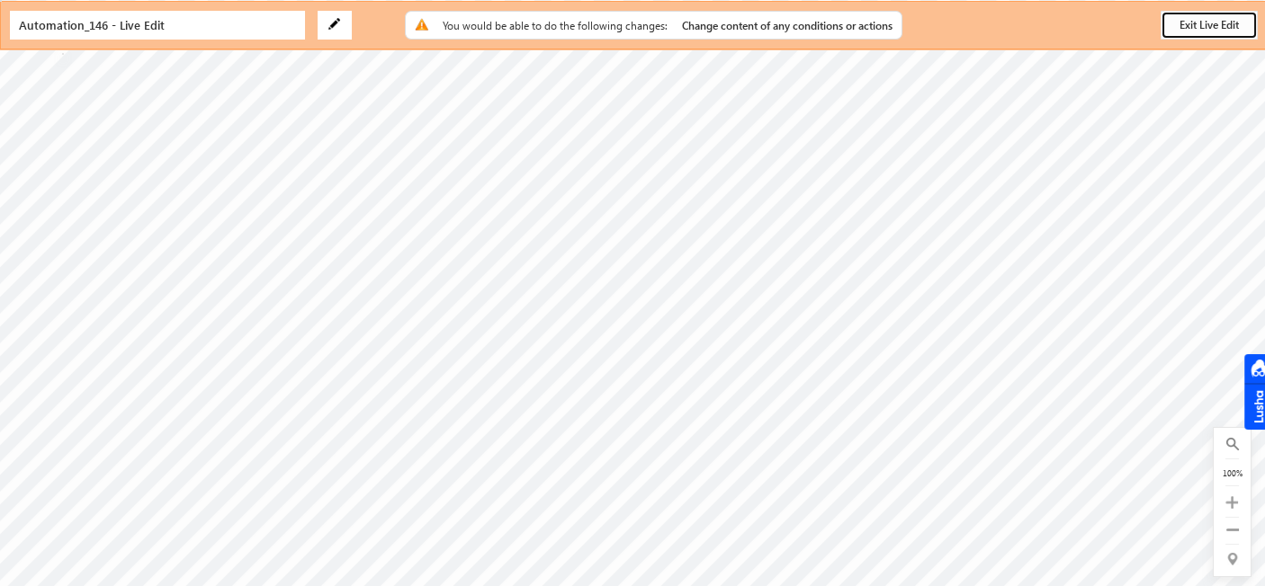
click at [1241, 15] on button "Exit Live Edit" at bounding box center [1208, 25] width 97 height 29
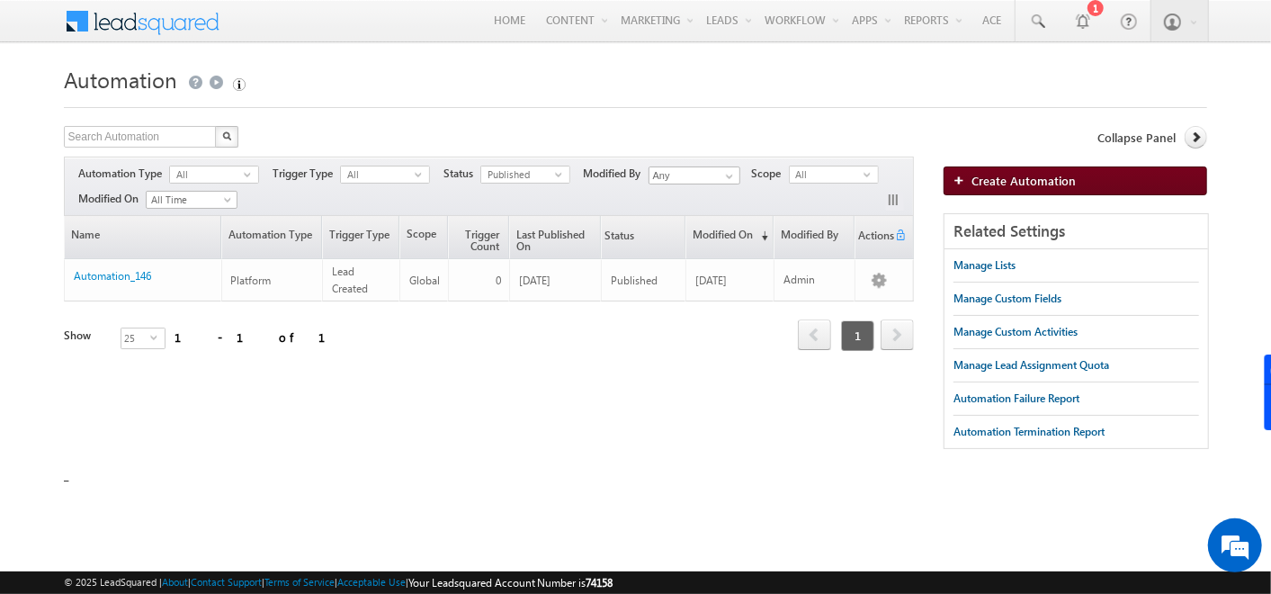
click at [980, 184] on span "Create Automation" at bounding box center [1023, 180] width 104 height 15
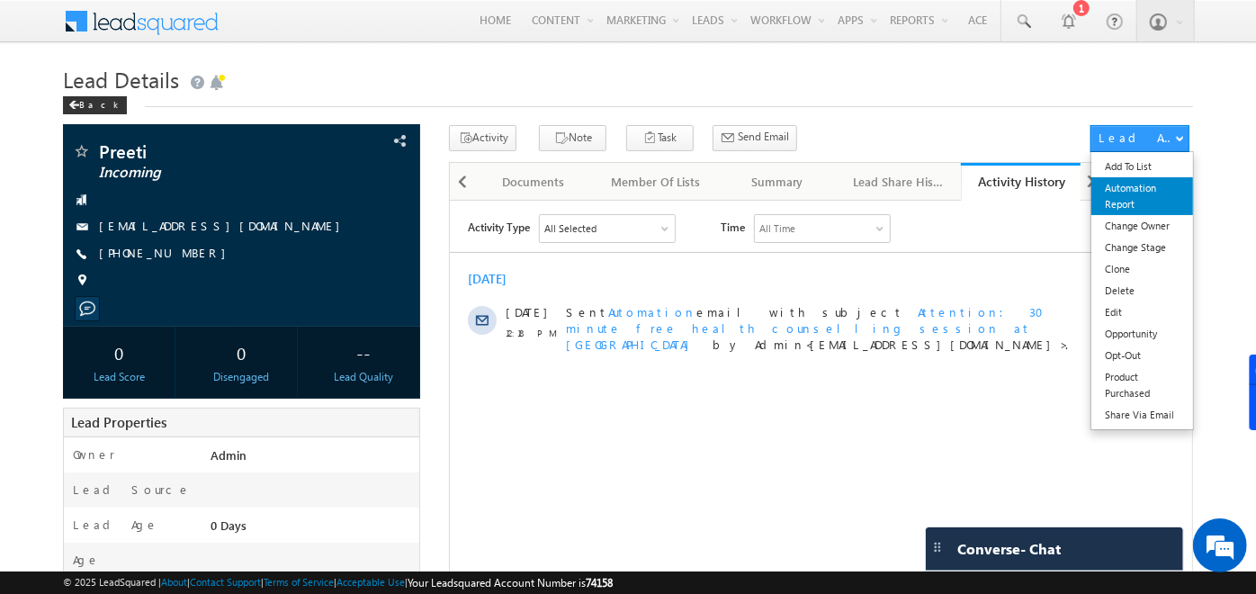
click at [1136, 198] on link "Automation Report" at bounding box center [1142, 196] width 102 height 38
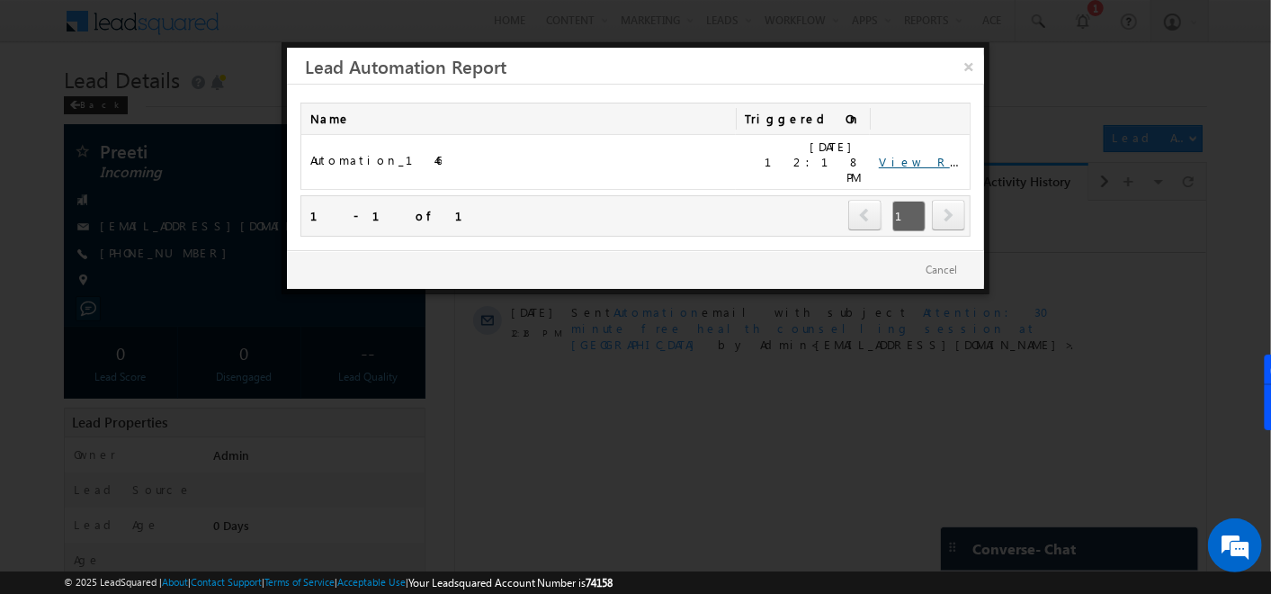
click at [919, 154] on link "View Report" at bounding box center [935, 161] width 112 height 15
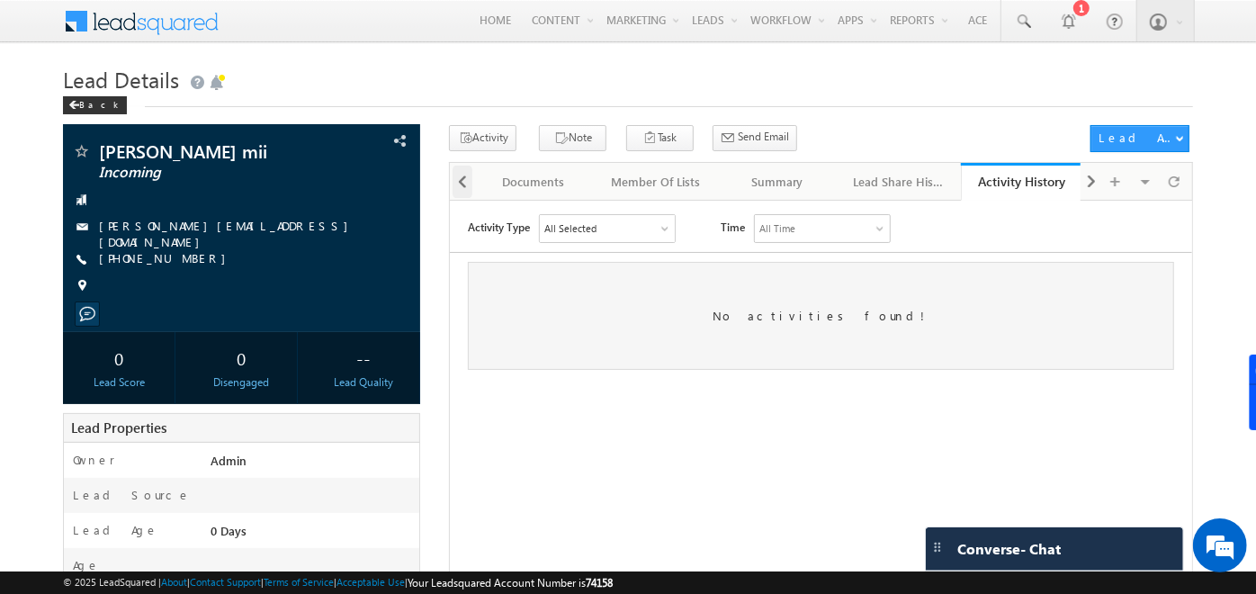
click at [460, 180] on span at bounding box center [462, 182] width 11 height 32
click at [999, 175] on div "Activity History" at bounding box center [1021, 181] width 94 height 17
click at [460, 176] on span at bounding box center [462, 182] width 11 height 32
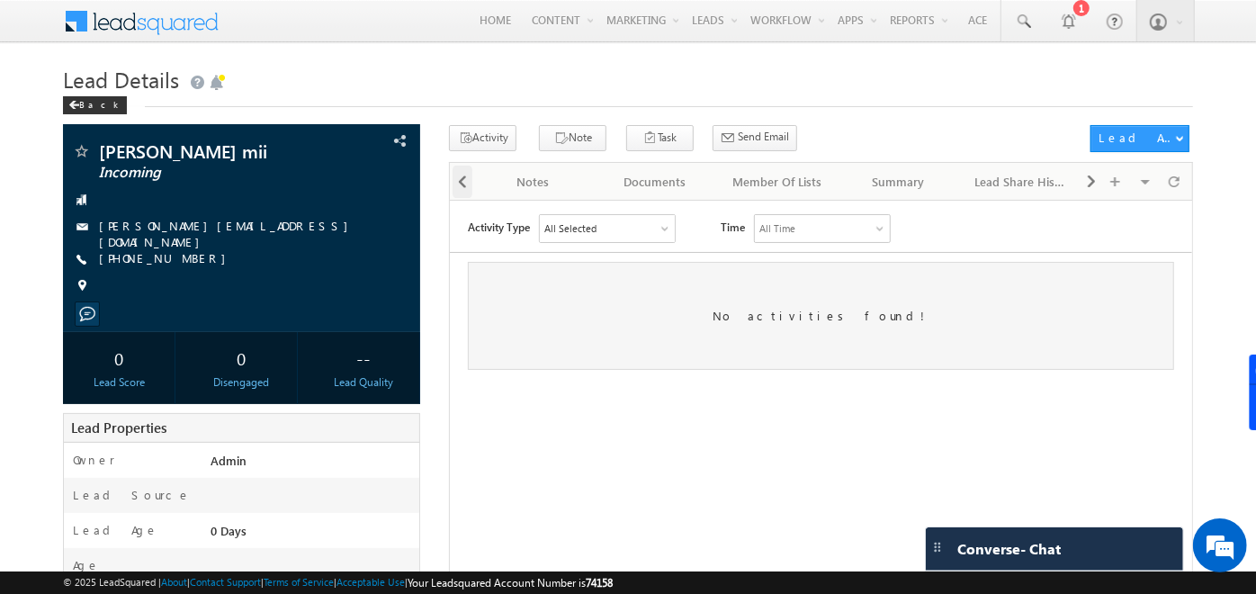
click at [460, 176] on span at bounding box center [462, 182] width 11 height 32
click at [538, 175] on div "Tasks" at bounding box center [532, 182] width 91 height 22
click at [461, 182] on span at bounding box center [462, 182] width 11 height 32
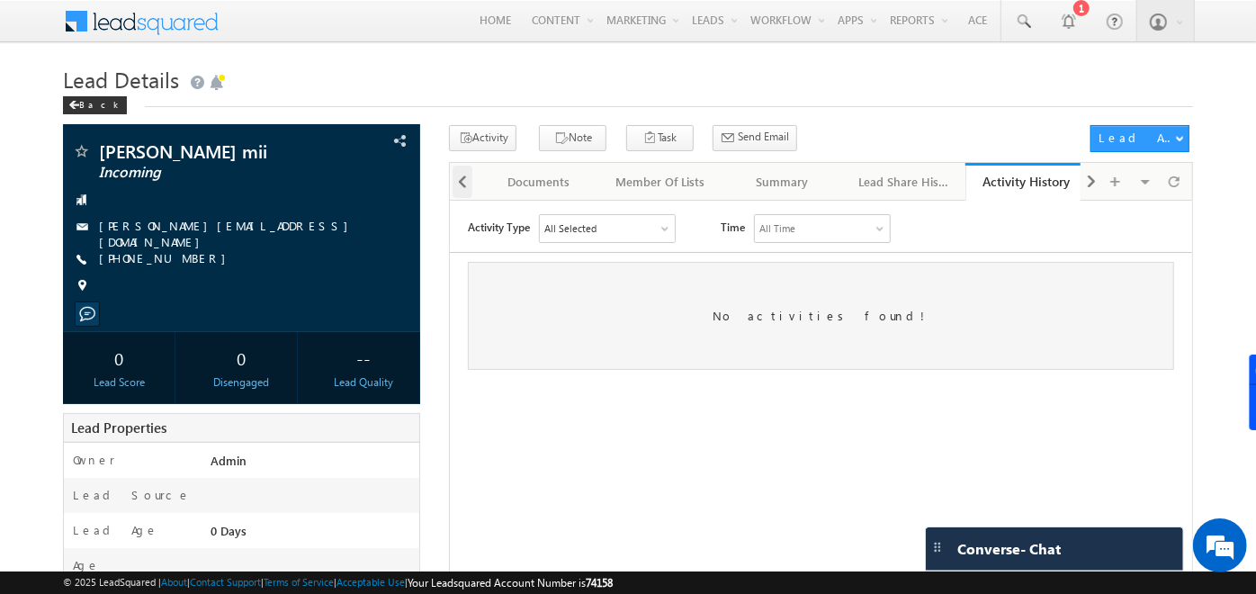
click at [461, 182] on span at bounding box center [462, 182] width 11 height 32
click at [627, 175] on div "Tasks" at bounding box center [653, 182] width 91 height 22
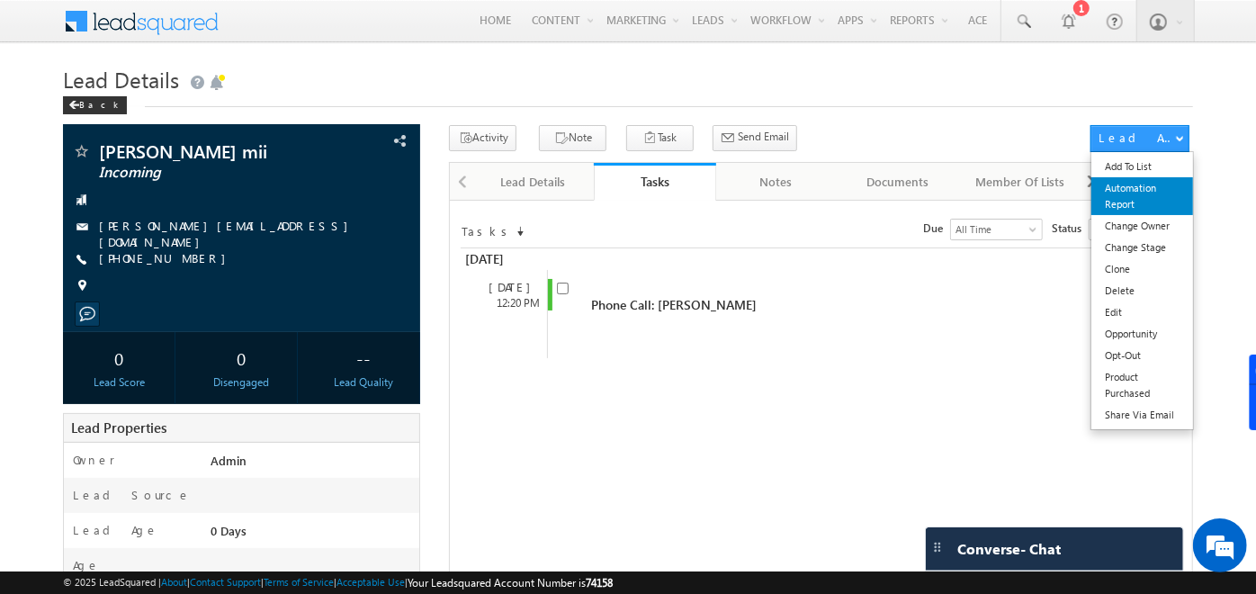
click at [1156, 200] on link "Automation Report" at bounding box center [1142, 196] width 102 height 38
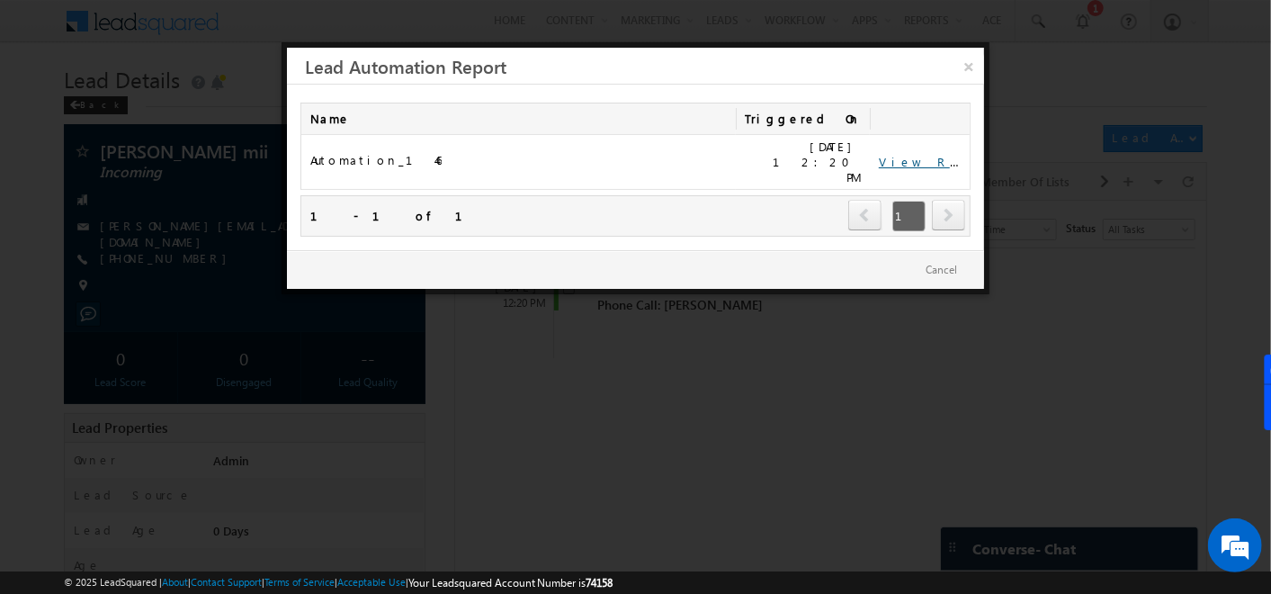
click at [893, 154] on link "View Report" at bounding box center [935, 161] width 112 height 15
click at [976, 64] on link "×" at bounding box center [968, 63] width 31 height 31
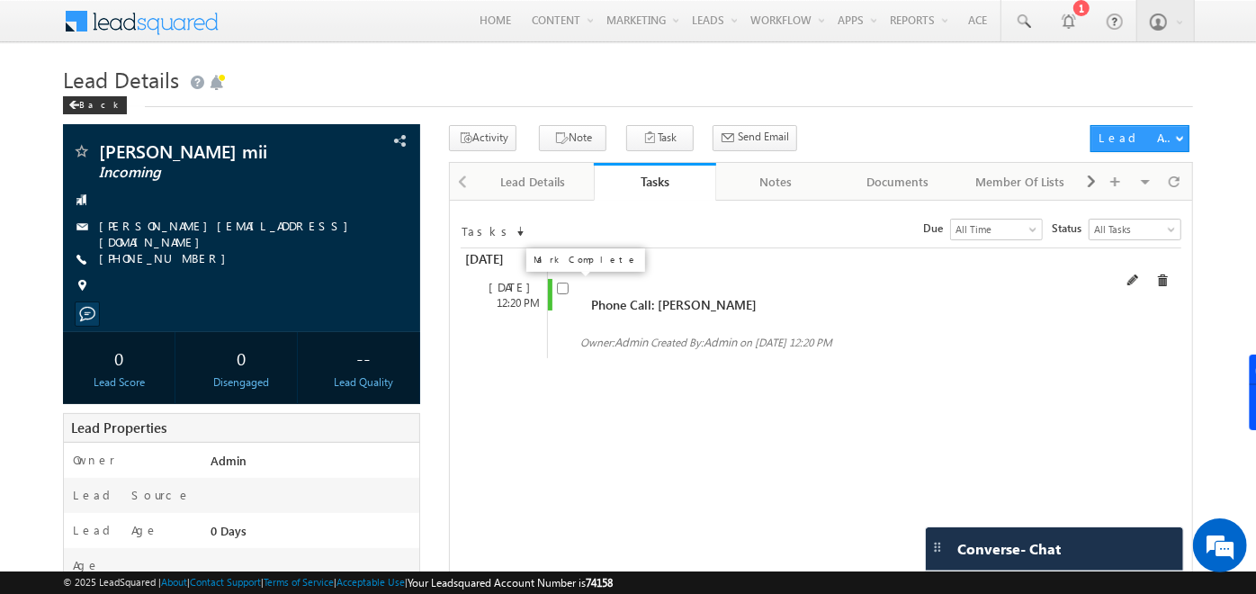
click at [563, 290] on input "checkbox" at bounding box center [563, 288] width 12 height 12
checkbox input "false"
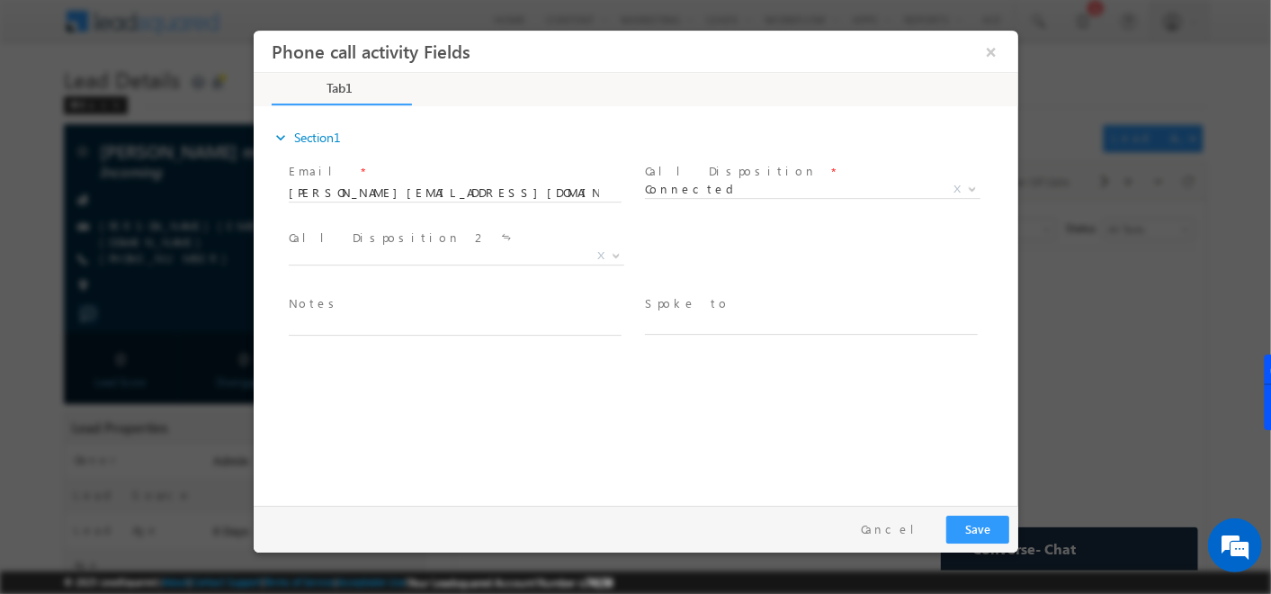
click at [460, 264] on span "Call back Interested Not Interested May buy later X" at bounding box center [462, 259] width 349 height 22
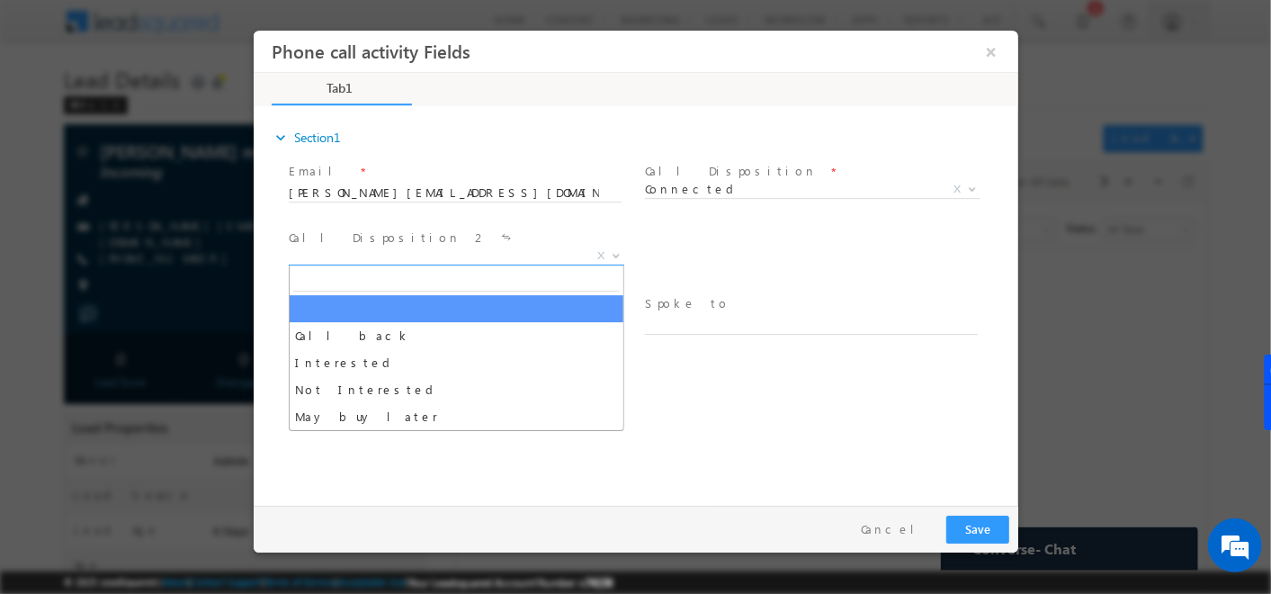
click at [381, 261] on span "X" at bounding box center [456, 256] width 336 height 18
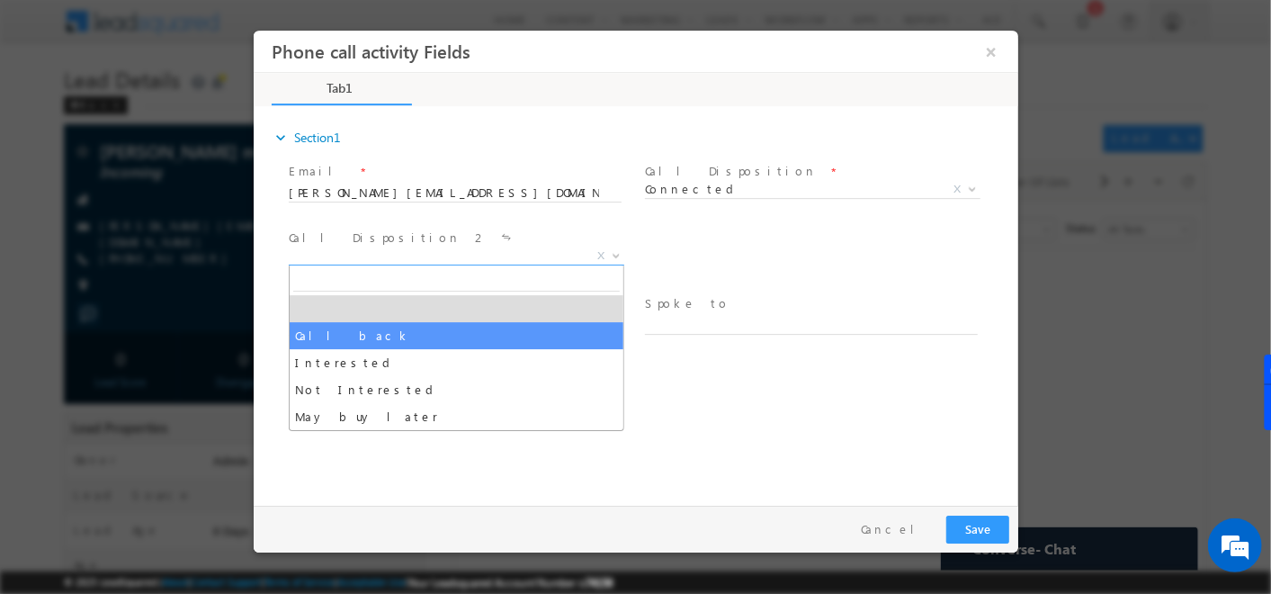
select select "Call back"
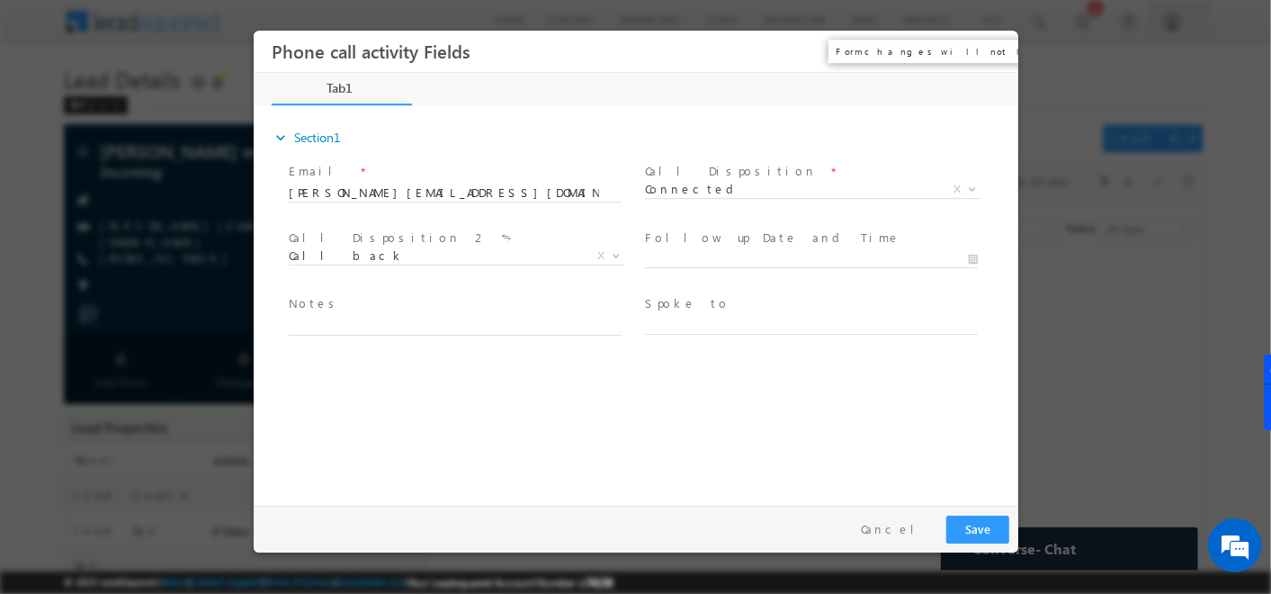
click at [992, 53] on button "×" at bounding box center [990, 51] width 31 height 33
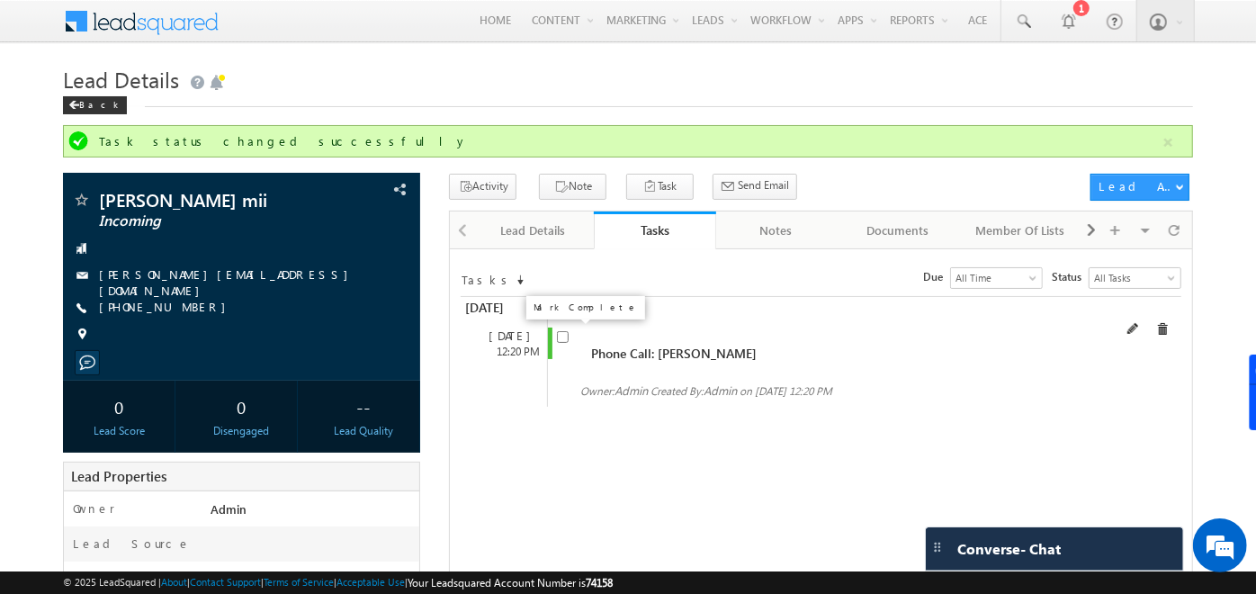
click at [563, 336] on input "checkbox" at bounding box center [563, 337] width 12 height 12
checkbox input "false"
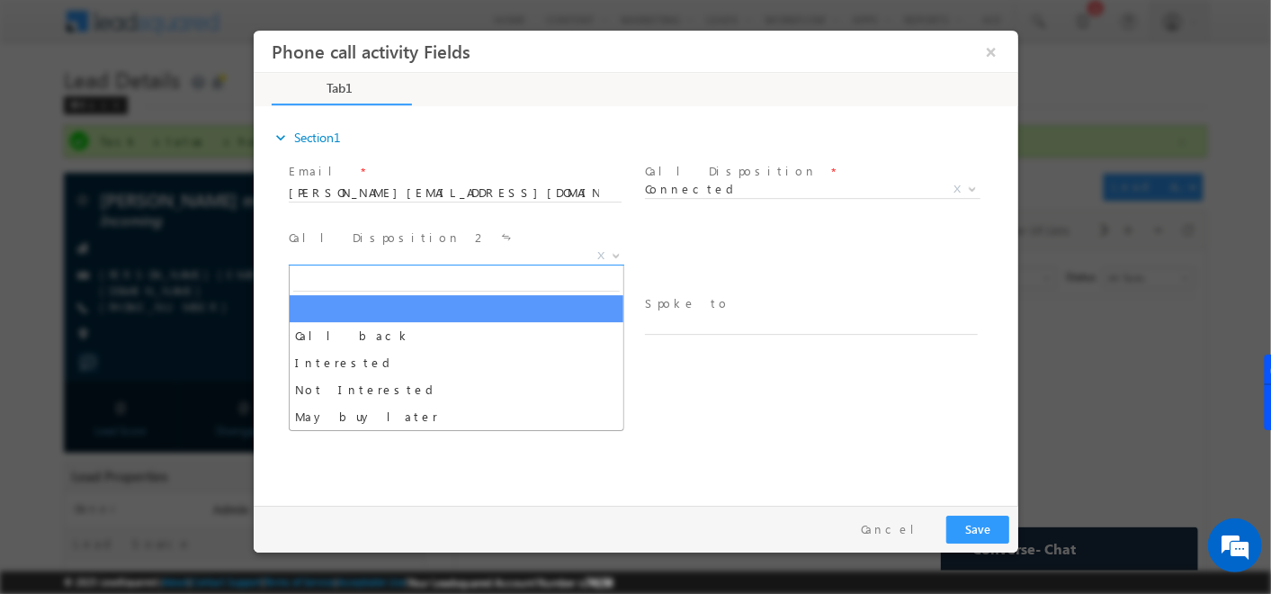
click at [470, 256] on span "X" at bounding box center [456, 256] width 336 height 18
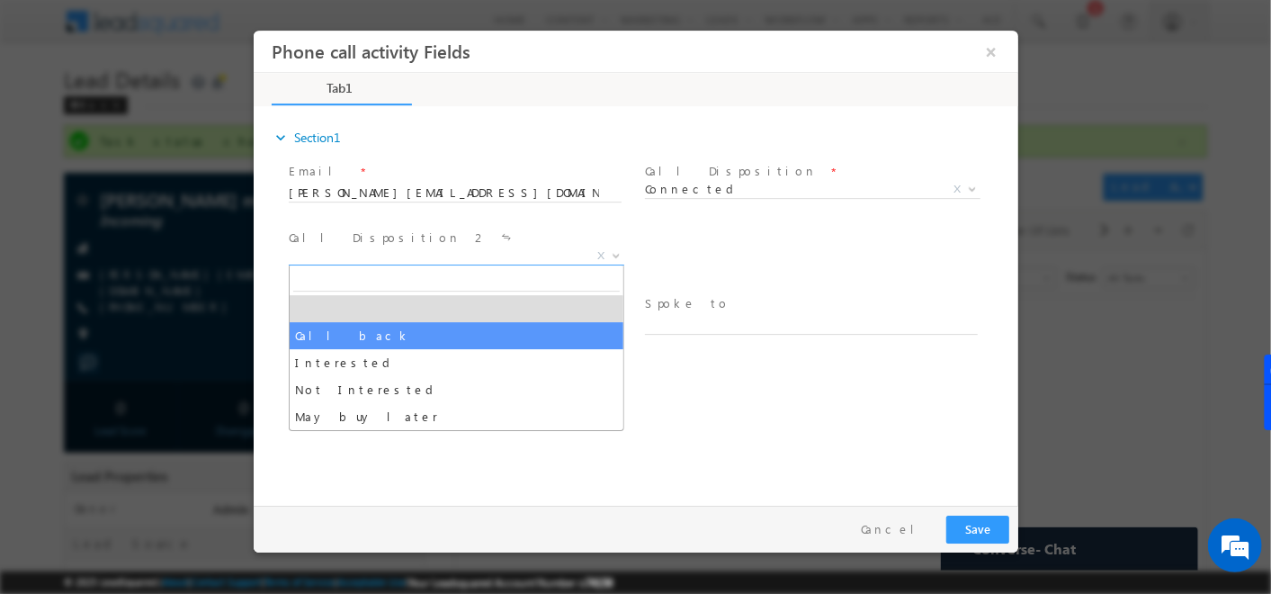
select select "Call back"
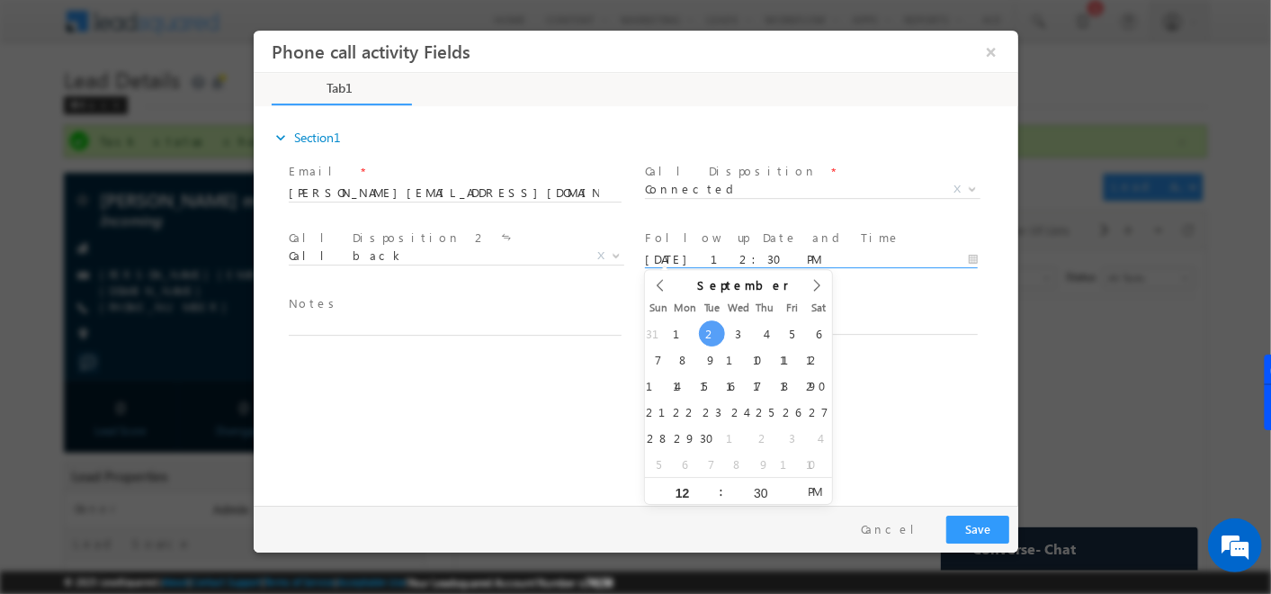
click at [738, 251] on input "09/02/25 12:30 PM" at bounding box center [810, 260] width 333 height 18
type input "09/05/25 12:30 PM"
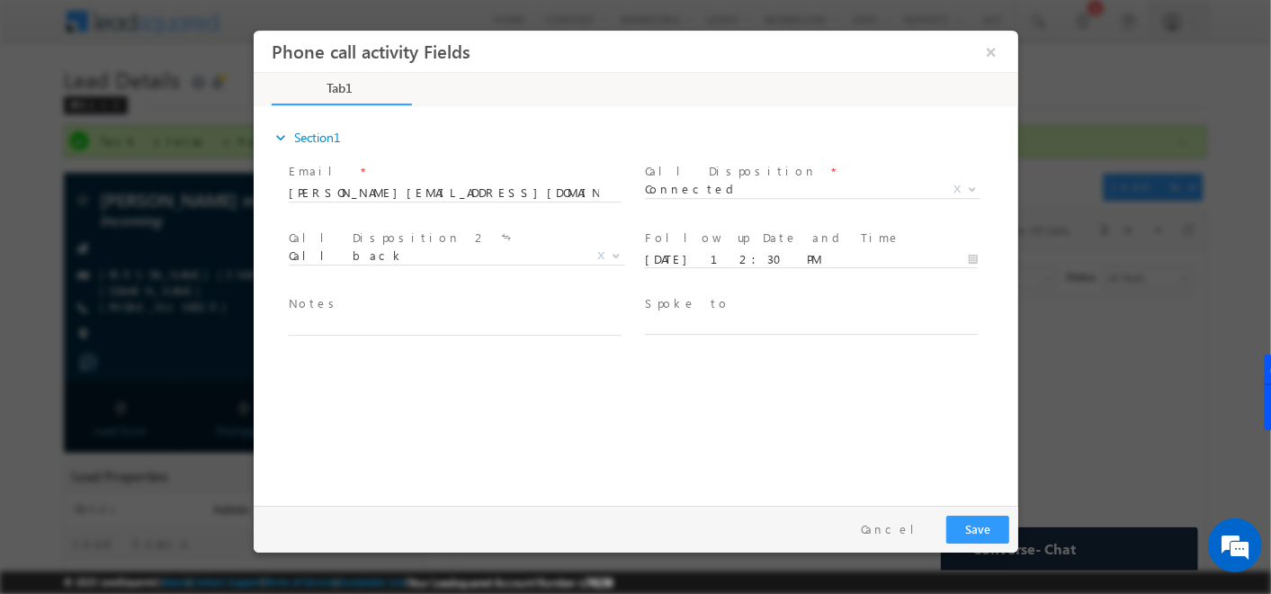
click at [923, 389] on div "expand_more Section1 Email *" at bounding box center [640, 303] width 756 height 389
click at [982, 529] on button "Save" at bounding box center [976, 529] width 63 height 28
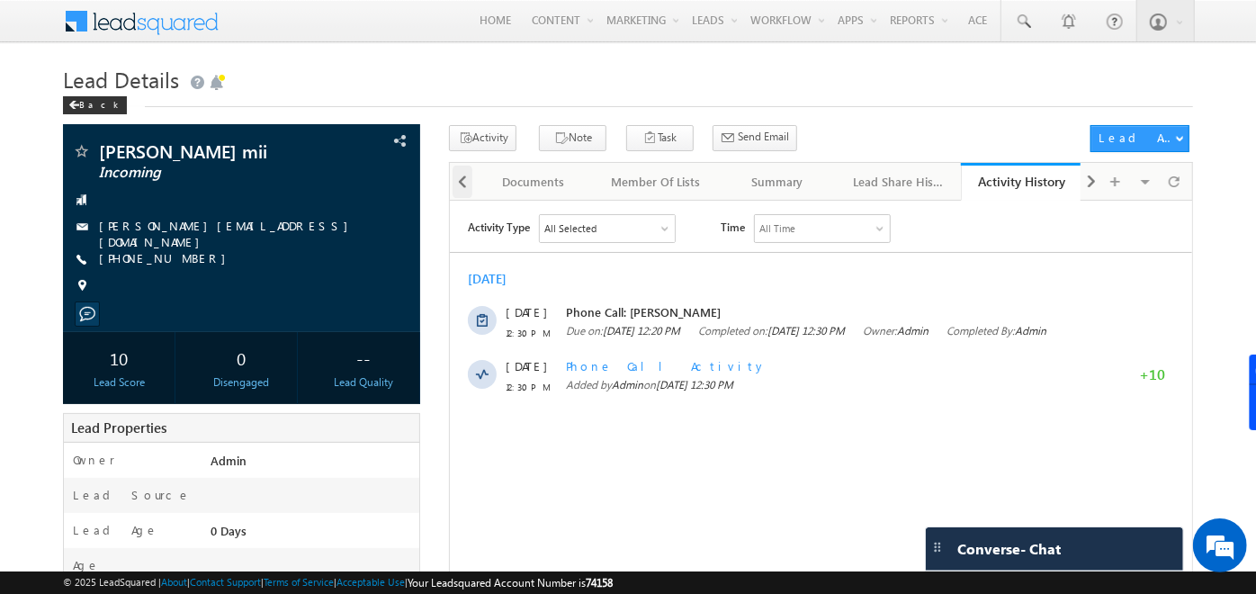
click at [469, 180] on div at bounding box center [462, 182] width 20 height 32
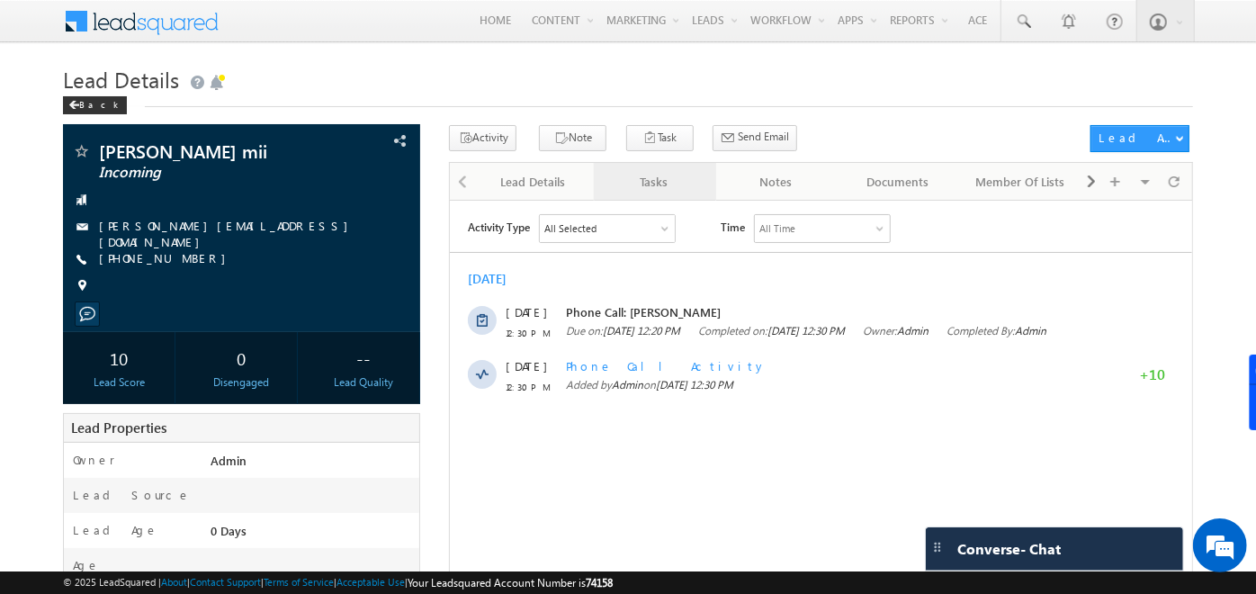
click at [650, 183] on div "Tasks" at bounding box center [653, 182] width 91 height 22
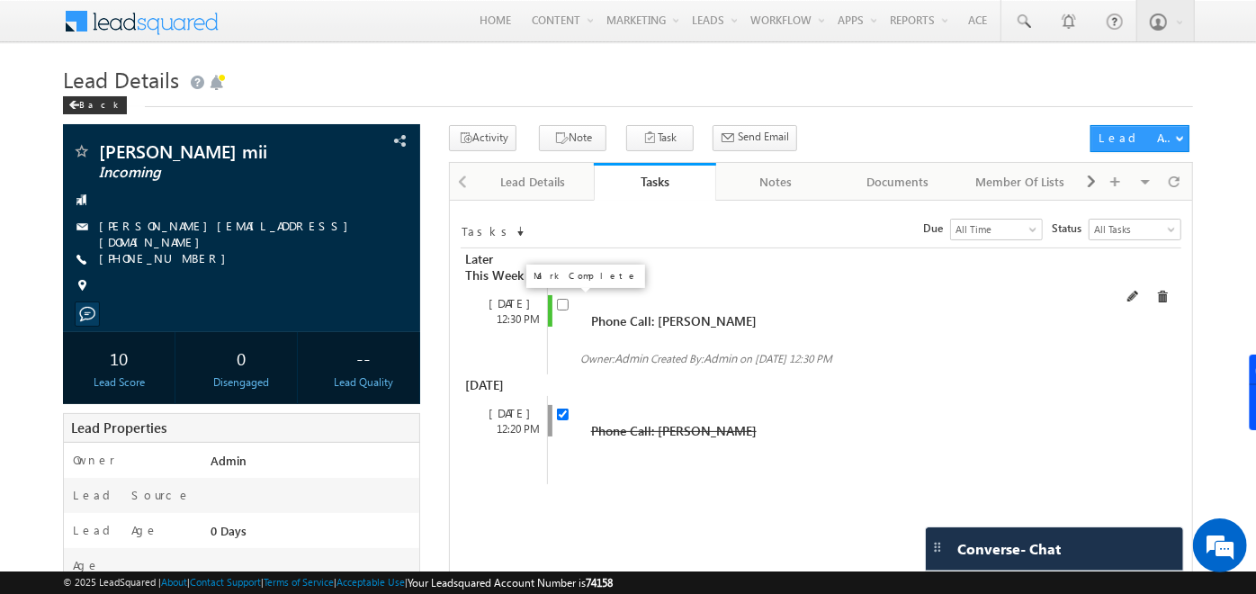
click at [559, 306] on input "checkbox" at bounding box center [563, 305] width 12 height 12
checkbox input "false"
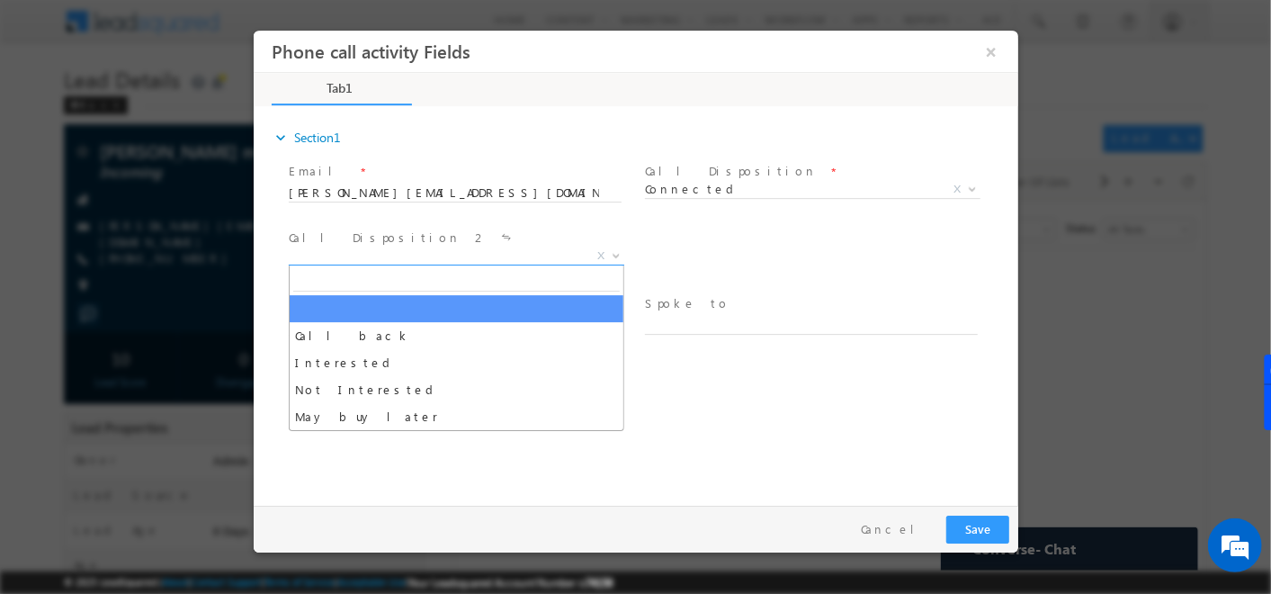
click at [511, 254] on span "X" at bounding box center [456, 256] width 336 height 18
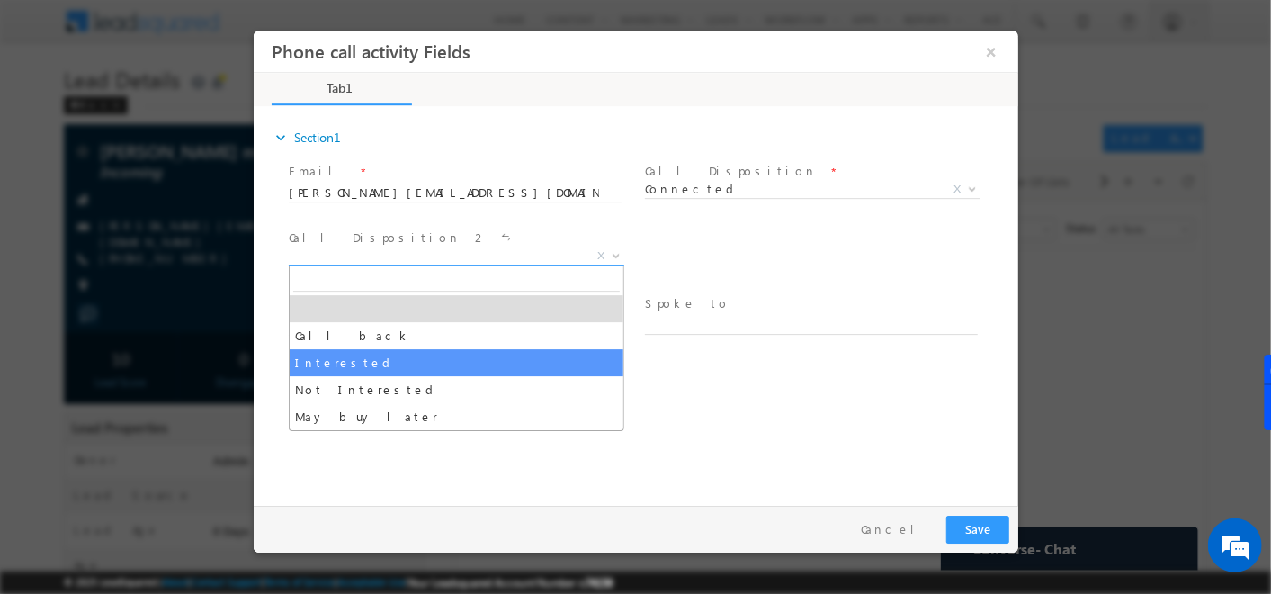
select select "Interested"
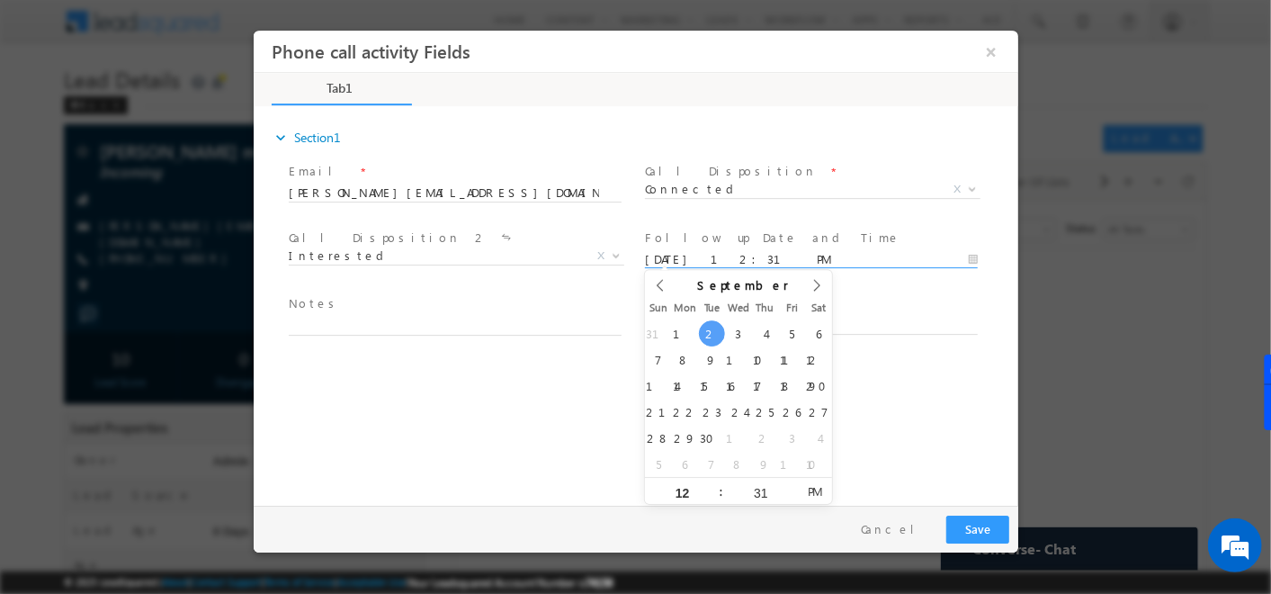
click at [688, 265] on input "[DATE] 12:31 PM" at bounding box center [810, 260] width 333 height 18
type input "[DATE] 12:31 PM"
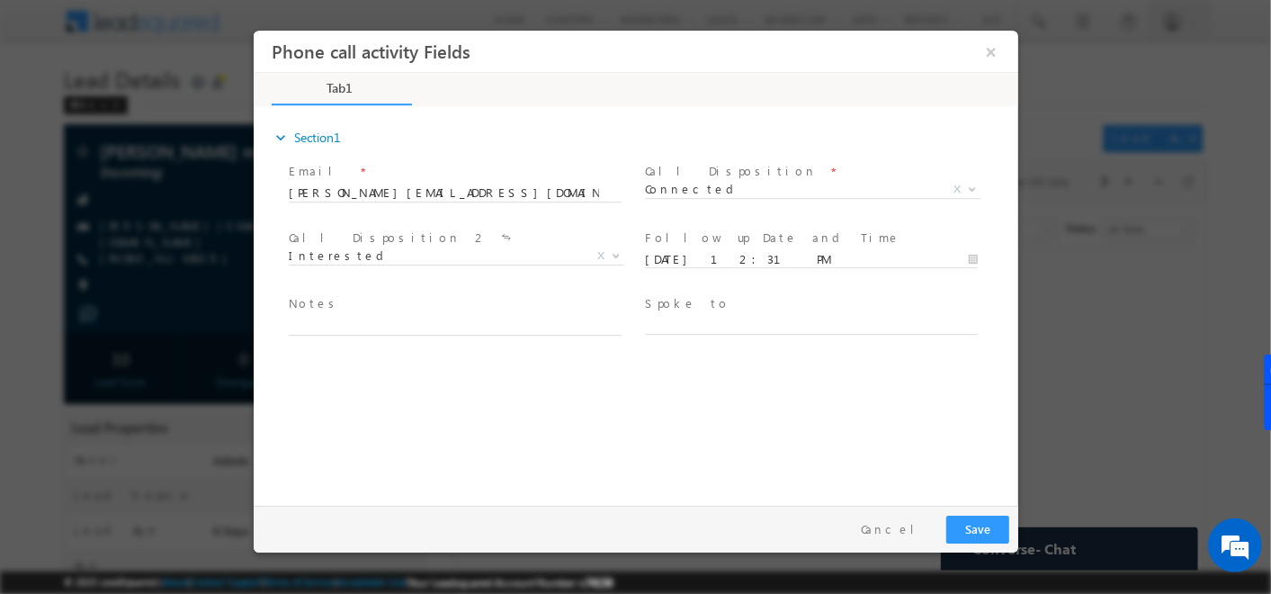
click at [522, 417] on div "expand_more Section1 Email *" at bounding box center [640, 303] width 756 height 389
click at [974, 522] on button "Save" at bounding box center [976, 529] width 63 height 28
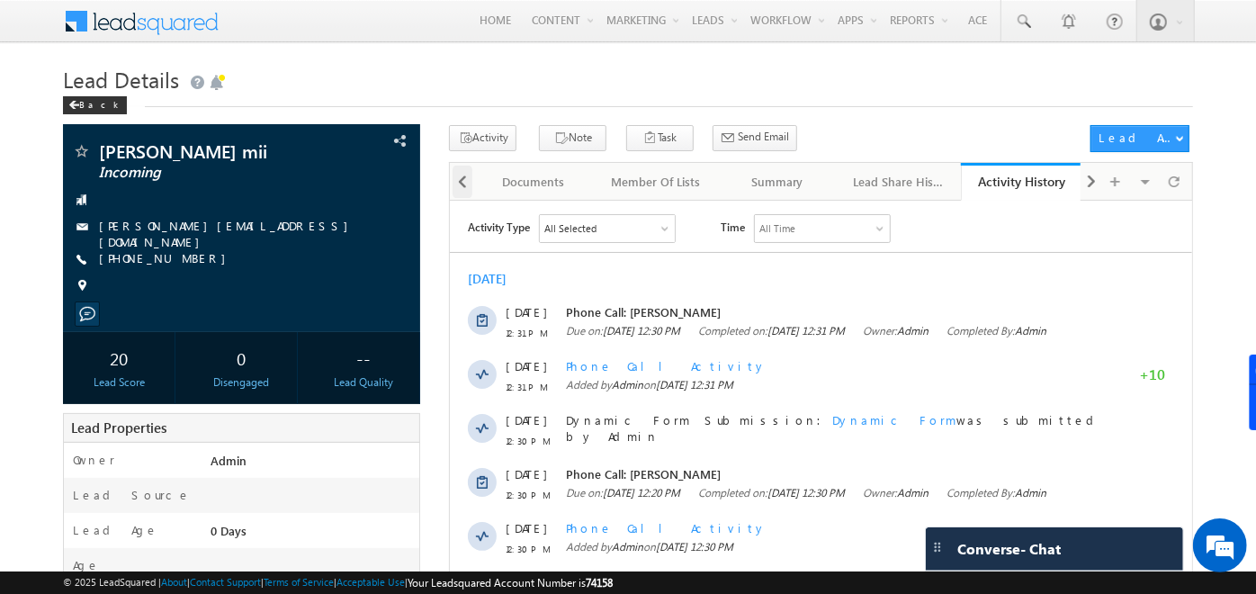
click at [467, 192] on span at bounding box center [462, 182] width 11 height 32
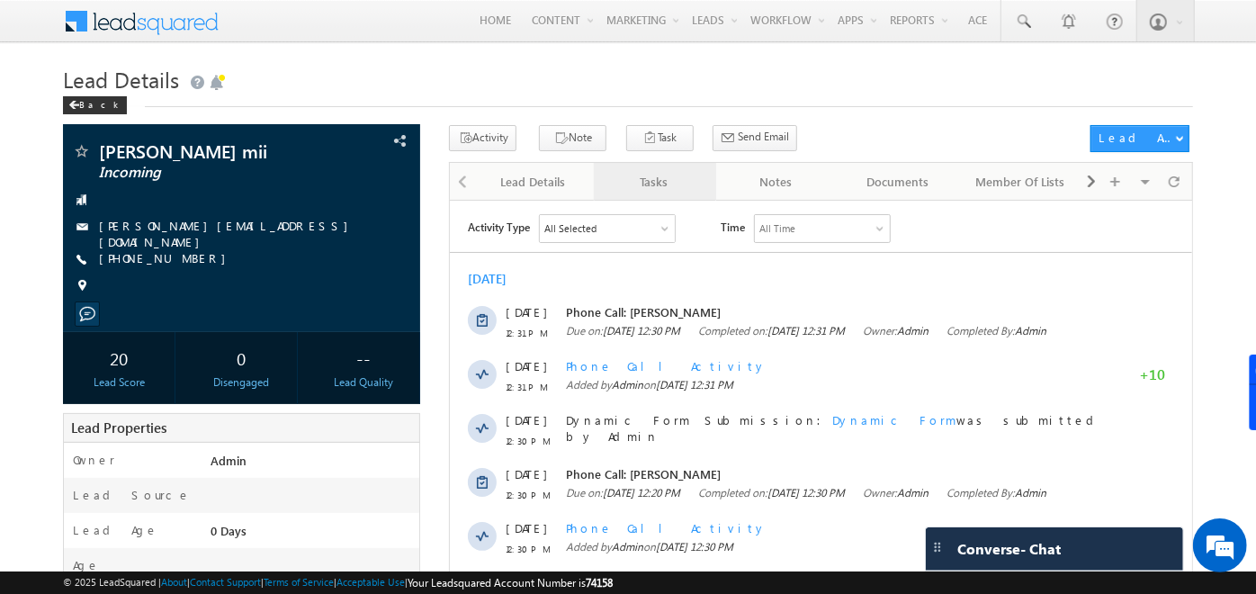
click at [684, 185] on div "Tasks" at bounding box center [653, 182] width 91 height 22
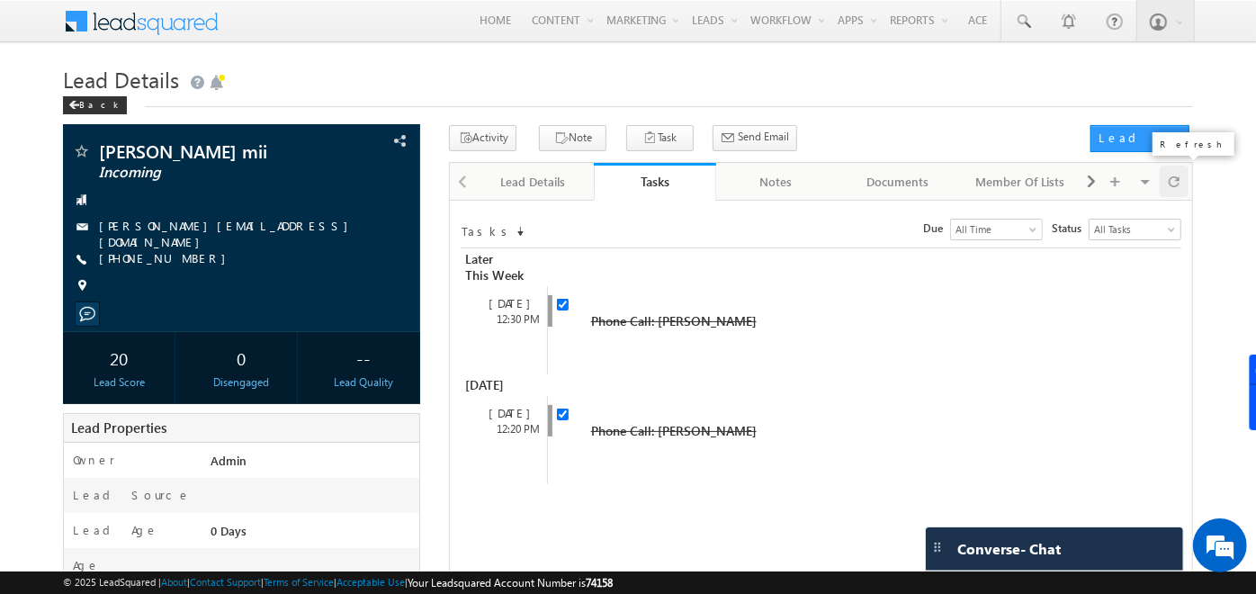
click at [1174, 184] on span at bounding box center [1173, 181] width 11 height 31
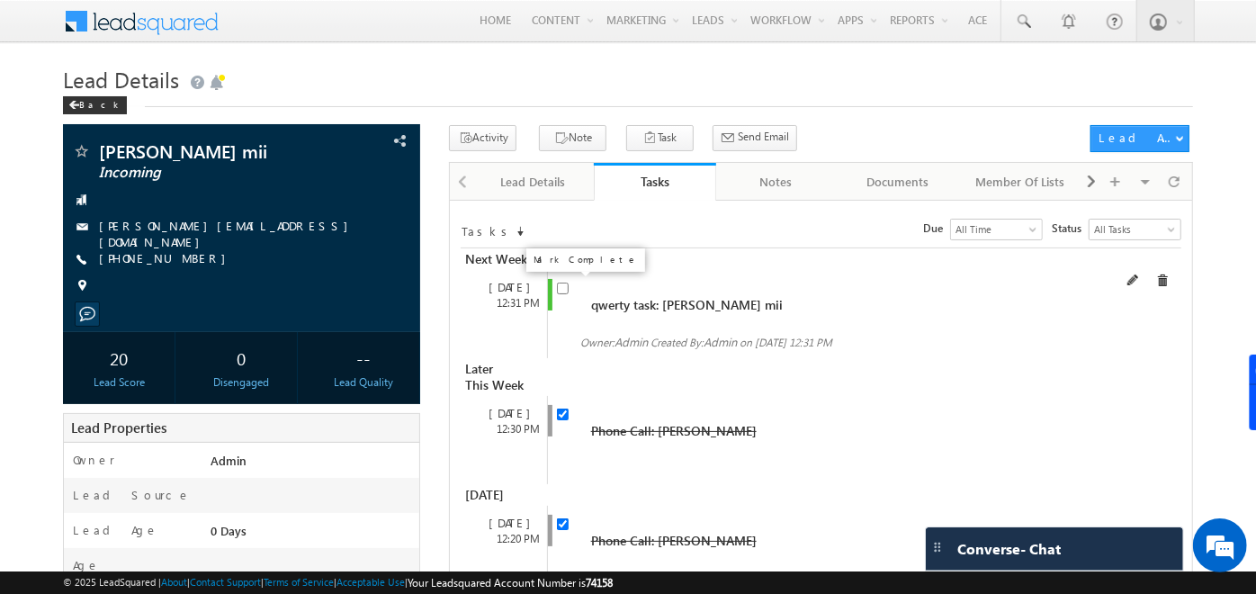
click at [563, 291] on input "checkbox" at bounding box center [563, 288] width 12 height 12
checkbox input "true"
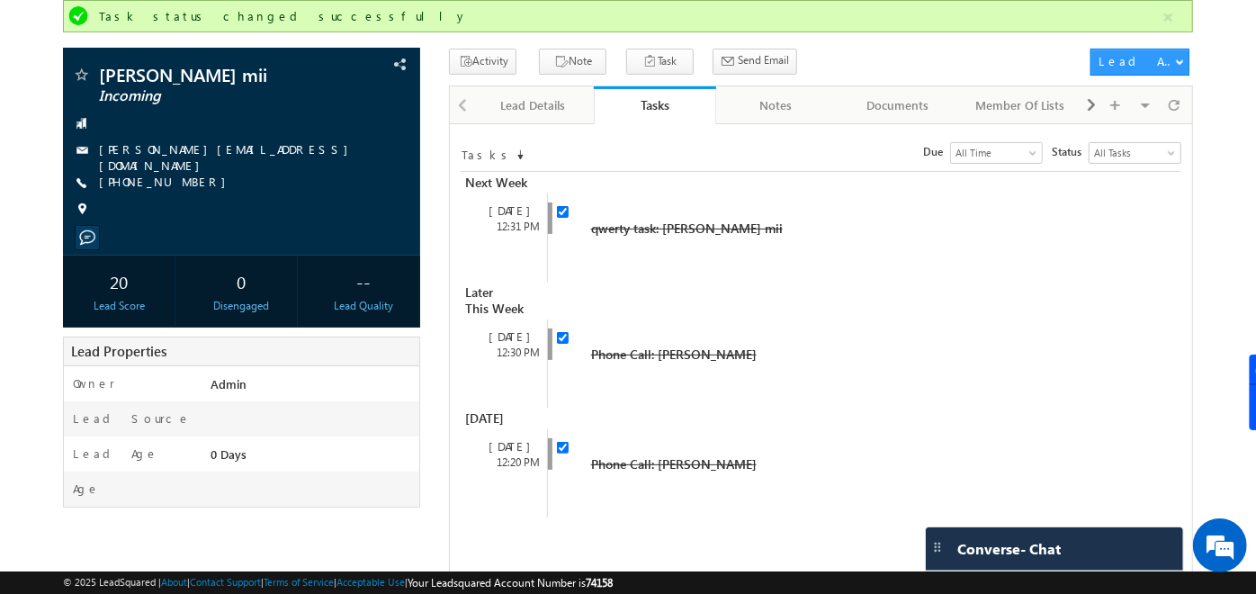
scroll to position [154, 0]
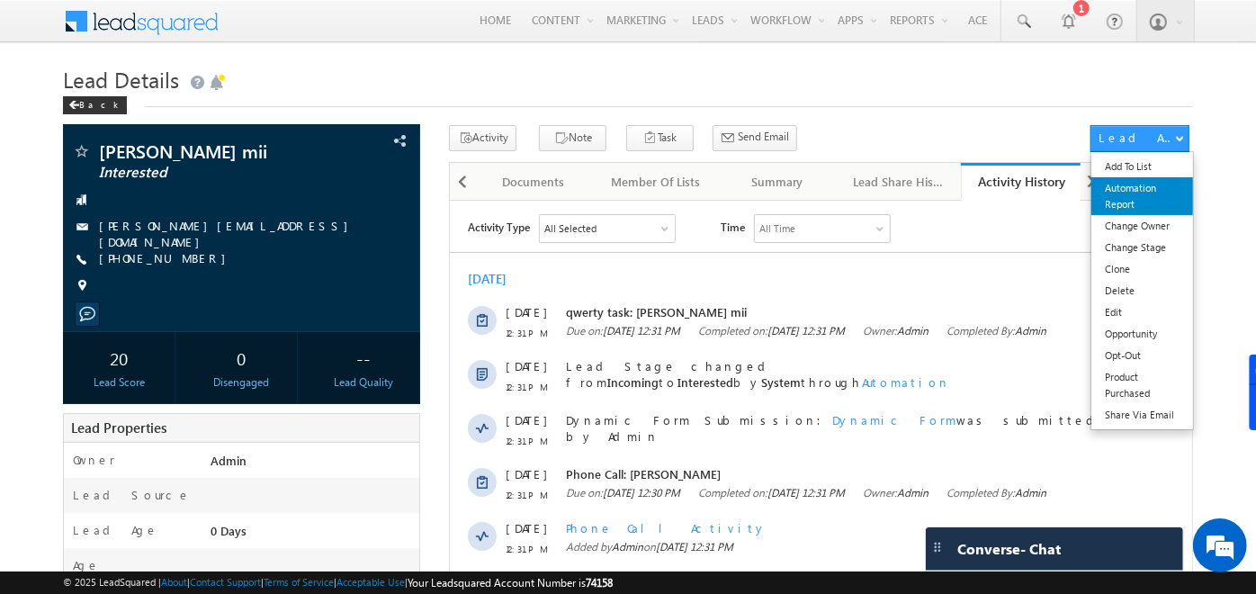
click at [1146, 190] on link "Automation Report" at bounding box center [1142, 196] width 102 height 38
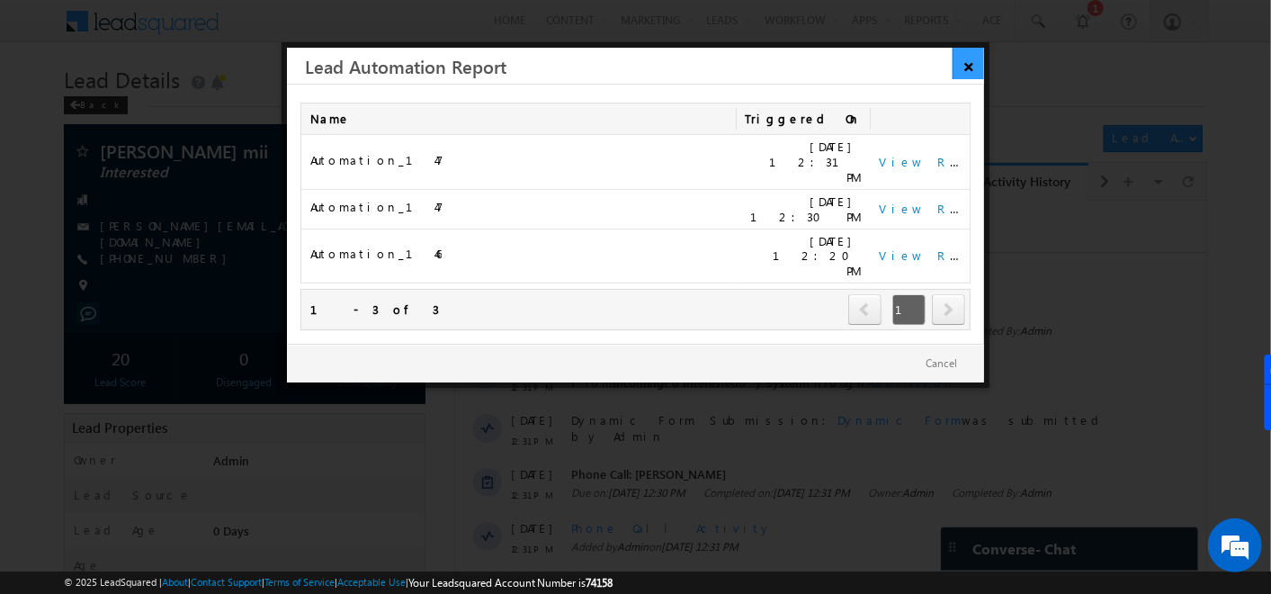
click at [974, 69] on link "×" at bounding box center [968, 63] width 31 height 31
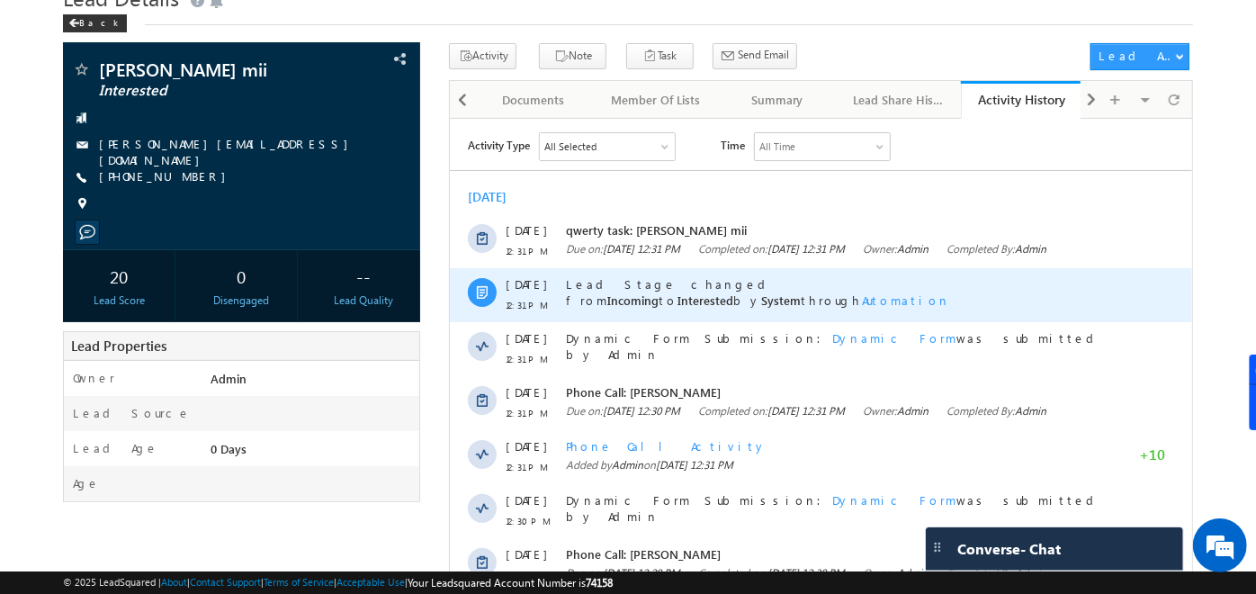
scroll to position [84, 0]
